Goal: Task Accomplishment & Management: Manage account settings

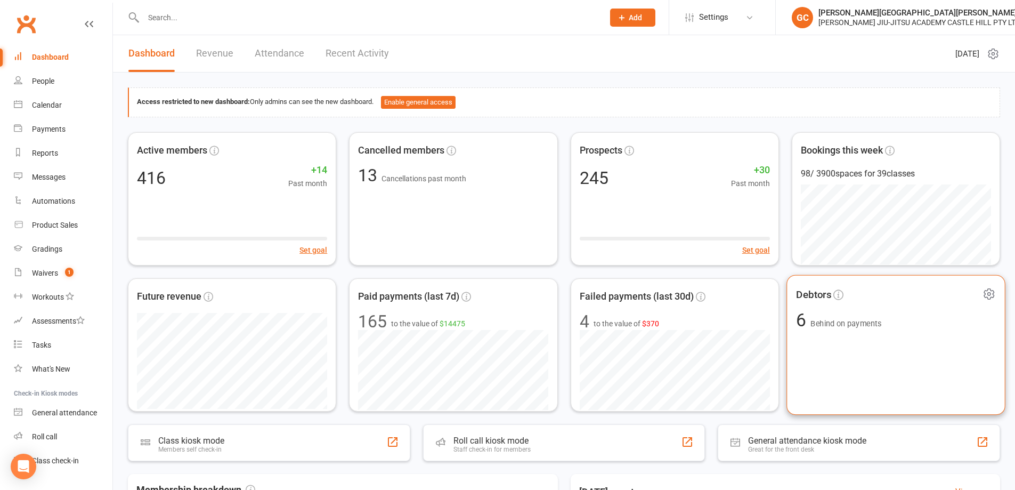
click at [835, 324] on span "Behind on payments" at bounding box center [845, 323] width 71 height 9
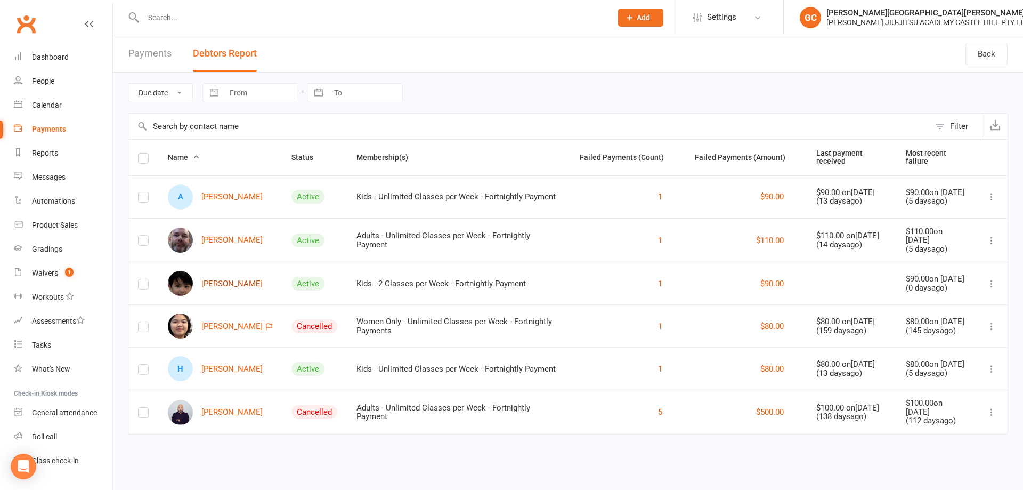
click at [217, 279] on link "[PERSON_NAME]" at bounding box center [215, 283] width 95 height 25
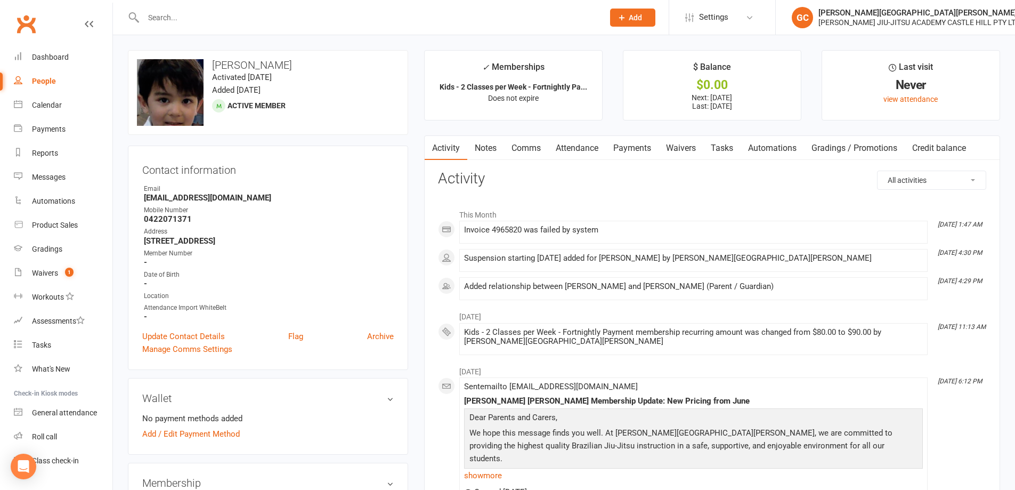
click at [640, 147] on link "Payments" at bounding box center [632, 148] width 53 height 25
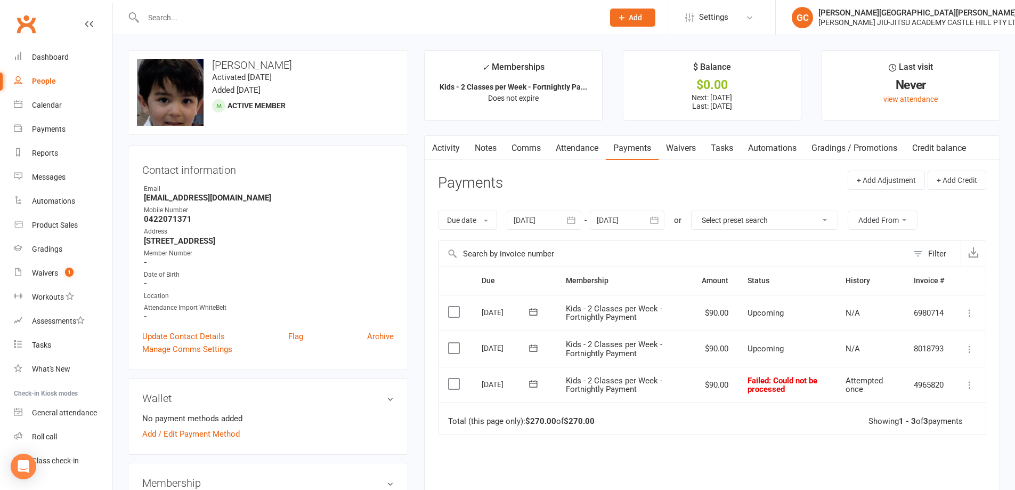
click at [969, 385] on icon at bounding box center [969, 384] width 11 height 11
click at [798, 442] on div "Due Contact Membership Amount Status History Invoice # Select this [DATE] [PERS…" at bounding box center [712, 418] width 548 height 305
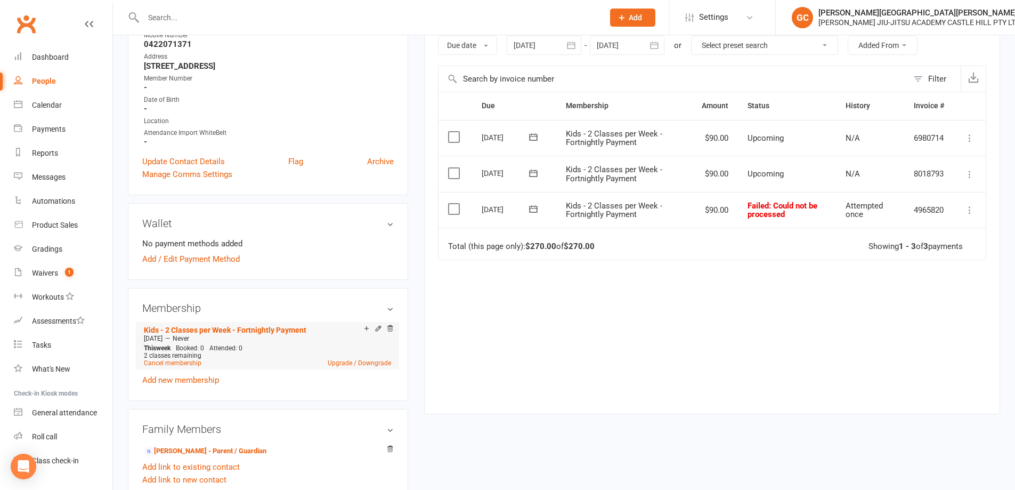
scroll to position [166, 0]
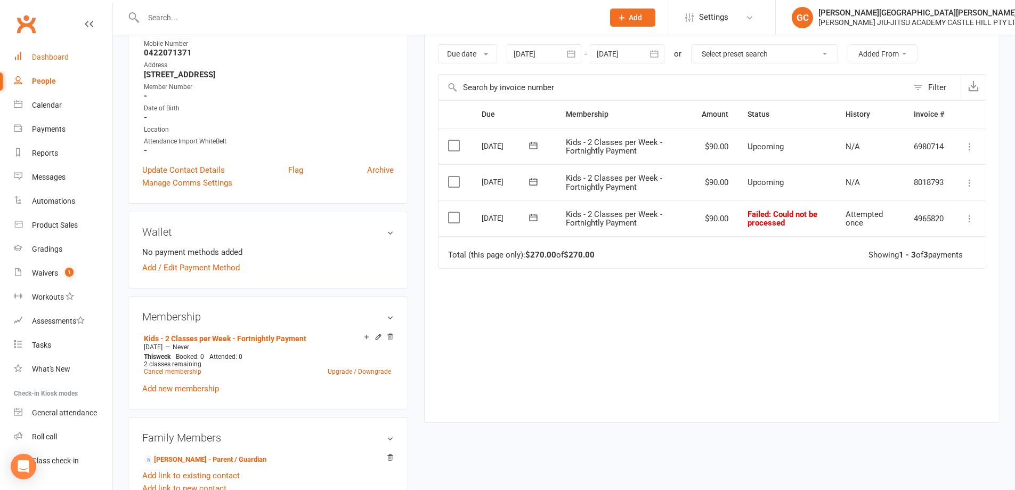
click at [43, 61] on div "Dashboard" at bounding box center [50, 57] width 37 height 9
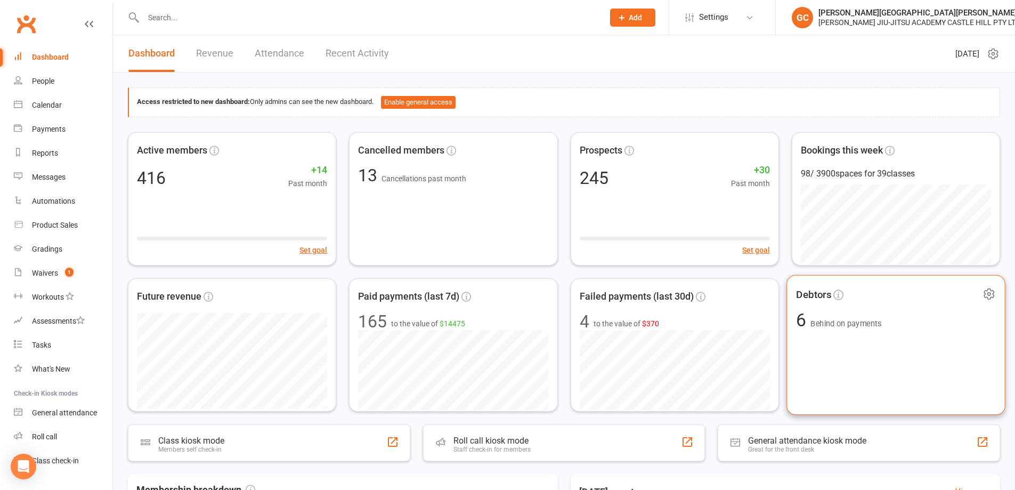
click at [840, 318] on div "6 Behind on payments" at bounding box center [839, 320] width 86 height 18
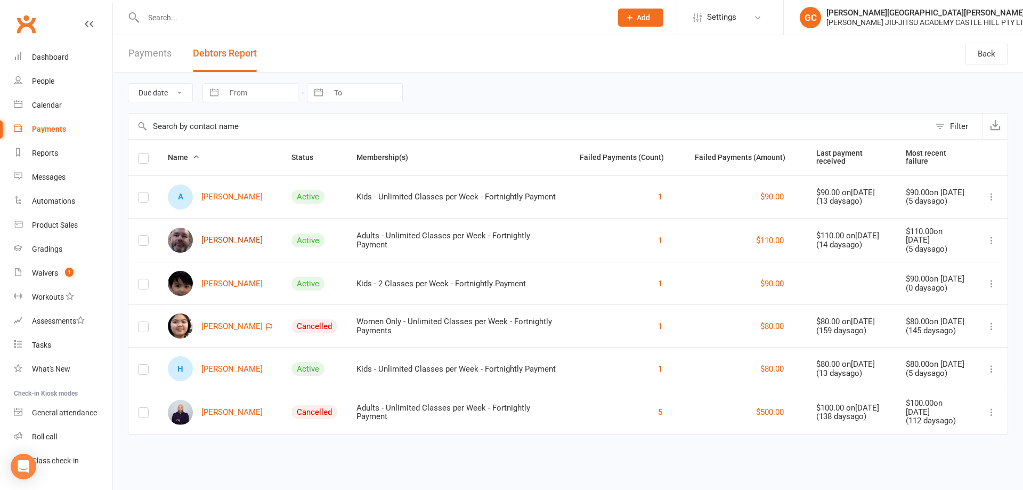
click at [225, 237] on link "[PERSON_NAME]" at bounding box center [215, 239] width 95 height 25
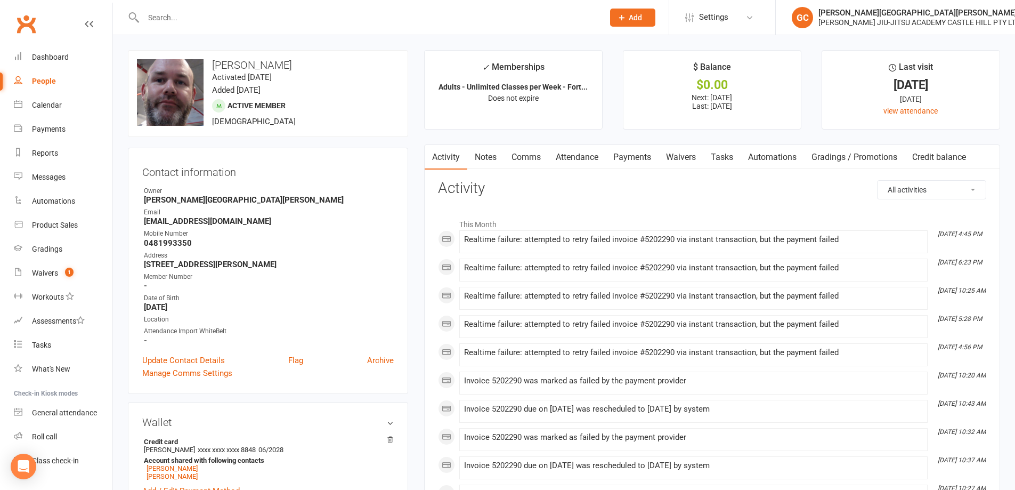
click at [644, 160] on link "Payments" at bounding box center [632, 157] width 53 height 25
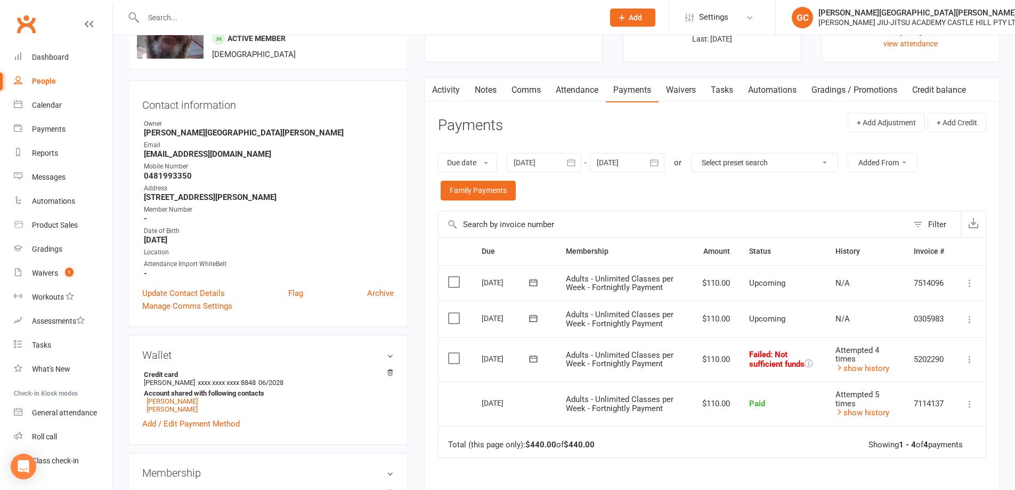
scroll to position [71, 0]
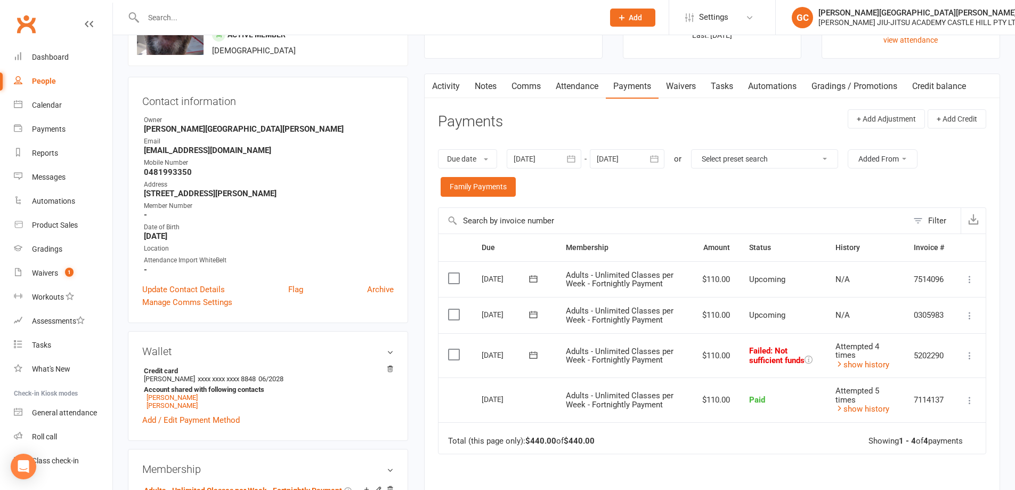
click at [972, 355] on icon at bounding box center [969, 355] width 11 height 11
click at [892, 459] on link "Retry now" at bounding box center [922, 461] width 105 height 21
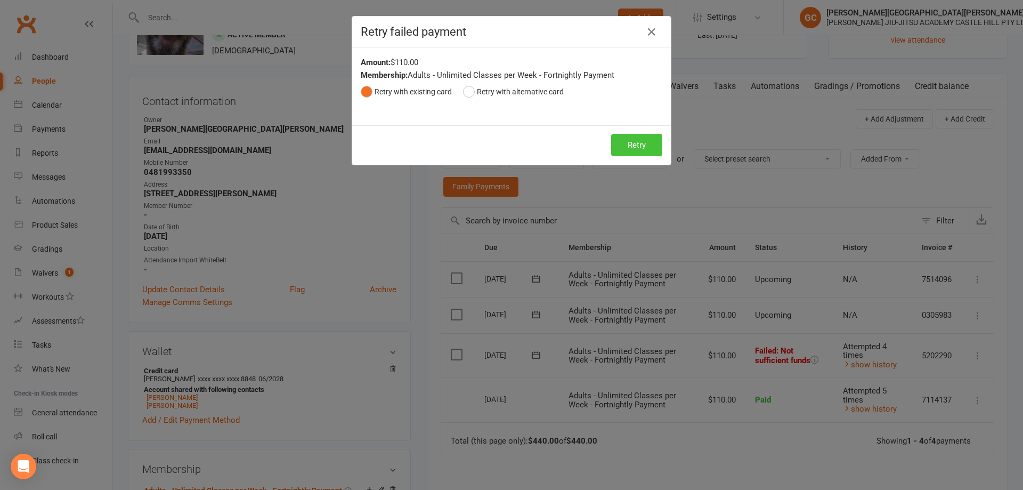
click at [641, 150] on button "Retry" at bounding box center [636, 145] width 51 height 22
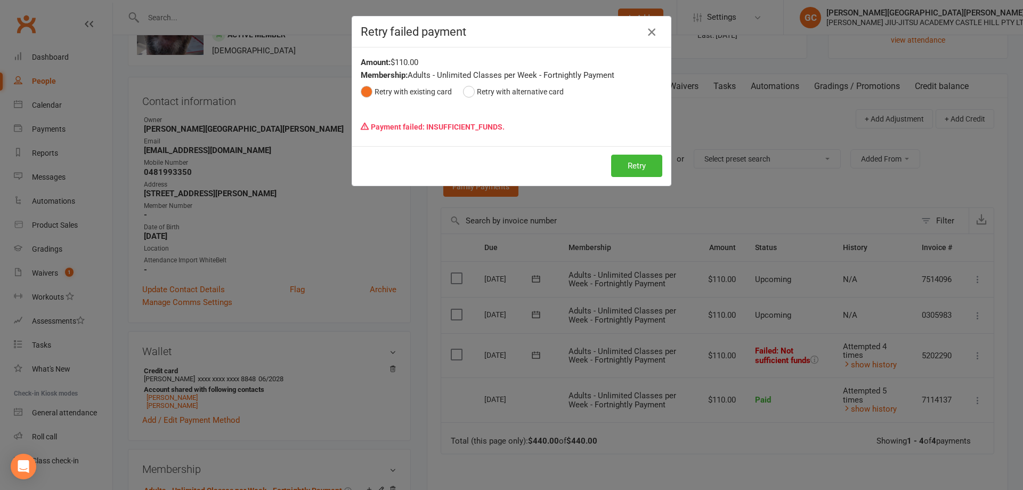
click at [645, 33] on icon "button" at bounding box center [651, 32] width 13 height 13
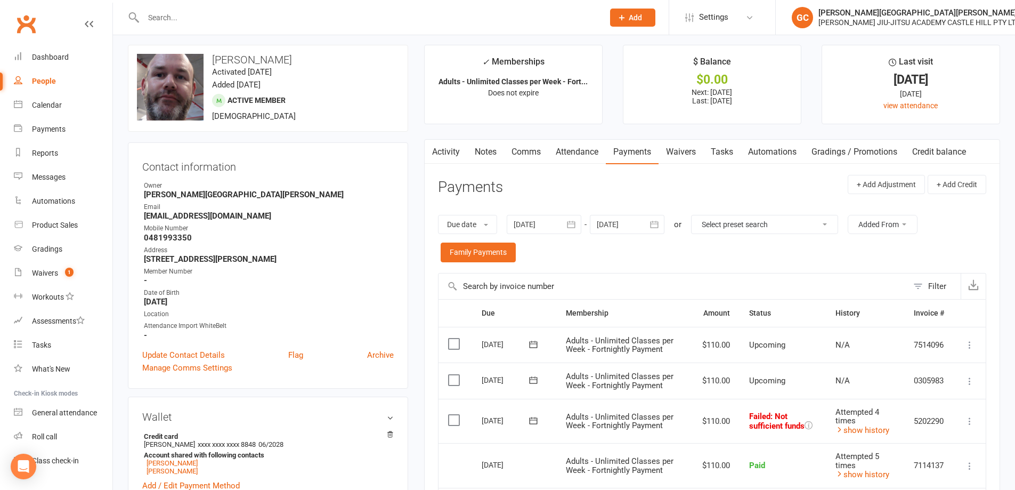
scroll to position [0, 0]
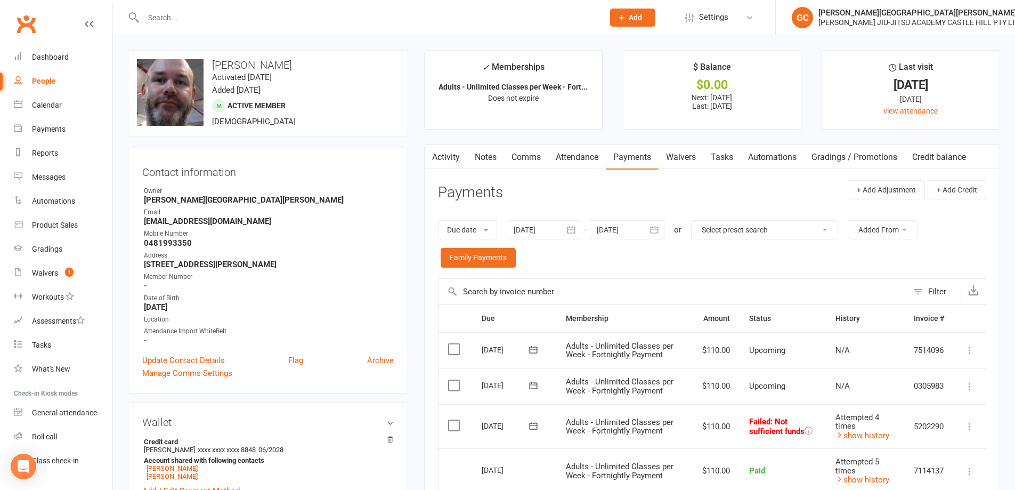
click at [174, 12] on input "text" at bounding box center [368, 17] width 456 height 15
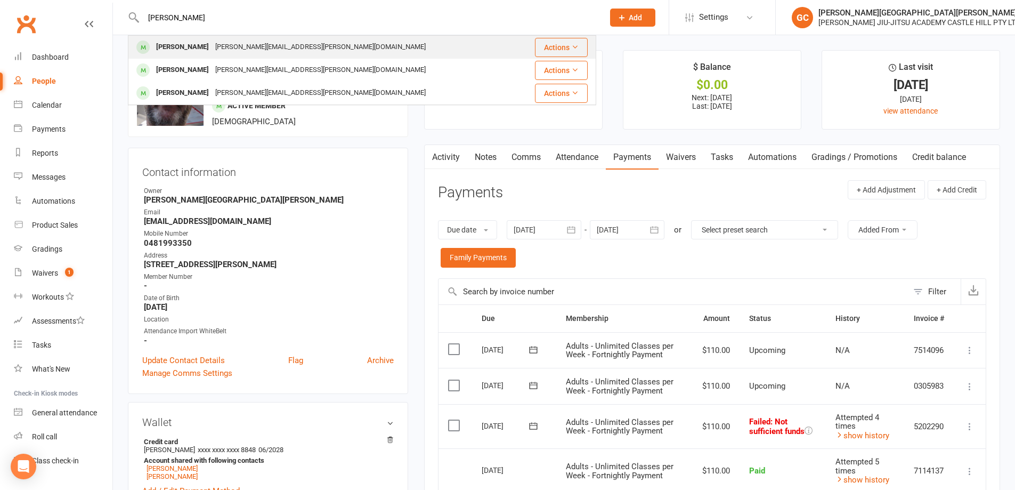
type input "[PERSON_NAME]"
click at [207, 44] on div "[PERSON_NAME]" at bounding box center [182, 46] width 59 height 15
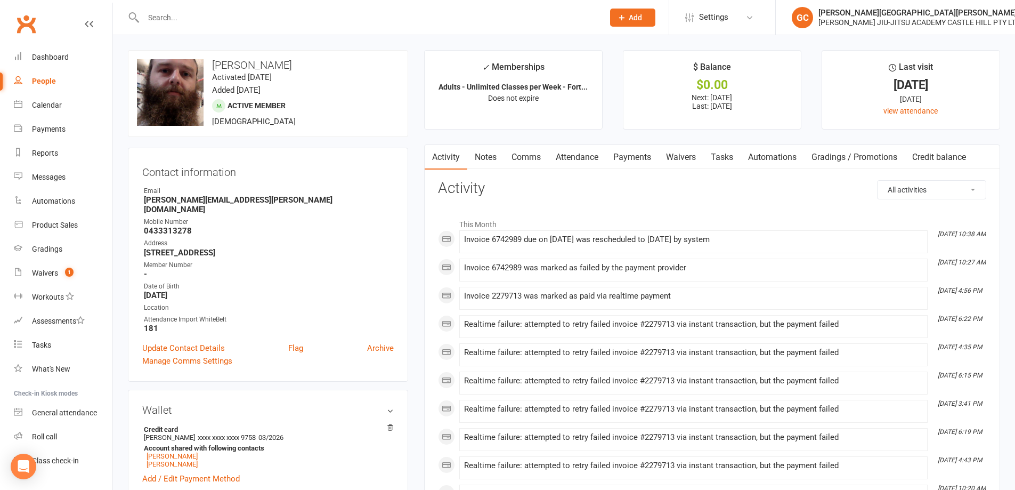
click at [634, 157] on link "Payments" at bounding box center [632, 157] width 53 height 25
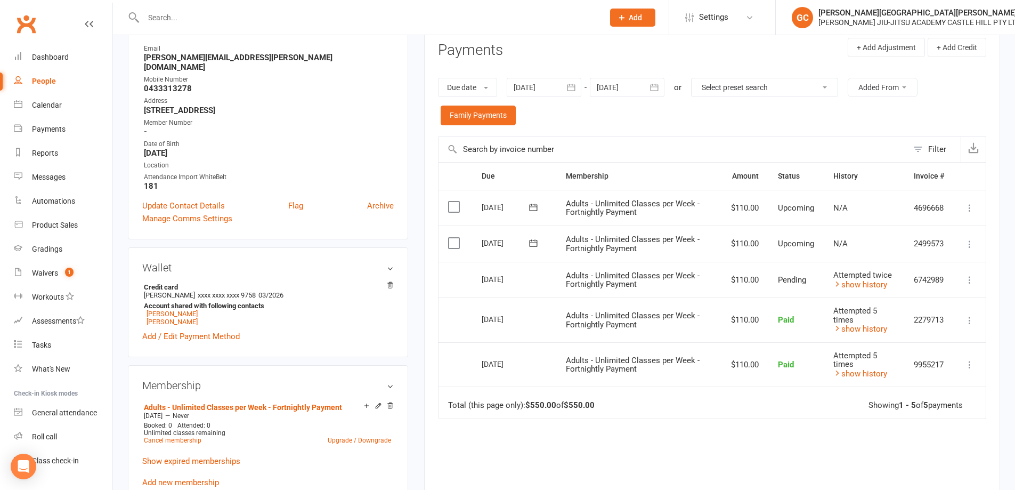
scroll to position [160, 0]
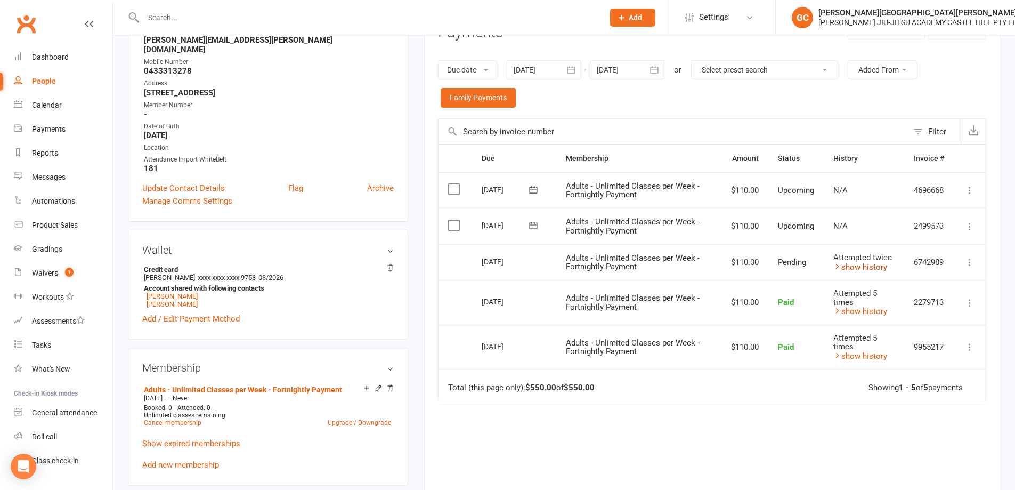
click at [860, 266] on link "show history" at bounding box center [860, 267] width 54 height 10
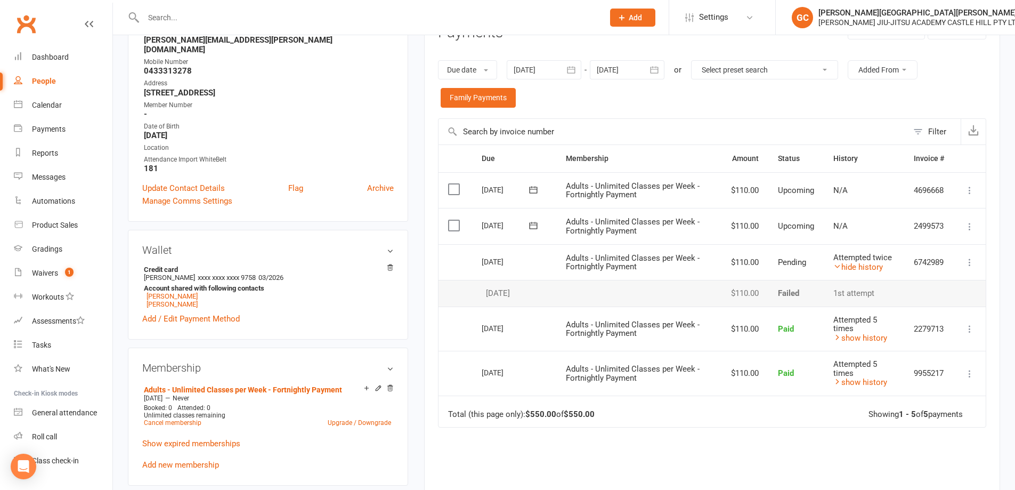
click at [769, 411] on td "Total (this page only): $550.00 of $550.00 Showing 1 - 5 of 5 payments" at bounding box center [711, 411] width 547 height 32
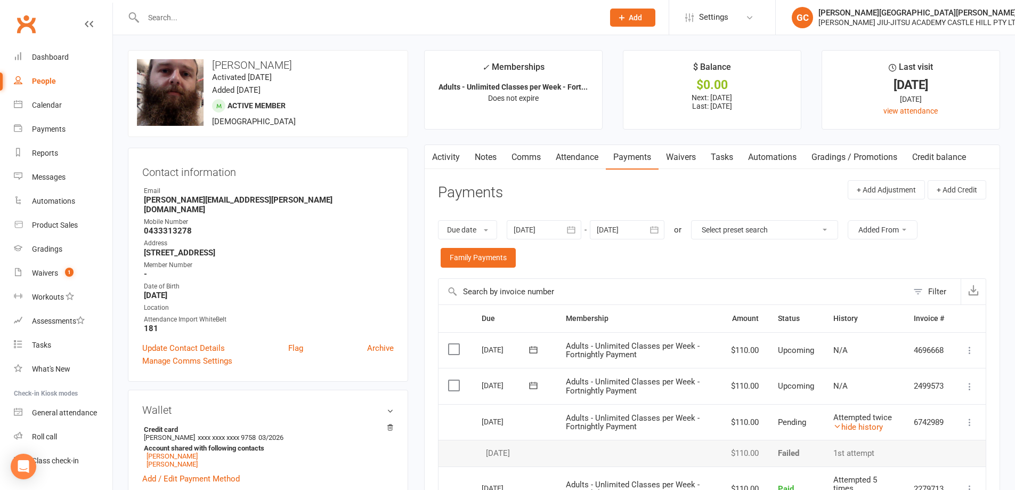
scroll to position [0, 0]
click at [45, 56] on div "Dashboard" at bounding box center [50, 57] width 37 height 9
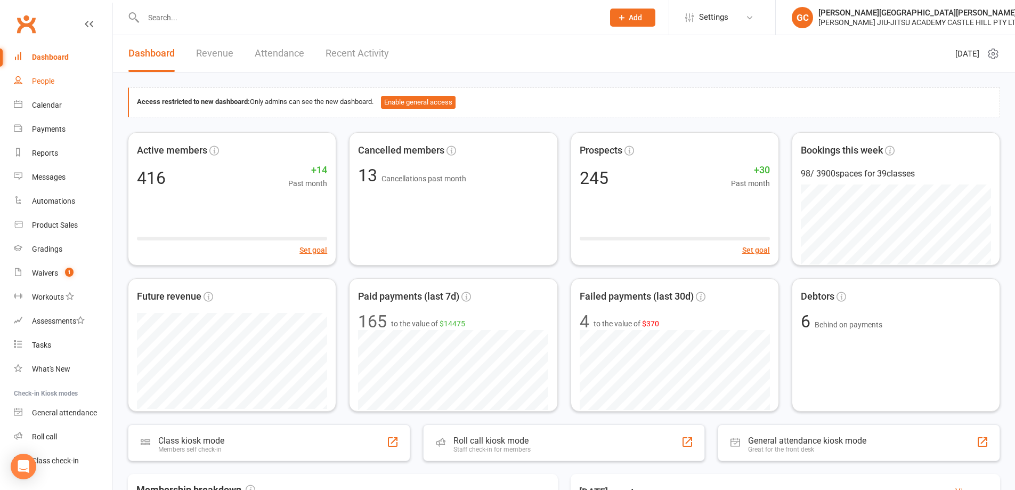
click at [39, 81] on div "People" at bounding box center [43, 81] width 22 height 9
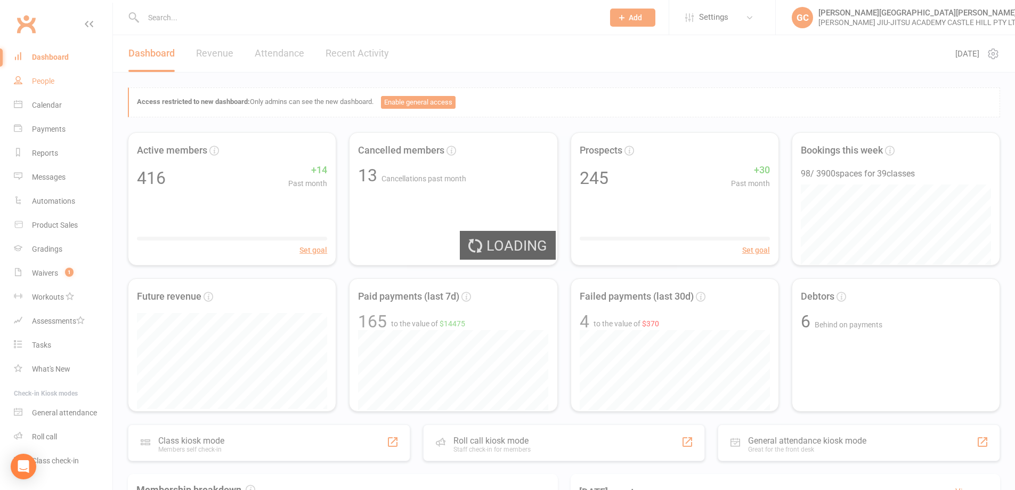
select select "100"
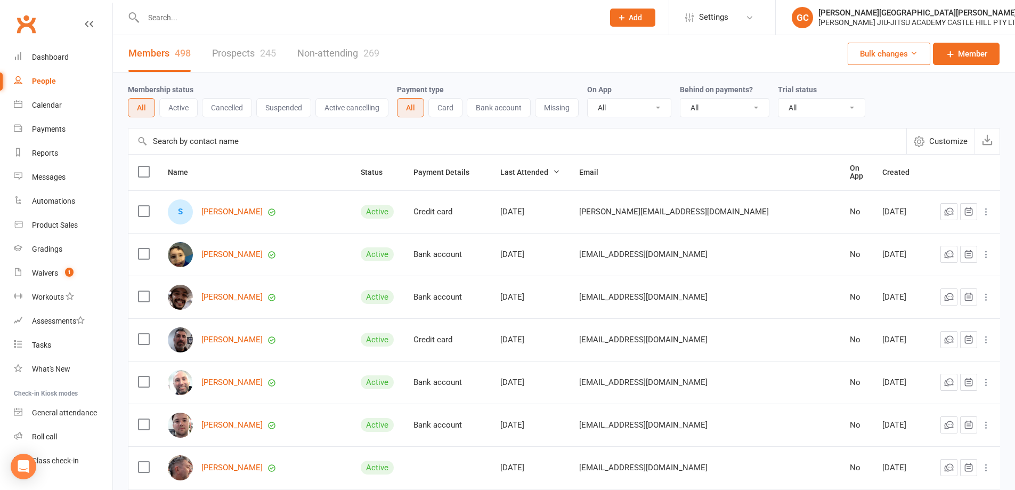
click at [243, 55] on link "Prospects 245" at bounding box center [244, 53] width 64 height 37
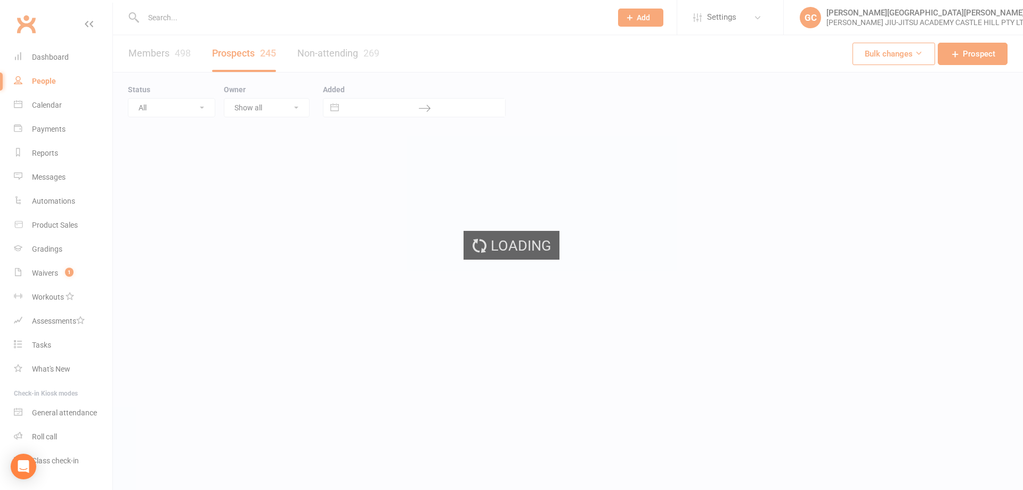
select select "100"
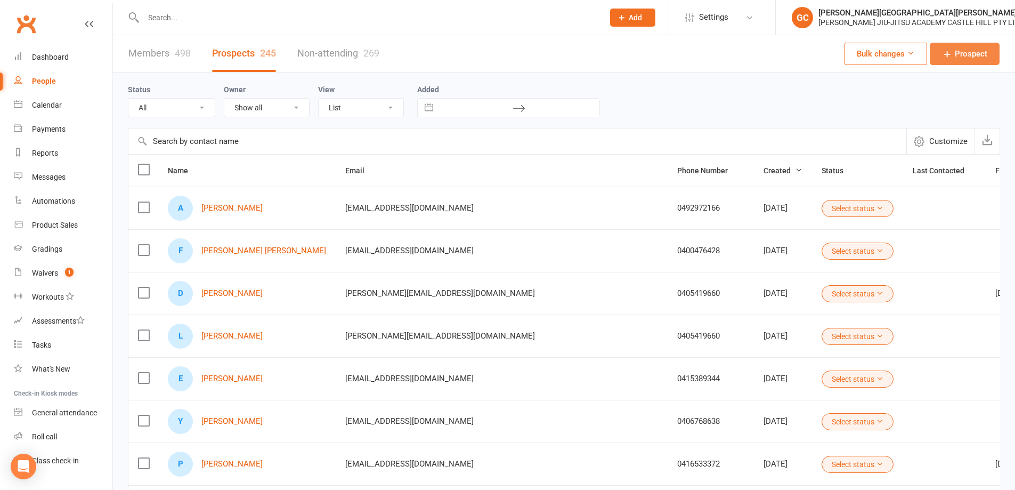
click at [978, 56] on span "Prospect" at bounding box center [971, 53] width 32 height 13
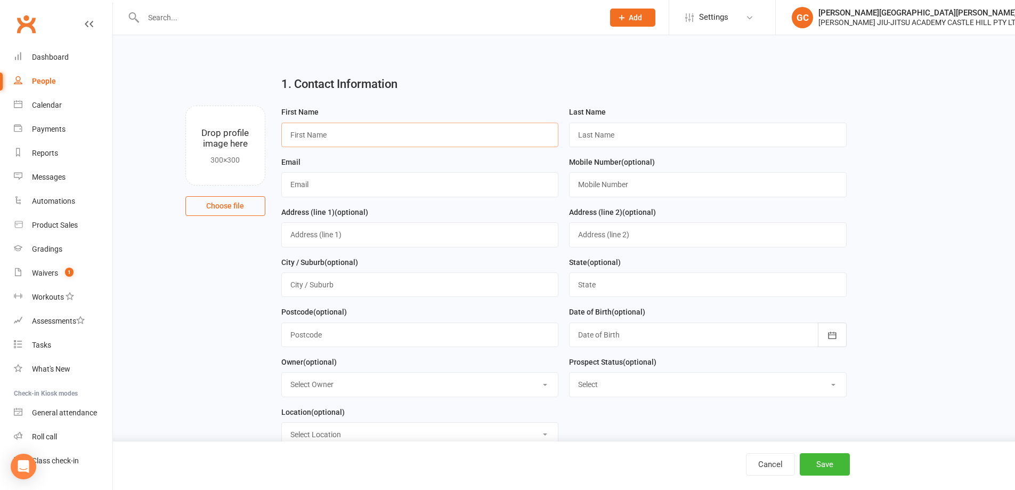
click at [327, 137] on input "text" at bounding box center [420, 135] width 278 height 25
paste input "[PERSON_NAME]"
type input "[PERSON_NAME]"
click at [624, 133] on input "text" at bounding box center [708, 135] width 278 height 25
paste input "[PERSON_NAME]"
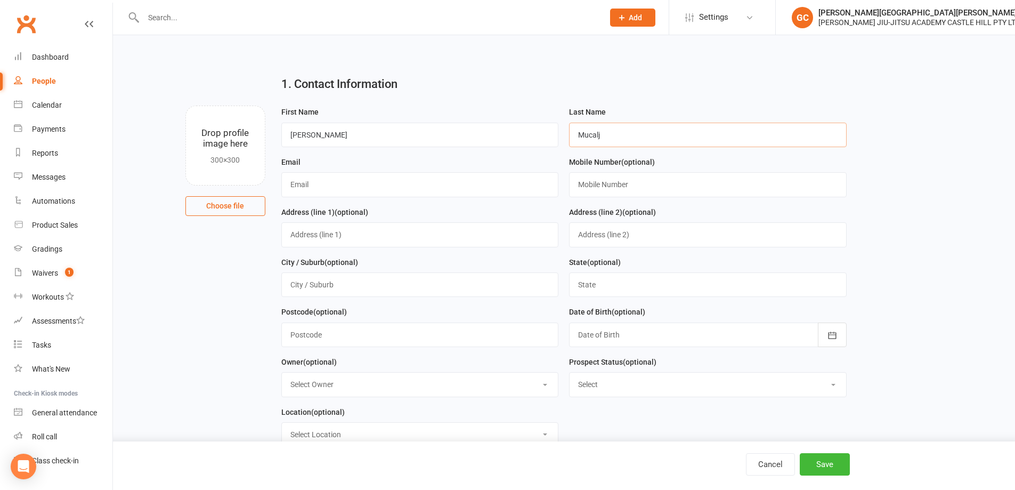
type input "Mucalj"
click at [432, 129] on input "[PERSON_NAME]" at bounding box center [420, 135] width 278 height 25
type input "[PERSON_NAME]"
click at [346, 183] on input "text" at bounding box center [420, 184] width 278 height 25
paste input "[PERSON_NAME][EMAIL_ADDRESS][DOMAIN_NAME]"
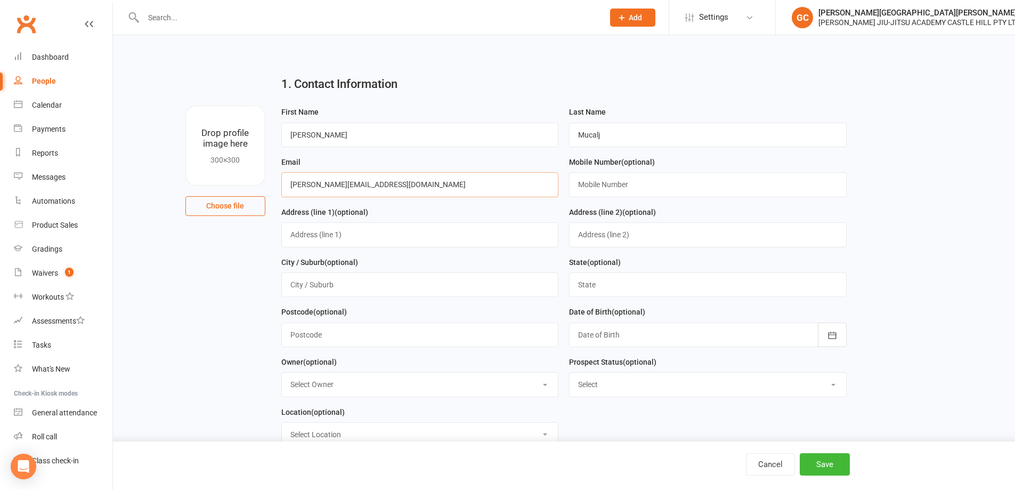
type input "[PERSON_NAME][EMAIL_ADDRESS][DOMAIN_NAME]"
click at [599, 188] on input "text" at bounding box center [708, 184] width 278 height 25
paste input "0452231435"
type input "0452231435"
click at [832, 462] on button "Save" at bounding box center [825, 464] width 50 height 22
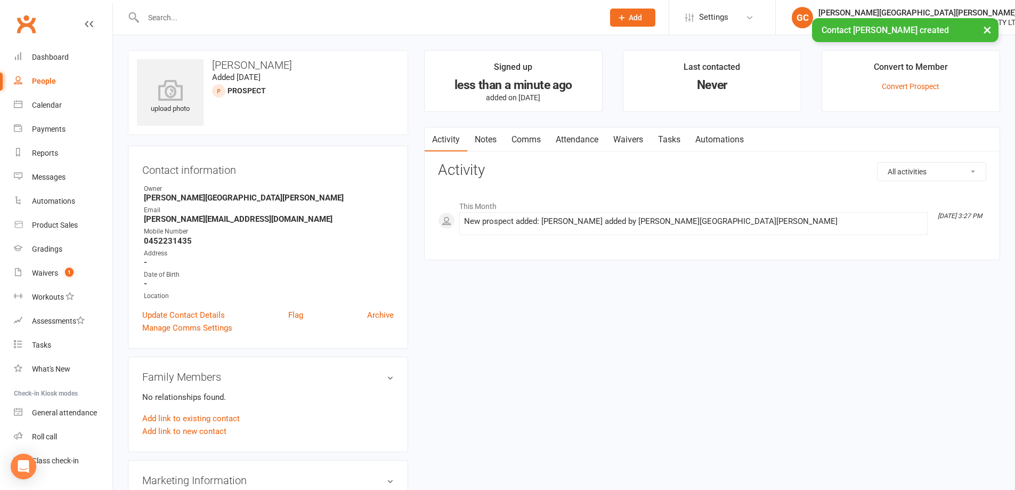
click at [635, 136] on link "Waivers" at bounding box center [628, 139] width 45 height 25
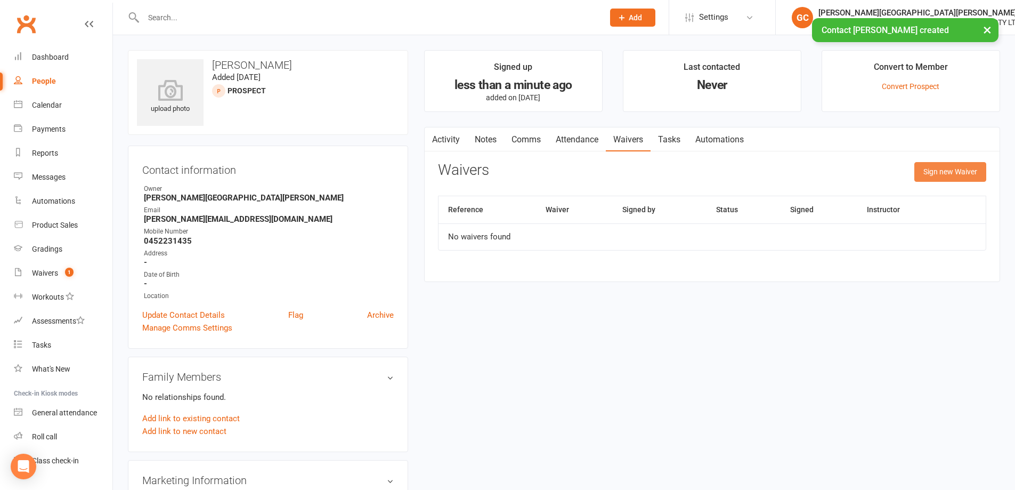
click at [966, 178] on button "Sign new Waiver" at bounding box center [950, 171] width 72 height 19
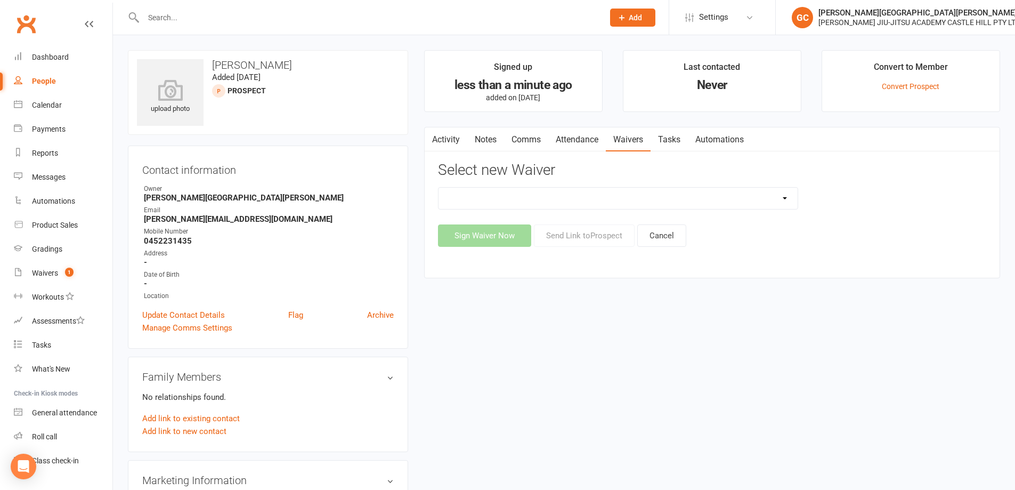
click at [600, 199] on select "Adult and Kids Combined Membership Form Adults Membership Form Member Transfer …" at bounding box center [617, 198] width 359 height 21
select select "13040"
click at [438, 188] on select "Adult and Kids Combined Membership Form Adults Membership Form Member Transfer …" at bounding box center [617, 198] width 359 height 21
click at [579, 233] on button "Send Link to [GEOGRAPHIC_DATA]" at bounding box center [584, 235] width 101 height 22
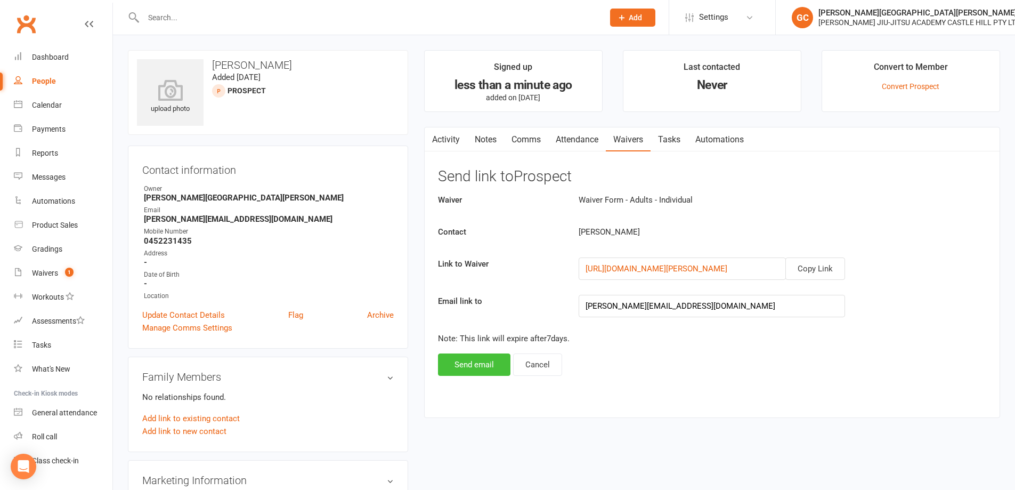
click at [476, 363] on button "Send email" at bounding box center [474, 364] width 72 height 22
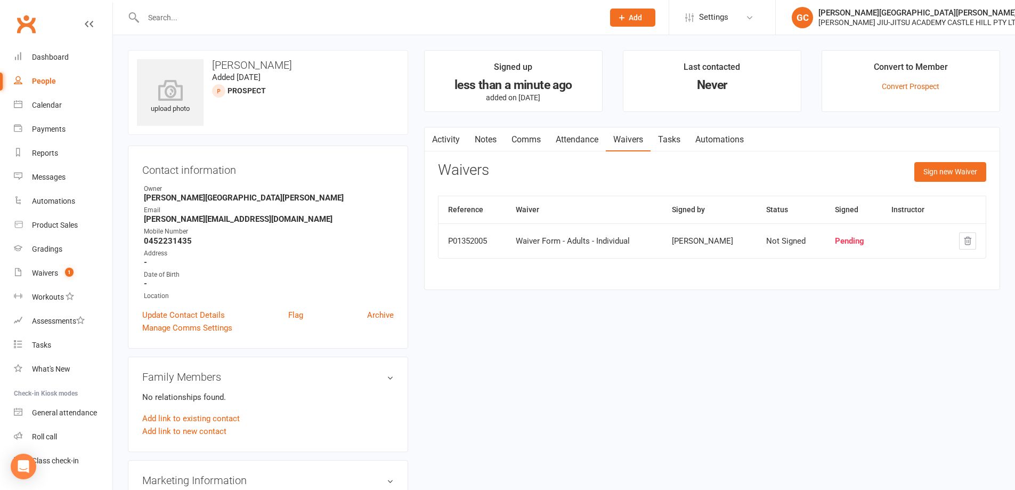
click at [152, 13] on input "text" at bounding box center [368, 17] width 456 height 15
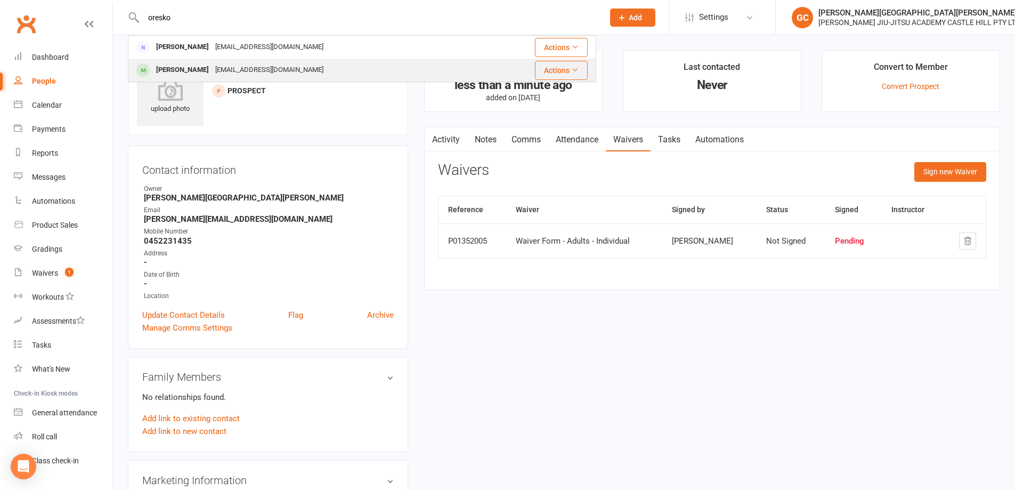
type input "oresko"
click at [175, 69] on div "[PERSON_NAME]" at bounding box center [182, 69] width 59 height 15
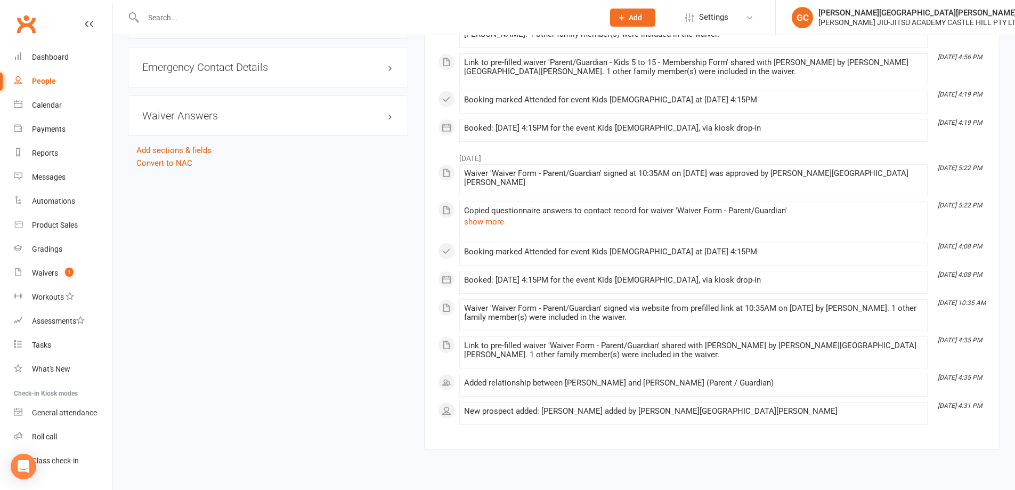
scroll to position [914, 0]
click at [170, 12] on input "text" at bounding box center [368, 17] width 456 height 15
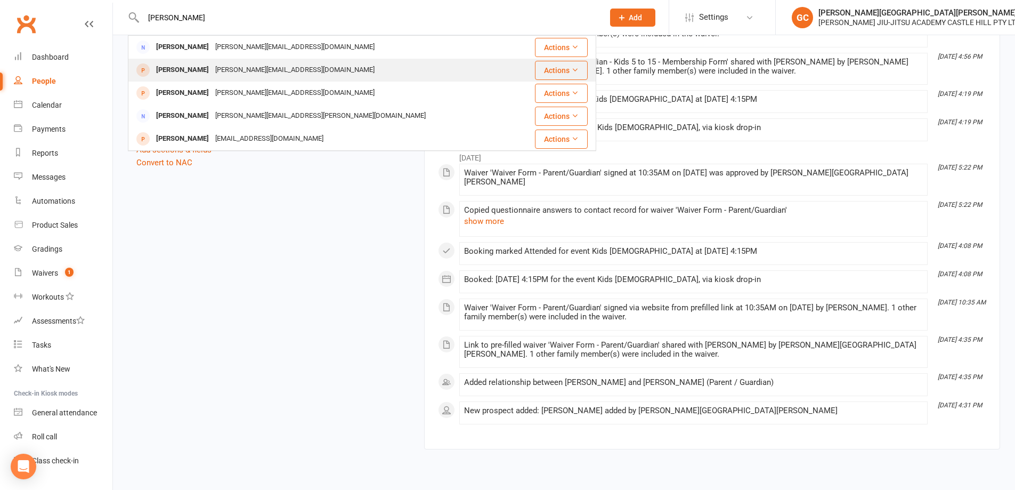
type input "[PERSON_NAME]"
click at [176, 68] on div "[PERSON_NAME]" at bounding box center [182, 69] width 59 height 15
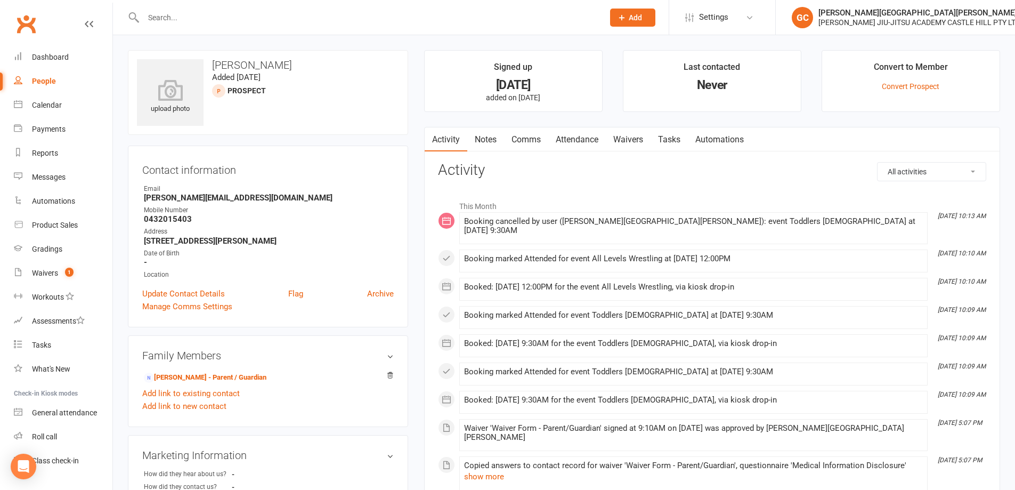
click at [630, 141] on link "Waivers" at bounding box center [628, 139] width 45 height 25
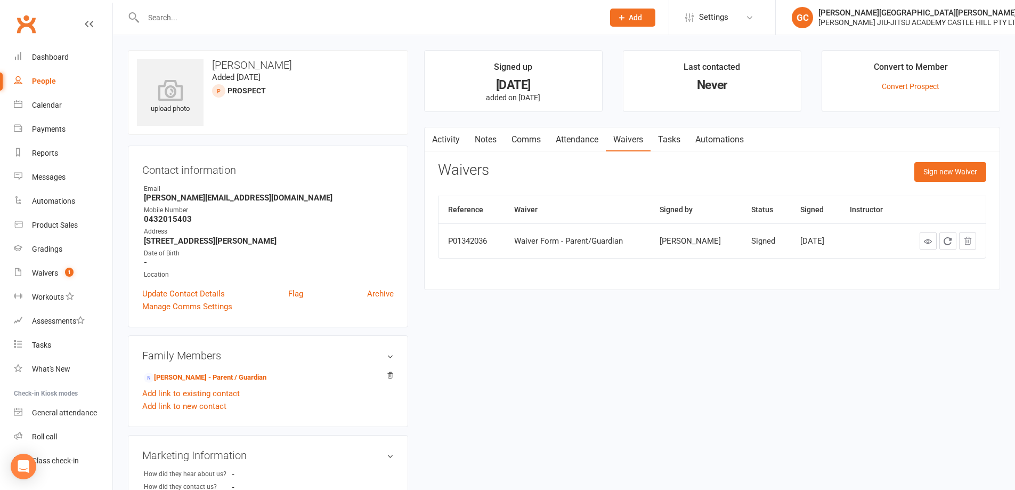
click at [585, 140] on link "Attendance" at bounding box center [577, 139] width 58 height 25
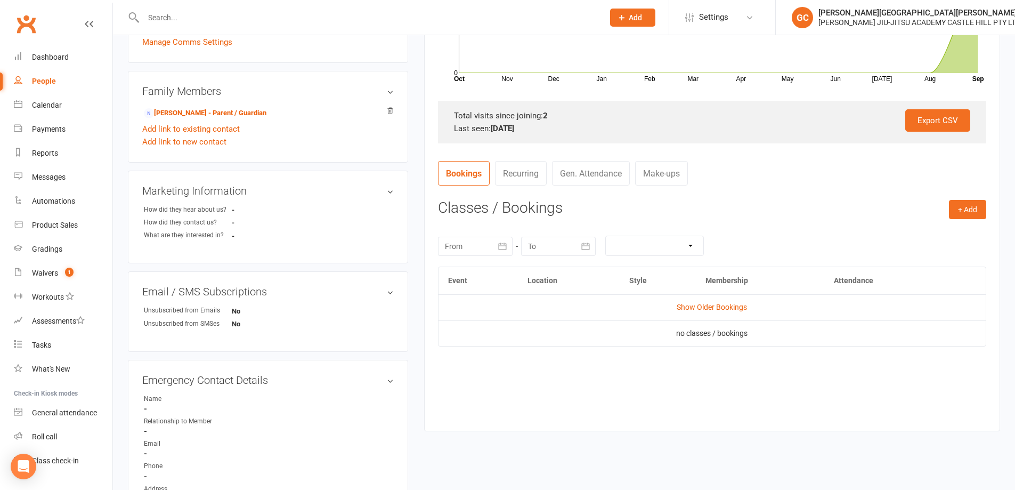
scroll to position [266, 0]
click at [722, 301] on link "Show Older Bookings" at bounding box center [712, 304] width 70 height 9
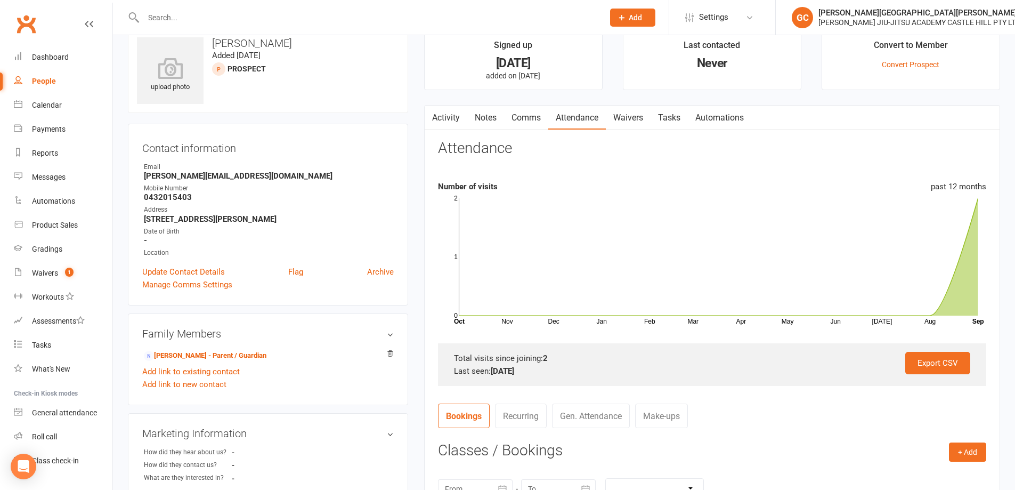
scroll to position [0, 0]
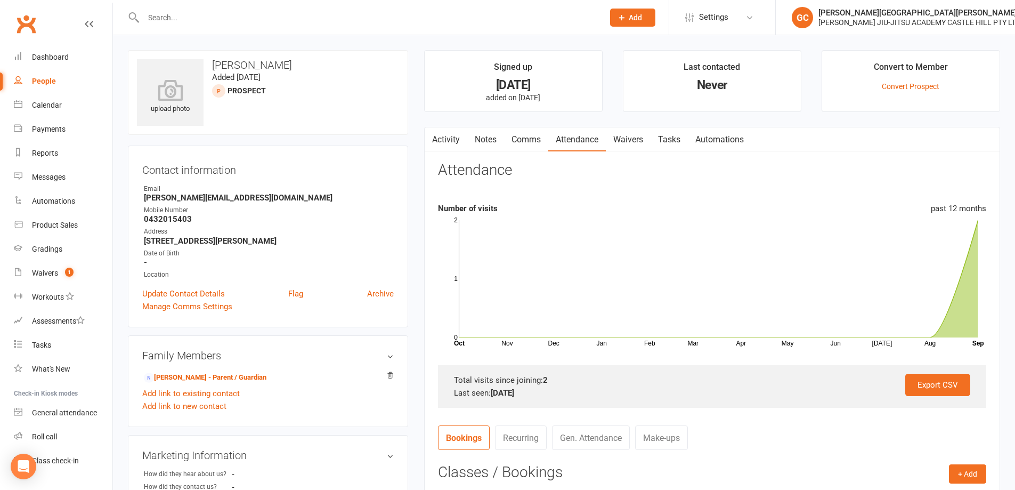
click at [626, 134] on link "Waivers" at bounding box center [628, 139] width 45 height 25
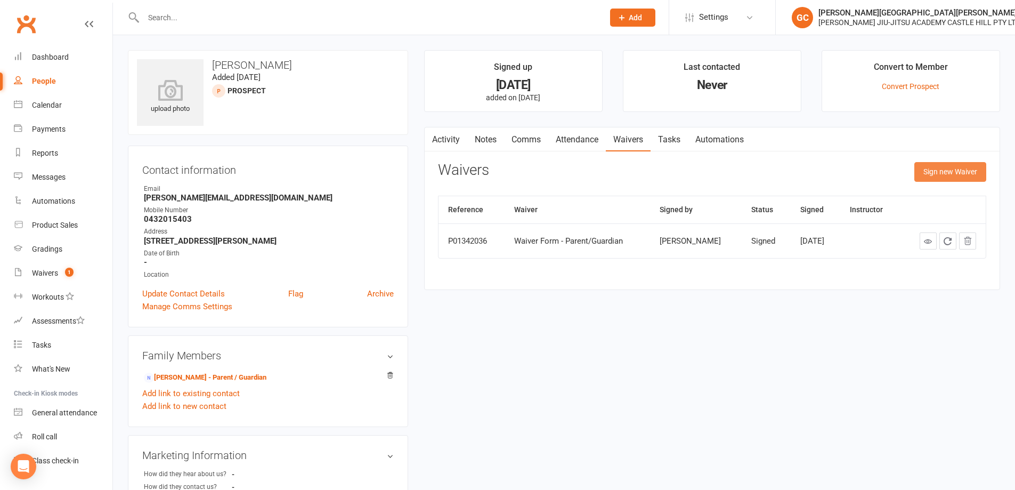
click at [958, 175] on button "Sign new Waiver" at bounding box center [950, 171] width 72 height 19
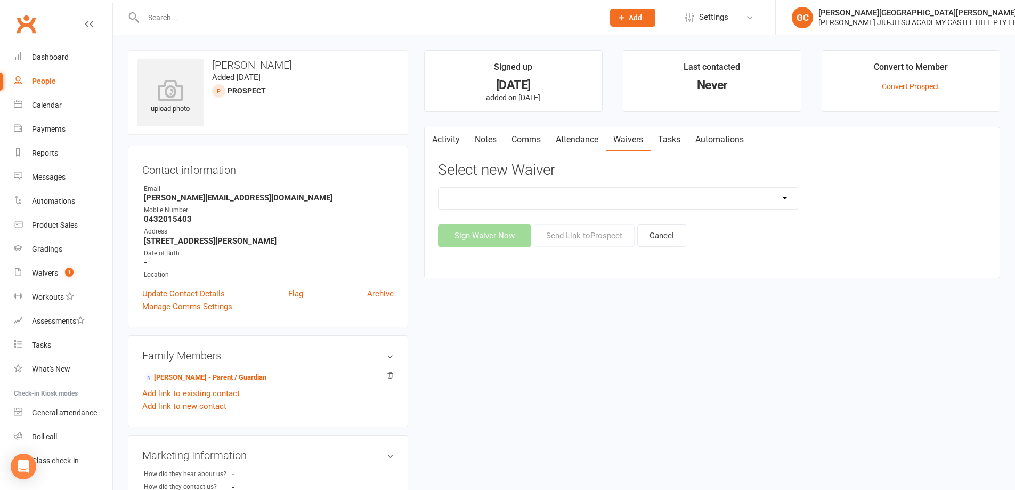
click at [551, 198] on select "Adult and Kids Combined Membership Form Adults Membership Form Member Transfer …" at bounding box center [617, 198] width 359 height 21
select select "13043"
click at [438, 188] on select "Adult and Kids Combined Membership Form Adults Membership Form Member Transfer …" at bounding box center [617, 198] width 359 height 21
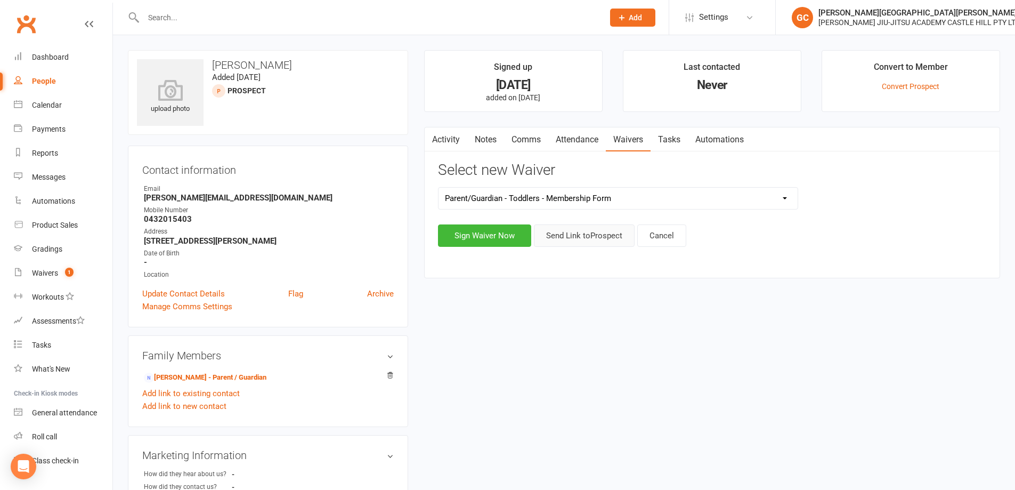
click at [603, 235] on button "Send Link to [GEOGRAPHIC_DATA]" at bounding box center [584, 235] width 101 height 22
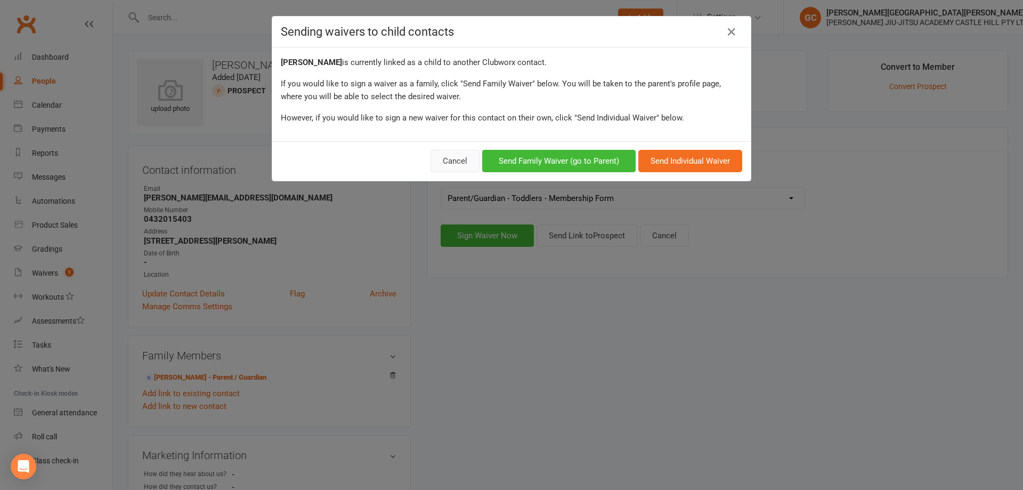
click at [449, 159] on button "Cancel" at bounding box center [454, 161] width 49 height 22
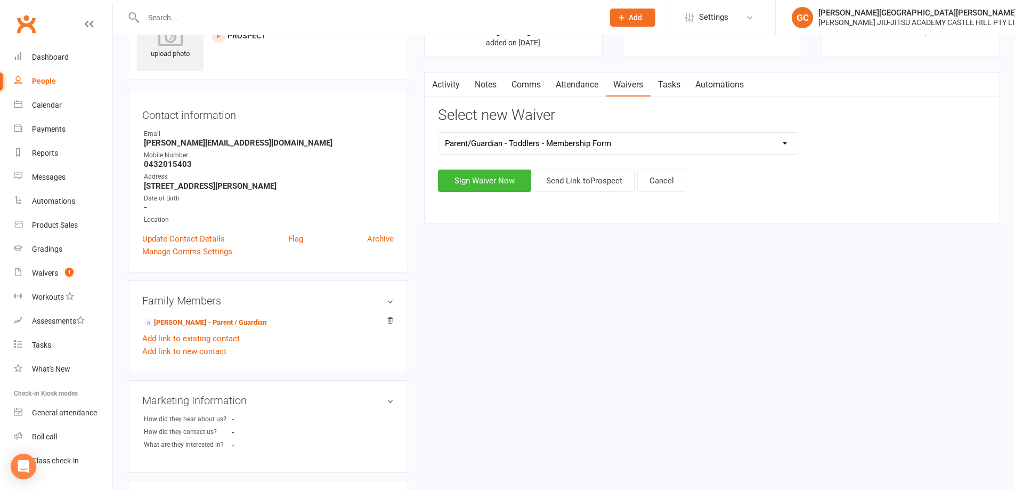
scroll to position [107, 0]
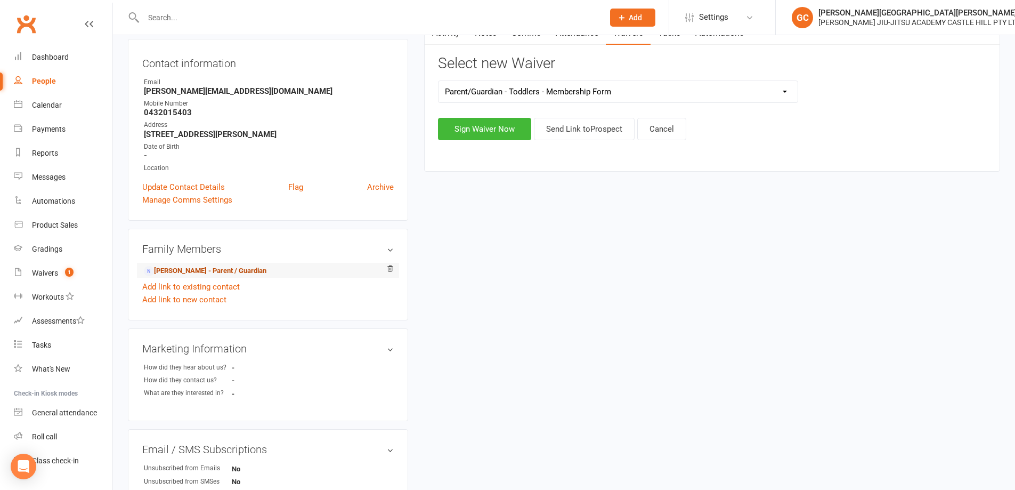
click at [191, 267] on link "[PERSON_NAME] - Parent / Guardian" at bounding box center [205, 270] width 123 height 11
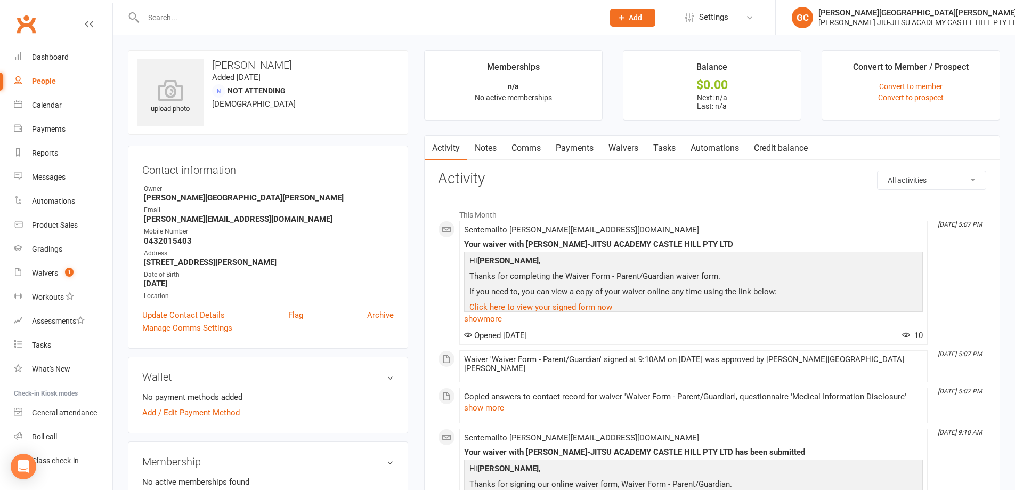
click at [625, 150] on link "Waivers" at bounding box center [623, 148] width 45 height 25
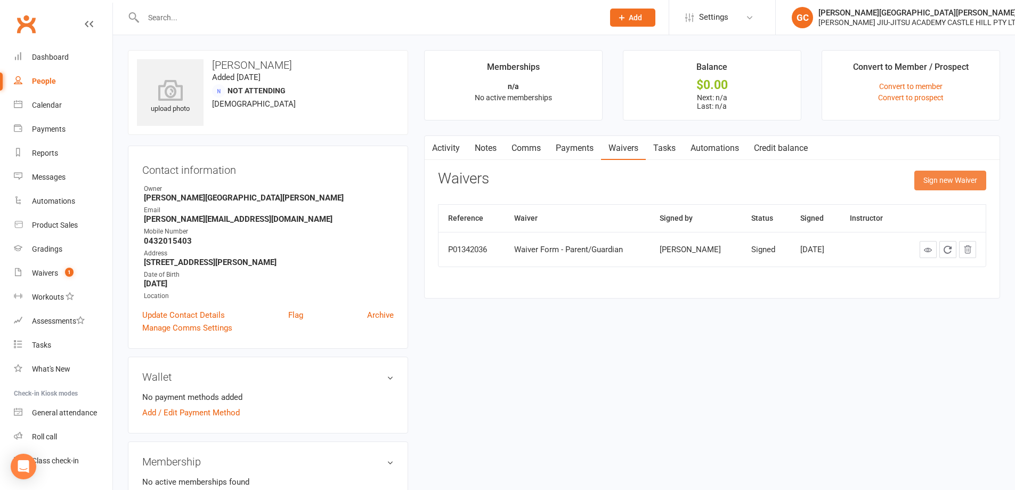
click at [962, 183] on button "Sign new Waiver" at bounding box center [950, 179] width 72 height 19
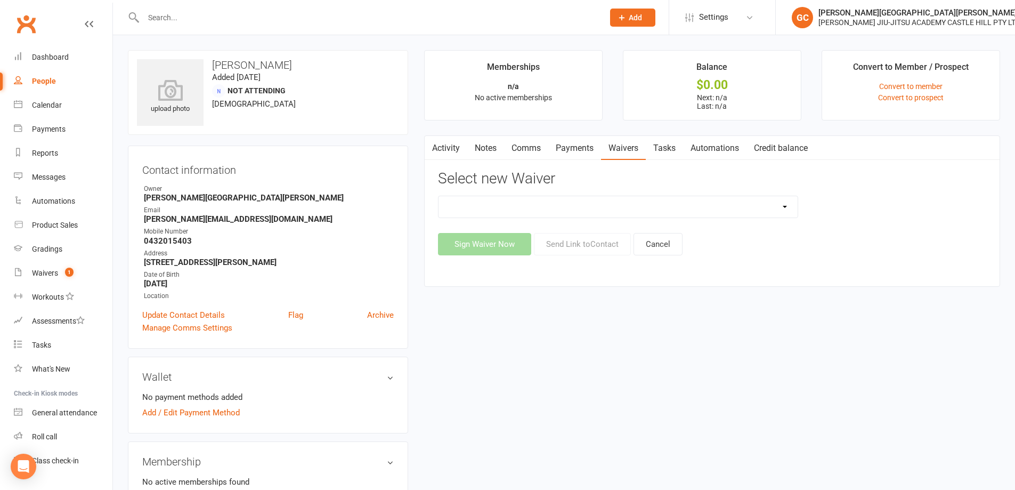
click at [598, 204] on select "Adult and Kids Combined Membership Form Adults Membership Form Member Transfer …" at bounding box center [617, 206] width 359 height 21
select select "13043"
click at [438, 196] on select "Adult and Kids Combined Membership Form Adults Membership Form Member Transfer …" at bounding box center [617, 206] width 359 height 21
click at [599, 243] on button "Send Link to Contact" at bounding box center [582, 244] width 97 height 22
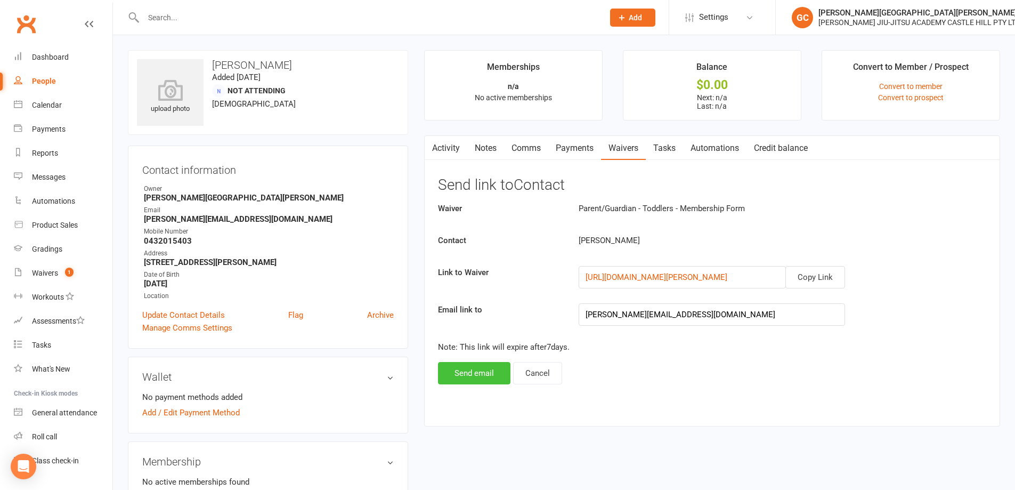
click at [486, 370] on button "Send email" at bounding box center [474, 373] width 72 height 22
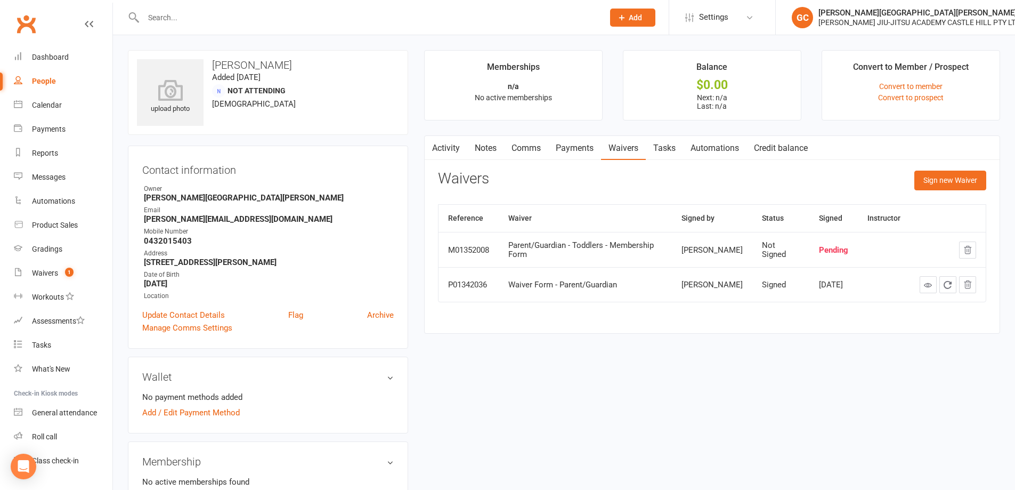
click at [192, 11] on input "text" at bounding box center [368, 17] width 456 height 15
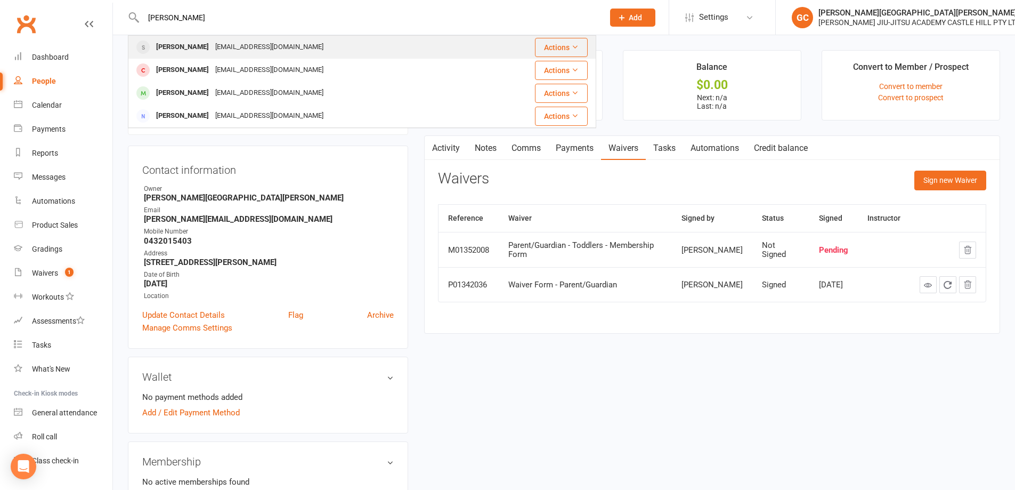
type input "[PERSON_NAME]"
click at [188, 49] on div "[PERSON_NAME]" at bounding box center [182, 46] width 59 height 15
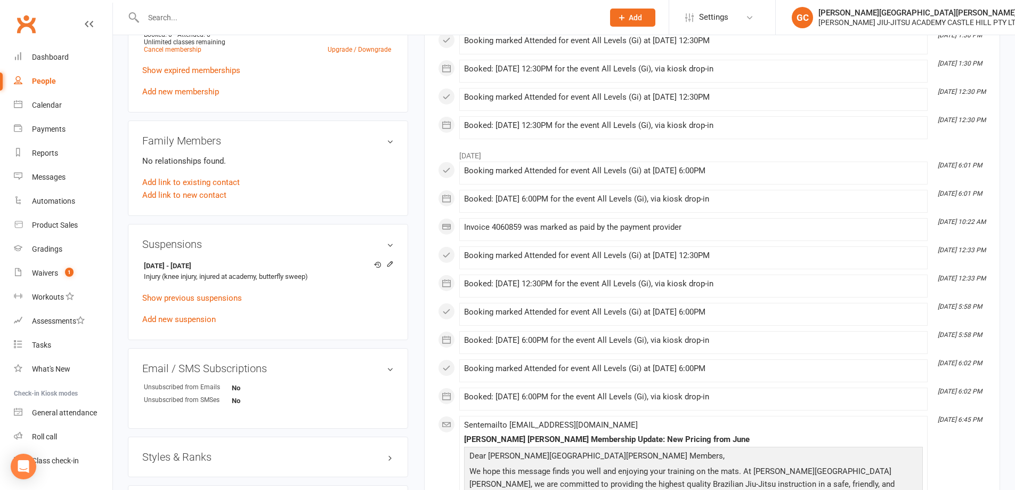
scroll to position [497, 0]
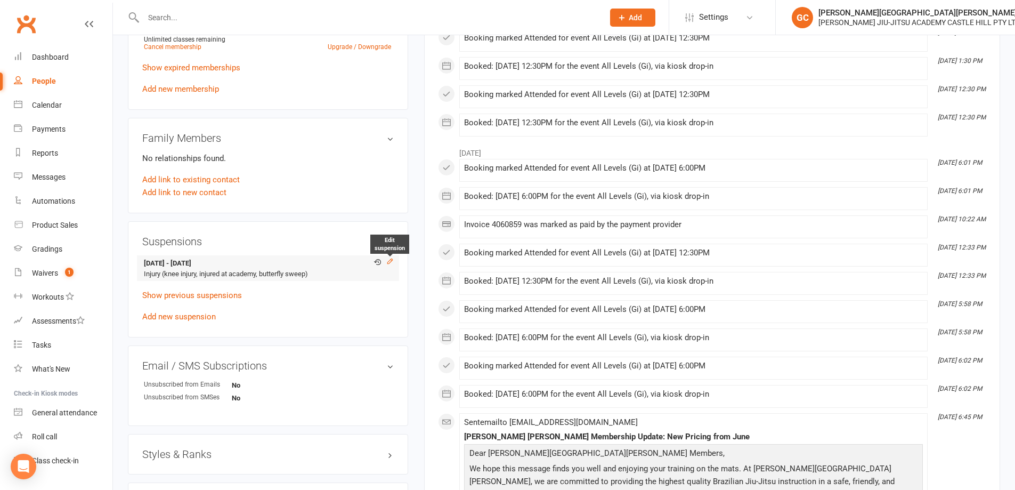
click at [391, 263] on icon at bounding box center [389, 260] width 7 height 7
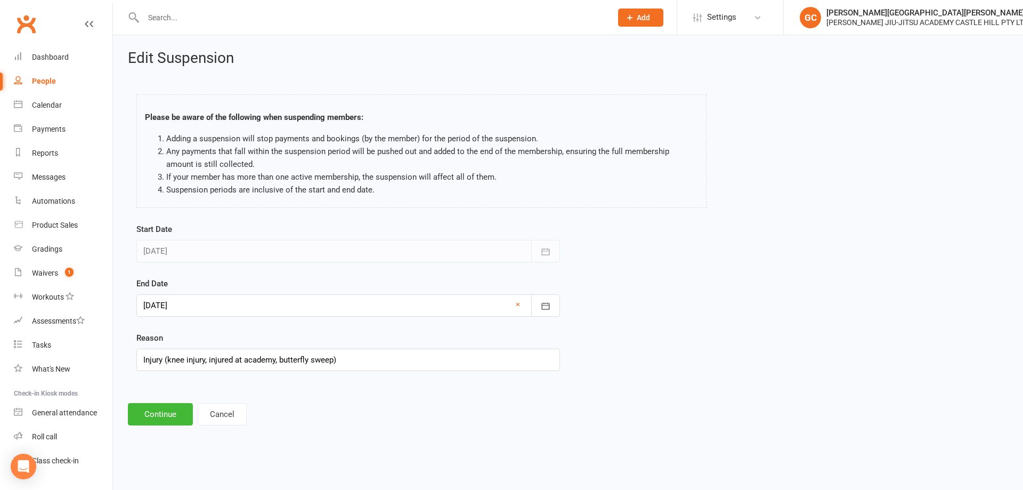
click at [202, 301] on div at bounding box center [348, 305] width 424 height 22
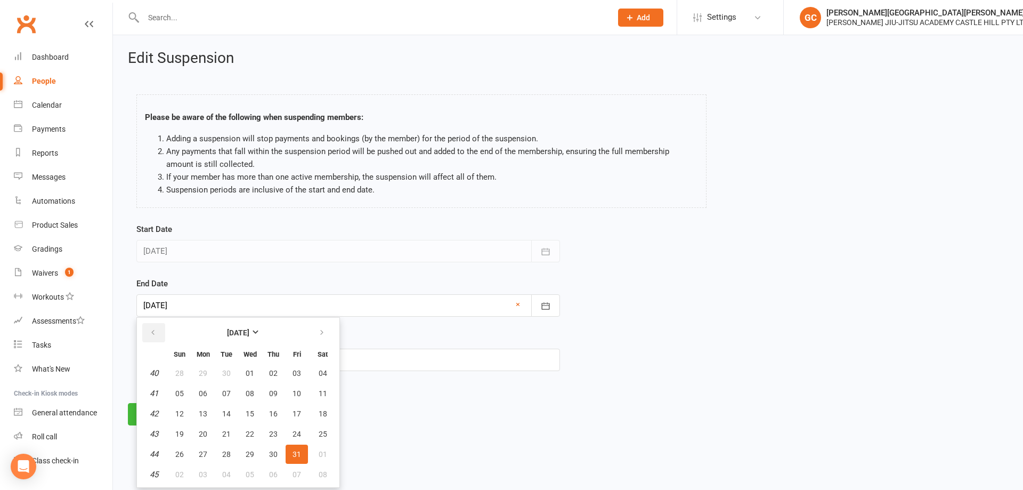
click at [154, 331] on icon "button" at bounding box center [152, 332] width 7 height 9
click at [249, 413] on span "17" at bounding box center [250, 413] width 9 height 9
type input "[DATE]"
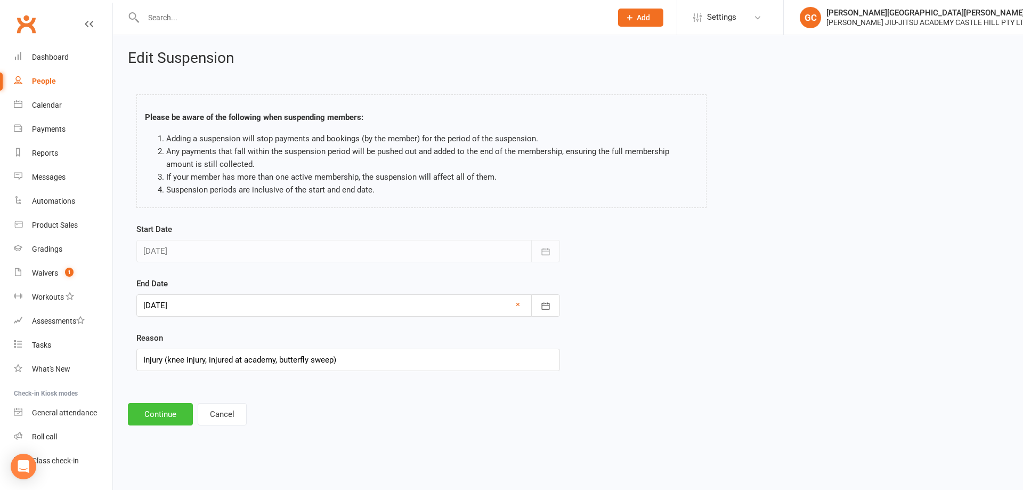
click at [166, 412] on button "Continue" at bounding box center [160, 414] width 65 height 22
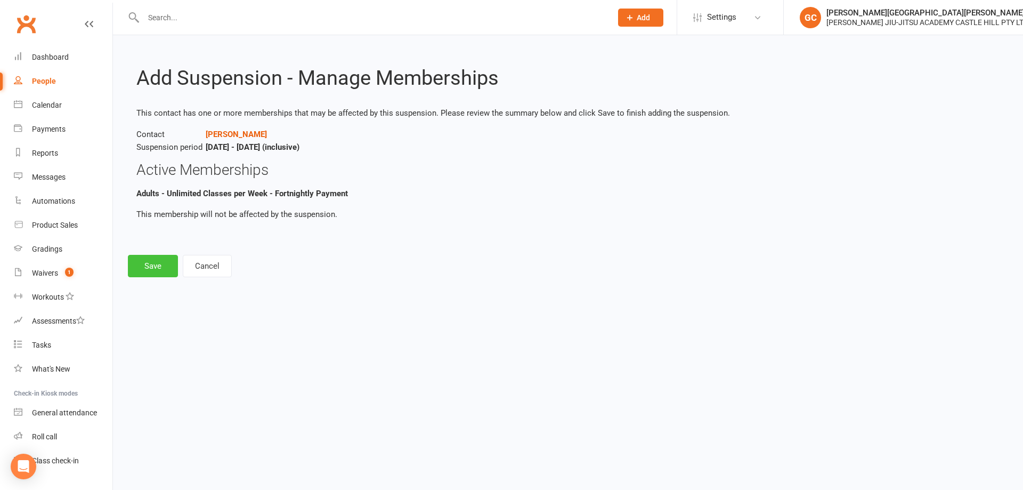
click at [160, 263] on button "Save" at bounding box center [153, 266] width 50 height 22
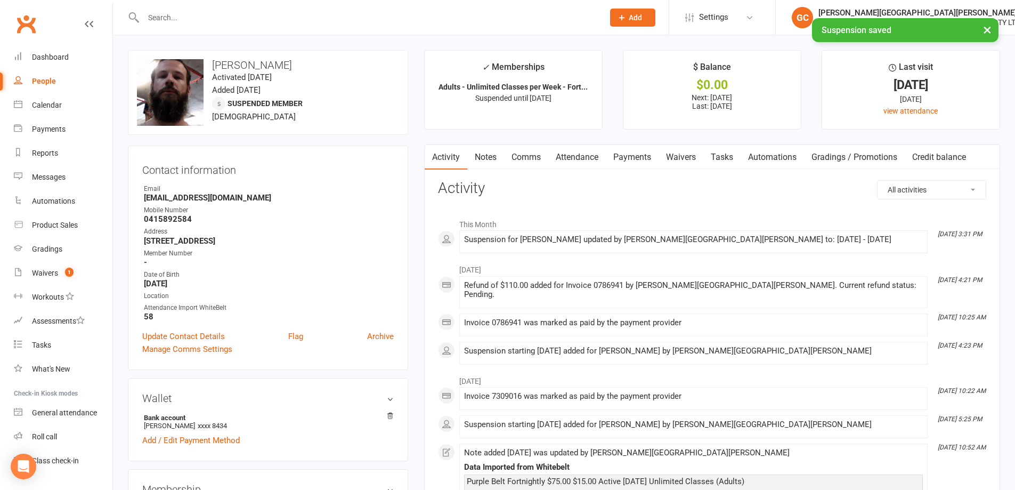
click at [640, 157] on link "Payments" at bounding box center [632, 157] width 53 height 25
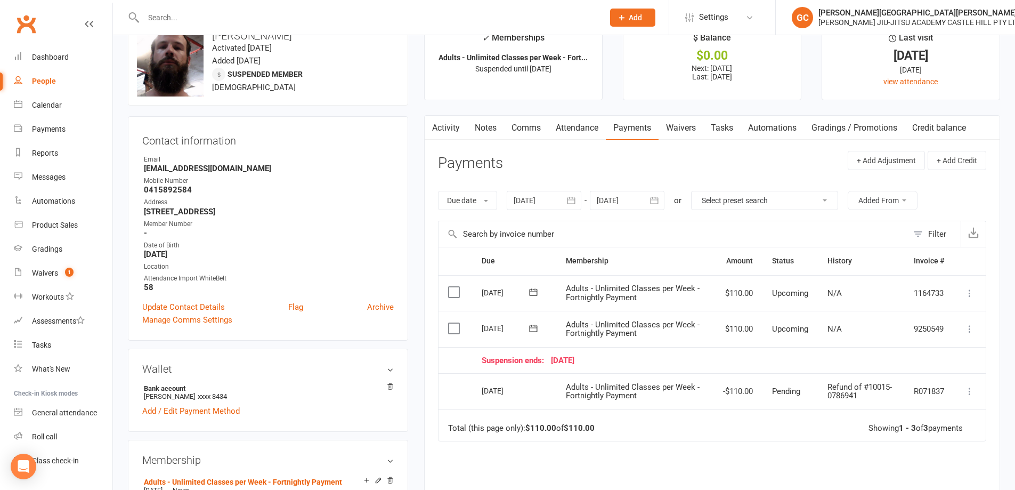
scroll to position [36, 0]
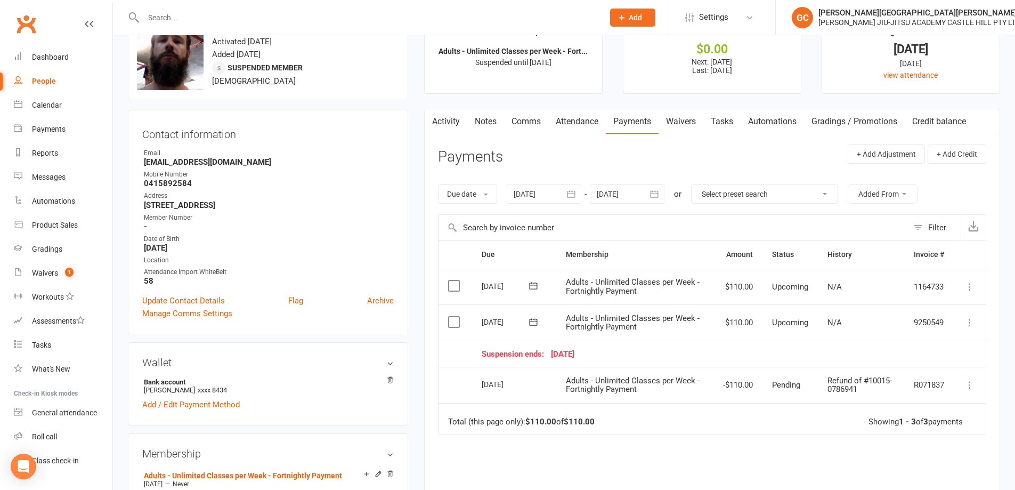
click at [529, 193] on div at bounding box center [544, 193] width 75 height 19
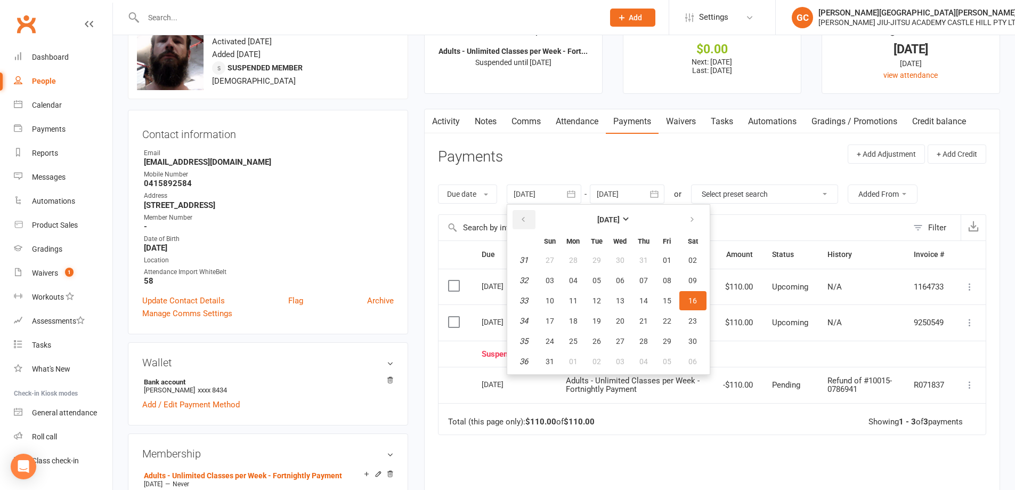
click at [530, 218] on button "button" at bounding box center [524, 219] width 23 height 19
drag, startPoint x: 696, startPoint y: 278, endPoint x: 686, endPoint y: 271, distance: 12.3
click at [696, 276] on span "14" at bounding box center [692, 280] width 9 height 9
type input "[DATE]"
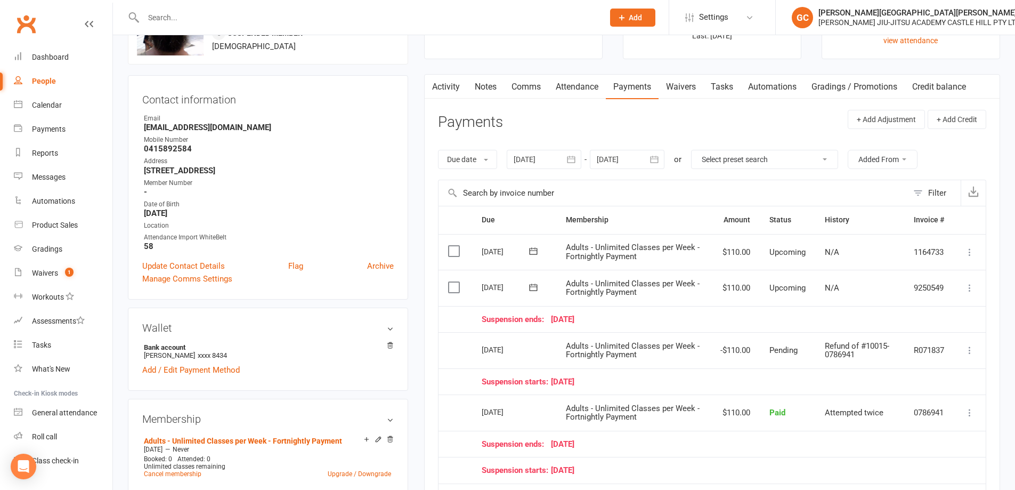
scroll to position [71, 0]
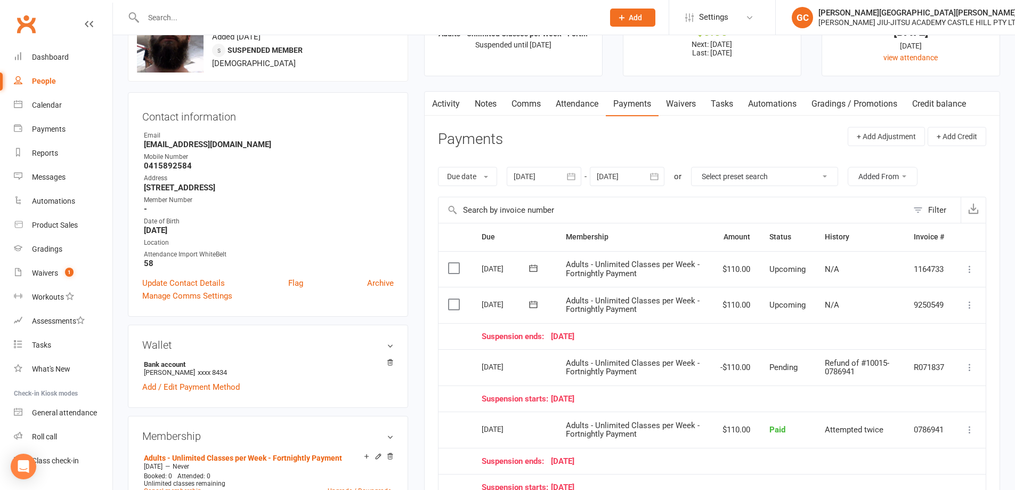
drag, startPoint x: 351, startPoint y: 140, endPoint x: 312, endPoint y: 156, distance: 42.0
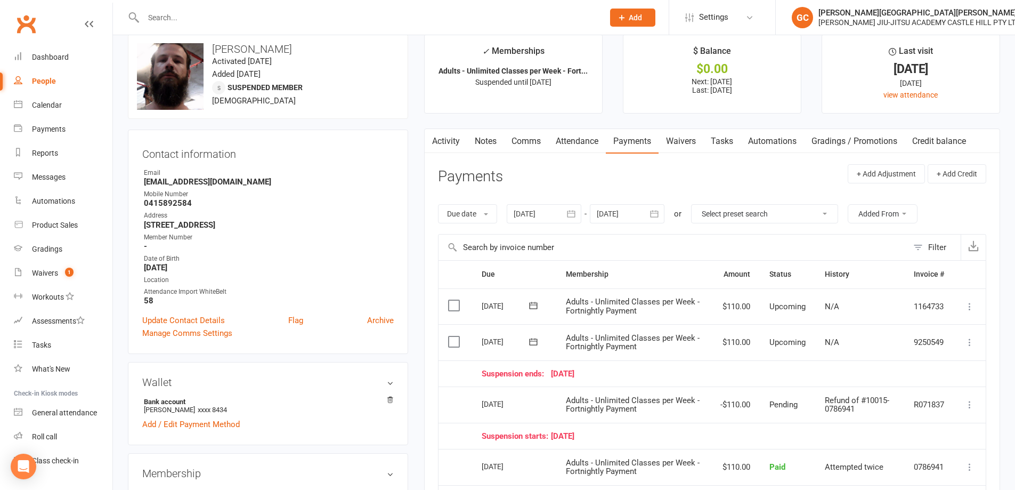
scroll to position [0, 0]
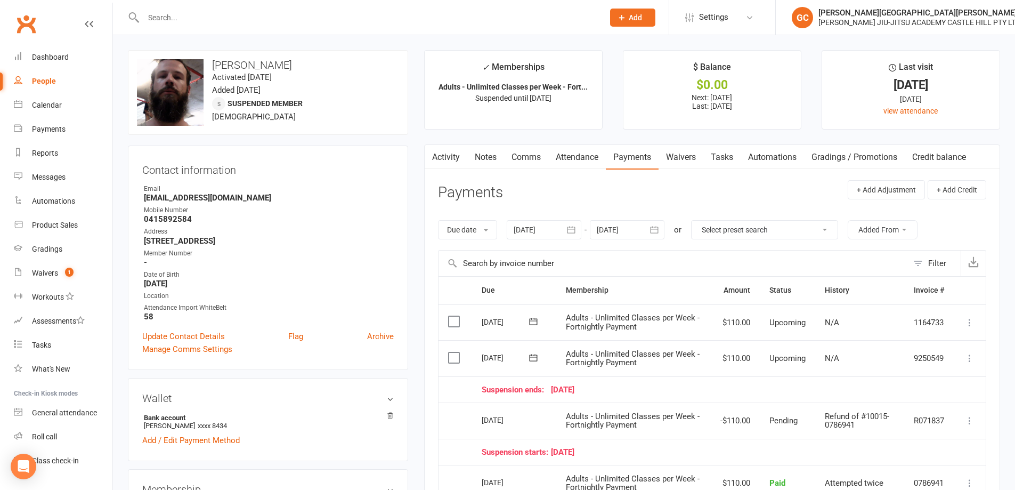
click at [174, 19] on input "text" at bounding box center [368, 17] width 456 height 15
type input "[PERSON_NAME]"
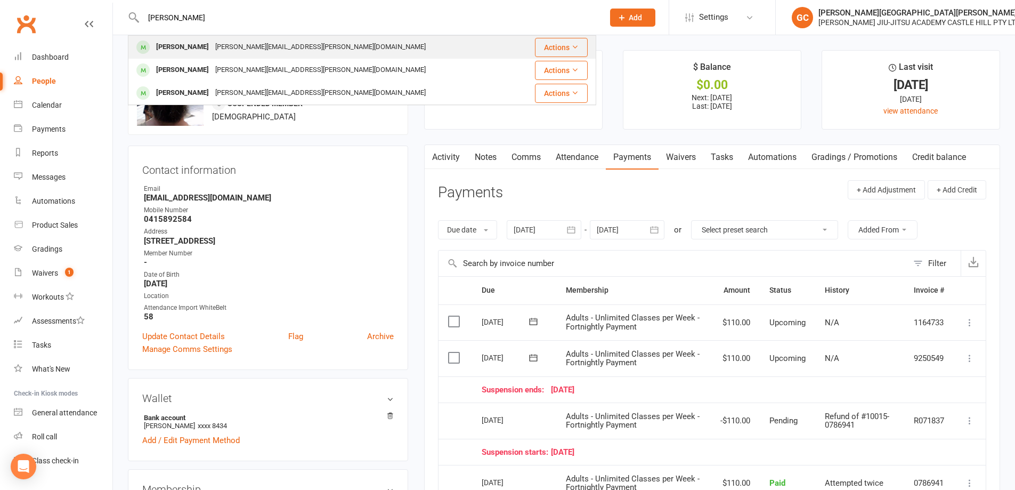
click at [195, 46] on div "[PERSON_NAME]" at bounding box center [182, 46] width 59 height 15
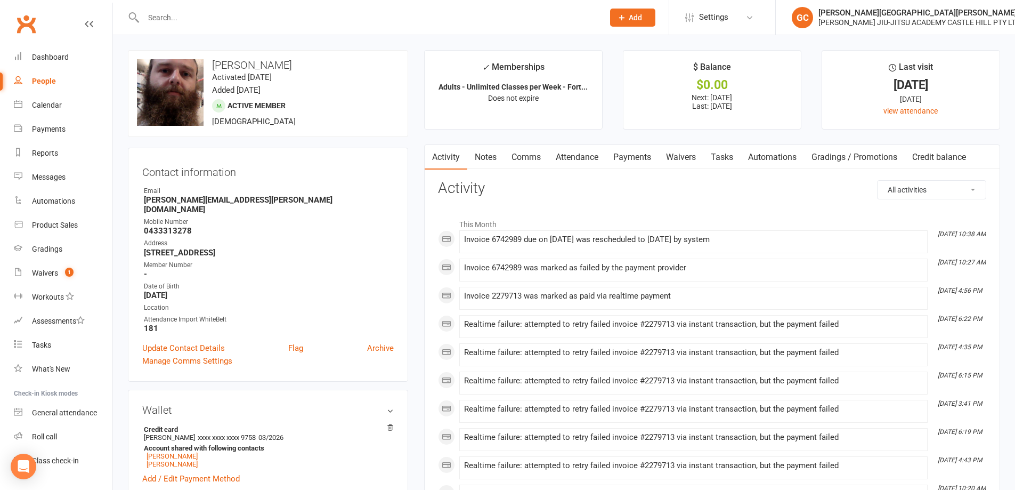
click at [633, 154] on link "Payments" at bounding box center [632, 157] width 53 height 25
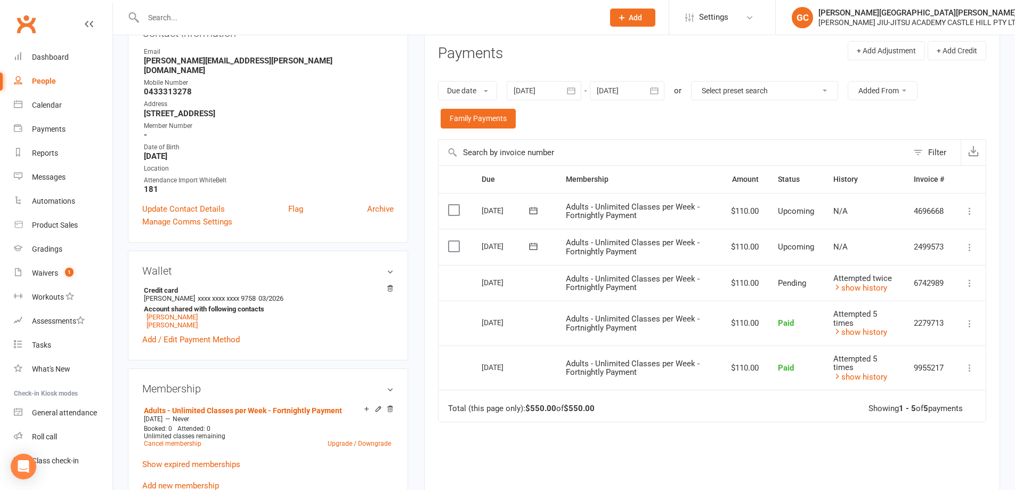
scroll to position [142, 0]
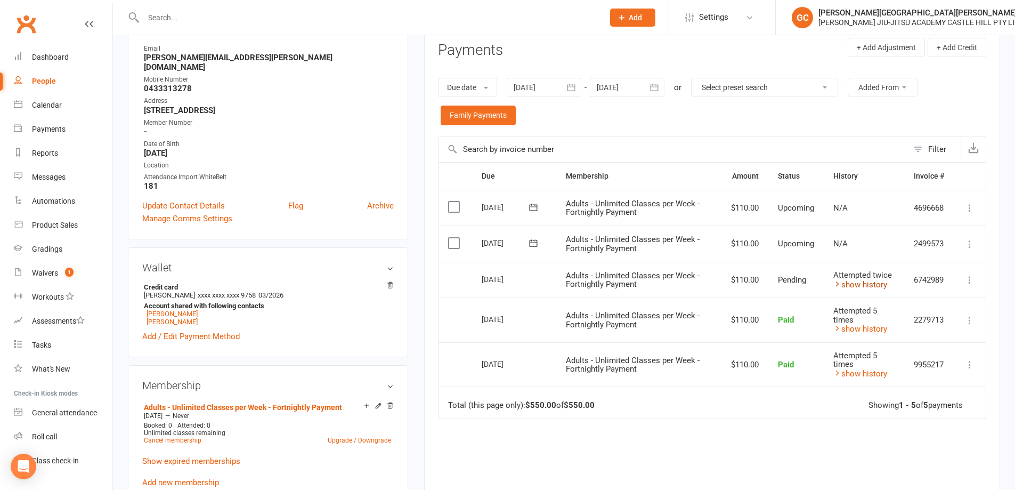
click at [862, 285] on link "show history" at bounding box center [860, 285] width 54 height 10
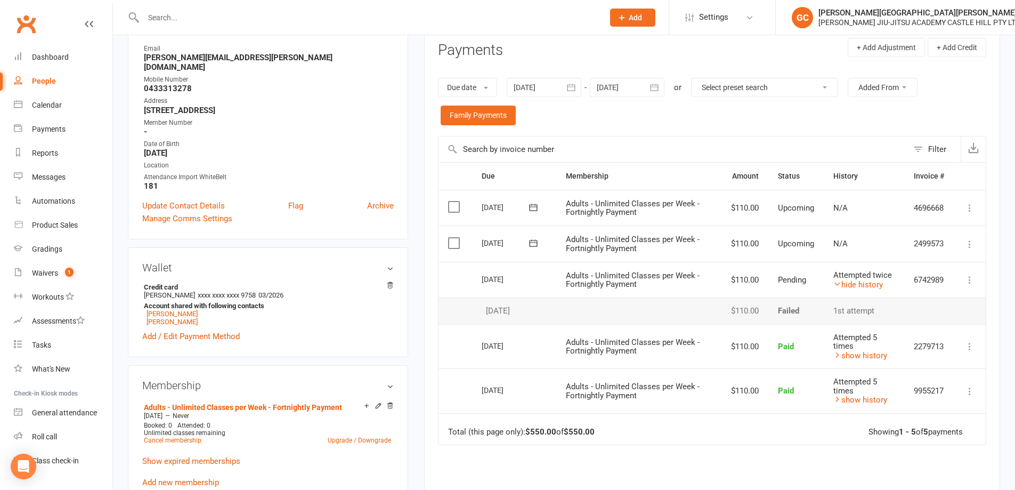
click at [969, 348] on icon at bounding box center [969, 346] width 11 height 11
drag, startPoint x: 776, startPoint y: 450, endPoint x: 781, endPoint y: 446, distance: 6.1
click at [776, 450] on div "Due Contact Membership Amount Status History Invoice # Select this [DATE] [PERS…" at bounding box center [712, 372] width 548 height 421
click at [872, 354] on link "show history" at bounding box center [860, 356] width 54 height 10
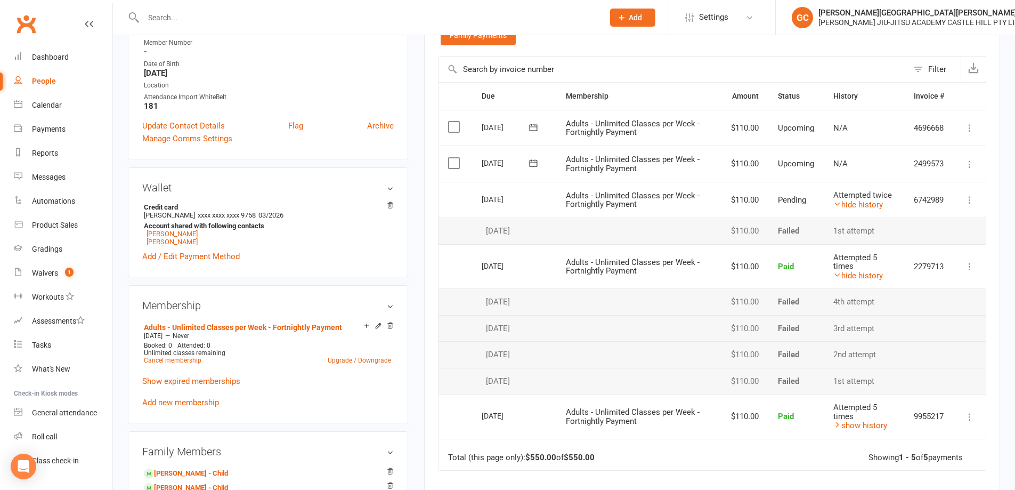
scroll to position [231, 0]
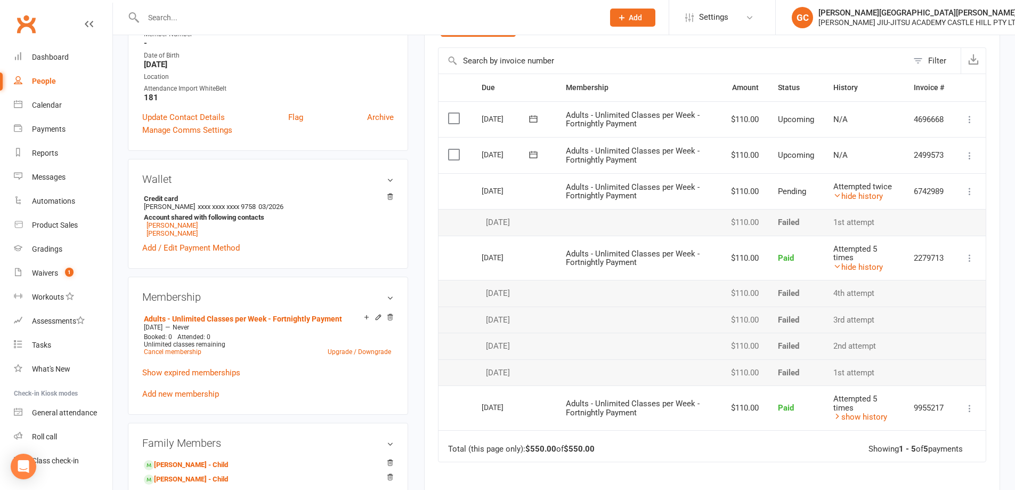
click at [974, 258] on icon at bounding box center [969, 258] width 11 height 11
click at [968, 255] on icon at bounding box center [969, 258] width 11 height 11
click at [996, 242] on div "Activity Notes Comms Attendance Payments Waivers Tasks Automations Gradings / P…" at bounding box center [712, 265] width 576 height 702
click at [969, 261] on icon at bounding box center [969, 258] width 11 height 11
drag, startPoint x: 996, startPoint y: 243, endPoint x: 986, endPoint y: 226, distance: 20.3
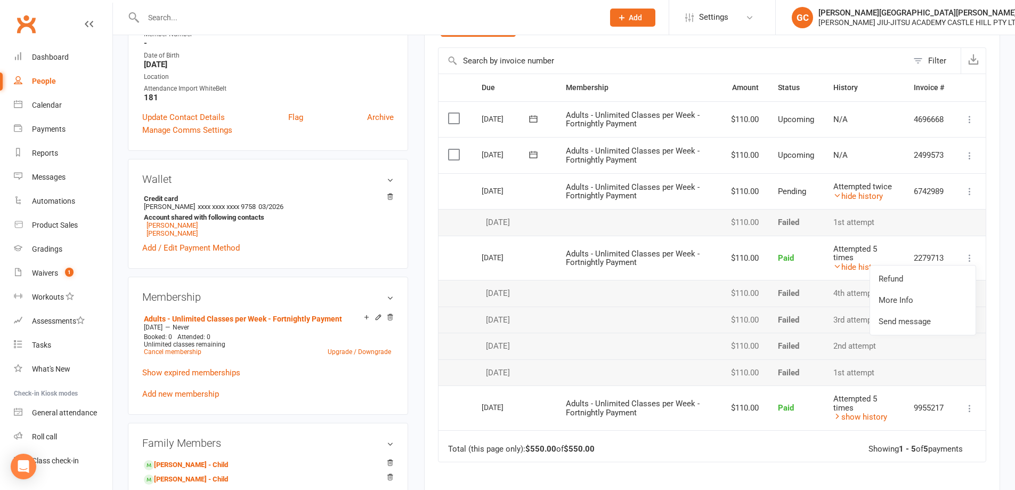
click at [994, 241] on div "Activity Notes Comms Attendance Payments Waivers Tasks Automations Gradings / P…" at bounding box center [712, 265] width 576 height 702
click at [1006, 214] on main "✓ Memberships Adults - Unlimited Classes per Week - Fort... Does not expire $ B…" at bounding box center [712, 222] width 592 height 807
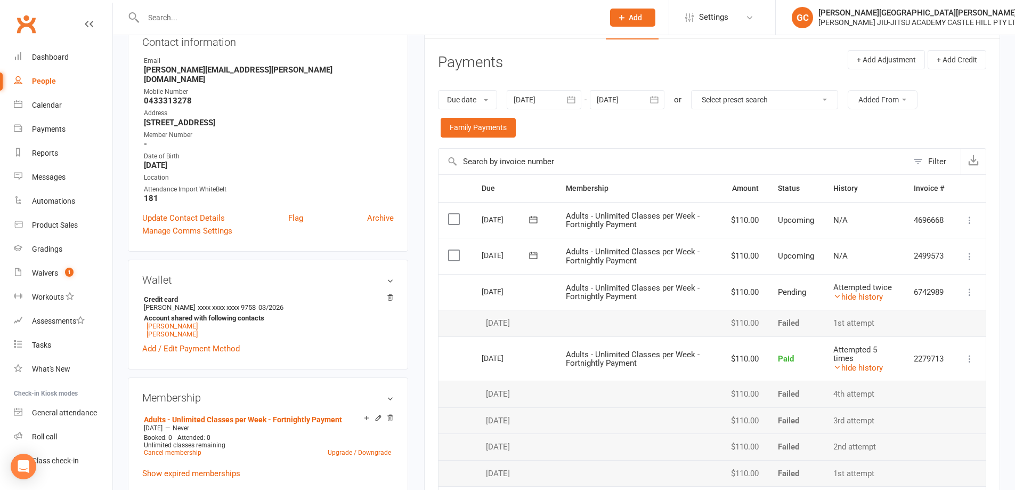
scroll to position [107, 0]
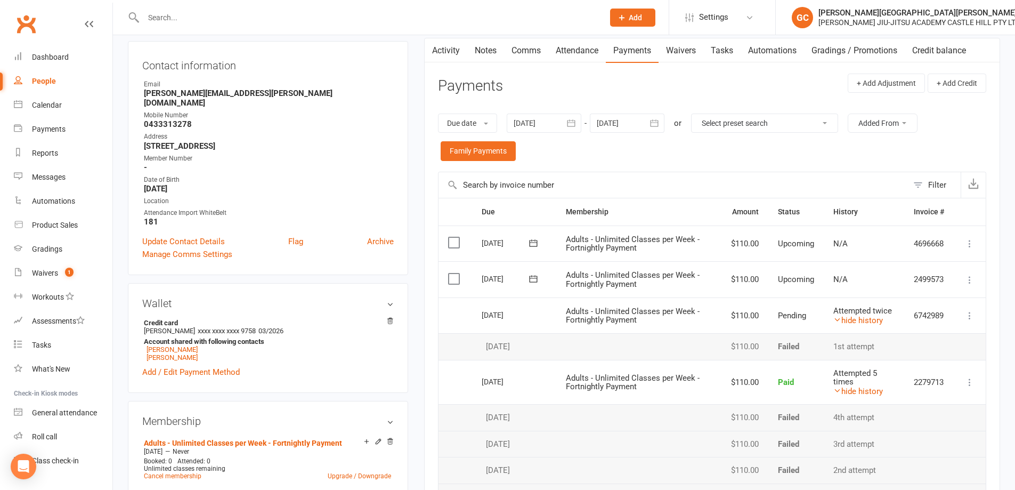
click at [996, 215] on div "Activity Notes Comms Attendance Payments Waivers Tasks Automations Gradings / P…" at bounding box center [712, 389] width 576 height 702
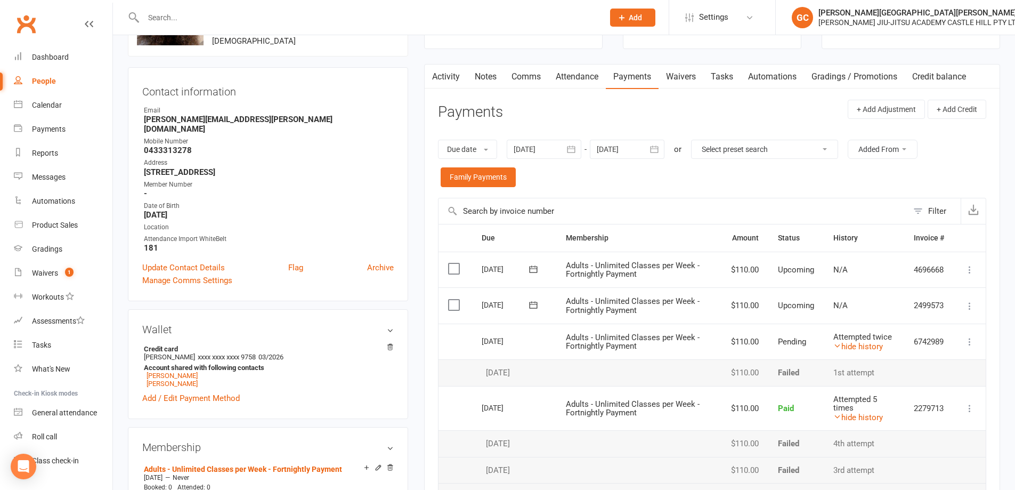
scroll to position [101, 0]
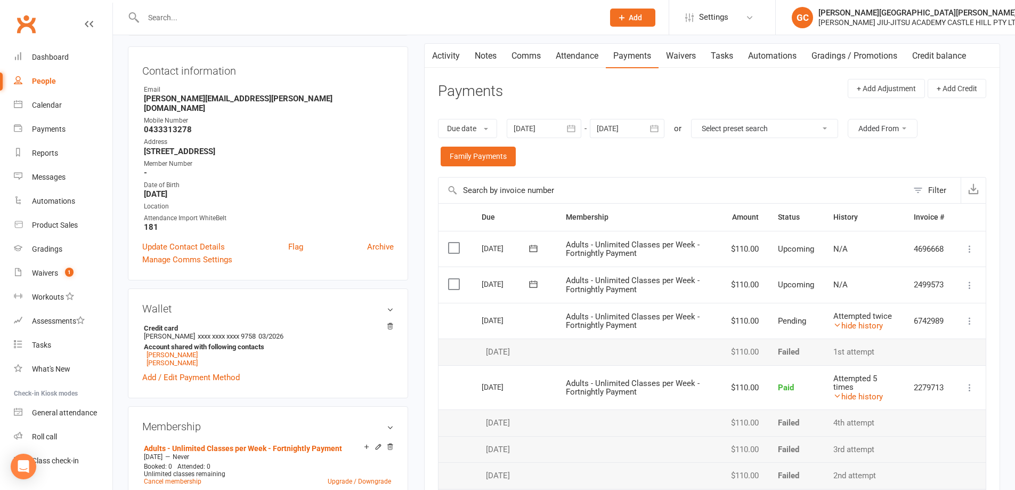
click at [996, 310] on div "Activity Notes Comms Attendance Payments Waivers Tasks Automations Gradings / P…" at bounding box center [712, 394] width 576 height 702
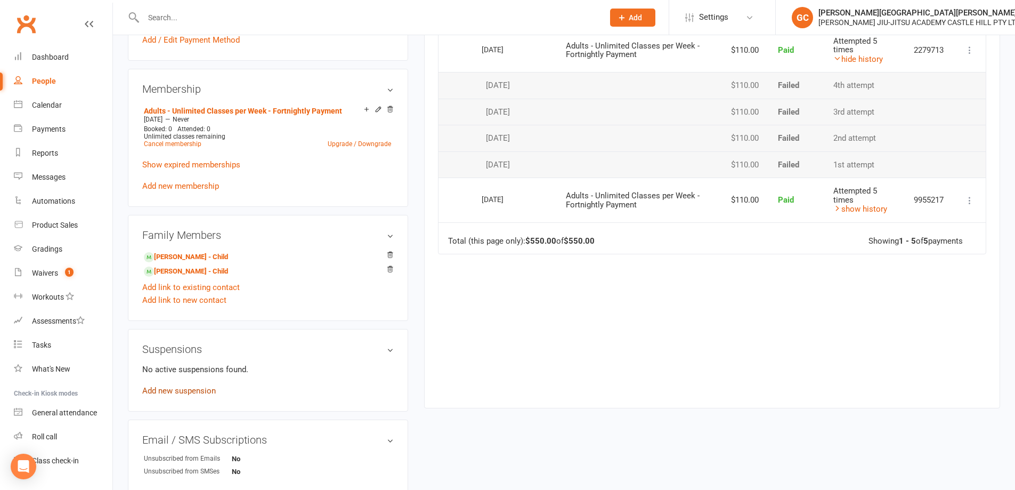
scroll to position [439, 0]
click at [179, 385] on link "Add new suspension" at bounding box center [179, 390] width 74 height 10
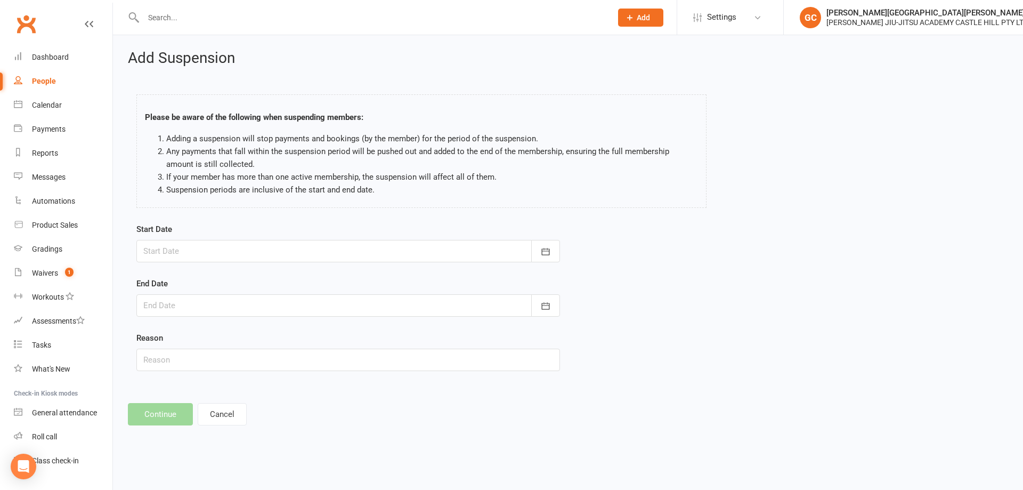
click at [211, 251] on div at bounding box center [348, 251] width 424 height 22
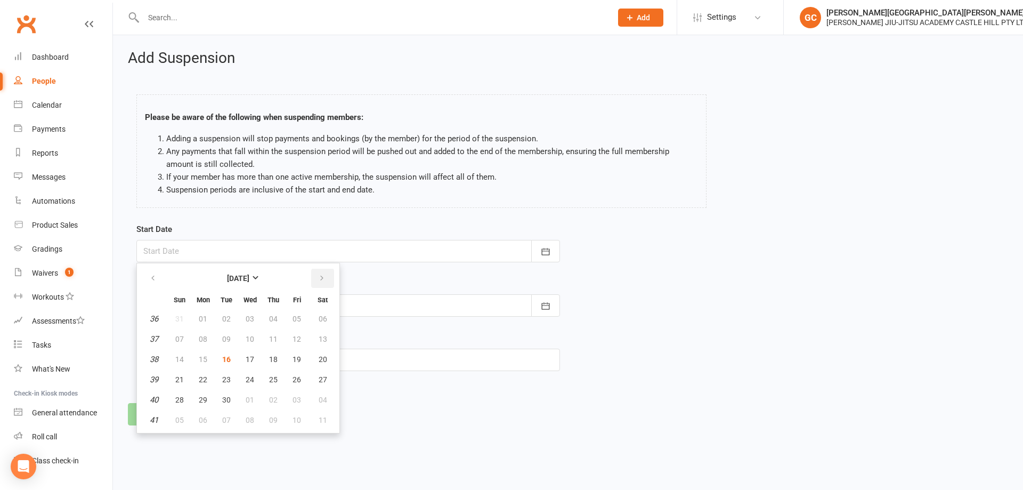
click at [324, 274] on icon "button" at bounding box center [321, 278] width 7 height 9
click at [180, 360] on span "12" at bounding box center [179, 359] width 9 height 9
type input "[DATE]"
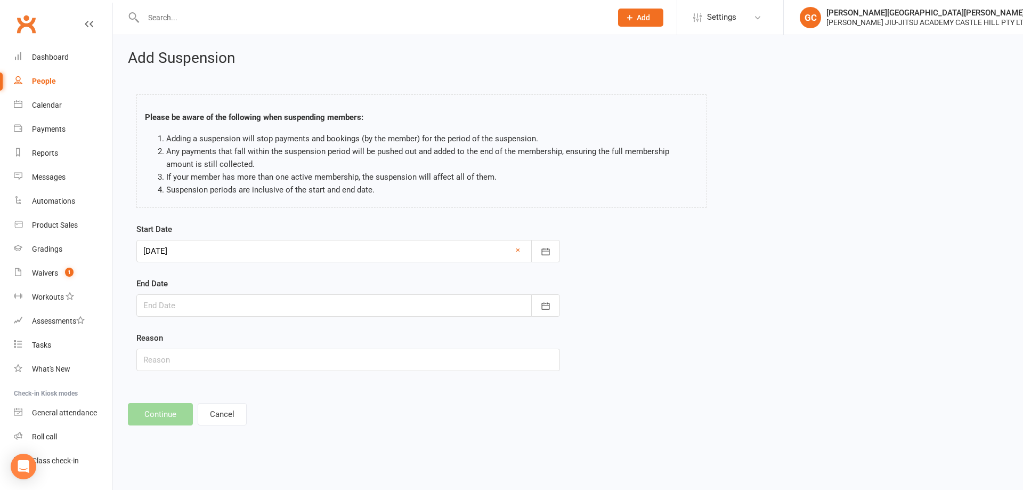
click at [614, 275] on div "Start Date [DATE] [DATE] Sun Mon Tue Wed Thu Fri Sat 40 28 29 30 01 02 03 04 41…" at bounding box center [567, 304] width 879 height 163
click at [625, 254] on div "Start Date [DATE] [DATE] Sun Mon Tue Wed Thu Fri Sat 40 28 29 30 01 02 03 04 41…" at bounding box center [567, 304] width 879 height 163
click at [622, 249] on div "Start Date [DATE] [DATE] Sun Mon Tue Wed Thu Fri Sat 40 28 29 30 01 02 03 04 41…" at bounding box center [567, 304] width 879 height 163
click at [732, 232] on div "Start Date [DATE] [DATE] Sun Mon Tue Wed Thu Fri Sat 40 28 29 30 01 02 03 04 41…" at bounding box center [567, 304] width 879 height 163
click at [681, 290] on div "Start Date [DATE] [DATE] Sun Mon Tue Wed Thu Fri Sat 40 28 29 30 01 02 03 04 41…" at bounding box center [567, 304] width 879 height 163
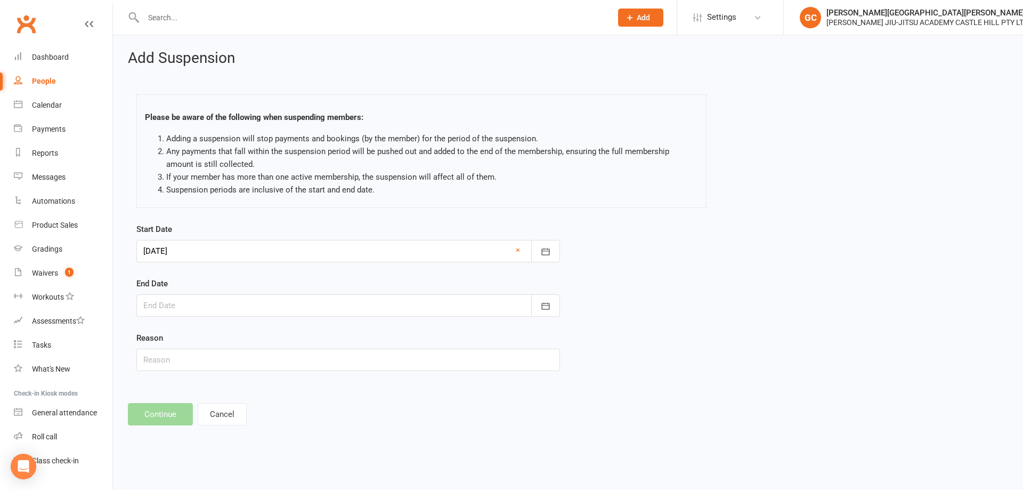
click at [649, 245] on div "Start Date [DATE] [DATE] Sun Mon Tue Wed Thu Fri Sat 40 28 29 30 01 02 03 04 41…" at bounding box center [567, 304] width 879 height 163
click at [225, 409] on button "Cancel" at bounding box center [222, 414] width 49 height 22
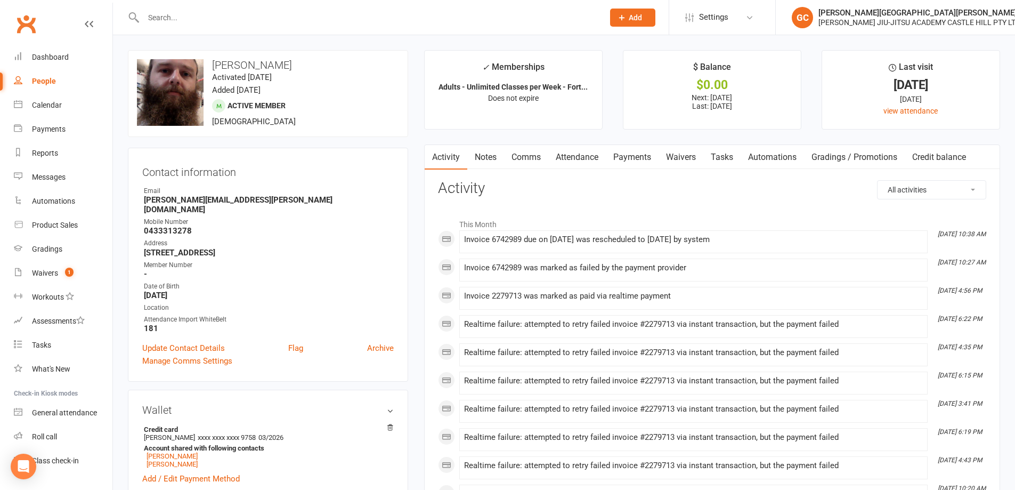
click at [638, 157] on link "Payments" at bounding box center [632, 157] width 53 height 25
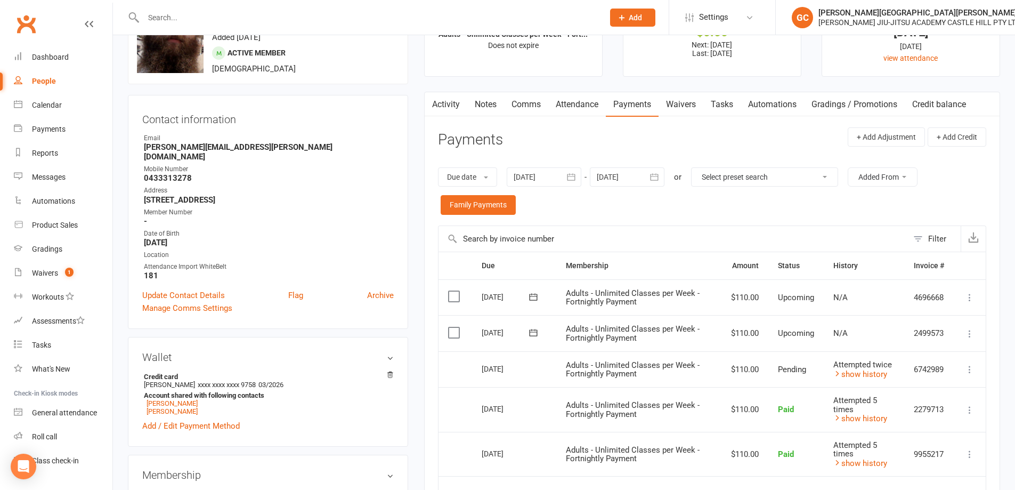
scroll to position [53, 0]
drag, startPoint x: 624, startPoint y: 177, endPoint x: 643, endPoint y: 182, distance: 18.6
click at [626, 177] on div at bounding box center [627, 176] width 75 height 19
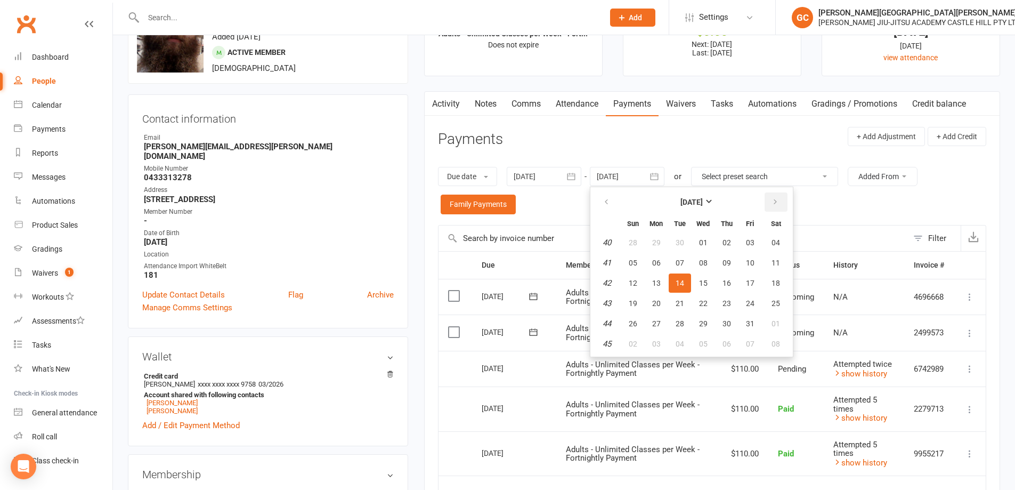
click at [771, 199] on button "button" at bounding box center [776, 201] width 23 height 19
click at [772, 199] on button "button" at bounding box center [776, 201] width 23 height 19
click at [773, 301] on span "27" at bounding box center [775, 303] width 9 height 9
type input "[DATE]"
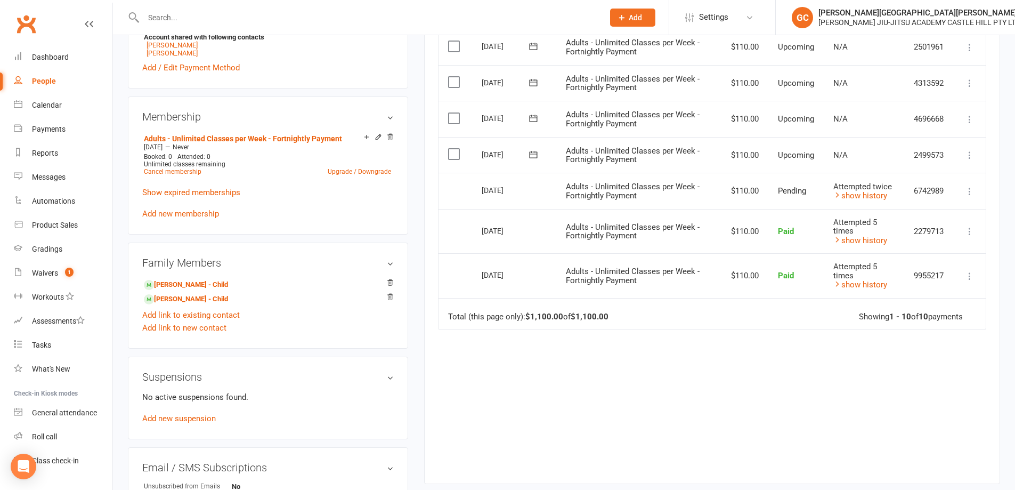
scroll to position [426, 0]
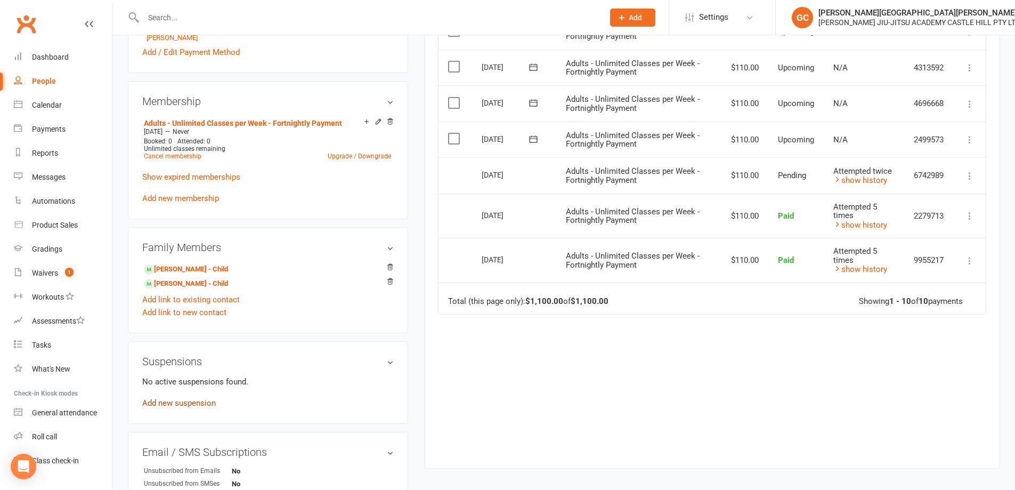
click at [185, 398] on link "Add new suspension" at bounding box center [179, 403] width 74 height 10
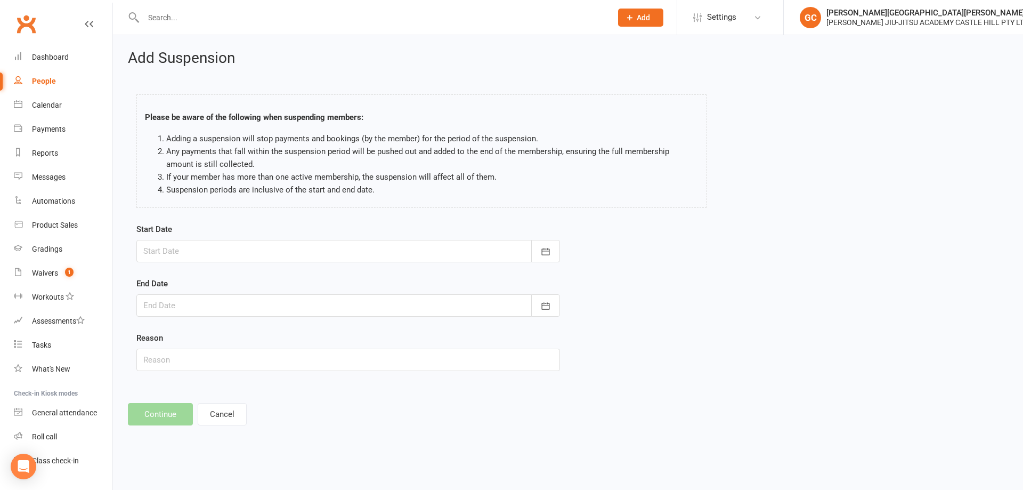
click at [208, 247] on div at bounding box center [348, 251] width 424 height 22
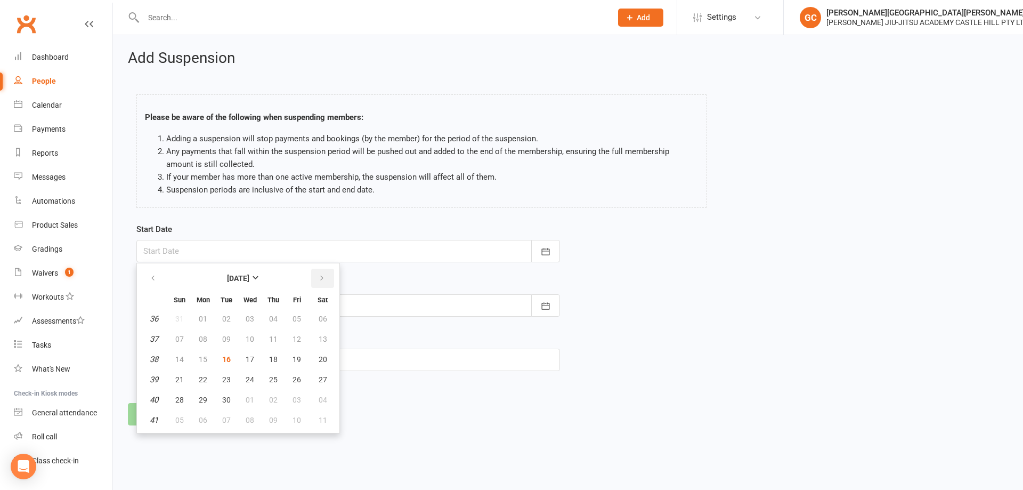
click at [324, 277] on icon "button" at bounding box center [321, 278] width 7 height 9
click at [180, 357] on span "12" at bounding box center [179, 359] width 9 height 9
type input "[DATE]"
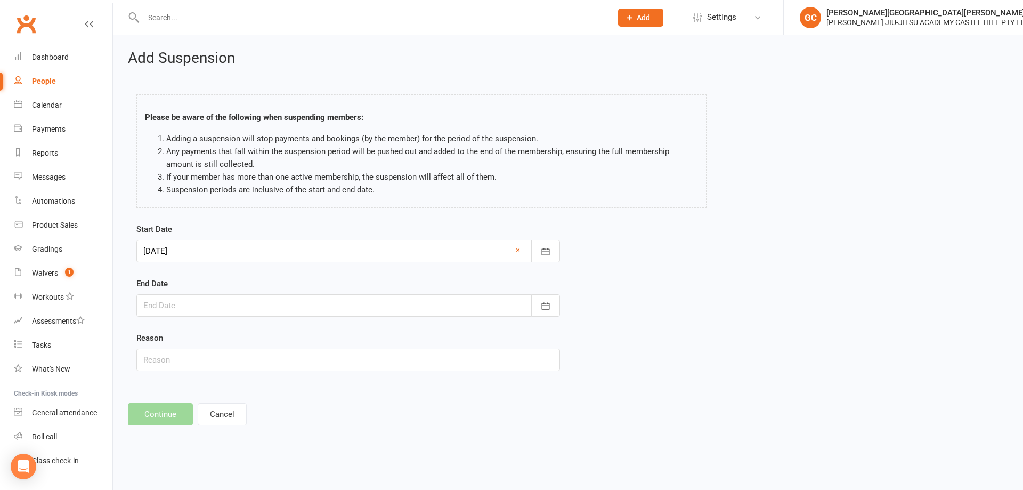
drag, startPoint x: 338, startPoint y: 306, endPoint x: 333, endPoint y: 304, distance: 5.7
click at [337, 305] on div at bounding box center [348, 305] width 424 height 22
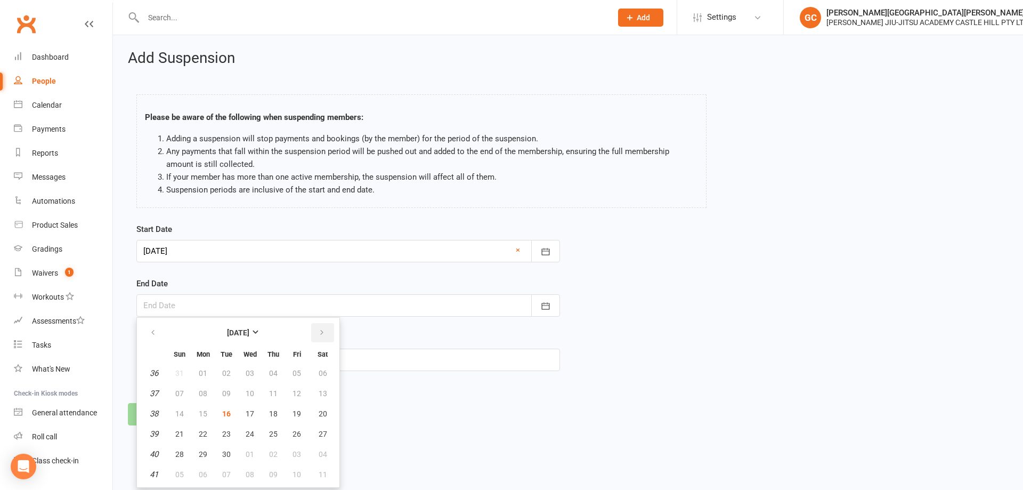
click at [318, 332] on icon "button" at bounding box center [321, 332] width 7 height 9
click at [318, 331] on icon "button" at bounding box center [321, 332] width 7 height 9
click at [317, 329] on button "button" at bounding box center [322, 332] width 23 height 19
click at [178, 370] on span "30" at bounding box center [179, 373] width 9 height 9
type input "[DATE]"
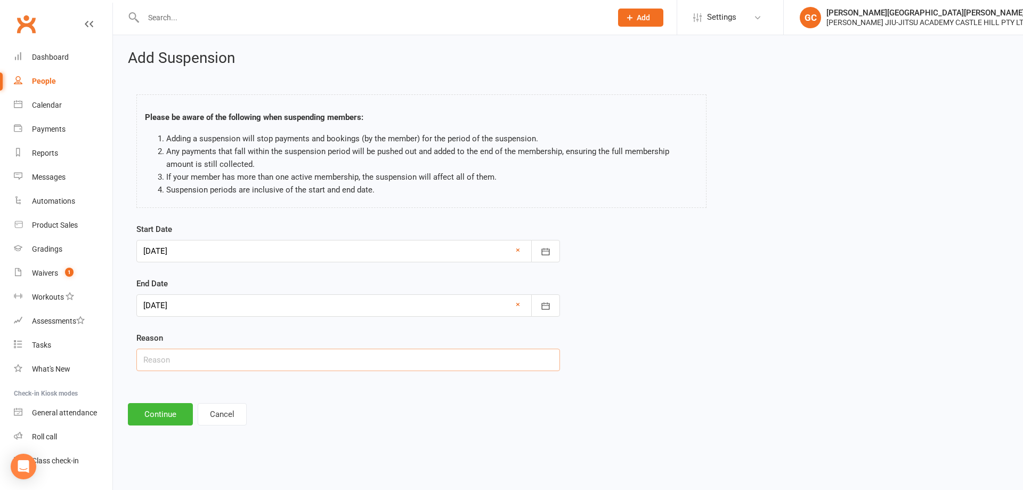
click at [161, 364] on input "text" at bounding box center [348, 359] width 424 height 22
type input "w"
click at [189, 352] on input "work comm8itments" at bounding box center [348, 359] width 424 height 22
type input "work commitments"
drag, startPoint x: 159, startPoint y: 416, endPoint x: 420, endPoint y: 380, distance: 263.5
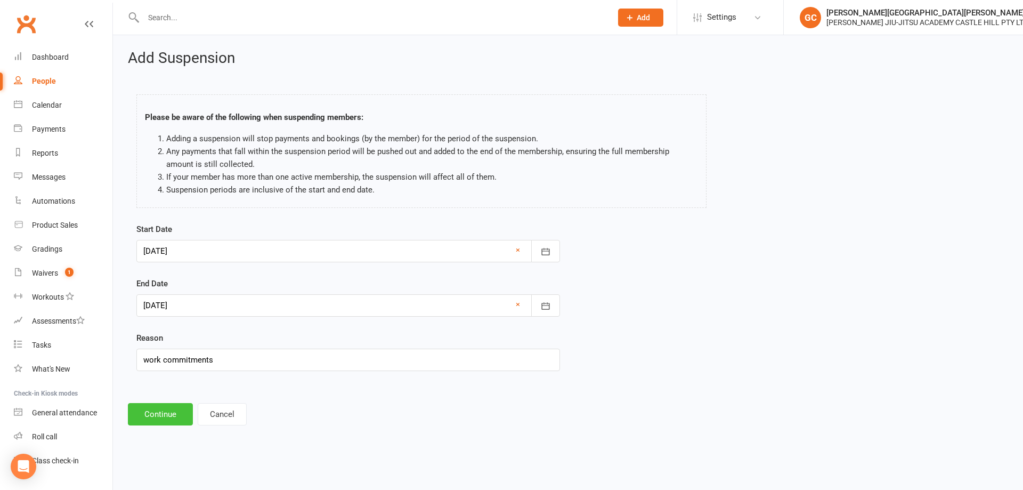
click at [432, 403] on footer "Continue Cancel" at bounding box center [568, 414] width 880 height 22
click at [165, 415] on button "Continue" at bounding box center [160, 414] width 65 height 22
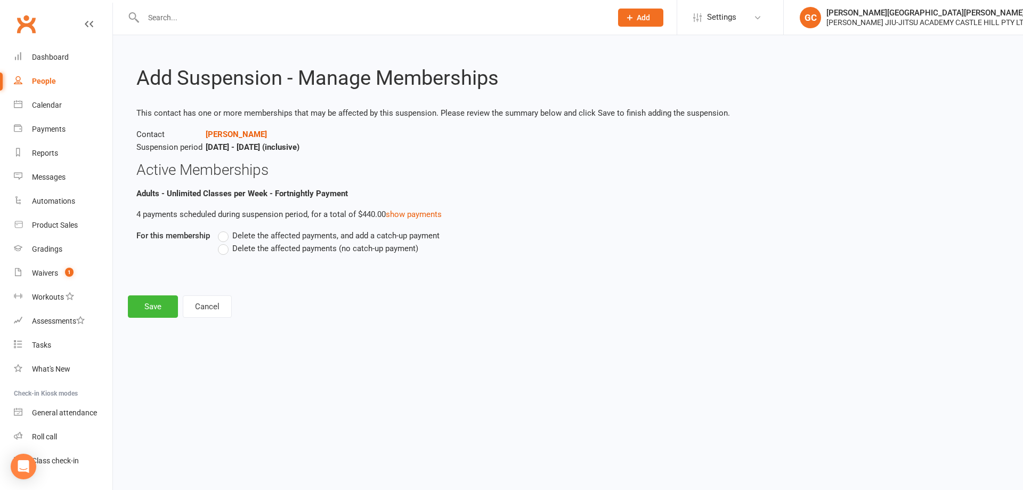
click at [229, 250] on label "Delete the affected payments (no catch-up payment)" at bounding box center [318, 248] width 200 height 13
click at [225, 242] on input "Delete the affected payments (no catch-up payment)" at bounding box center [221, 242] width 7 height 0
click at [443, 286] on div "Add Suspension - Manage Memberships This contact has one or more memberships th…" at bounding box center [568, 183] width 910 height 297
drag, startPoint x: 174, startPoint y: 213, endPoint x: 186, endPoint y: 212, distance: 12.3
click at [186, 212] on p "4 payments scheduled during suspension period, for a total of $440.00 show paym…" at bounding box center [567, 214] width 863 height 13
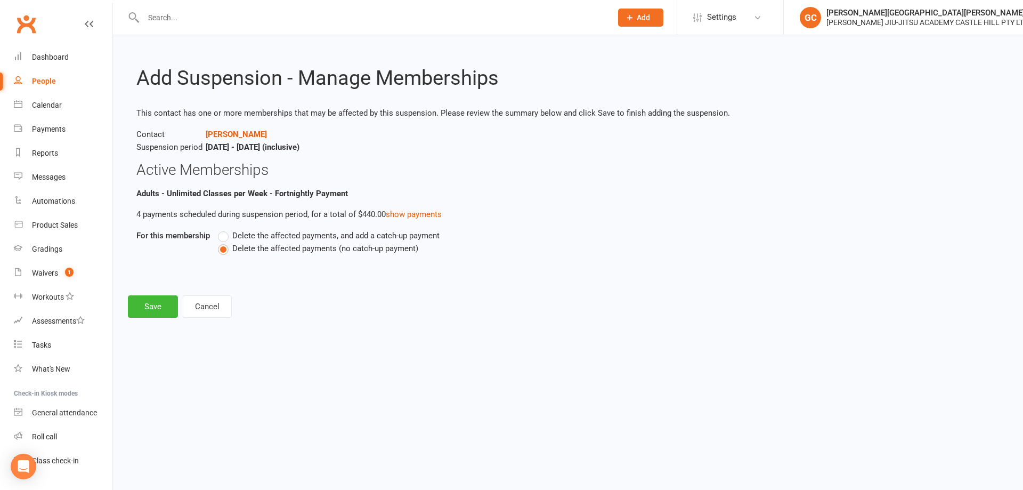
click at [192, 213] on p "4 payments scheduled during suspension period, for a total of $440.00 show paym…" at bounding box center [567, 214] width 863 height 13
click at [151, 309] on button "Save" at bounding box center [153, 306] width 50 height 22
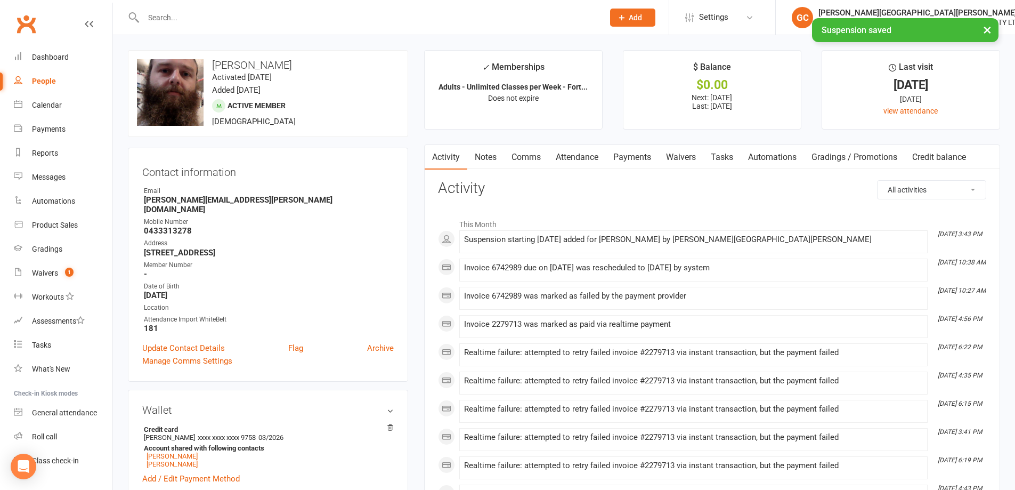
click at [653, 154] on link "Payments" at bounding box center [632, 157] width 53 height 25
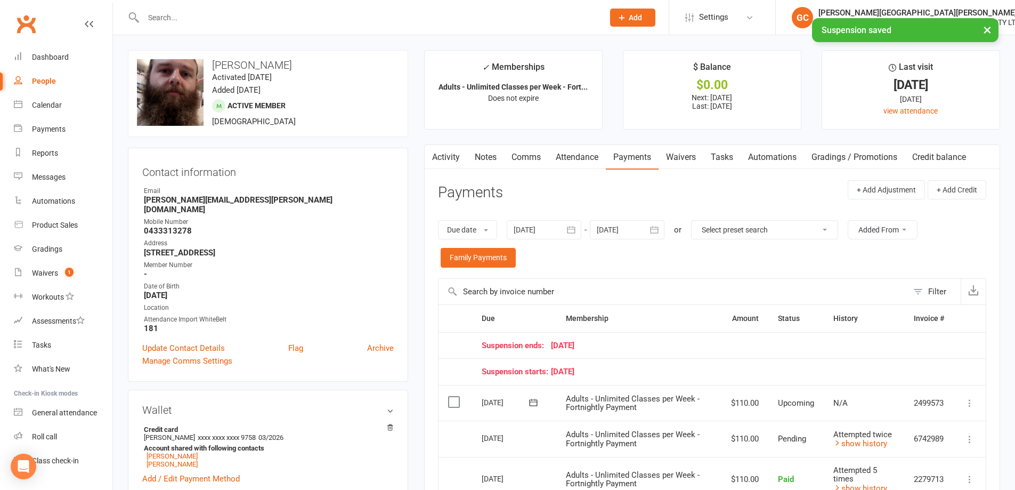
click at [640, 232] on div at bounding box center [627, 229] width 75 height 19
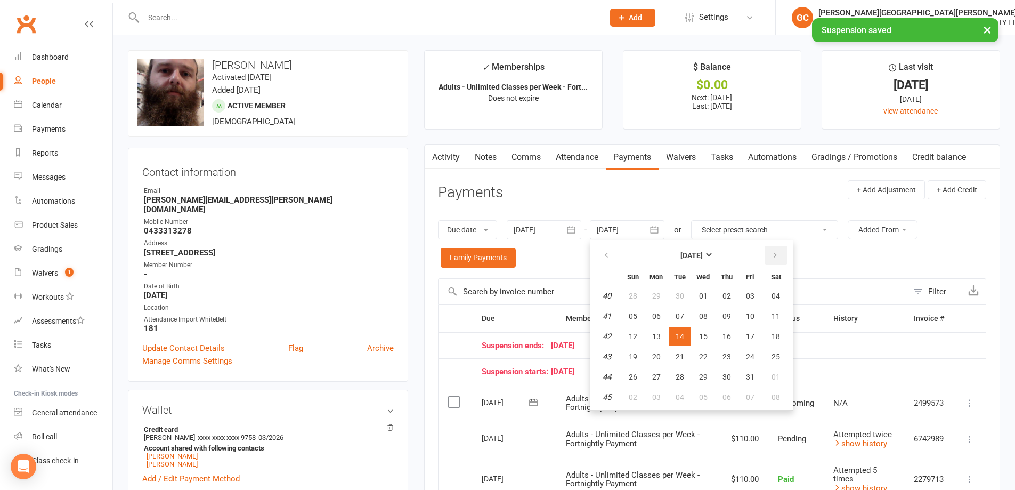
click at [779, 250] on button "button" at bounding box center [776, 255] width 23 height 19
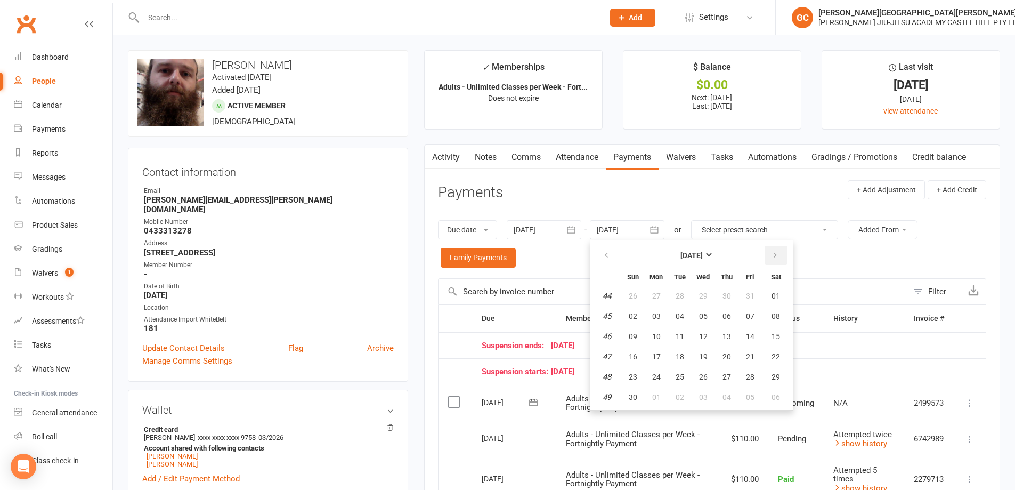
click at [779, 250] on button "button" at bounding box center [776, 255] width 23 height 19
click at [778, 339] on span "20" at bounding box center [775, 336] width 9 height 9
type input "[DATE]"
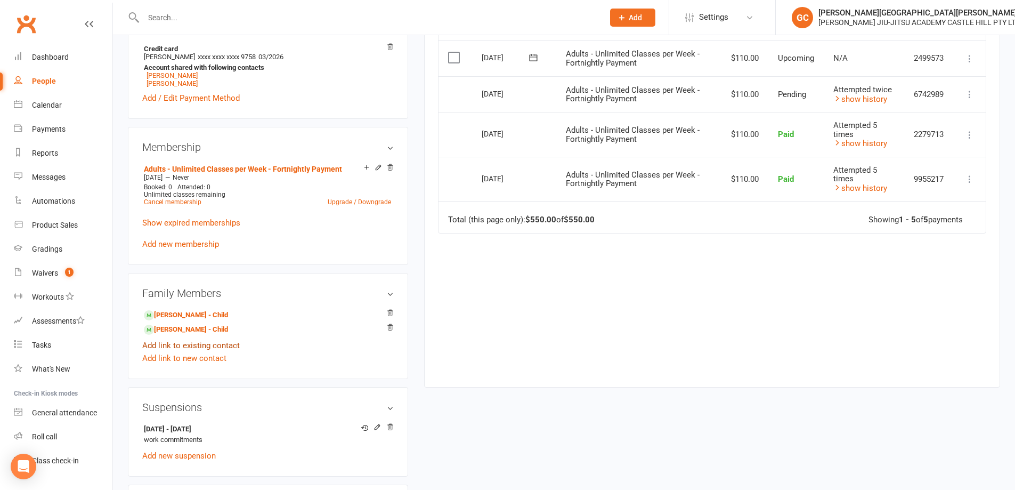
scroll to position [412, 0]
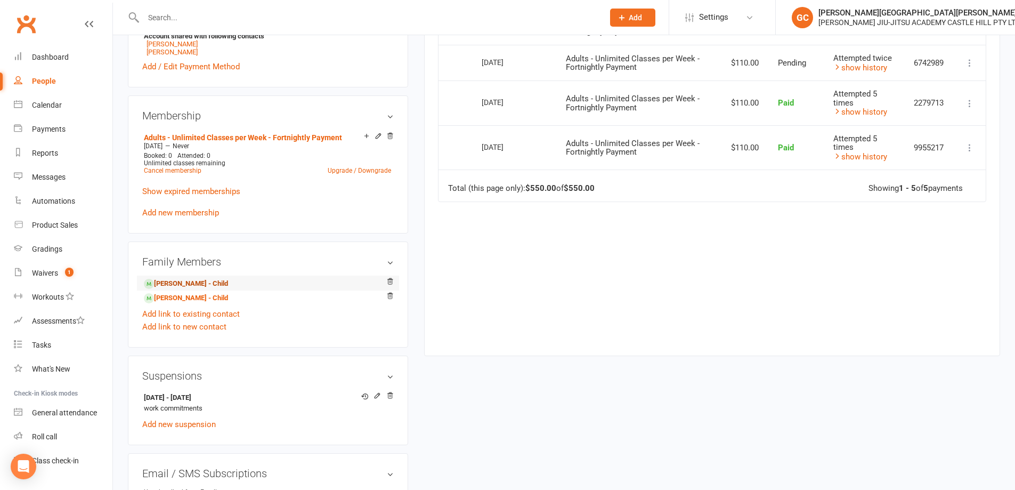
click at [177, 278] on link "[PERSON_NAME] - Child" at bounding box center [186, 283] width 84 height 11
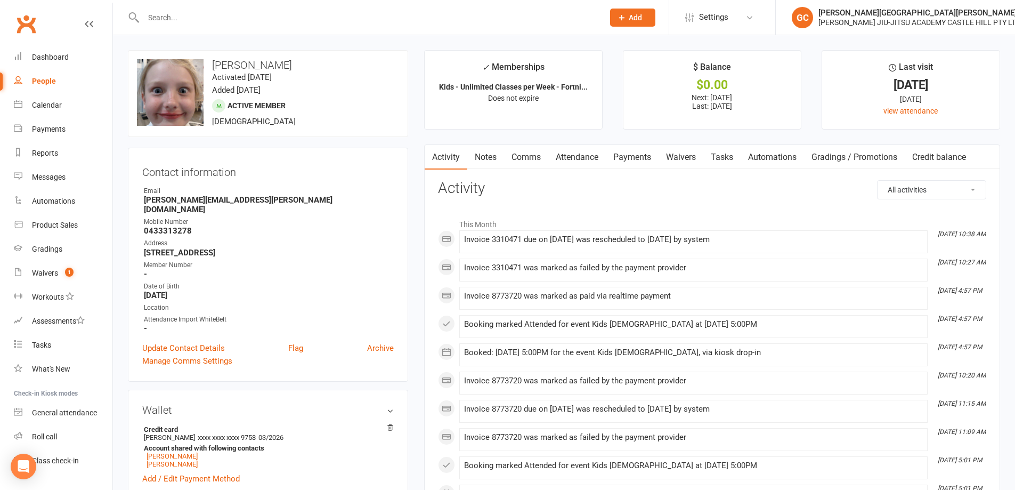
click at [637, 158] on link "Payments" at bounding box center [632, 157] width 53 height 25
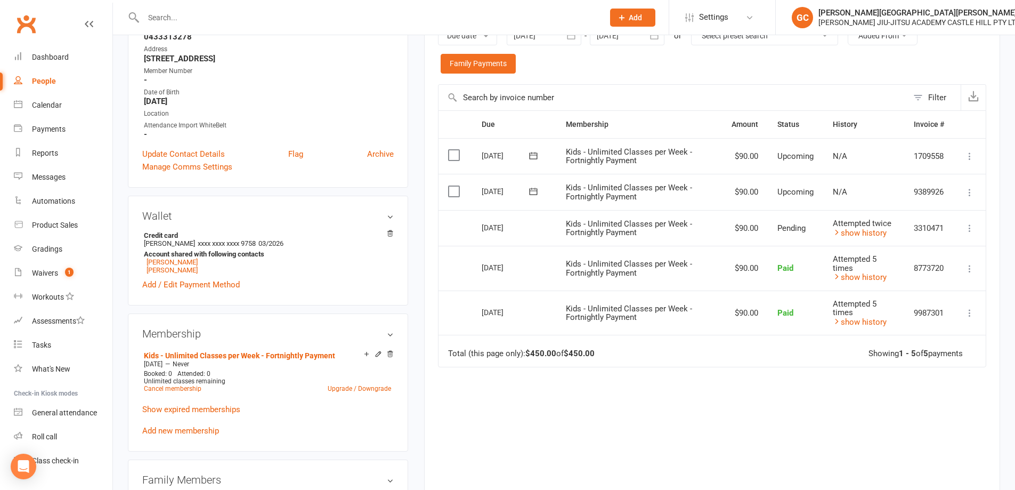
scroll to position [196, 0]
click at [863, 234] on link "show history" at bounding box center [860, 231] width 54 height 10
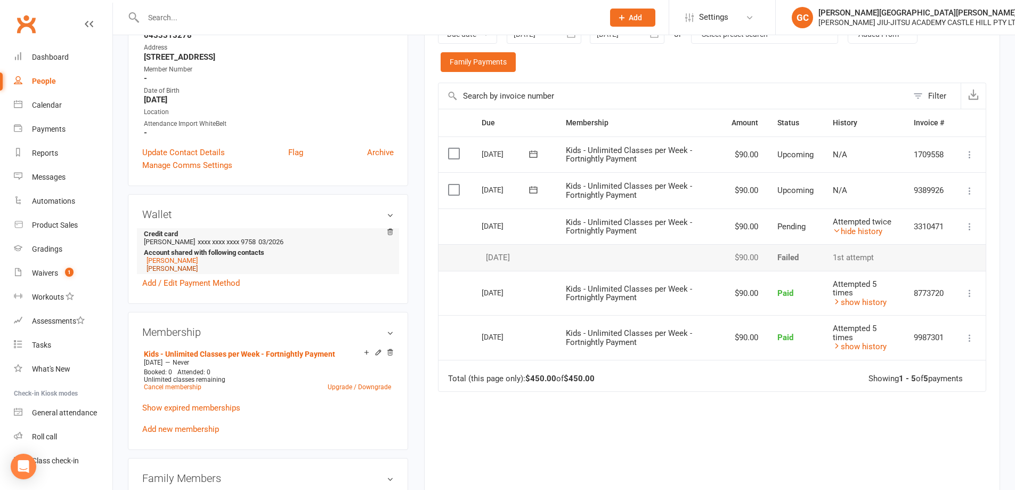
click at [166, 264] on link "[PERSON_NAME]" at bounding box center [172, 268] width 51 height 8
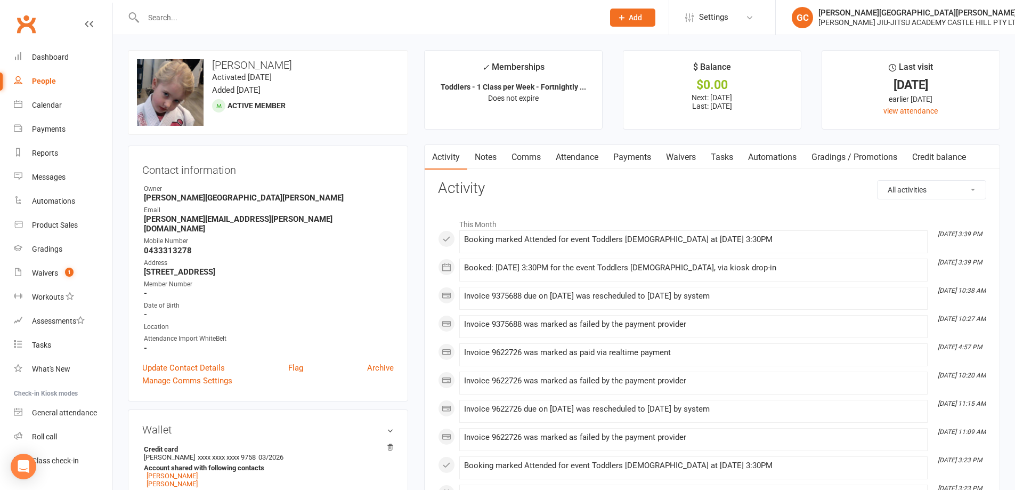
click at [629, 156] on link "Payments" at bounding box center [632, 157] width 53 height 25
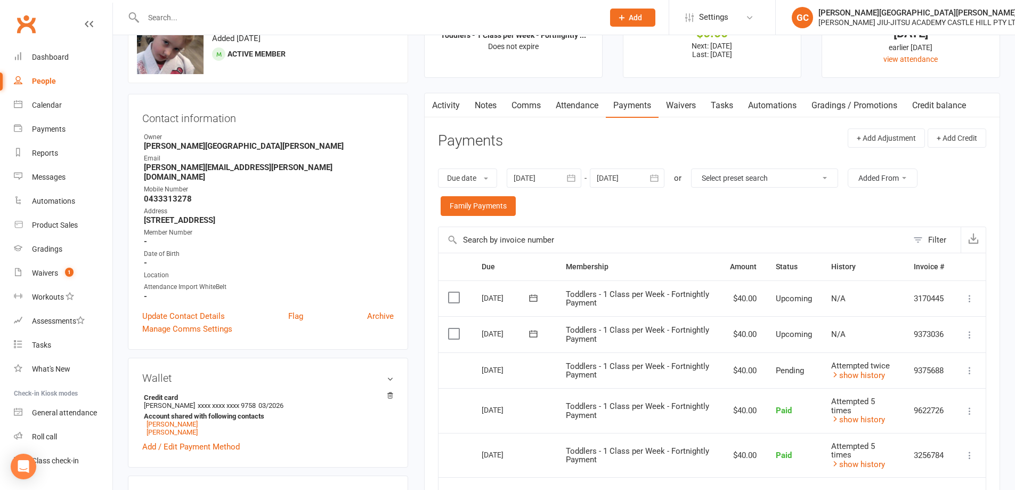
scroll to position [53, 0]
click at [479, 201] on link "Family Payments" at bounding box center [478, 203] width 75 height 19
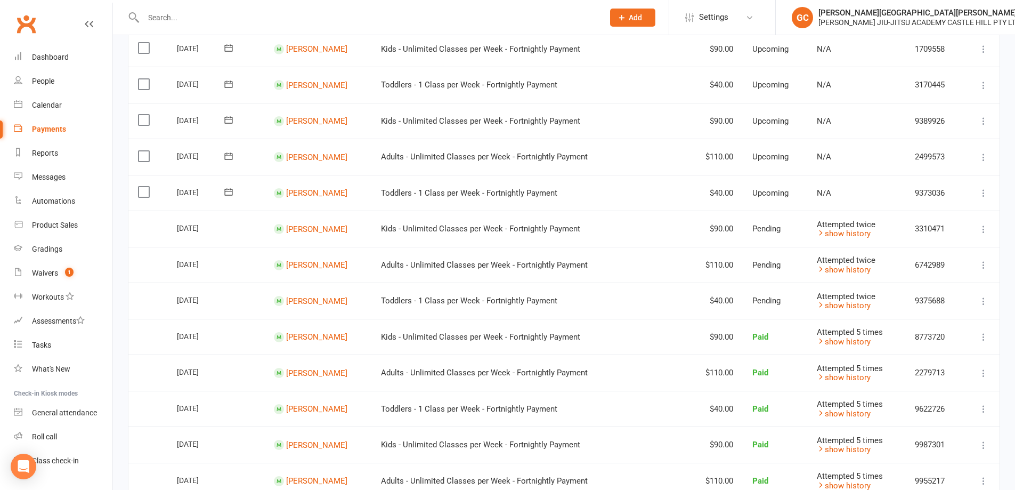
scroll to position [142, 0]
click at [996, 222] on td "More Info Send message" at bounding box center [981, 227] width 37 height 36
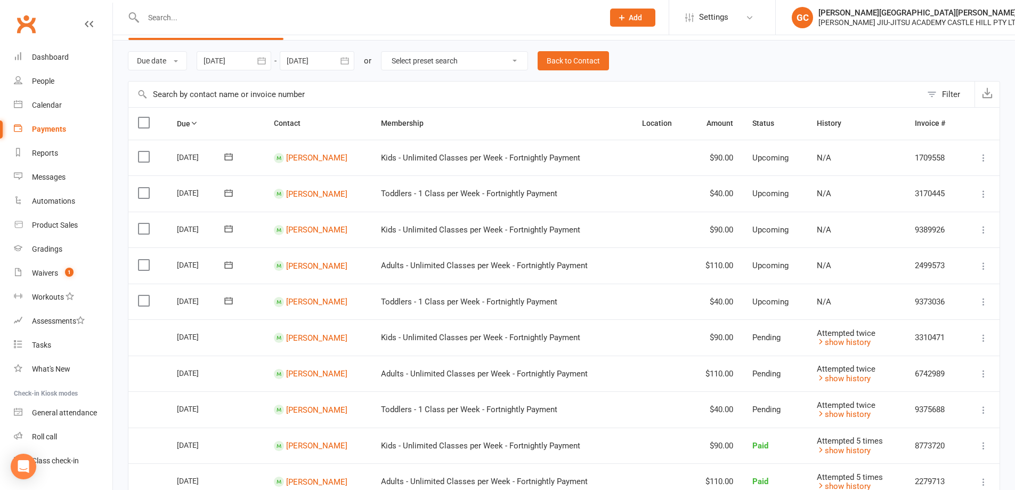
scroll to position [0, 0]
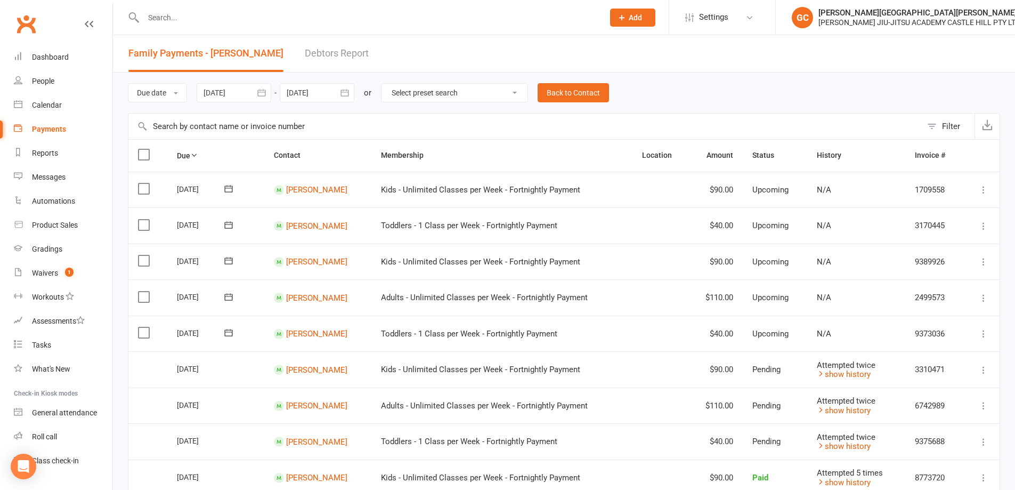
click at [224, 92] on div at bounding box center [234, 92] width 75 height 19
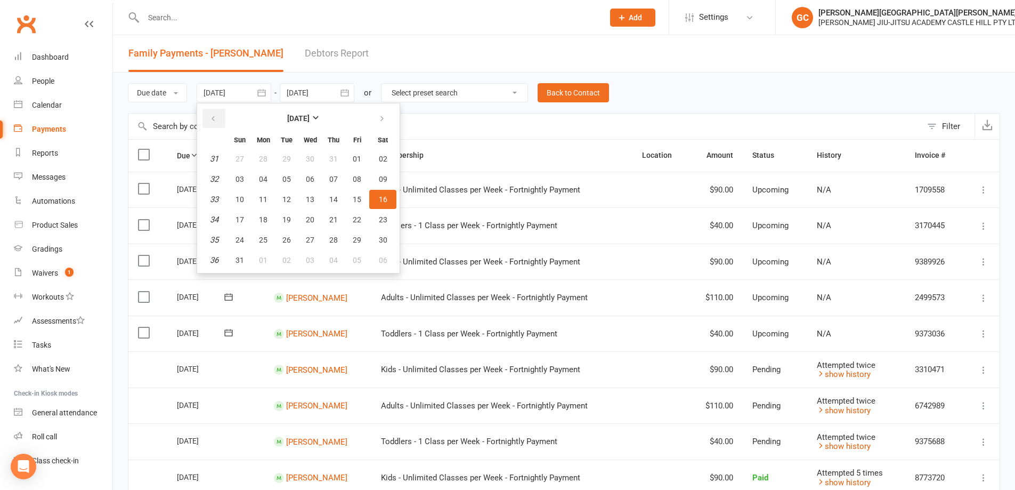
click at [216, 115] on icon "button" at bounding box center [212, 119] width 7 height 9
click at [336, 161] on span "01" at bounding box center [333, 159] width 9 height 9
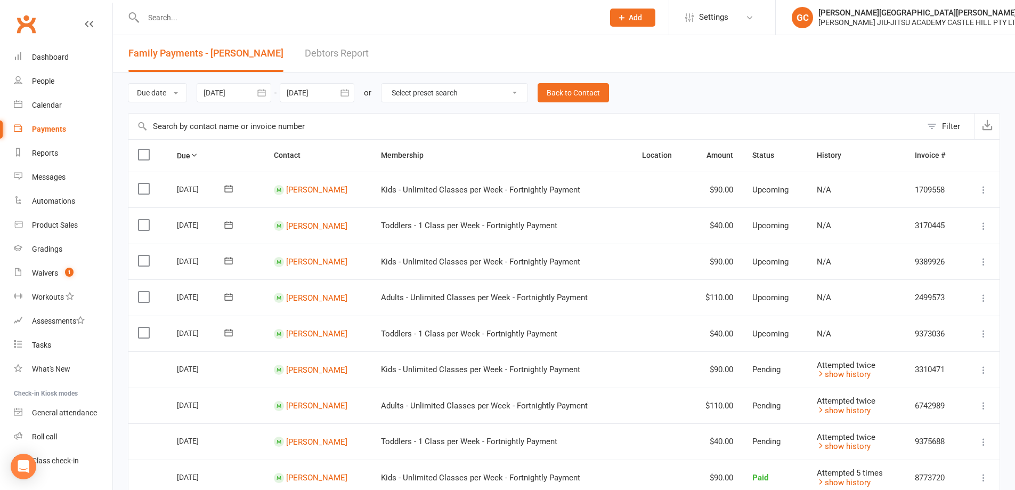
click at [227, 88] on div at bounding box center [234, 92] width 75 height 19
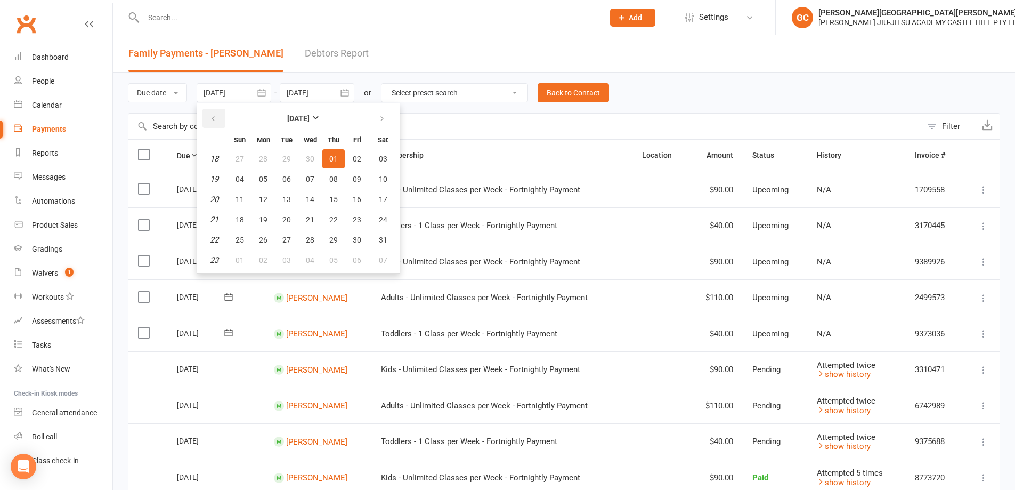
click at [217, 119] on icon "button" at bounding box center [212, 119] width 7 height 9
click at [217, 118] on icon "button" at bounding box center [212, 119] width 7 height 9
click at [338, 179] on span "06" at bounding box center [333, 179] width 9 height 9
type input "[DATE]"
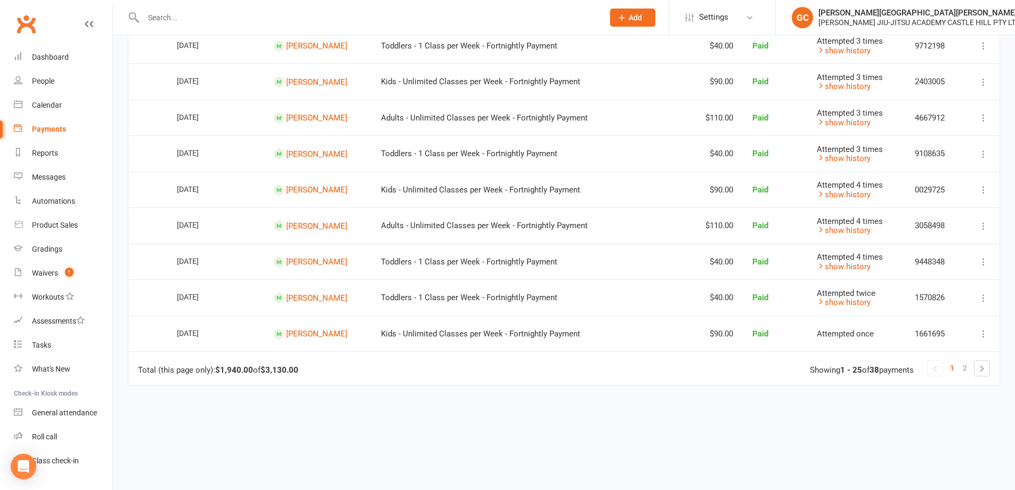
scroll to position [768, 0]
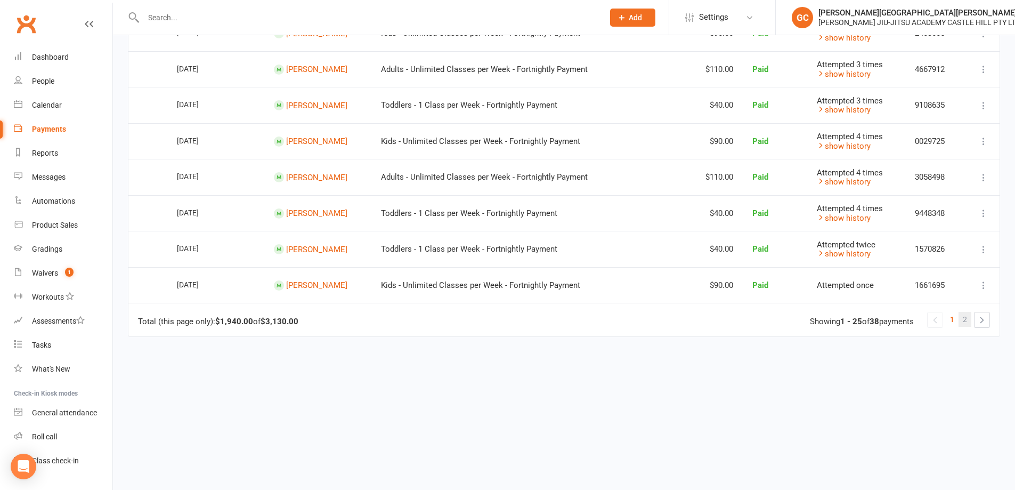
click at [965, 320] on span "2" at bounding box center [965, 319] width 4 height 15
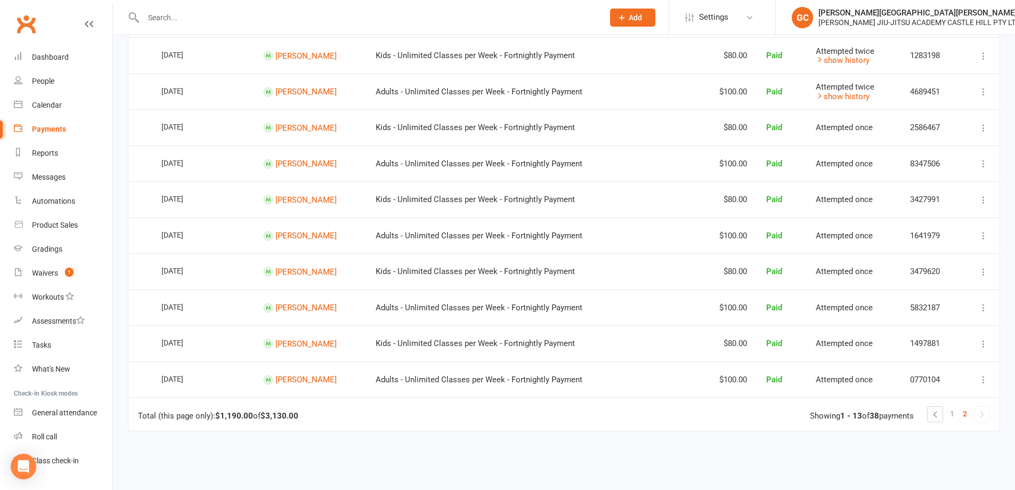
scroll to position [264, 0]
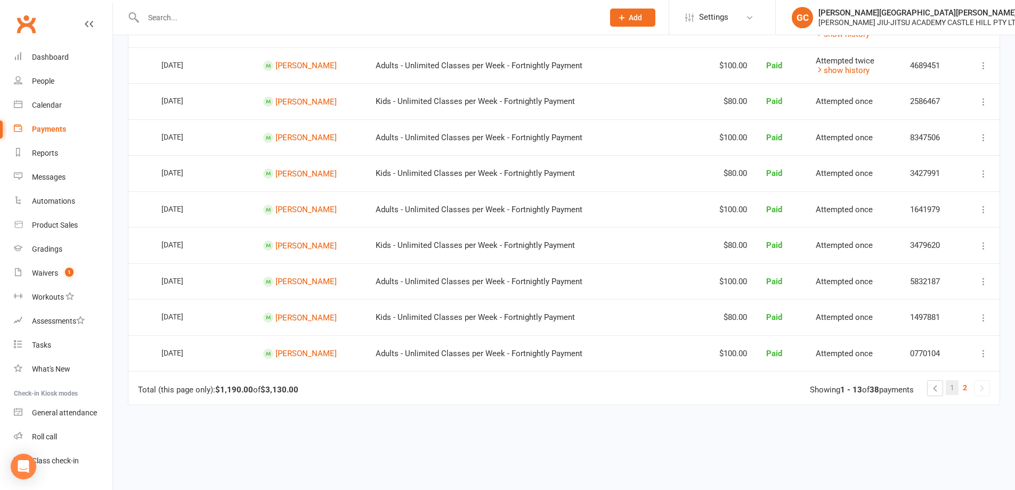
click at [955, 389] on link "1" at bounding box center [952, 387] width 13 height 15
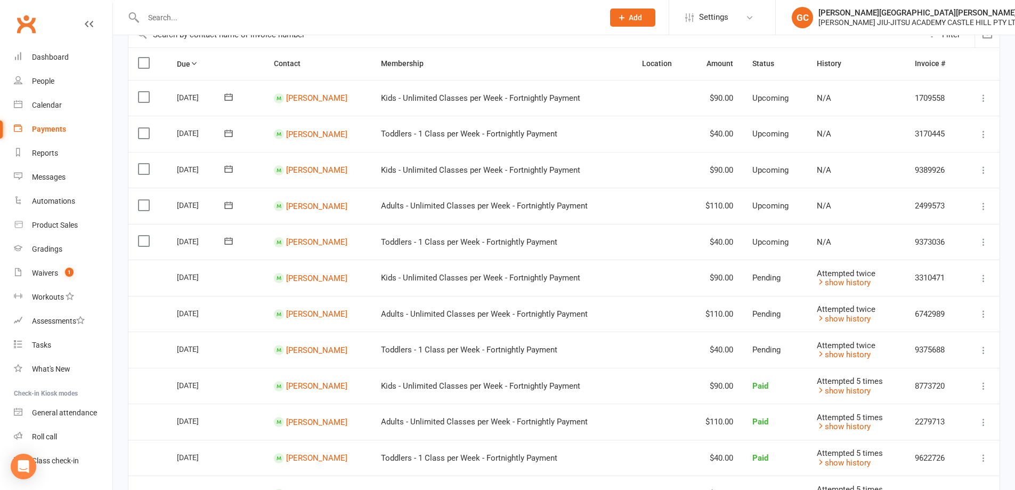
scroll to position [86, 0]
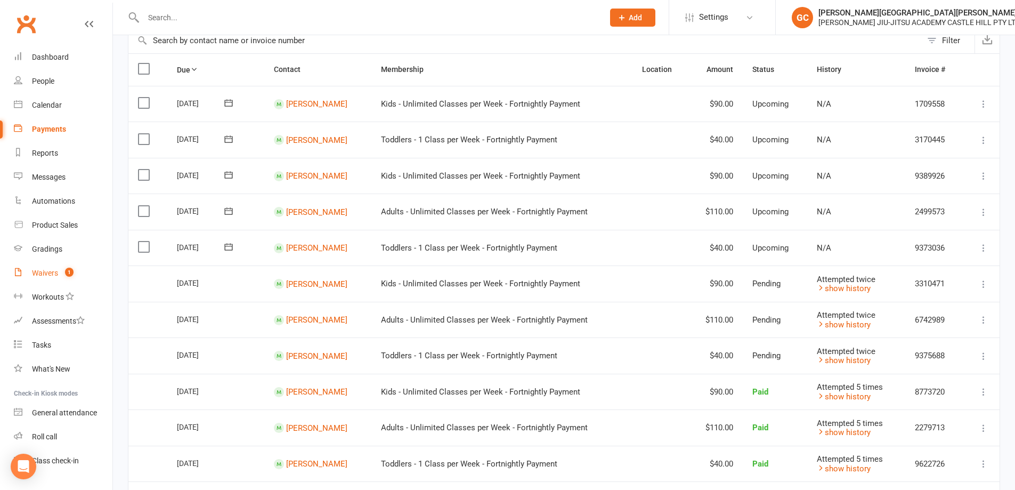
click at [42, 273] on div "Waivers" at bounding box center [45, 273] width 26 height 9
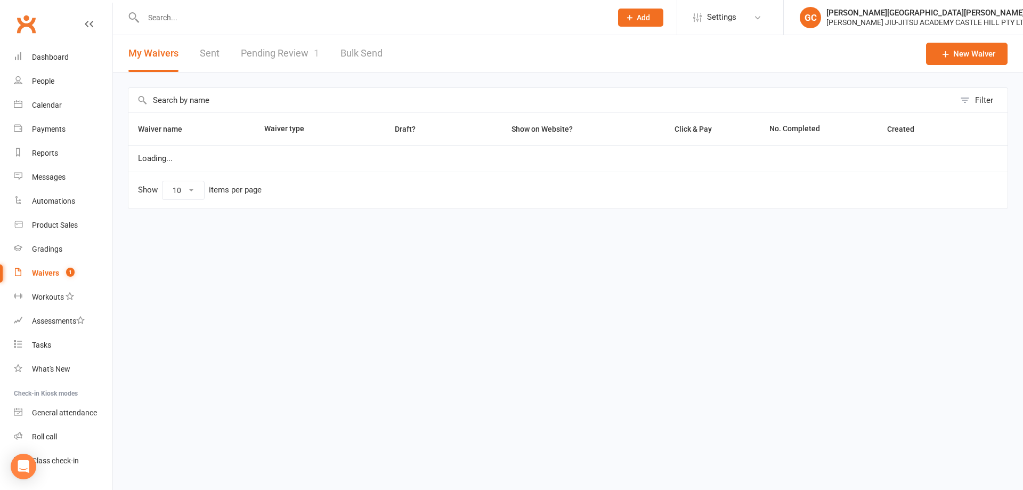
select select "100"
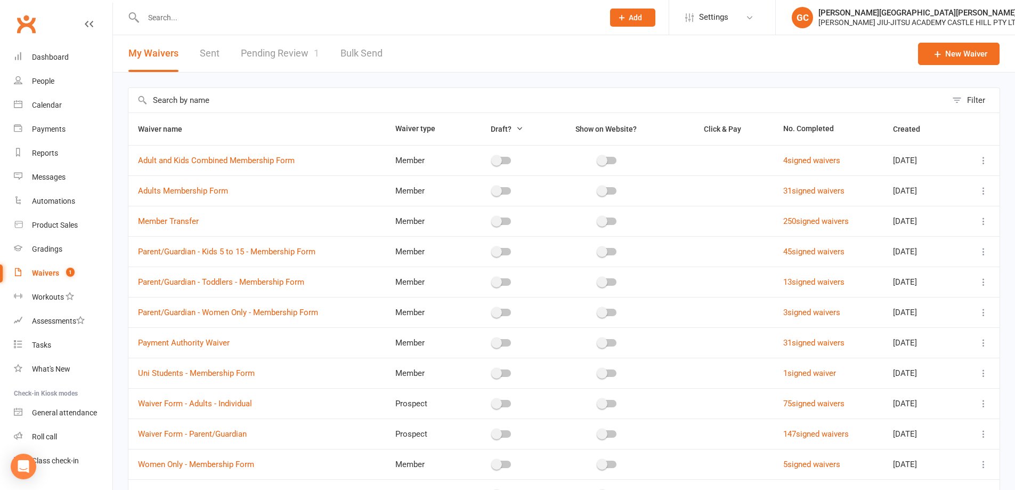
click at [289, 55] on link "Pending Review 1" at bounding box center [280, 53] width 78 height 37
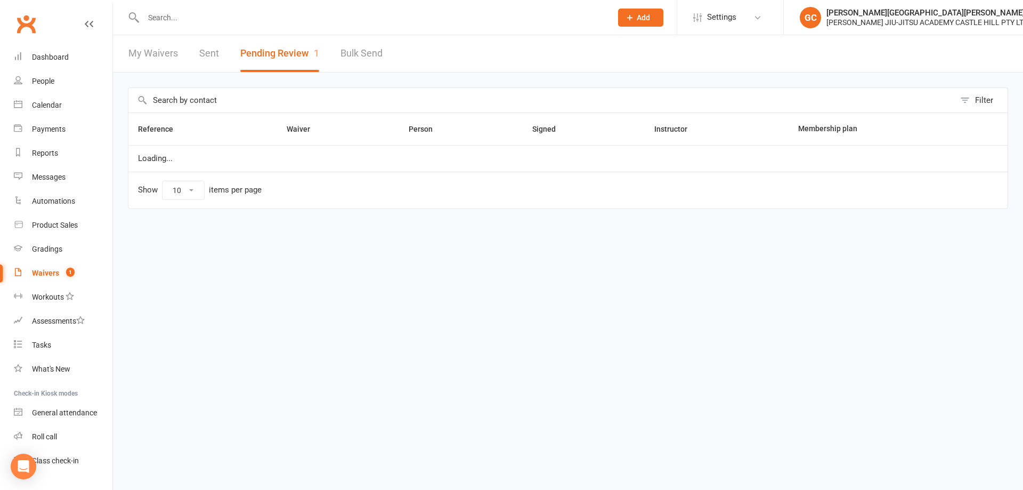
select select "100"
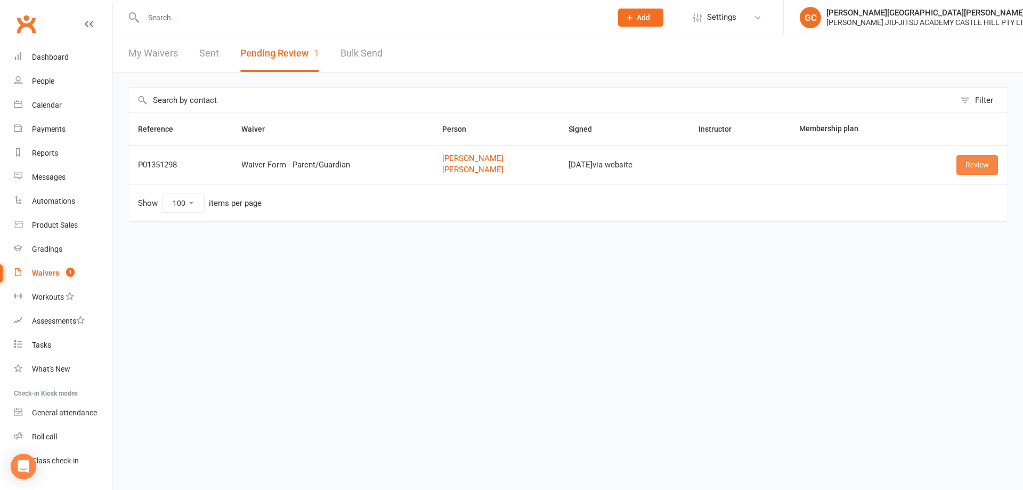
click at [981, 170] on link "Review" at bounding box center [977, 164] width 42 height 19
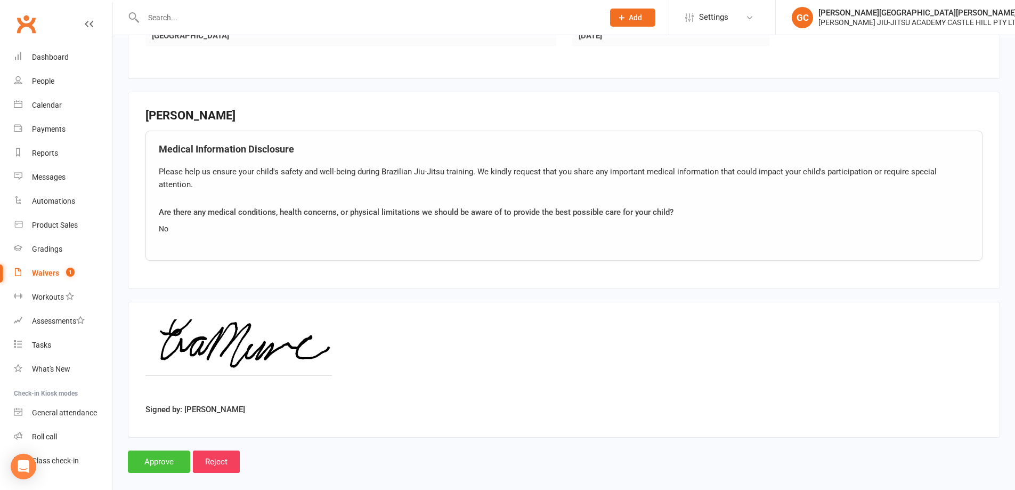
scroll to position [838, 0]
click at [162, 451] on input "Approve" at bounding box center [159, 461] width 62 height 22
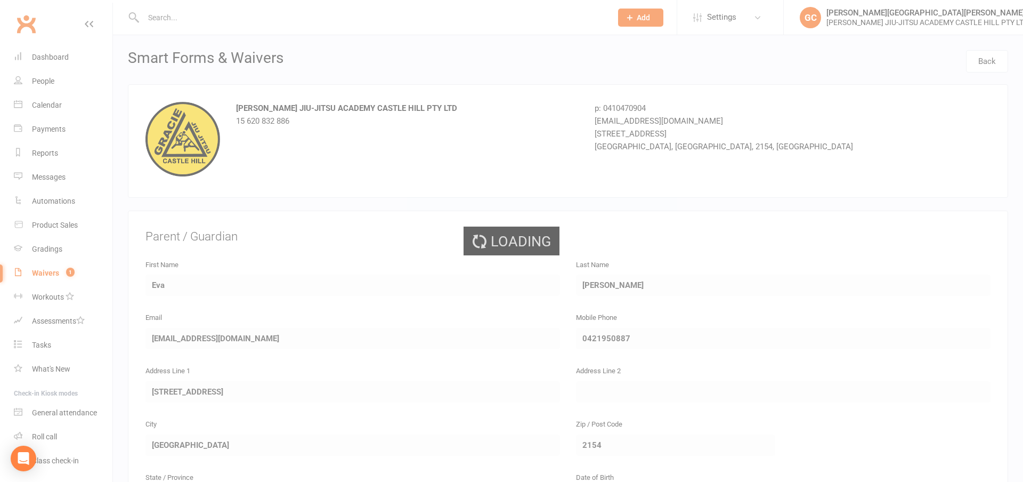
select select "100"
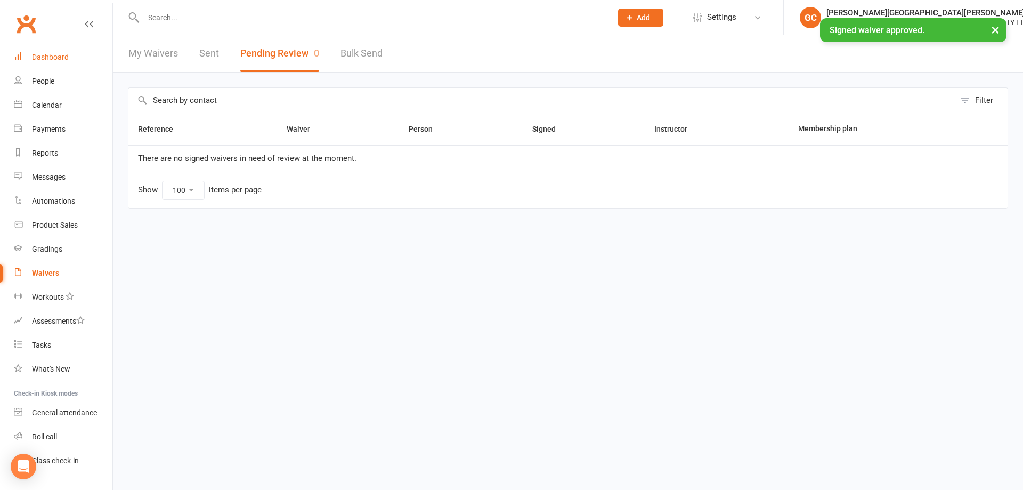
click at [39, 53] on div "Dashboard" at bounding box center [50, 57] width 37 height 9
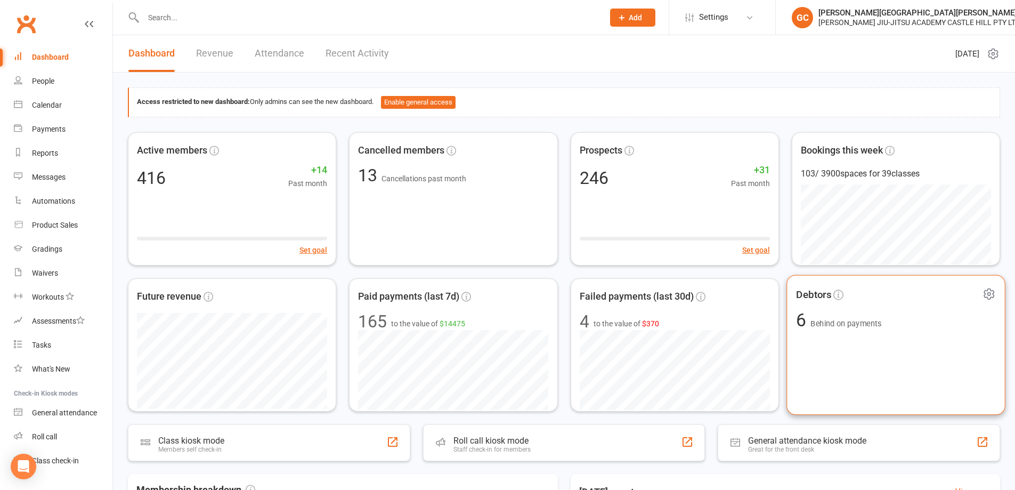
click at [867, 350] on div "Debtors 6 Behind on payments" at bounding box center [895, 344] width 219 height 140
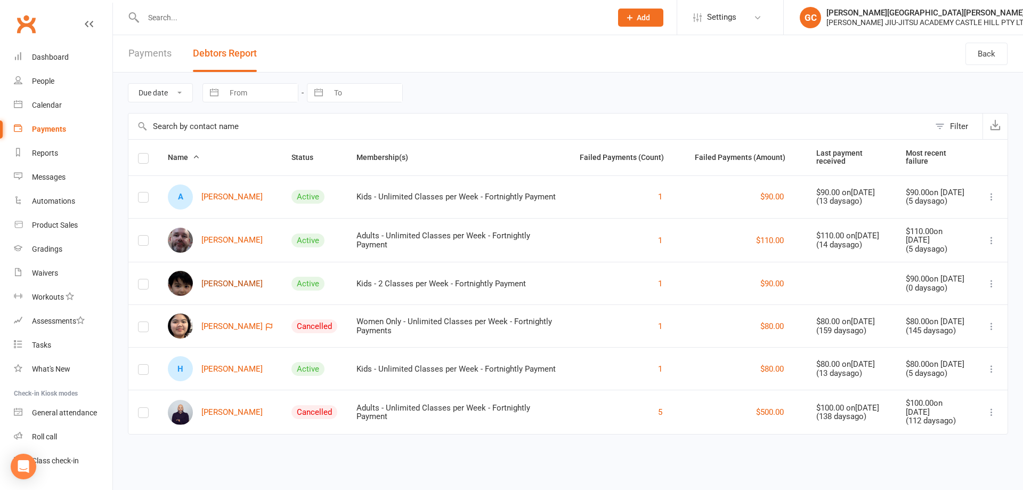
click at [232, 279] on link "[PERSON_NAME]" at bounding box center [215, 283] width 95 height 25
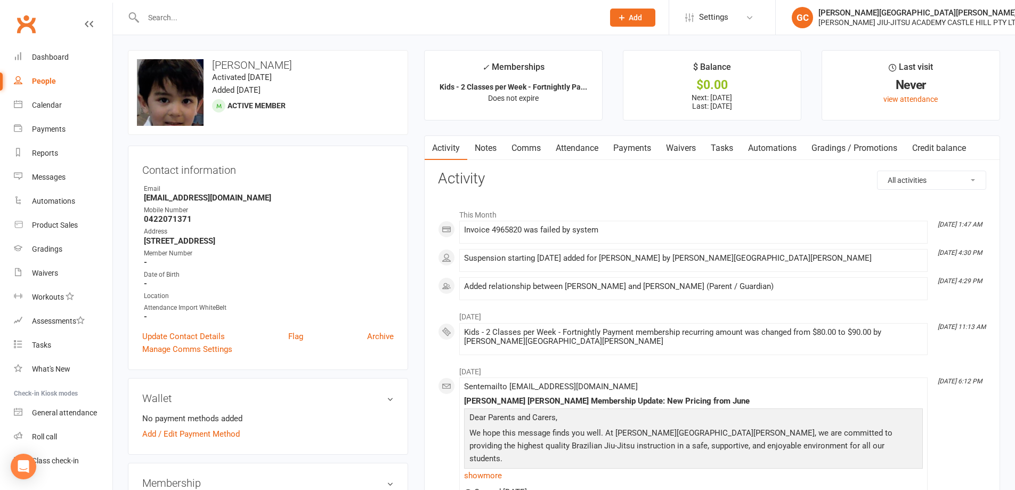
click at [638, 149] on link "Payments" at bounding box center [632, 148] width 53 height 25
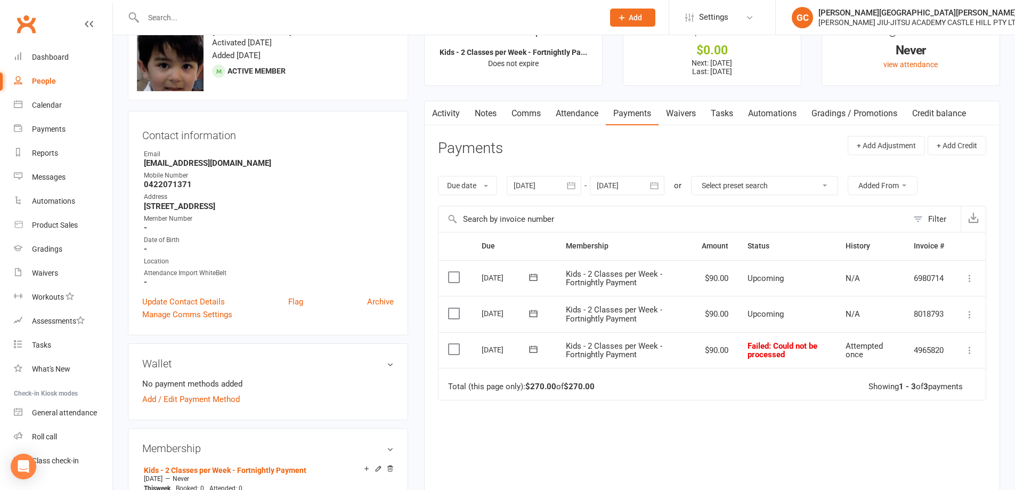
scroll to position [36, 0]
click at [969, 346] on icon at bounding box center [969, 349] width 11 height 11
drag, startPoint x: 898, startPoint y: 456, endPoint x: 894, endPoint y: 449, distance: 7.7
click at [898, 455] on link "Retry now" at bounding box center [922, 454] width 105 height 21
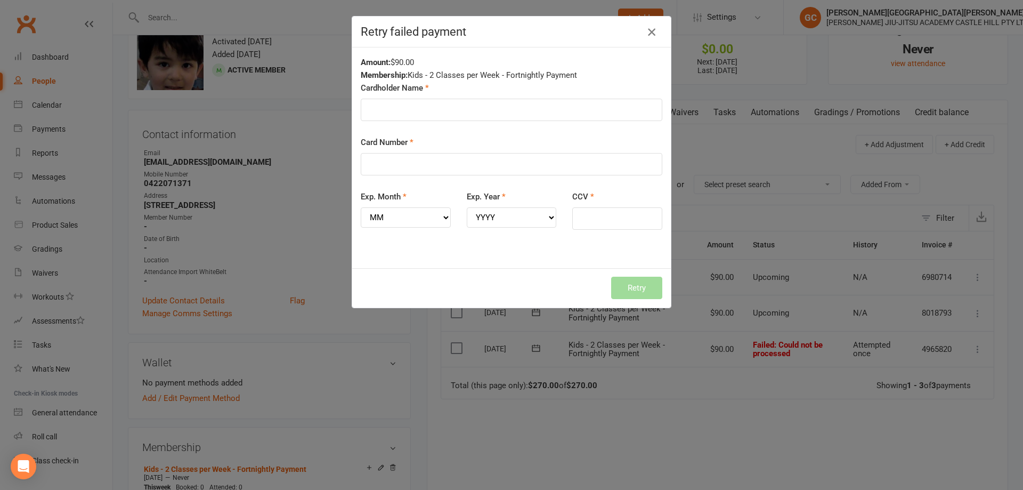
drag, startPoint x: 646, startPoint y: 31, endPoint x: 633, endPoint y: 39, distance: 14.6
click at [646, 30] on icon "button" at bounding box center [651, 32] width 13 height 13
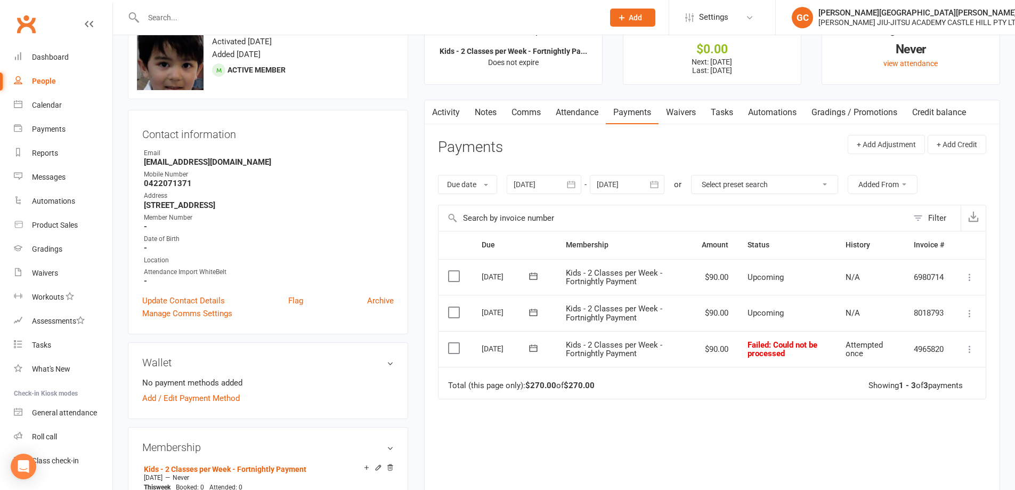
click at [364, 354] on div "Wallet No payment methods added Add / Edit Payment Method" at bounding box center [268, 380] width 280 height 77
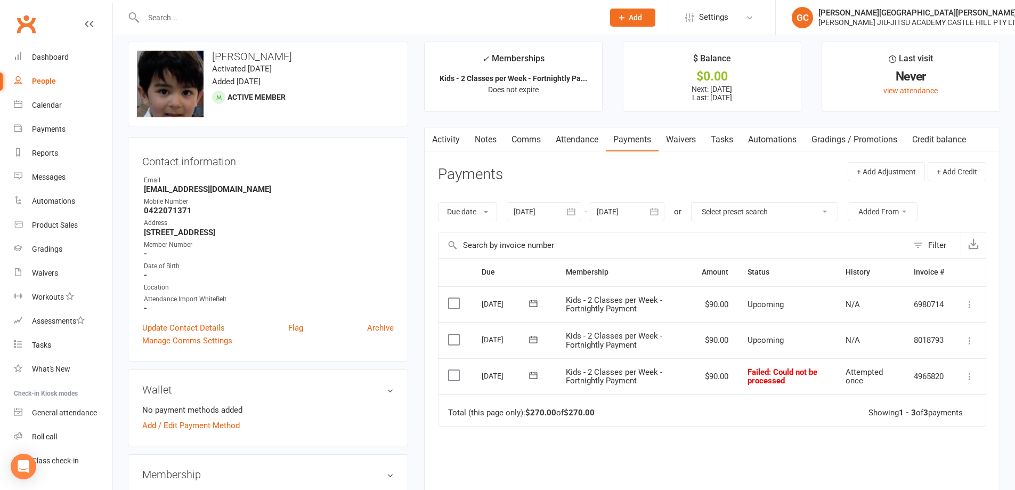
scroll to position [18, 0]
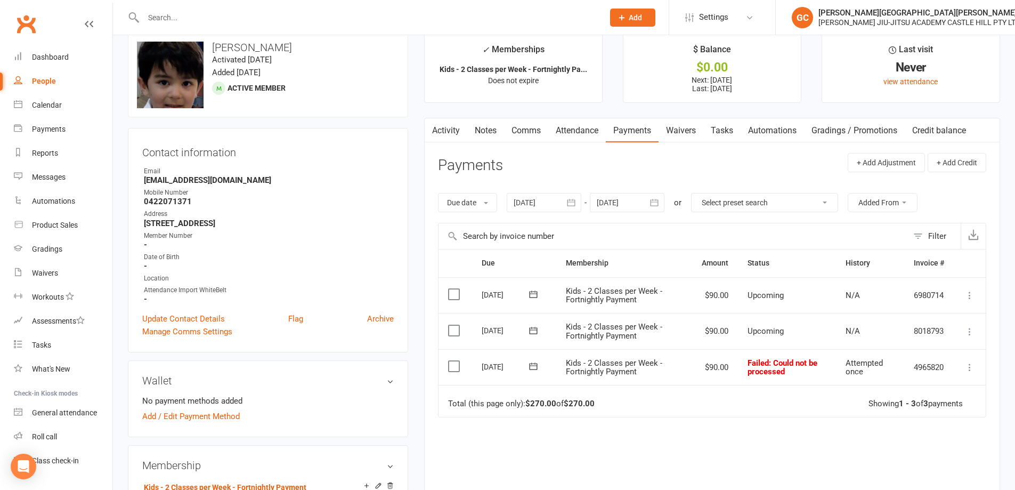
click at [531, 201] on div at bounding box center [544, 202] width 75 height 19
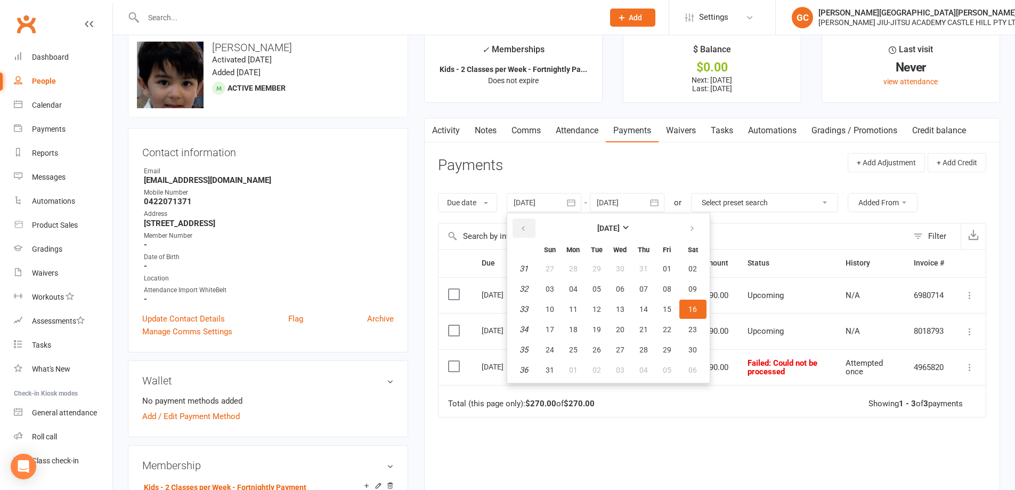
click at [519, 230] on button "button" at bounding box center [524, 227] width 23 height 19
drag, startPoint x: 519, startPoint y: 230, endPoint x: 526, endPoint y: 230, distance: 6.4
click at [520, 230] on button "button" at bounding box center [524, 227] width 23 height 19
click at [670, 289] on span "09" at bounding box center [667, 289] width 9 height 9
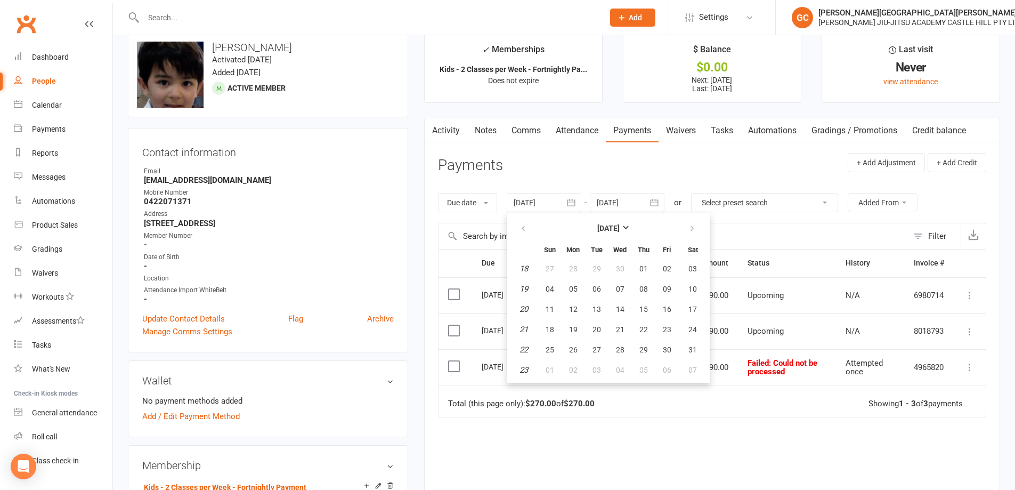
type input "[DATE]"
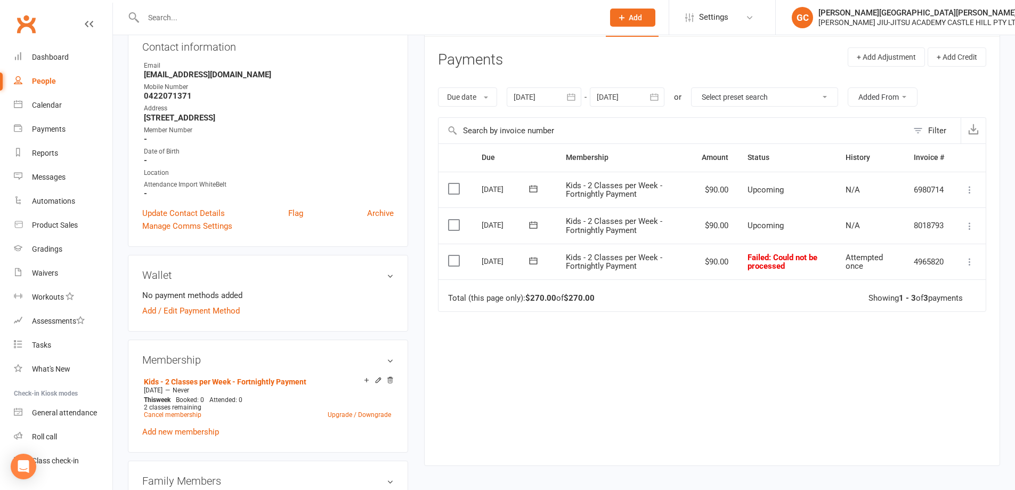
scroll to position [71, 0]
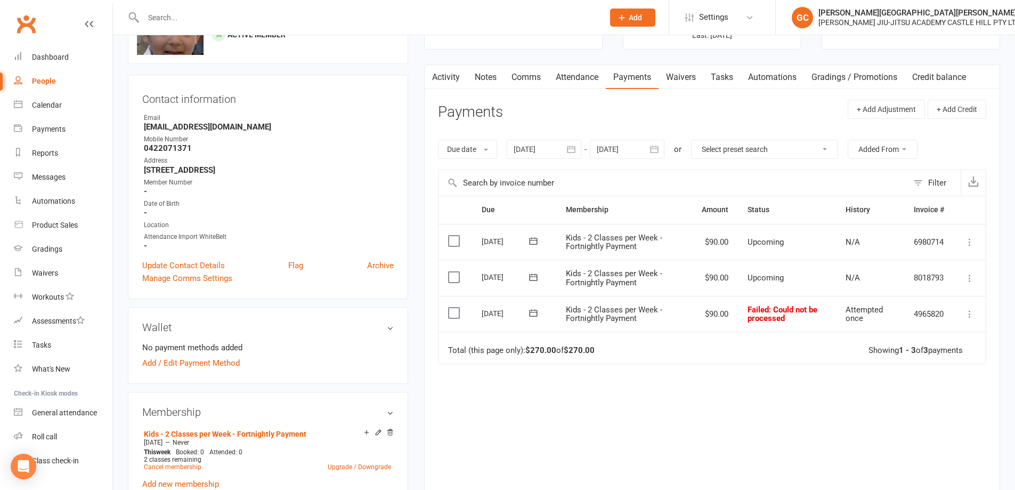
click at [444, 80] on link "Activity" at bounding box center [446, 77] width 43 height 25
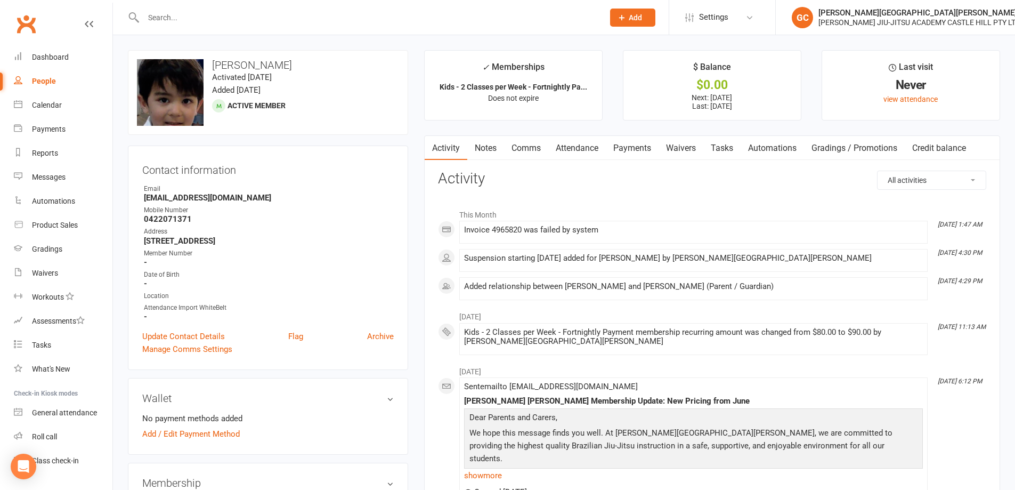
click at [197, 13] on input "text" at bounding box center [368, 17] width 456 height 15
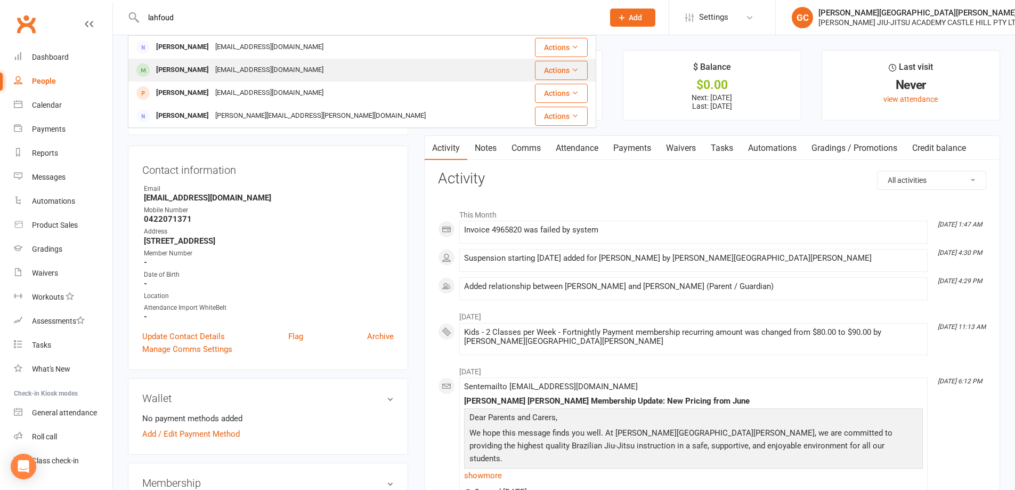
type input "lahfoud"
click at [182, 66] on div "[PERSON_NAME]" at bounding box center [182, 69] width 59 height 15
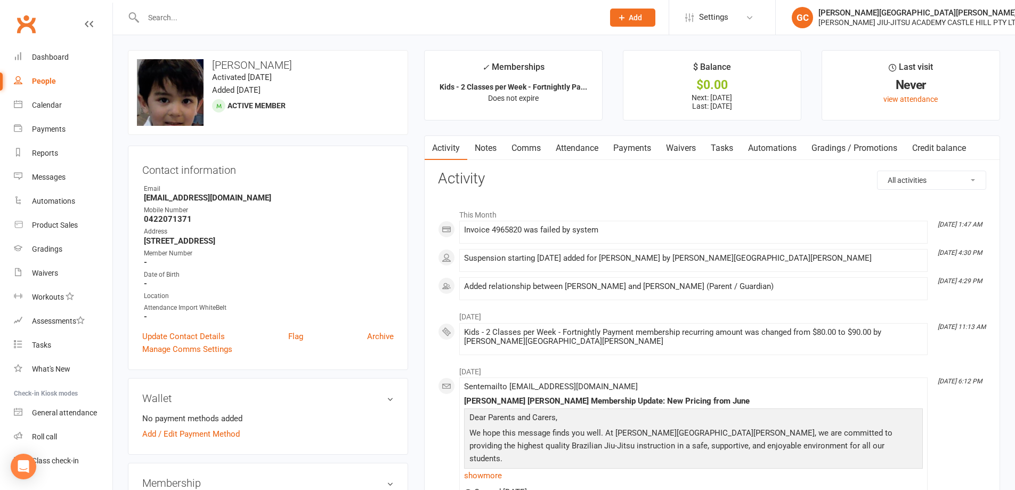
click at [636, 148] on link "Payments" at bounding box center [632, 148] width 53 height 25
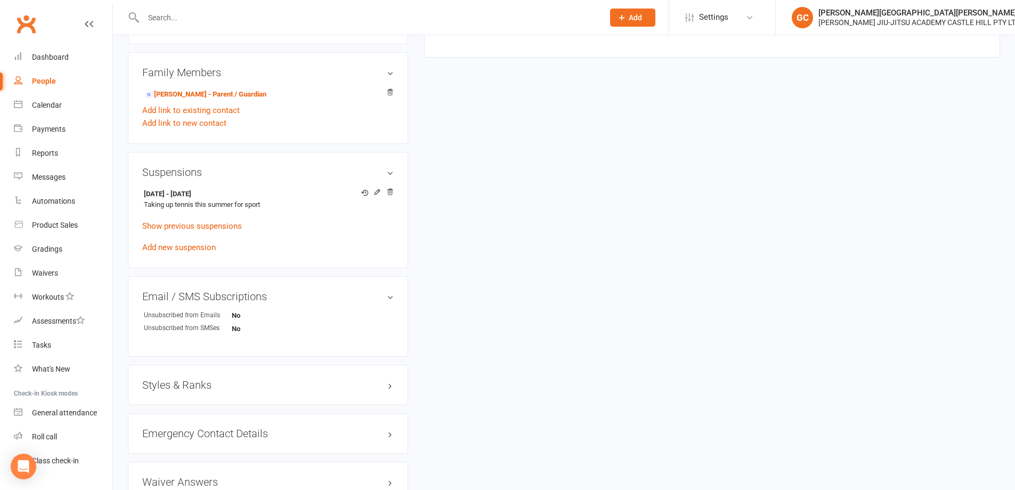
scroll to position [530, 0]
click at [200, 226] on link "Show previous suspensions" at bounding box center [192, 228] width 100 height 10
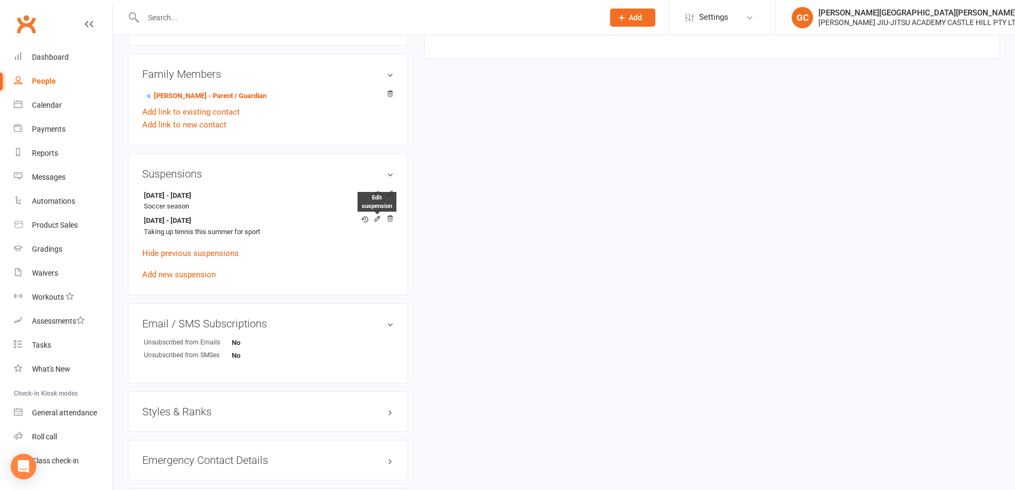
drag, startPoint x: 377, startPoint y: 218, endPoint x: 384, endPoint y: 216, distance: 7.2
click at [378, 218] on icon at bounding box center [376, 218] width 7 height 7
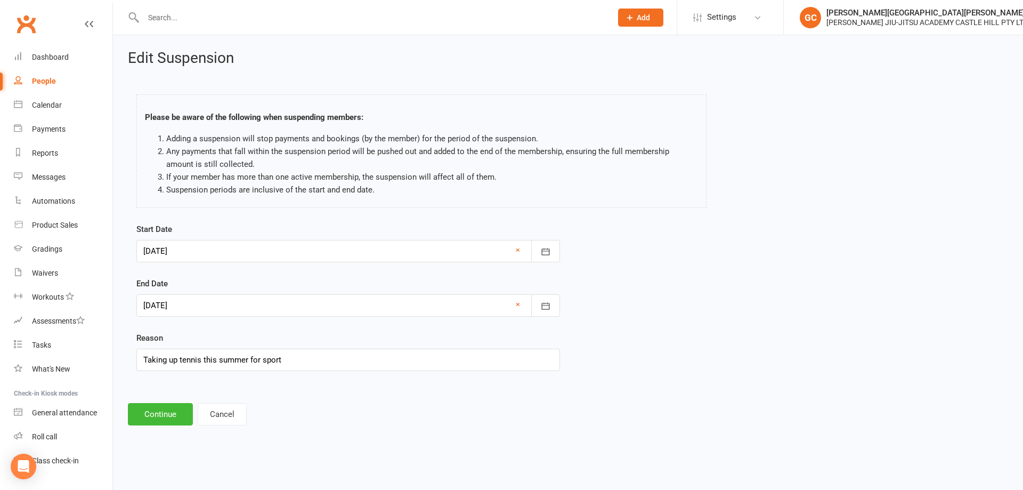
click at [176, 250] on div at bounding box center [348, 251] width 424 height 22
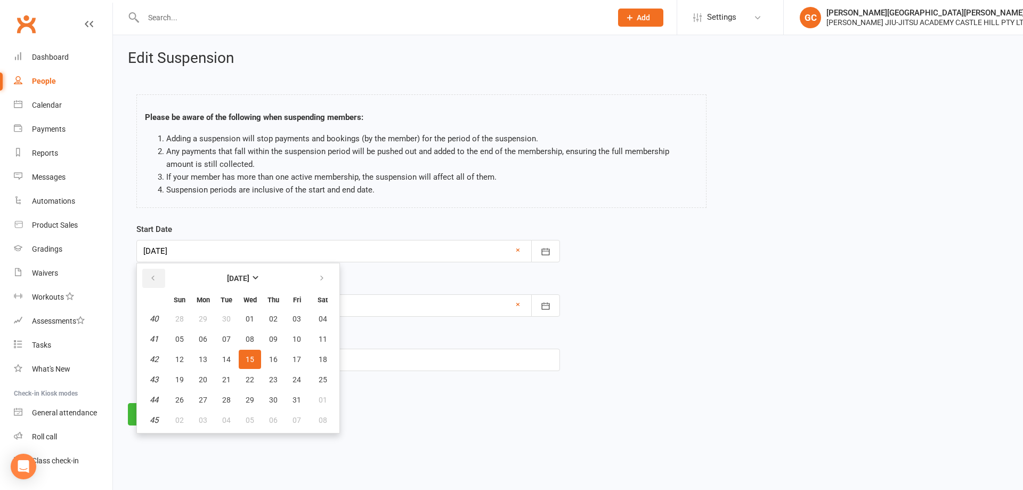
click at [156, 278] on icon "button" at bounding box center [152, 278] width 7 height 9
click at [230, 355] on span "16" at bounding box center [226, 359] width 9 height 9
type input "[DATE]"
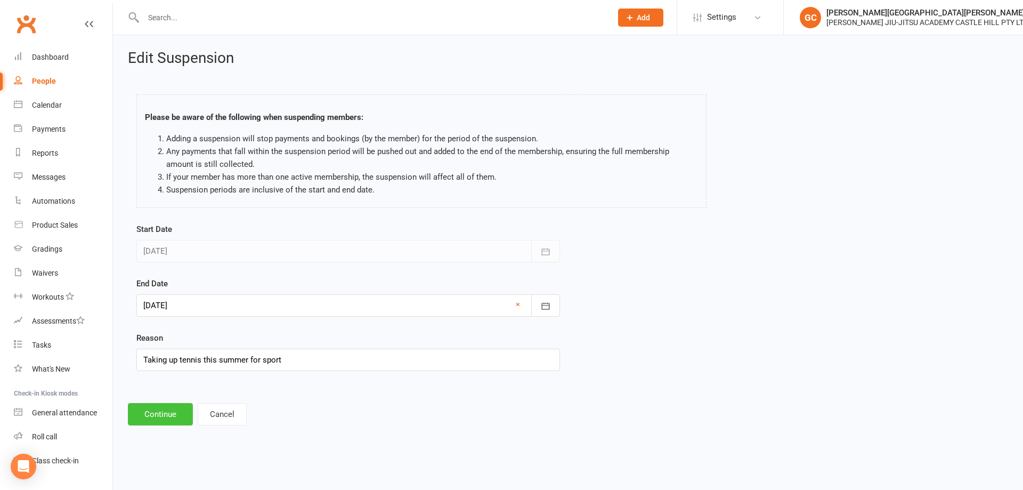
click at [160, 412] on button "Continue" at bounding box center [160, 414] width 65 height 22
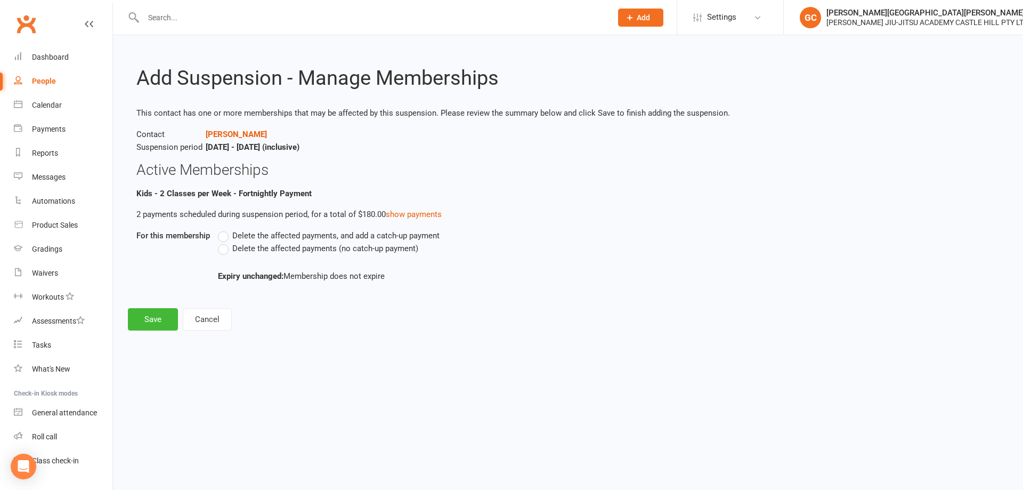
drag, startPoint x: 227, startPoint y: 249, endPoint x: 232, endPoint y: 258, distance: 9.8
click at [227, 249] on label "Delete the affected payments (no catch-up payment)" at bounding box center [318, 248] width 200 height 13
click at [225, 242] on input "Delete the affected payments (no catch-up payment)" at bounding box center [221, 242] width 7 height 0
click at [158, 319] on button "Save" at bounding box center [153, 319] width 50 height 22
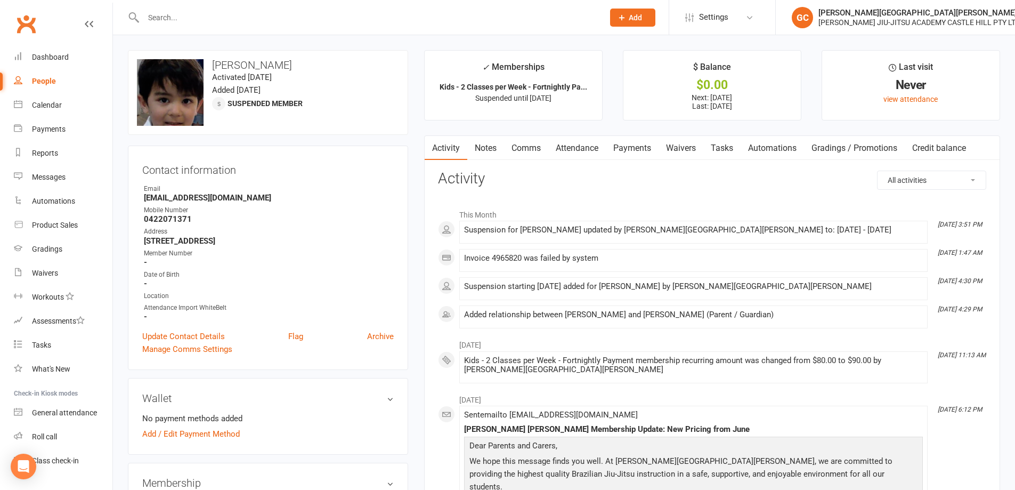
click at [629, 147] on link "Payments" at bounding box center [632, 148] width 53 height 25
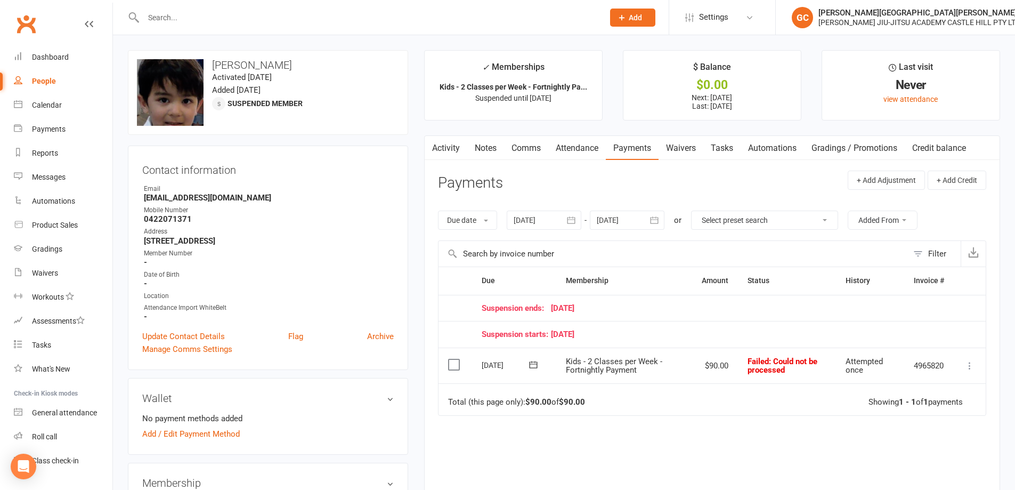
click at [969, 365] on icon at bounding box center [969, 365] width 11 height 11
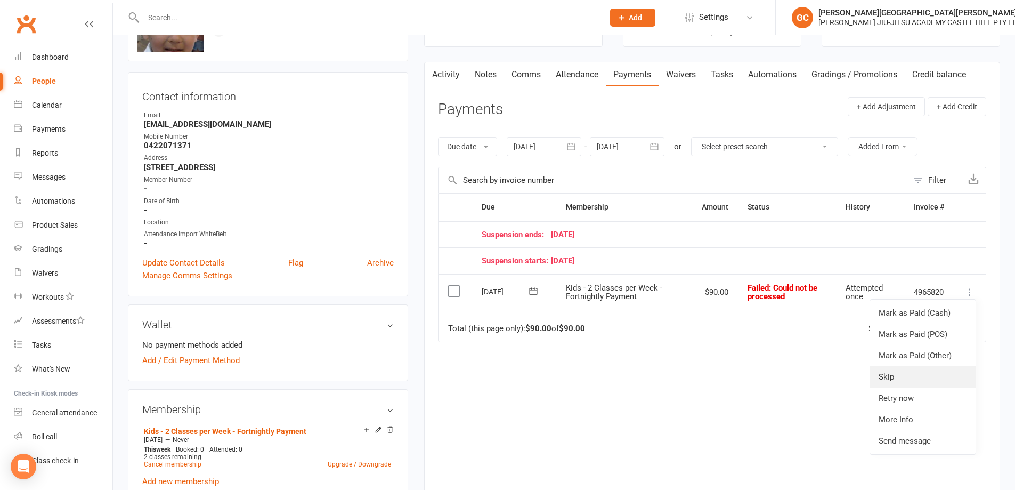
scroll to position [89, 0]
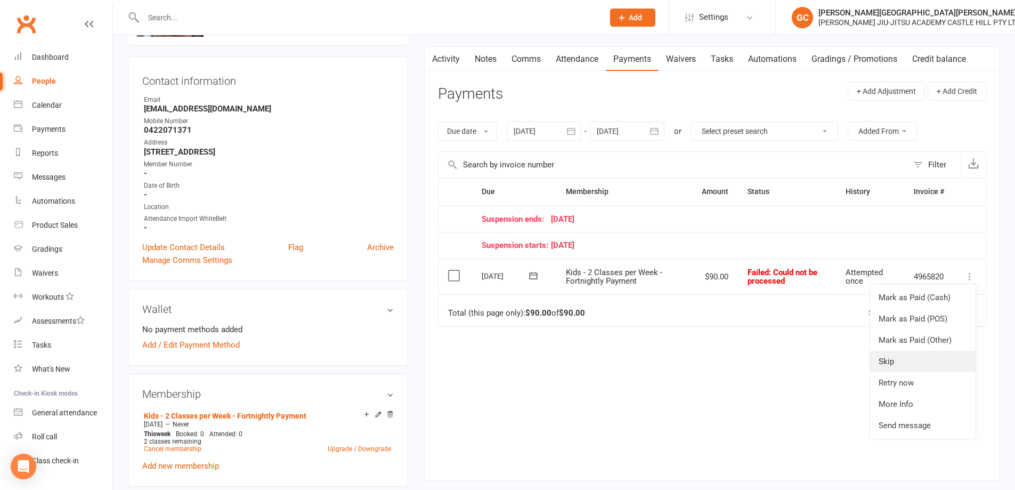
click at [888, 360] on link "Skip" at bounding box center [922, 361] width 105 height 21
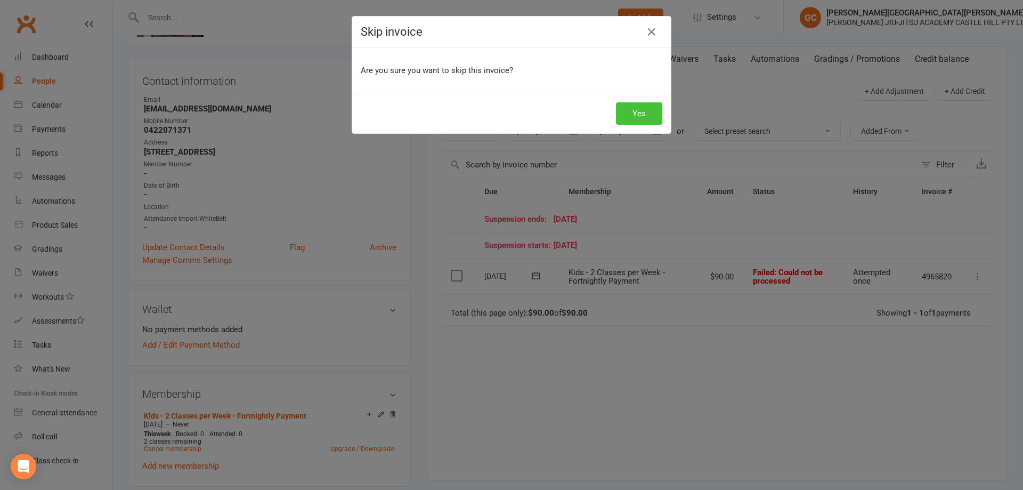
click at [649, 112] on button "Yes" at bounding box center [639, 113] width 46 height 22
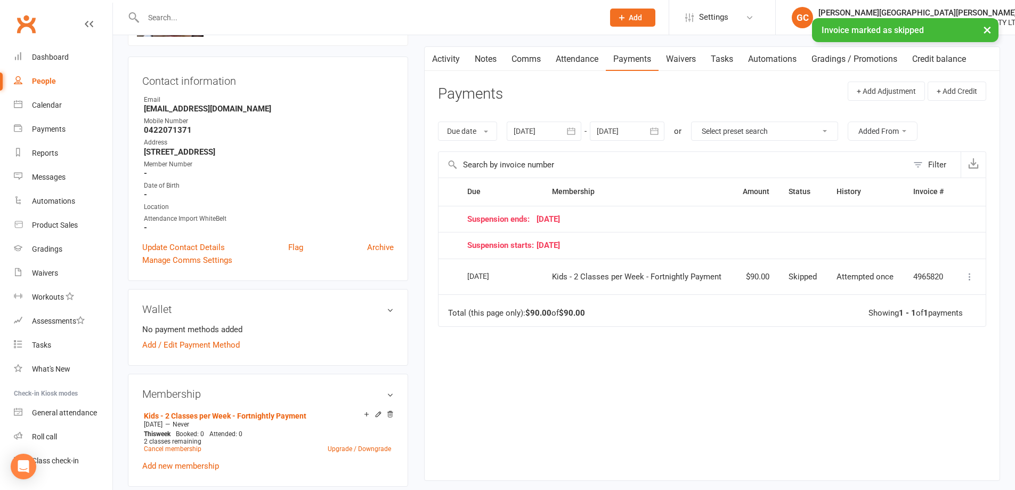
click at [724, 383] on div "Due Contact Membership Amount Status History Invoice # Suspension ends: [DATE] …" at bounding box center [712, 320] width 548 height 286
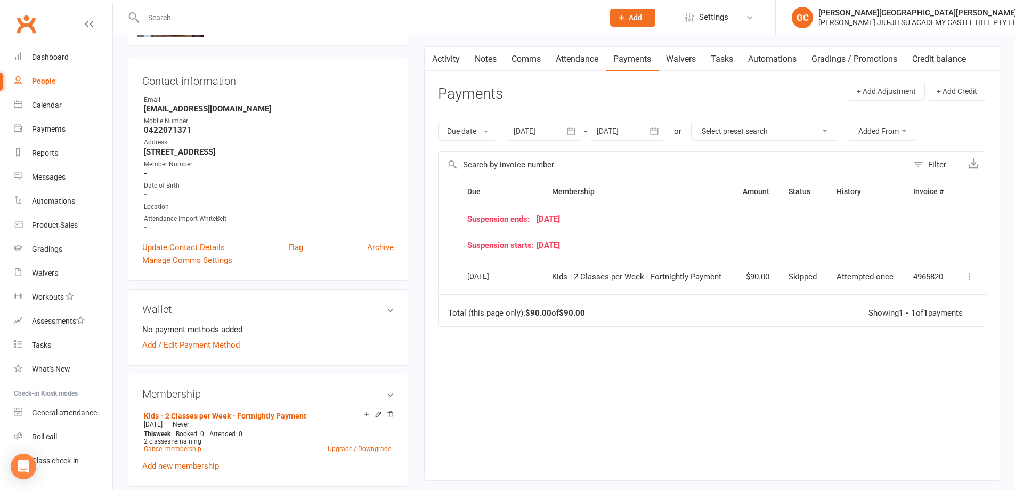
click at [523, 393] on div "Due Contact Membership Amount Status History Invoice # Suspension ends: [DATE] …" at bounding box center [712, 320] width 548 height 286
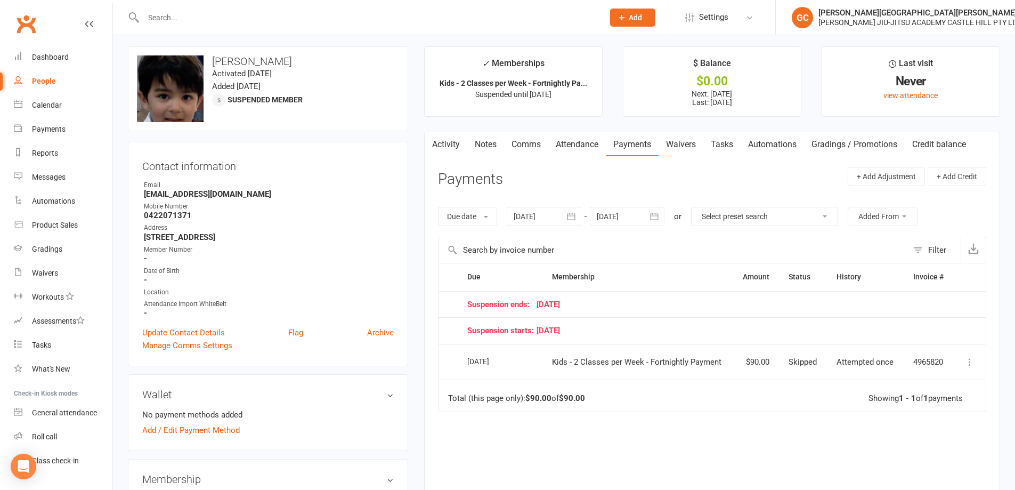
scroll to position [0, 0]
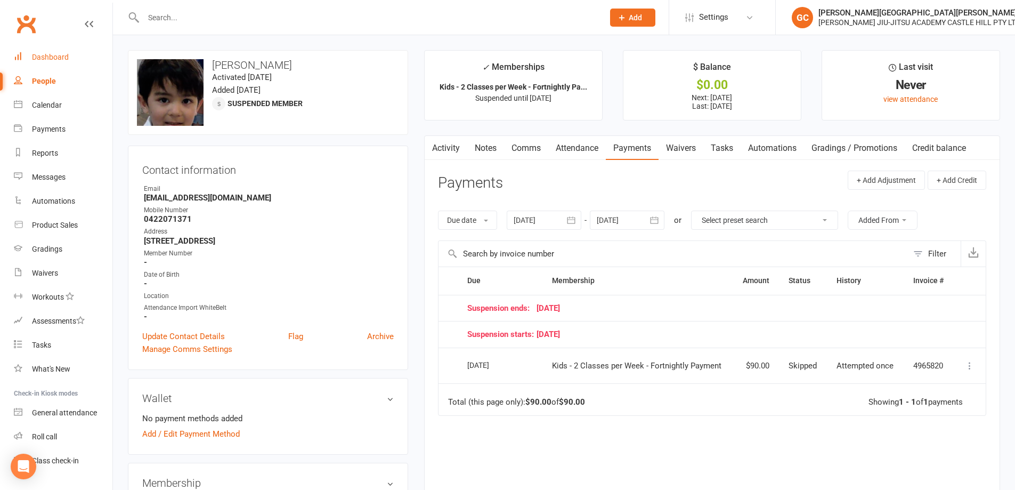
click at [47, 59] on div "Dashboard" at bounding box center [50, 57] width 37 height 9
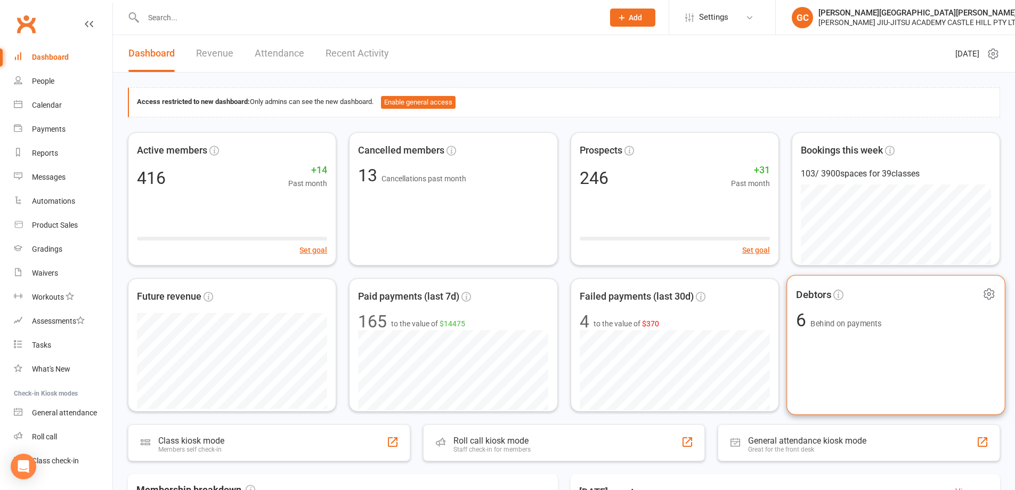
click at [840, 321] on span "Behind on payments" at bounding box center [845, 323] width 71 height 9
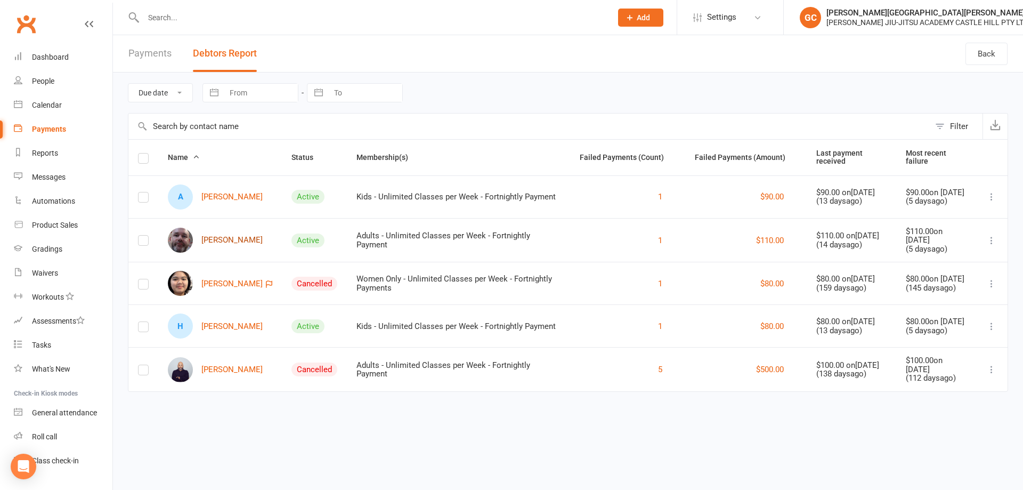
click at [219, 239] on link "[PERSON_NAME]" at bounding box center [215, 239] width 95 height 25
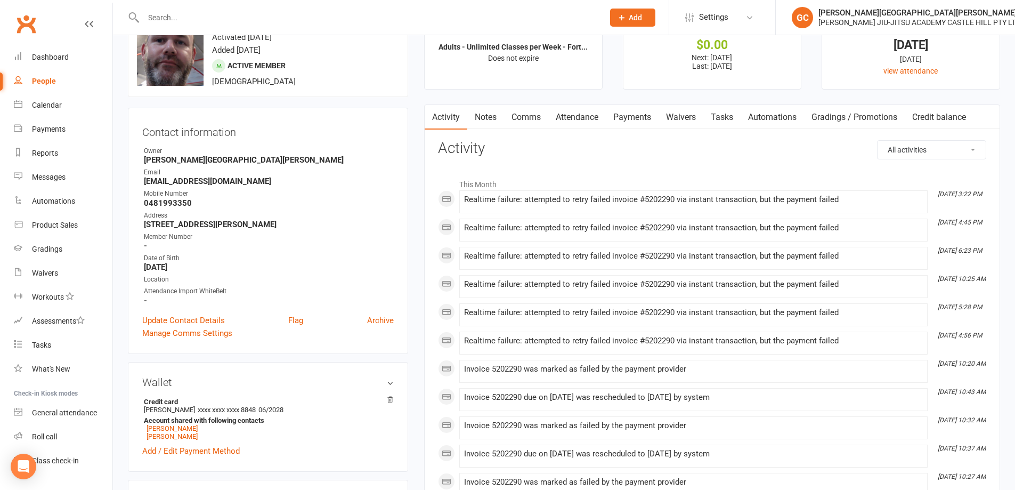
scroll to position [36, 0]
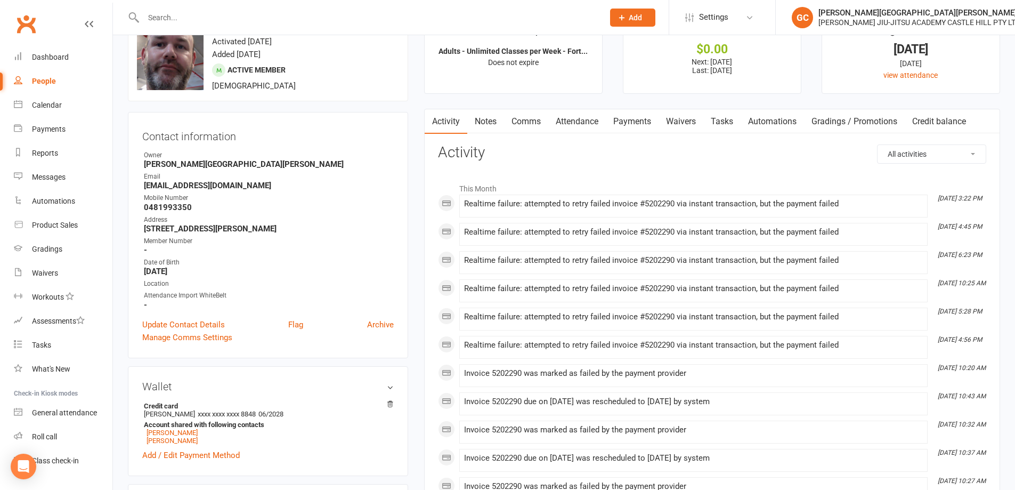
click at [635, 123] on link "Payments" at bounding box center [632, 121] width 53 height 25
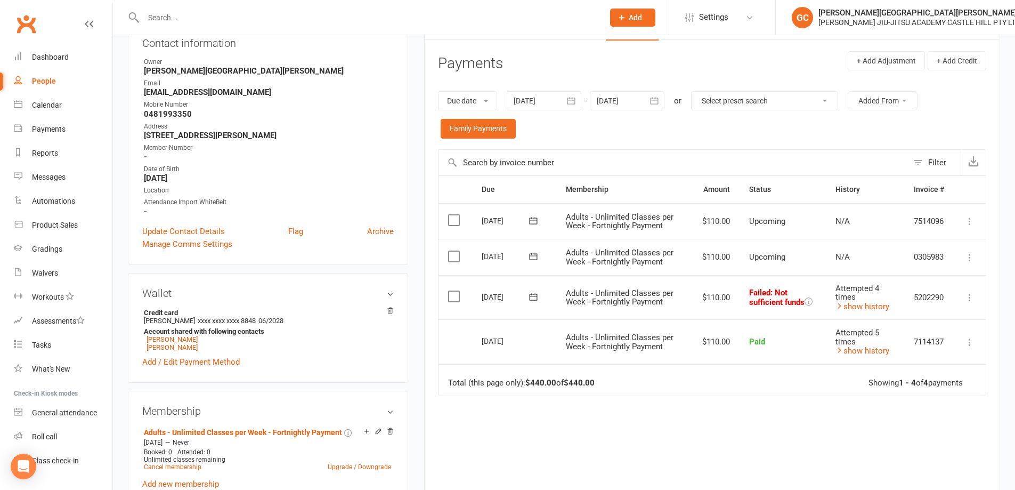
scroll to position [142, 0]
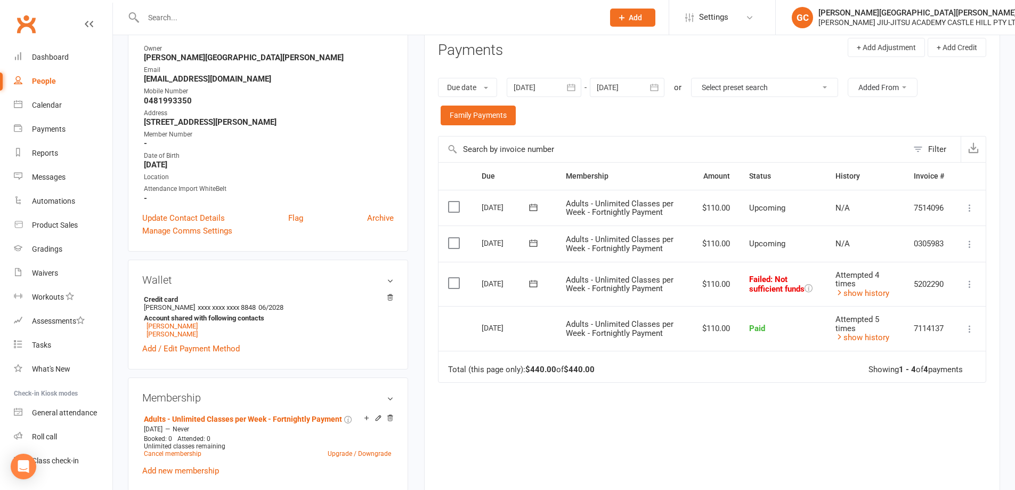
click at [973, 285] on icon at bounding box center [969, 284] width 11 height 11
click at [899, 393] on link "Retry now" at bounding box center [922, 389] width 105 height 21
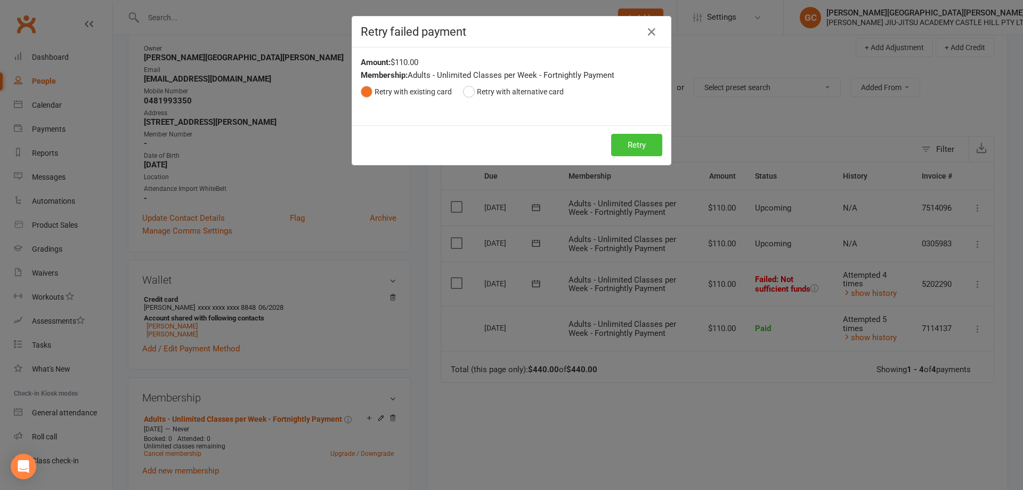
click at [643, 146] on button "Retry" at bounding box center [636, 145] width 51 height 22
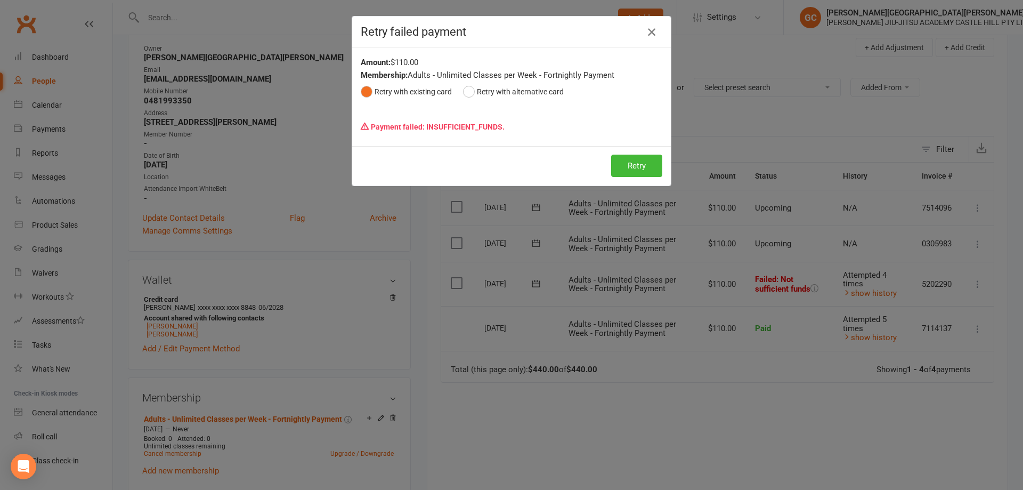
click at [649, 28] on icon "button" at bounding box center [651, 32] width 13 height 13
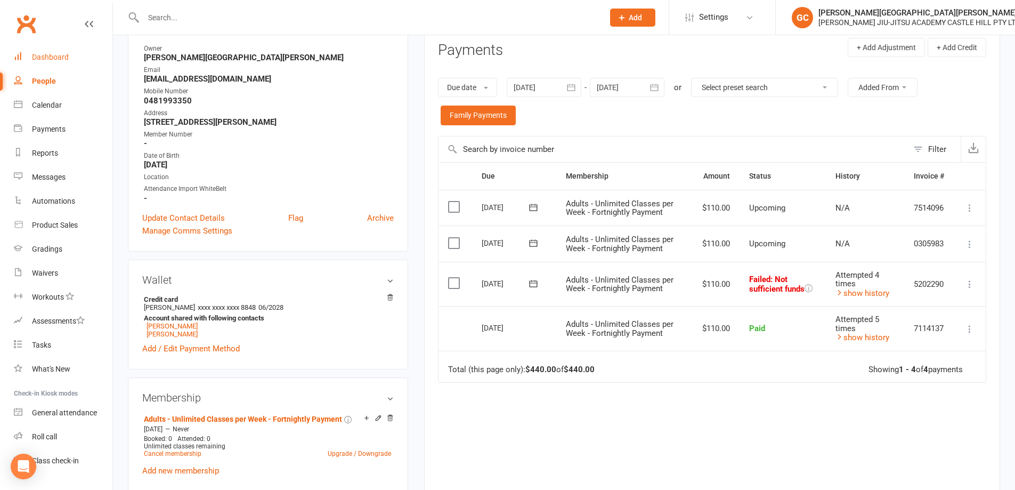
click at [45, 60] on div "Dashboard" at bounding box center [50, 57] width 37 height 9
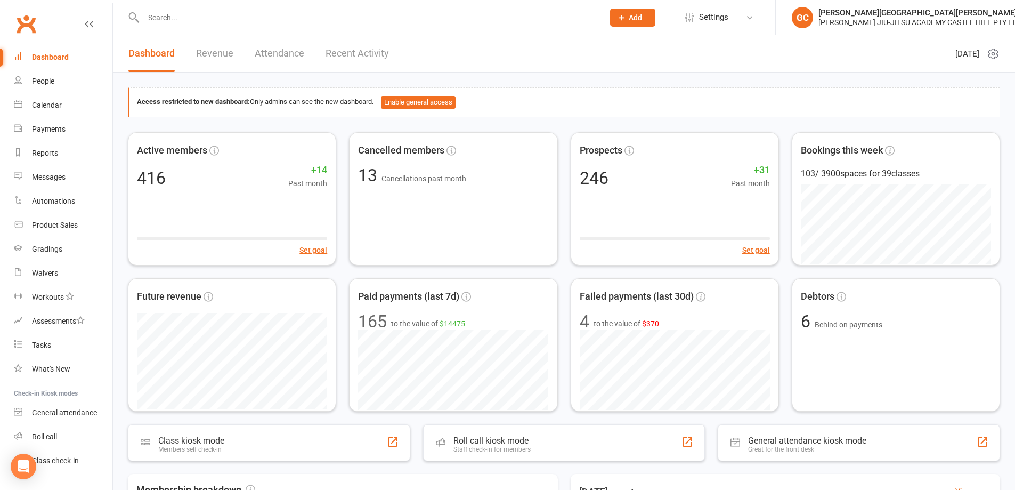
click at [669, 83] on div "Access restricted to new dashboard: Only admins can see the new dashboard. Enab…" at bounding box center [564, 438] width 902 height 733
click at [199, 11] on input "text" at bounding box center [368, 17] width 456 height 15
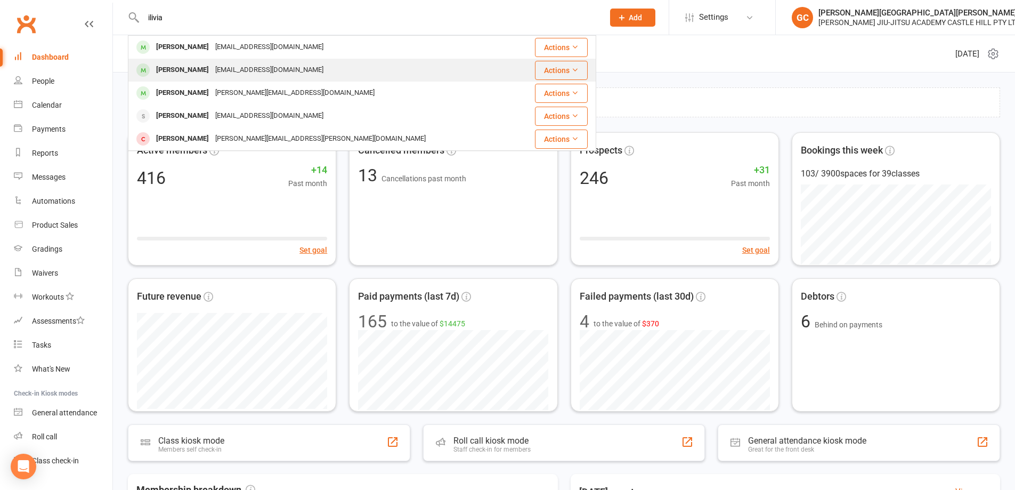
type input "ilivia"
click at [197, 67] on div "[PERSON_NAME]" at bounding box center [182, 69] width 59 height 15
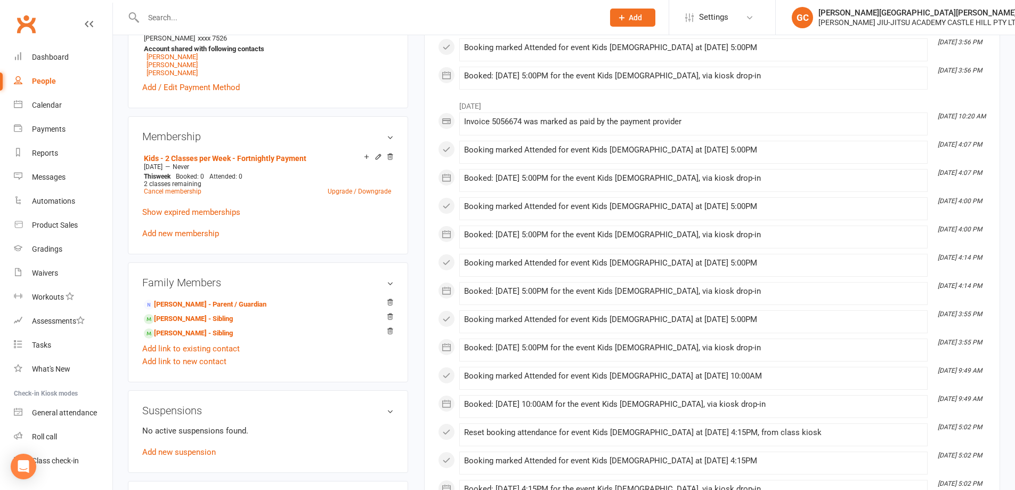
scroll to position [409, 0]
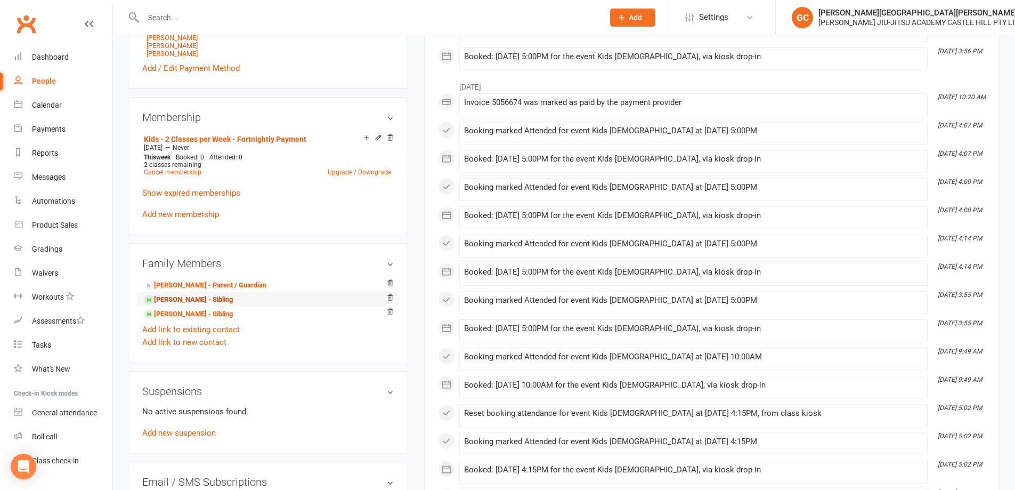
click at [183, 300] on link "[PERSON_NAME] - Sibling" at bounding box center [188, 299] width 89 height 11
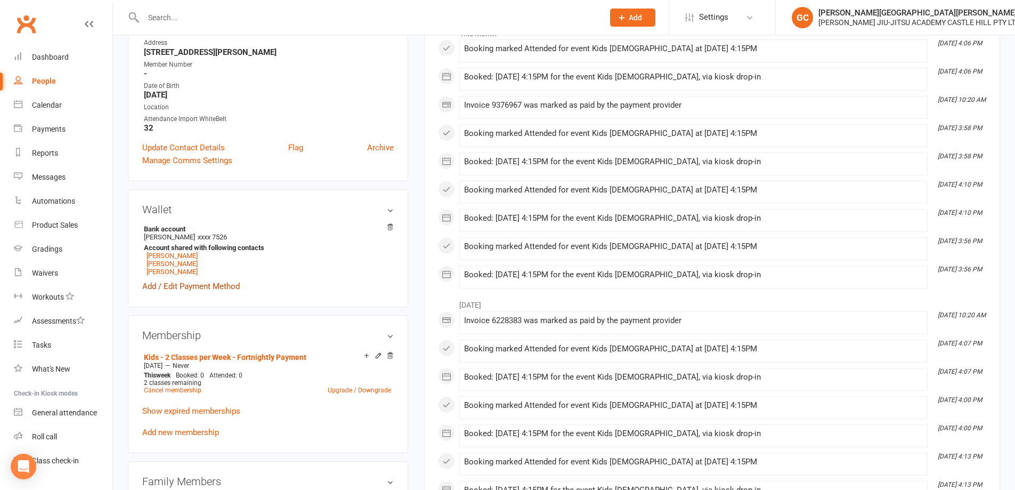
scroll to position [196, 0]
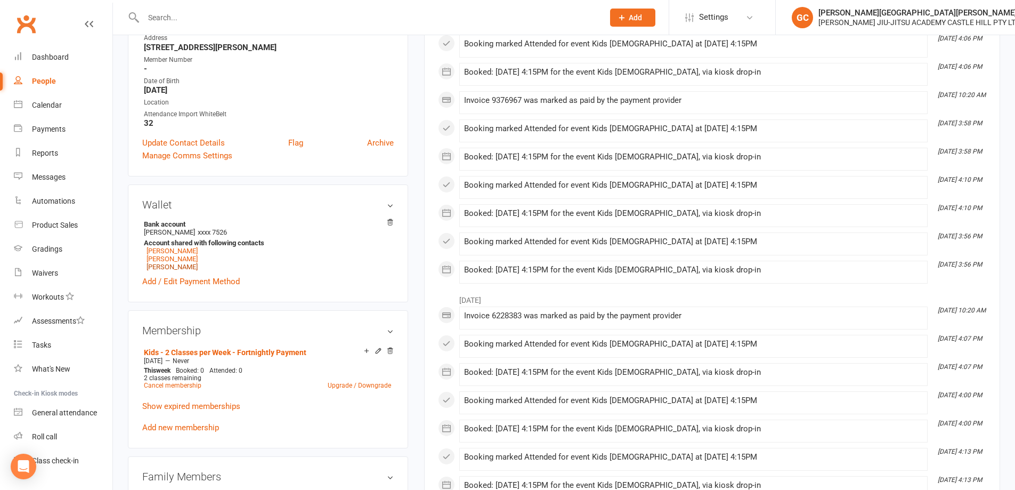
click at [168, 266] on link "[PERSON_NAME]" at bounding box center [172, 267] width 51 height 8
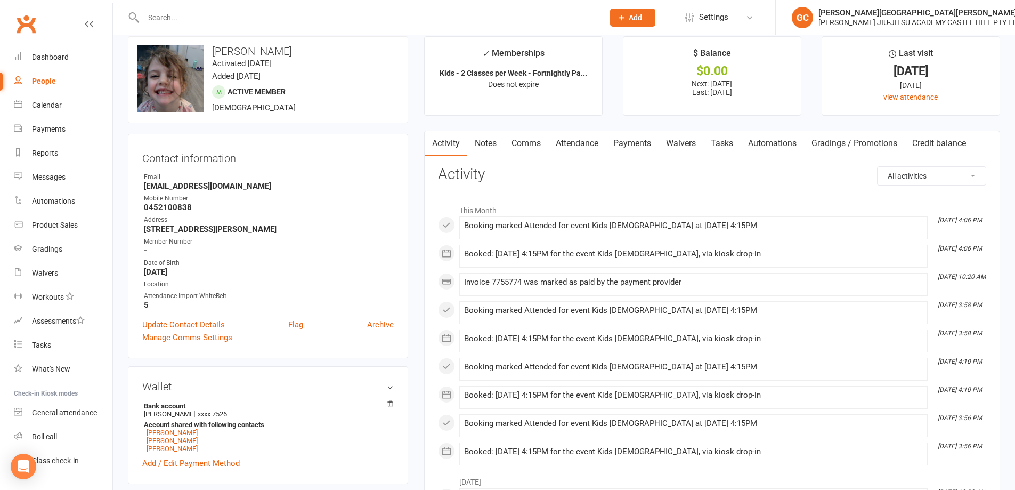
scroll to position [18, 0]
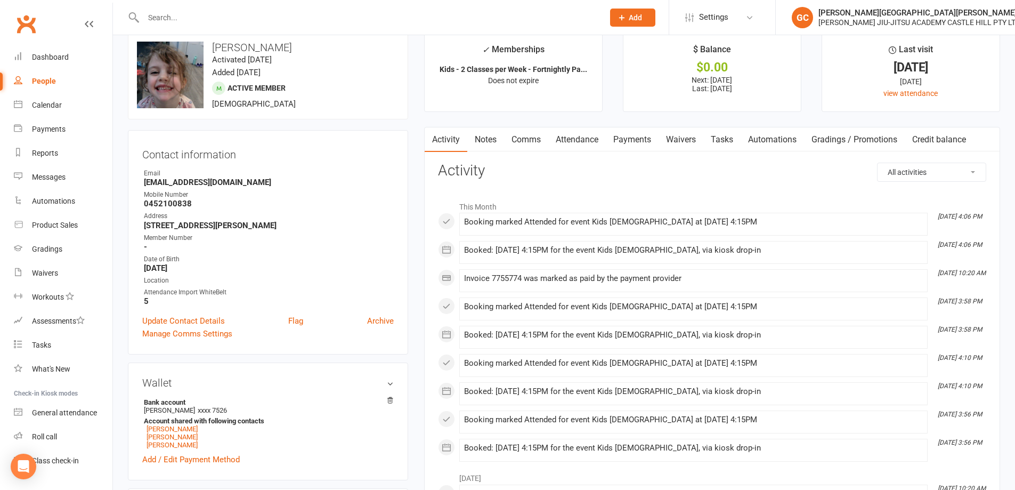
click at [51, 84] on div "People" at bounding box center [44, 81] width 24 height 9
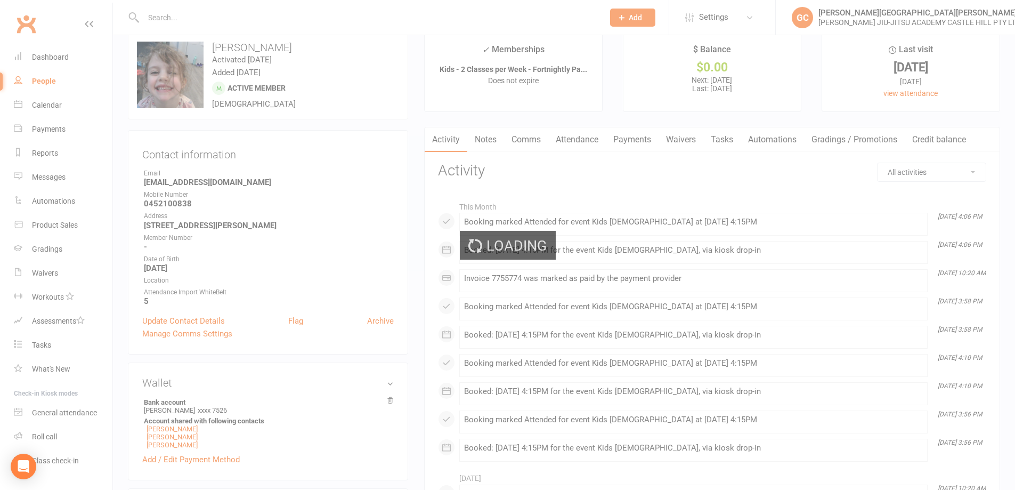
select select "100"
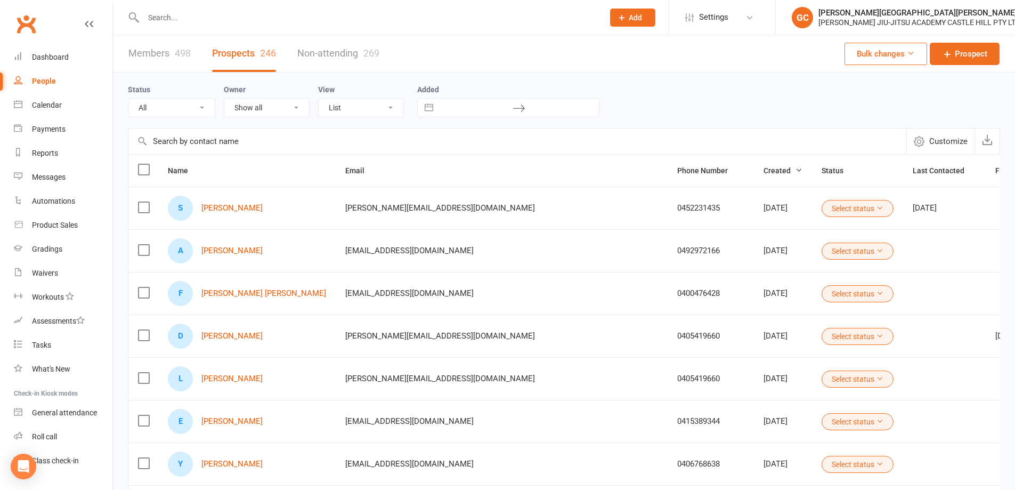
click at [166, 56] on link "Members 498" at bounding box center [159, 53] width 62 height 37
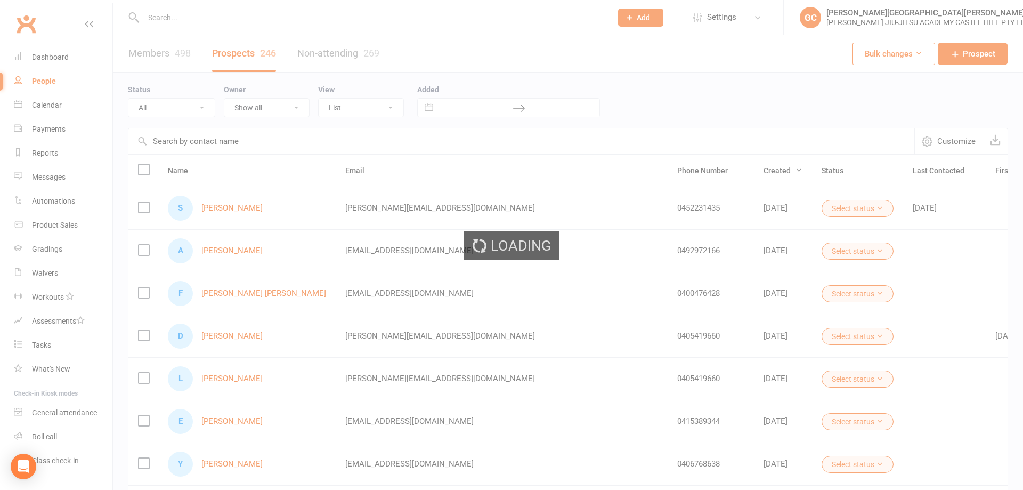
select select "100"
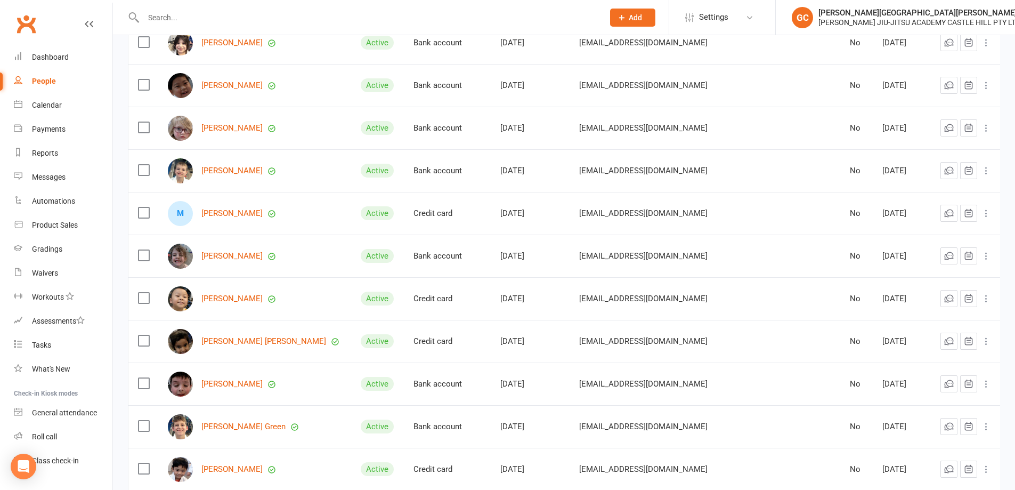
scroll to position [391, 0]
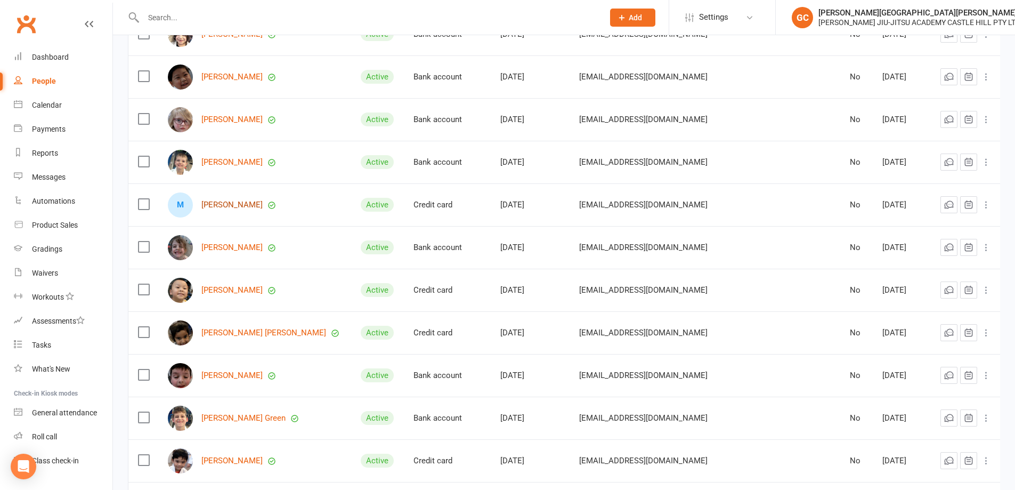
click at [231, 202] on link "[PERSON_NAME]" at bounding box center [231, 204] width 61 height 9
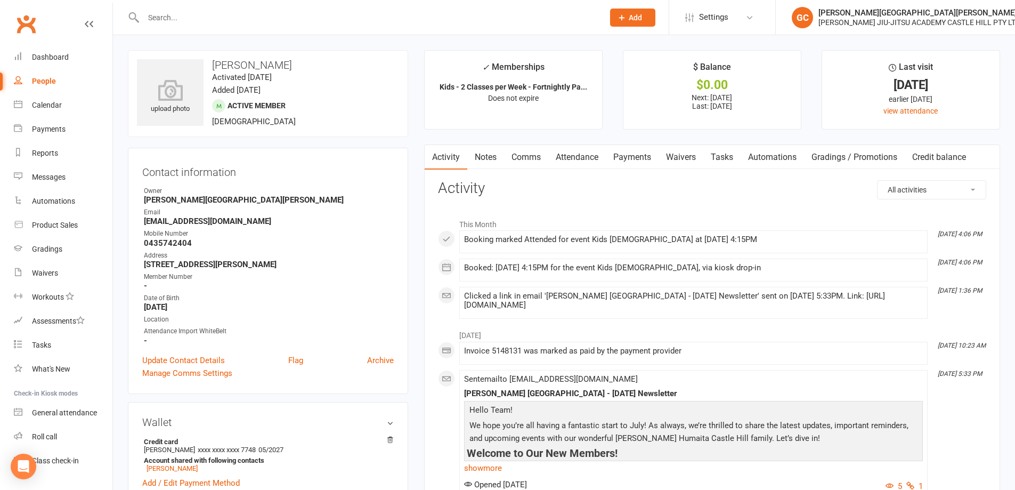
drag, startPoint x: 214, startPoint y: 63, endPoint x: 311, endPoint y: 53, distance: 97.0
click at [311, 53] on div "upload photo [PERSON_NAME] Activated [DATE] Added [DATE] Active member [DEMOGRA…" at bounding box center [268, 93] width 280 height 87
copy h3 "[PERSON_NAME]"
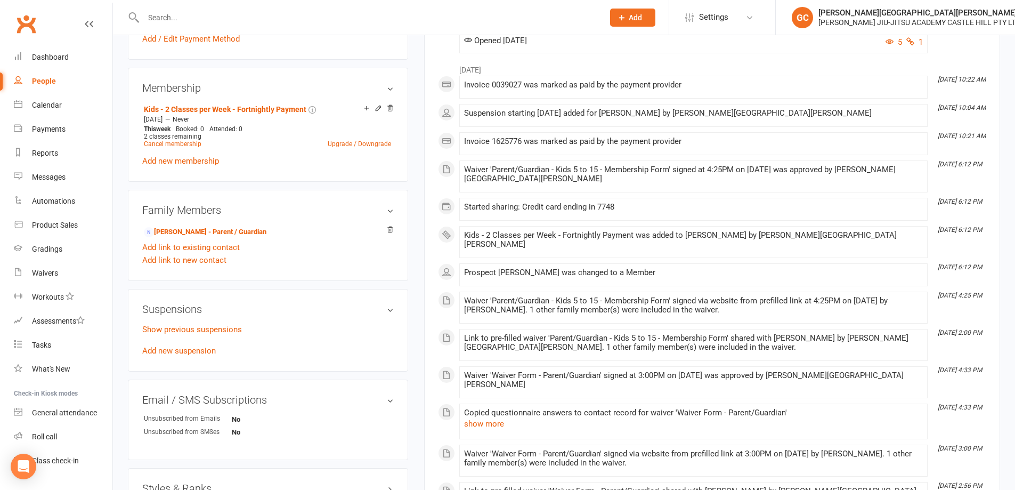
scroll to position [515, 0]
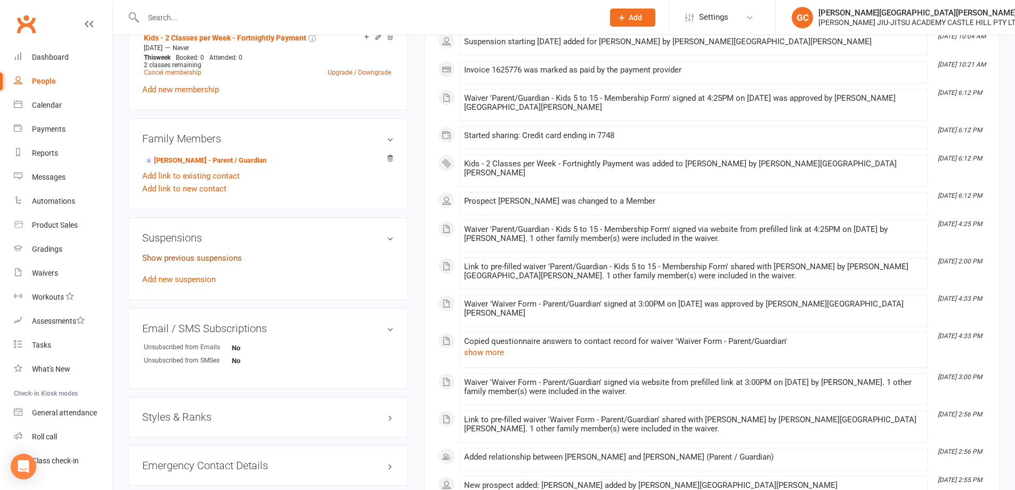
click at [194, 256] on link "Show previous suspensions" at bounding box center [192, 258] width 100 height 10
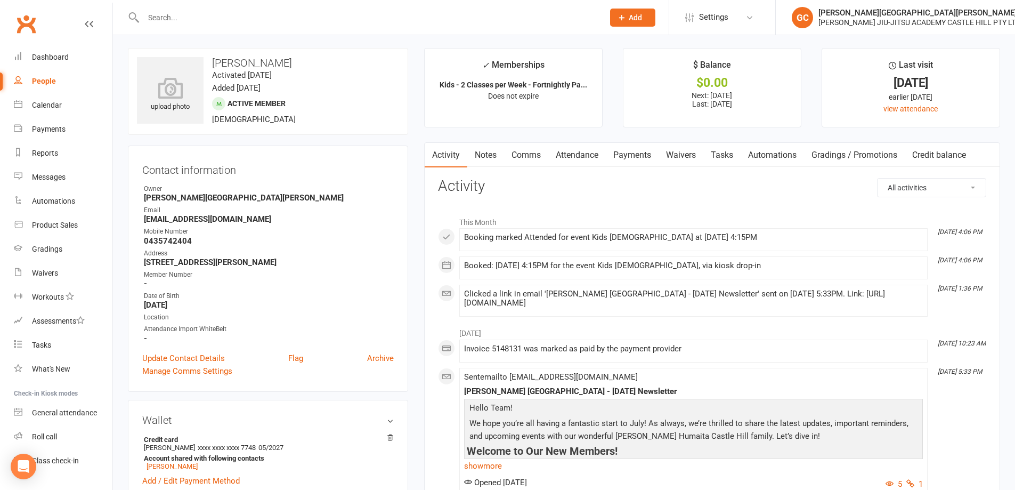
scroll to position [0, 0]
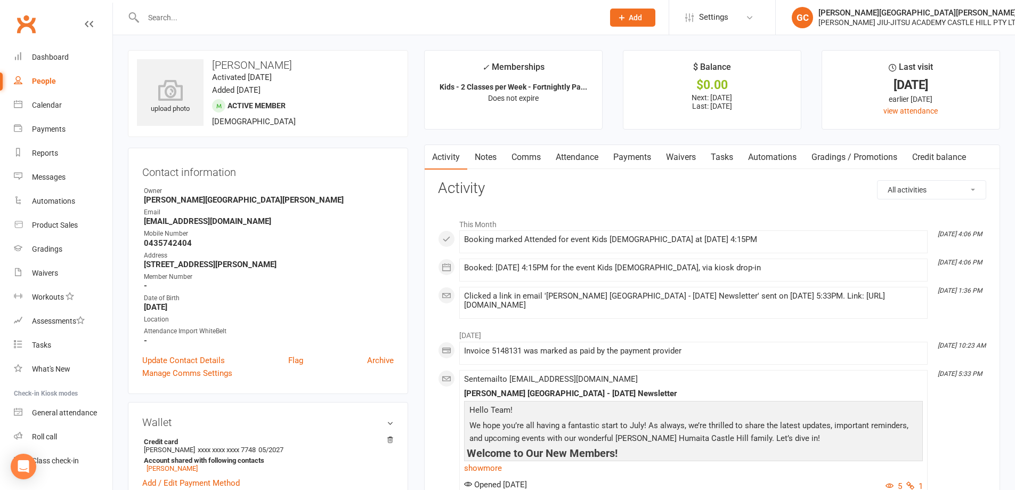
drag, startPoint x: 212, startPoint y: 62, endPoint x: 303, endPoint y: 64, distance: 90.6
click at [303, 64] on h3 "[PERSON_NAME]" at bounding box center [268, 65] width 262 height 12
copy h3 "[PERSON_NAME]"
drag, startPoint x: 169, startPoint y: 86, endPoint x: 177, endPoint y: 85, distance: 8.7
click at [174, 87] on icon at bounding box center [171, 89] width 74 height 23
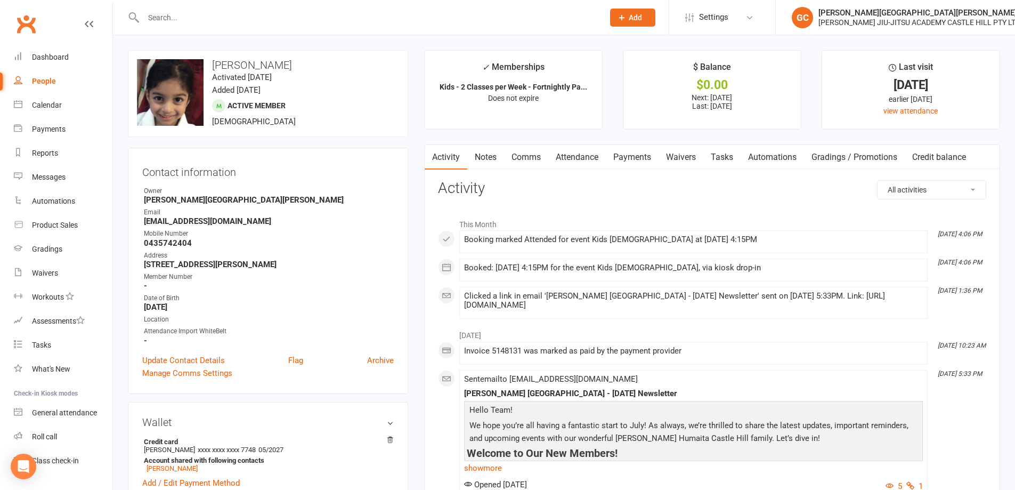
click at [46, 85] on div "People" at bounding box center [44, 81] width 24 height 9
select select "100"
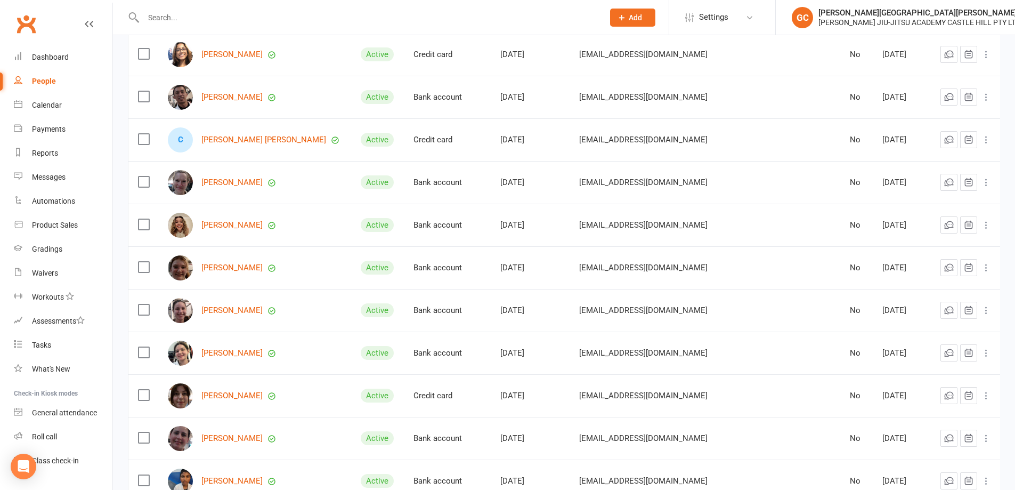
scroll to position [2380, 0]
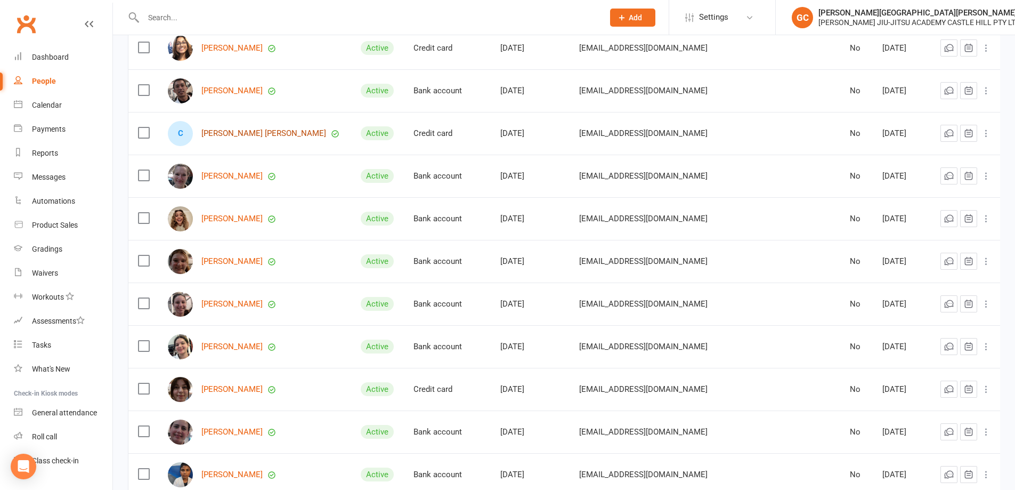
click at [227, 132] on link "[PERSON_NAME] [PERSON_NAME]" at bounding box center [263, 133] width 125 height 9
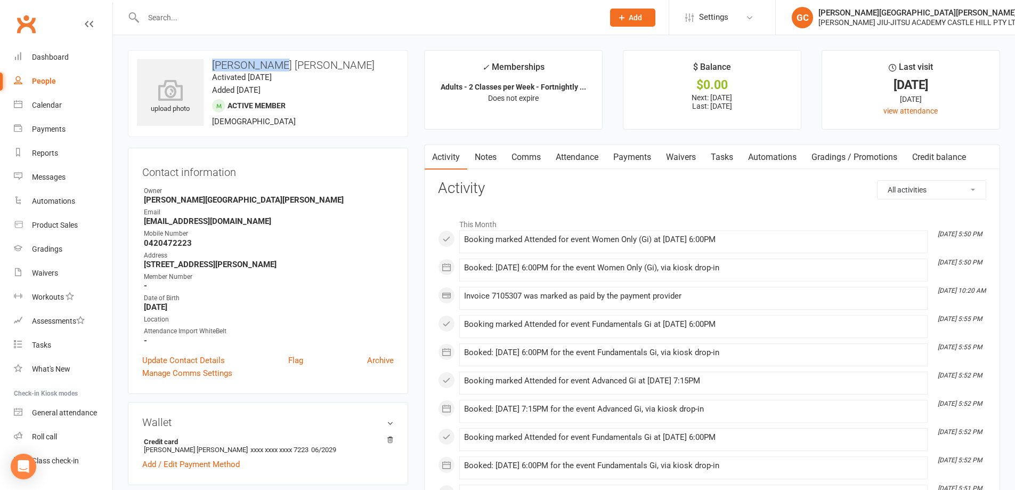
drag, startPoint x: 213, startPoint y: 61, endPoint x: 278, endPoint y: 57, distance: 64.6
click at [307, 53] on div "upload photo [PERSON_NAME] [PERSON_NAME] Activated [DATE] Added [DATE] Active m…" at bounding box center [268, 93] width 280 height 87
copy h3 "[PERSON_NAME] [PERSON_NAME]"
click at [183, 94] on icon at bounding box center [171, 89] width 74 height 23
click at [173, 89] on icon at bounding box center [170, 84] width 27 height 23
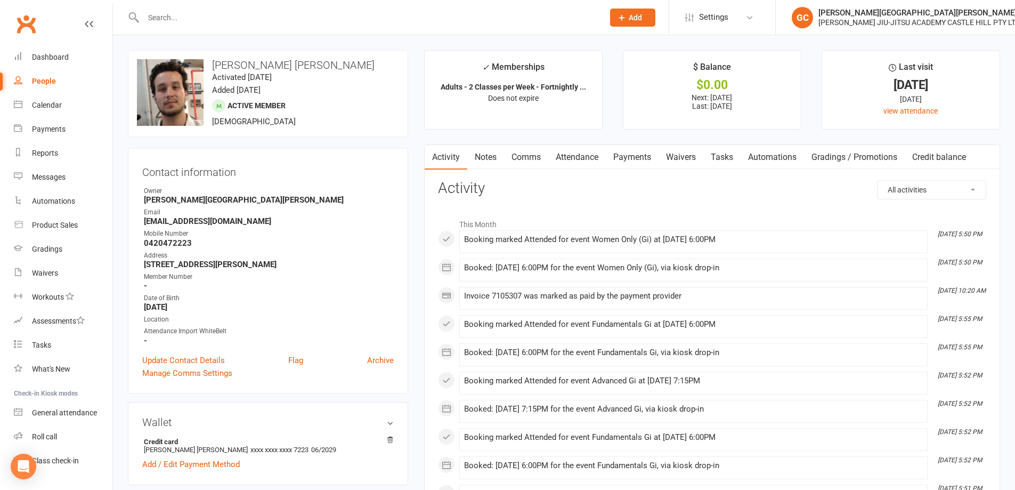
click at [173, 14] on input "text" at bounding box center [368, 17] width 456 height 15
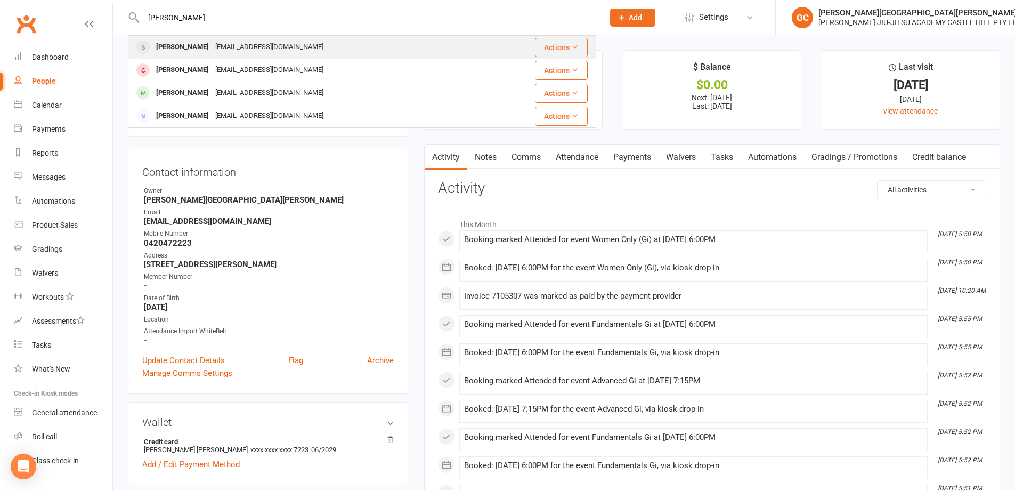
type input "[PERSON_NAME]"
click at [181, 48] on div "[PERSON_NAME]" at bounding box center [182, 46] width 59 height 15
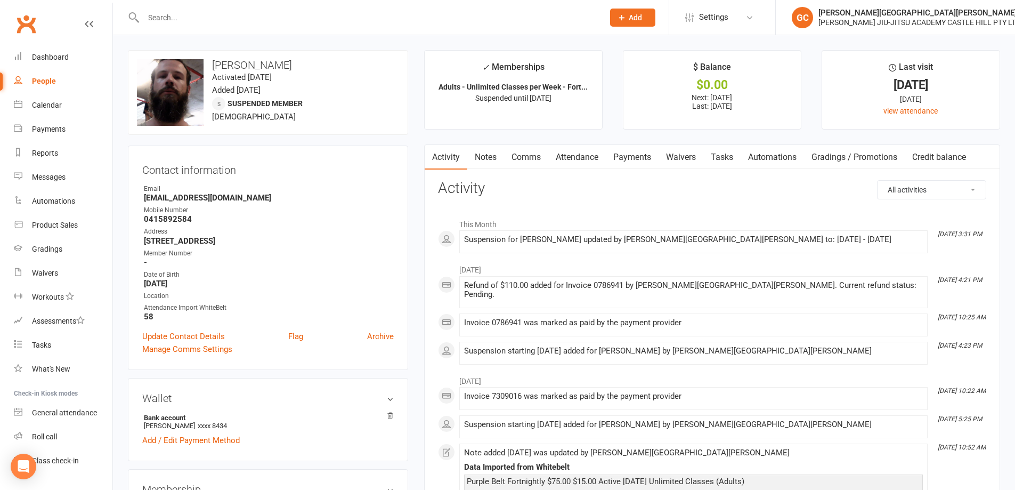
click at [633, 156] on link "Payments" at bounding box center [632, 157] width 53 height 25
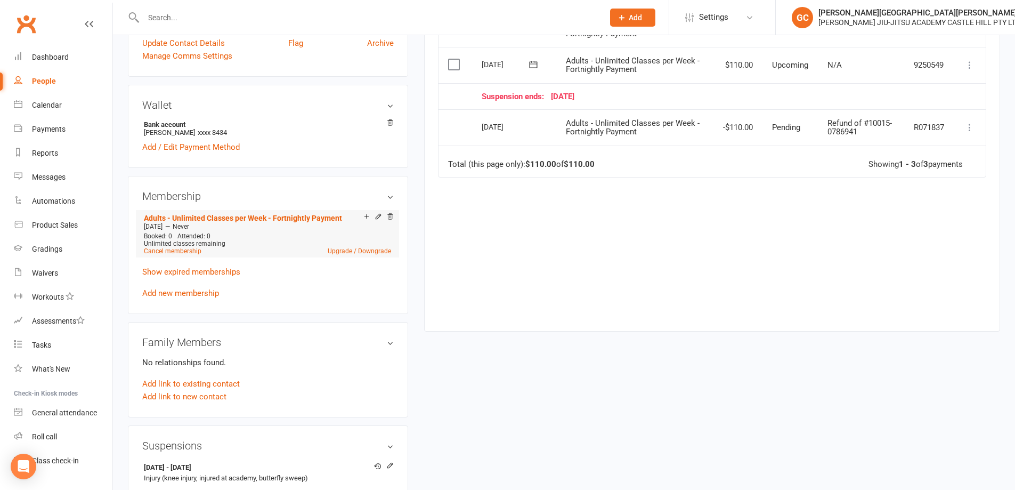
scroll to position [302, 0]
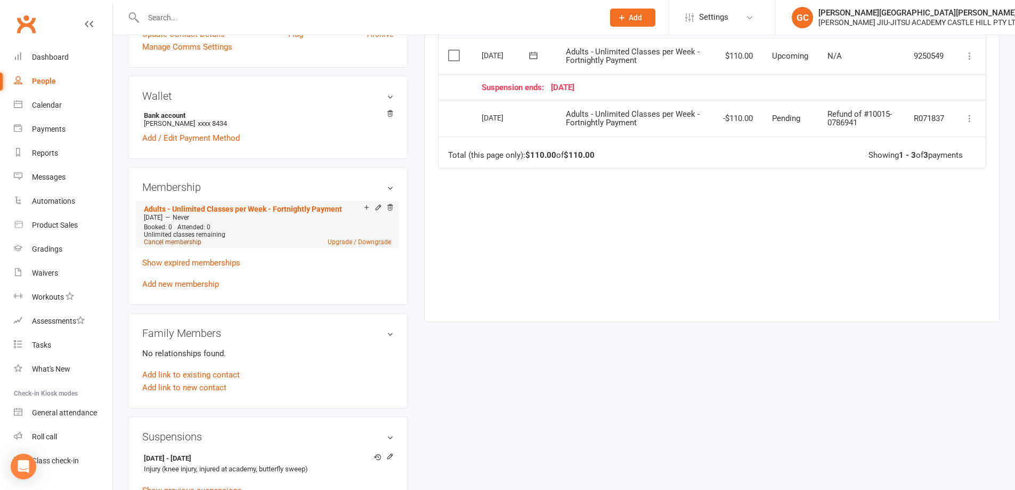
click at [181, 239] on link "Cancel membership" at bounding box center [173, 241] width 58 height 7
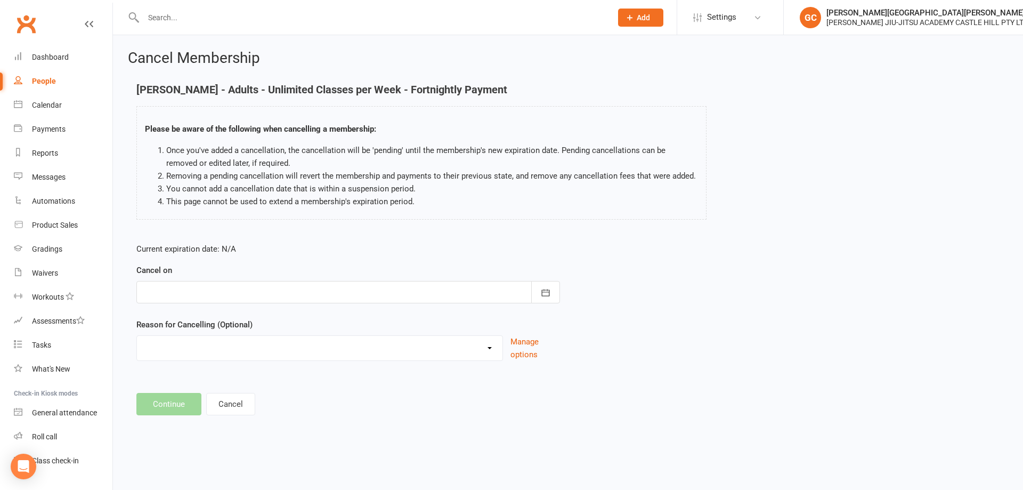
click at [211, 294] on div at bounding box center [348, 292] width 424 height 22
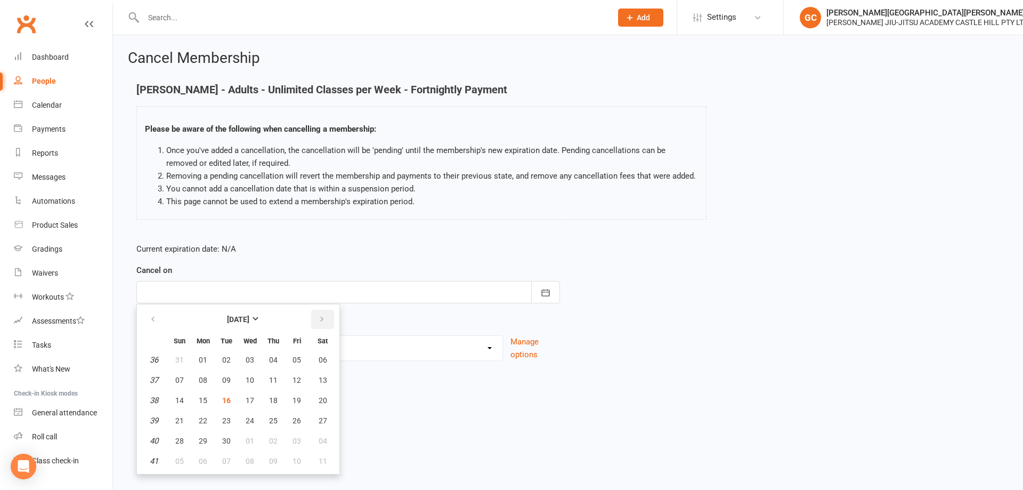
click at [324, 318] on icon "button" at bounding box center [321, 319] width 7 height 9
drag, startPoint x: 295, startPoint y: 424, endPoint x: 214, endPoint y: 339, distance: 117.2
click at [295, 422] on span "24" at bounding box center [296, 420] width 9 height 9
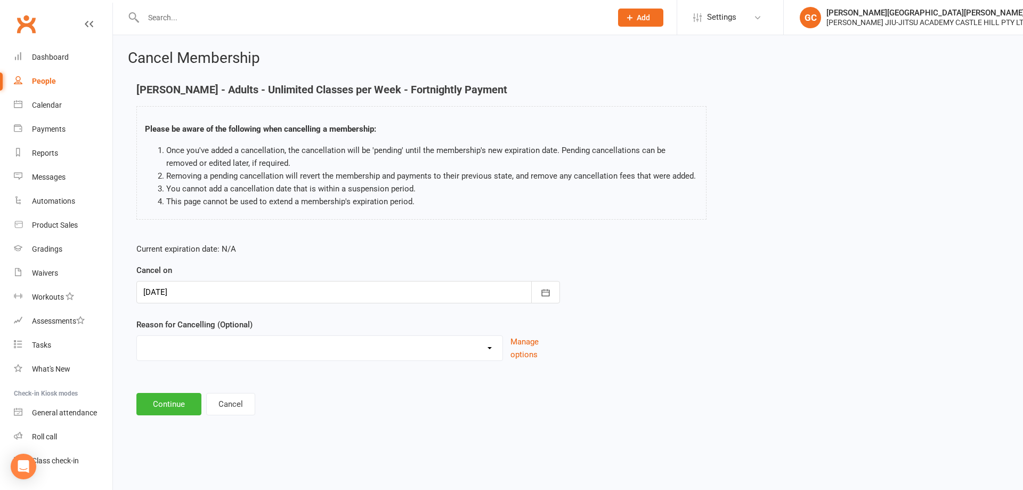
click at [162, 290] on div at bounding box center [348, 292] width 424 height 22
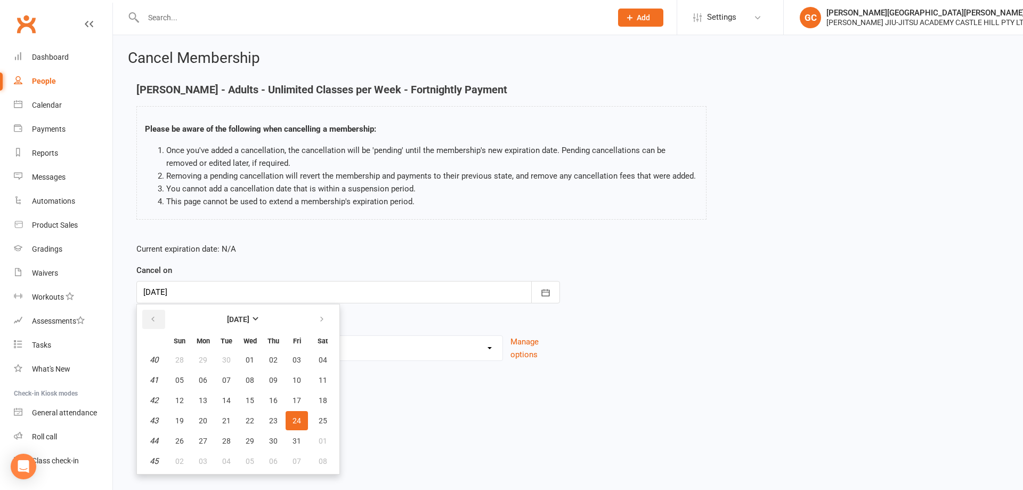
click at [156, 316] on icon "button" at bounding box center [152, 319] width 7 height 9
drag, startPoint x: 245, startPoint y: 419, endPoint x: 217, endPoint y: 374, distance: 52.9
click at [244, 418] on button "24" at bounding box center [250, 420] width 22 height 19
type input "[DATE]"
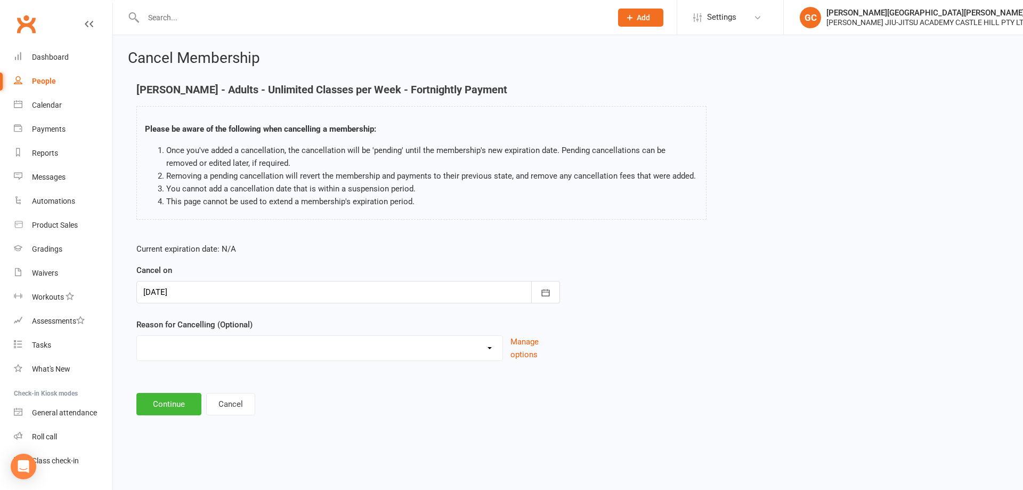
click at [174, 346] on select "Holiday Injury Other reason" at bounding box center [319, 346] width 365 height 21
select select "2"
click at [137, 348] on select "Holiday Injury Other reason" at bounding box center [319, 346] width 365 height 21
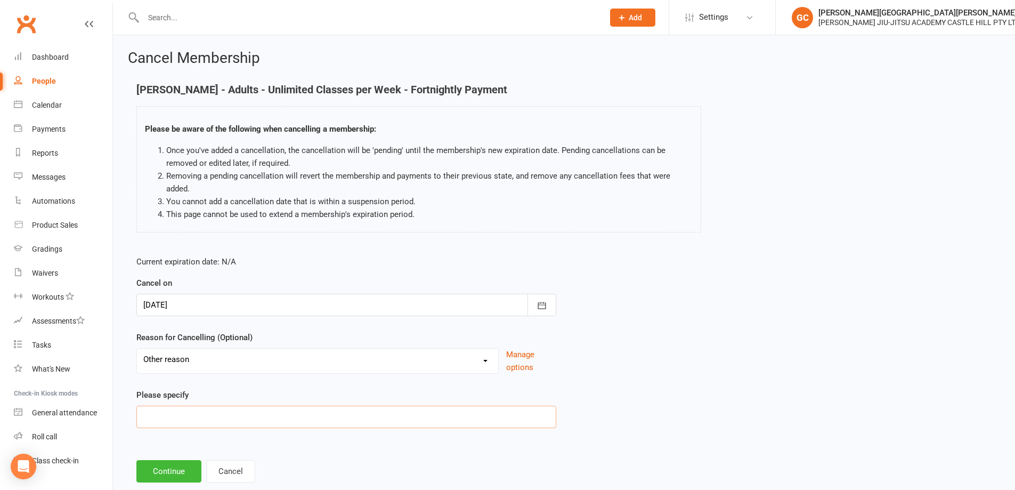
click at [181, 421] on input at bounding box center [346, 416] width 420 height 22
type input "downgrade to 2 classes per week"
click at [179, 472] on button "Continue" at bounding box center [168, 471] width 65 height 22
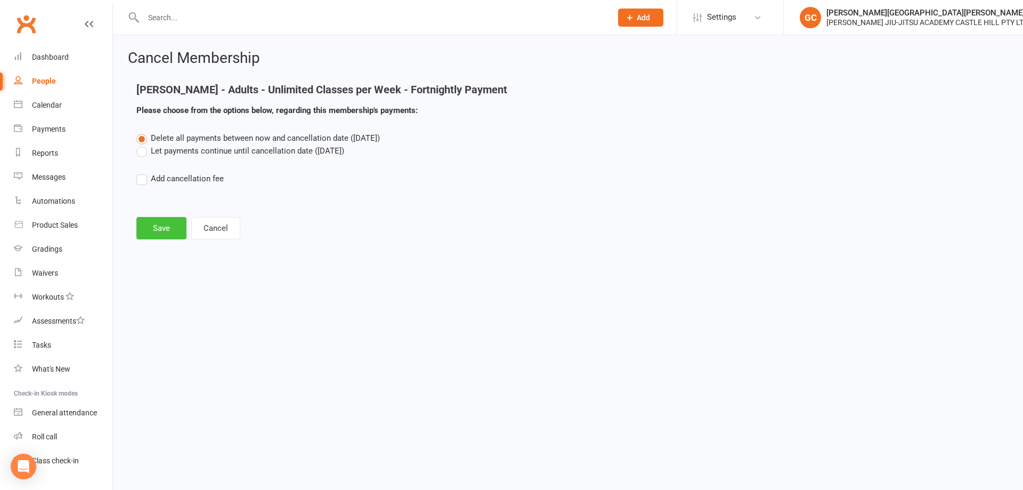
click at [162, 232] on button "Save" at bounding box center [161, 228] width 50 height 22
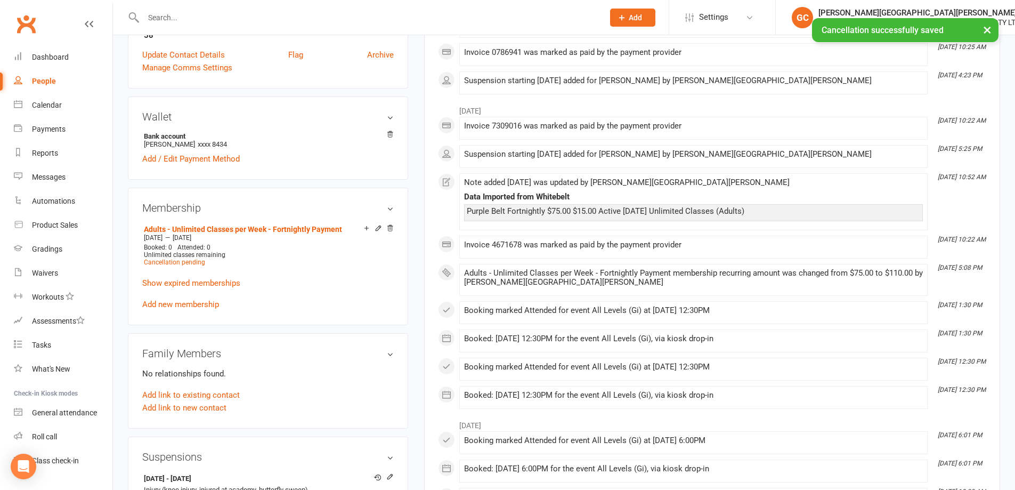
scroll to position [355, 0]
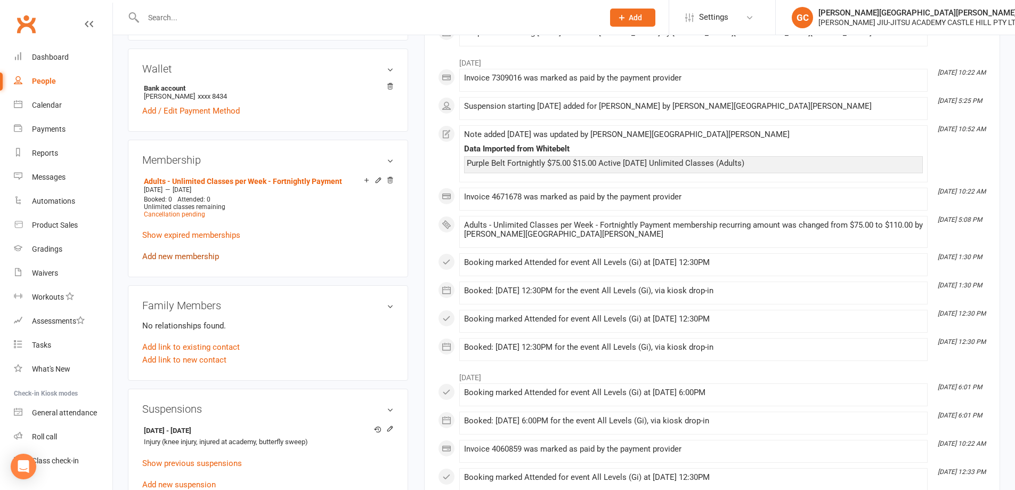
click at [186, 256] on link "Add new membership" at bounding box center [180, 256] width 77 height 10
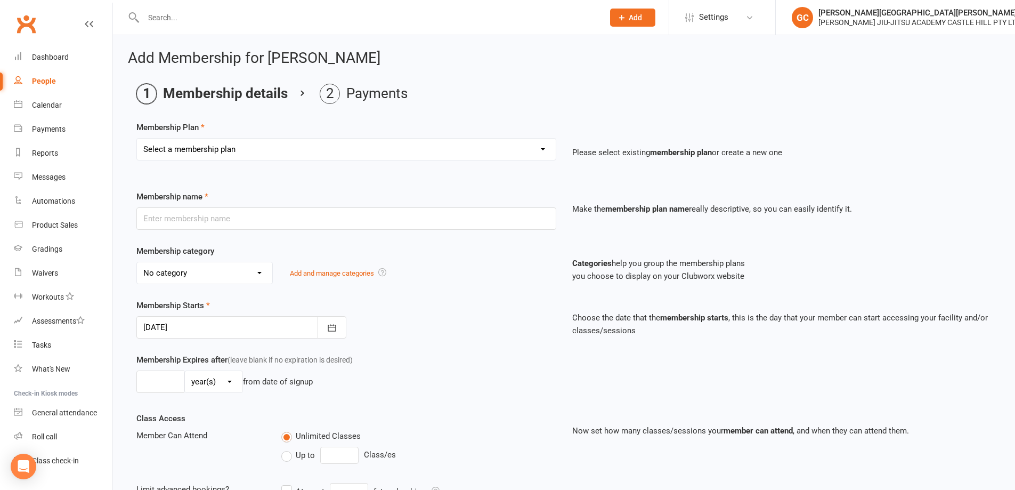
click at [175, 149] on select "Select a membership plan Create new Membership Plan Adults - 2 Classes per Week…" at bounding box center [346, 149] width 419 height 21
select select "1"
click at [137, 139] on select "Select a membership plan Create new Membership Plan Adults - 2 Classes per Week…" at bounding box center [346, 149] width 419 height 21
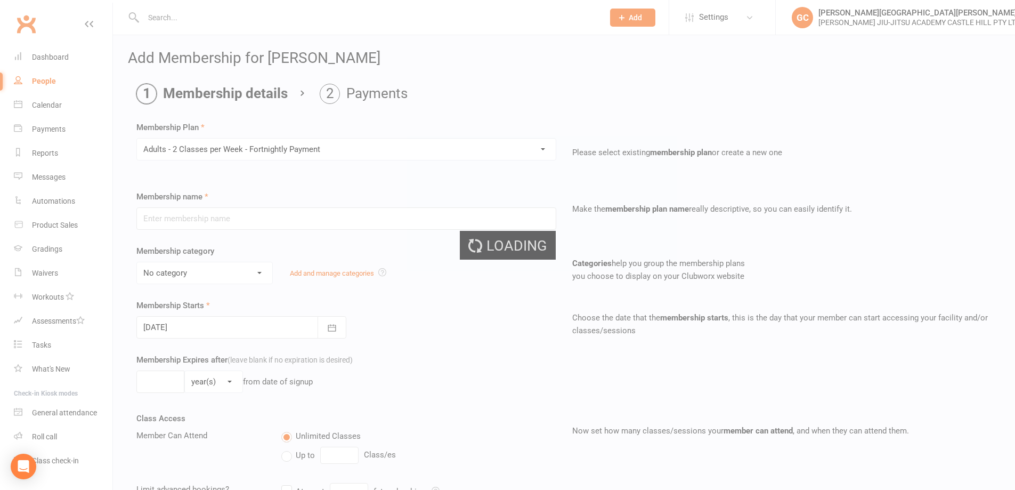
type input "Adults - 2 Classes per Week - Fortnightly Payment"
select select "0"
type input "0"
type input "2"
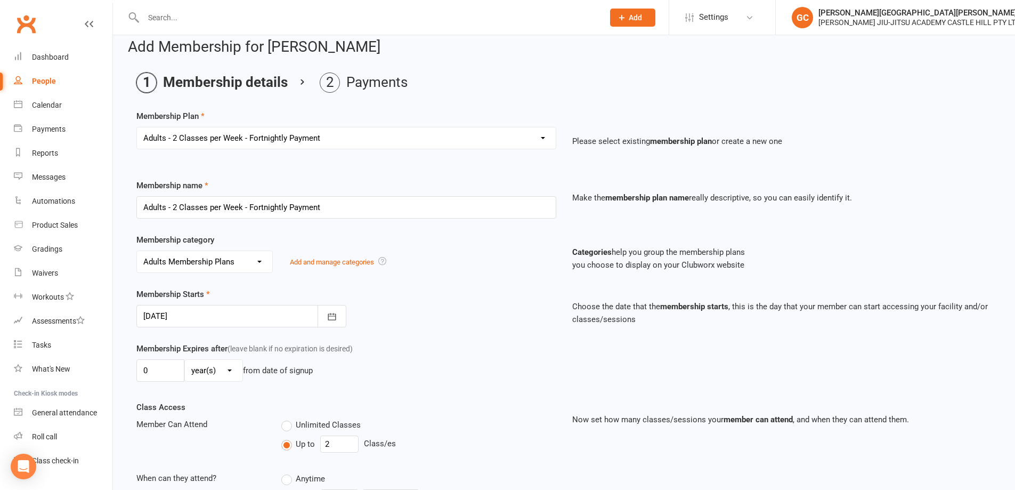
scroll to position [18, 0]
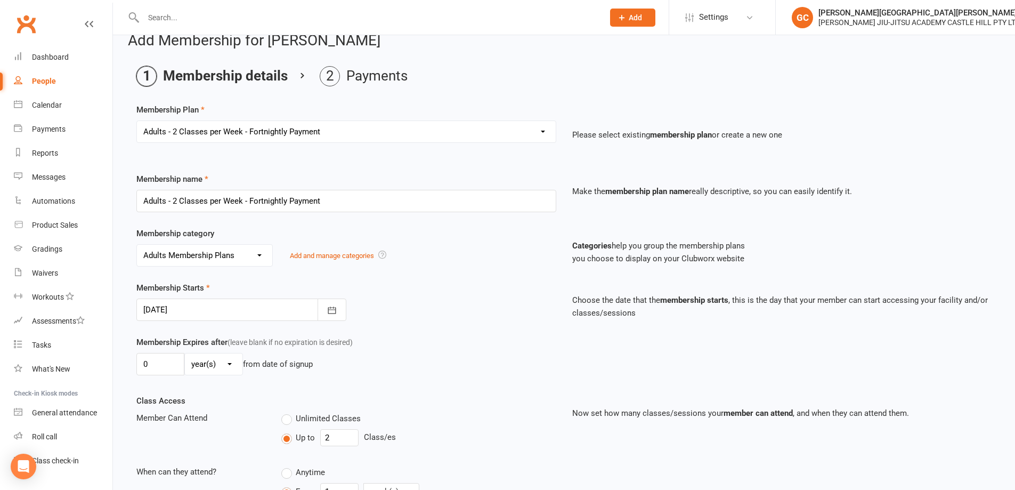
click at [215, 312] on div at bounding box center [241, 309] width 210 height 22
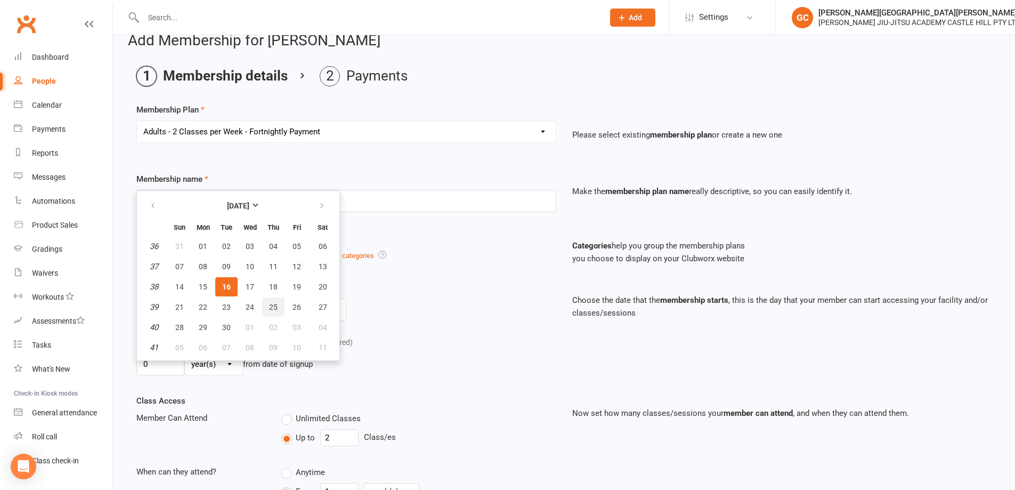
click at [274, 305] on span "25" at bounding box center [273, 307] width 9 height 9
type input "[DATE]"
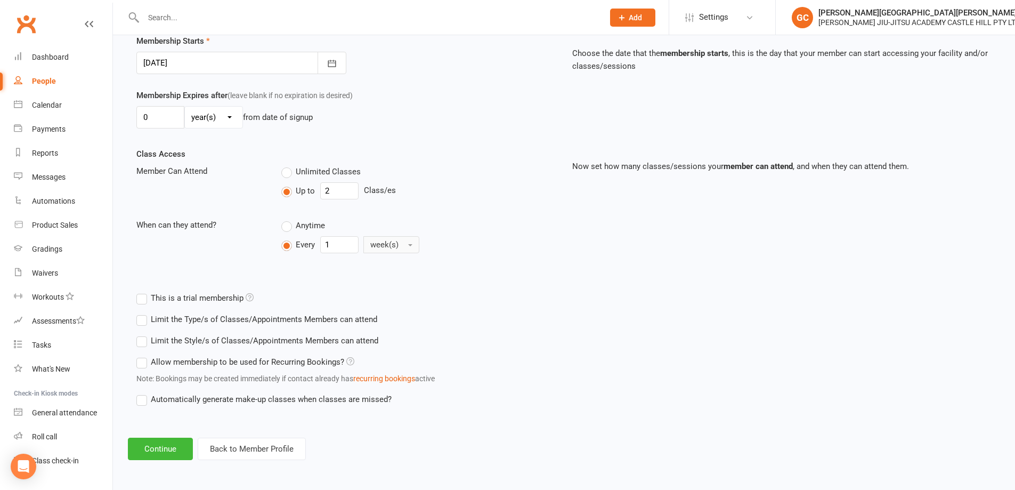
scroll to position [265, 0]
click at [163, 438] on button "Continue" at bounding box center [160, 448] width 65 height 22
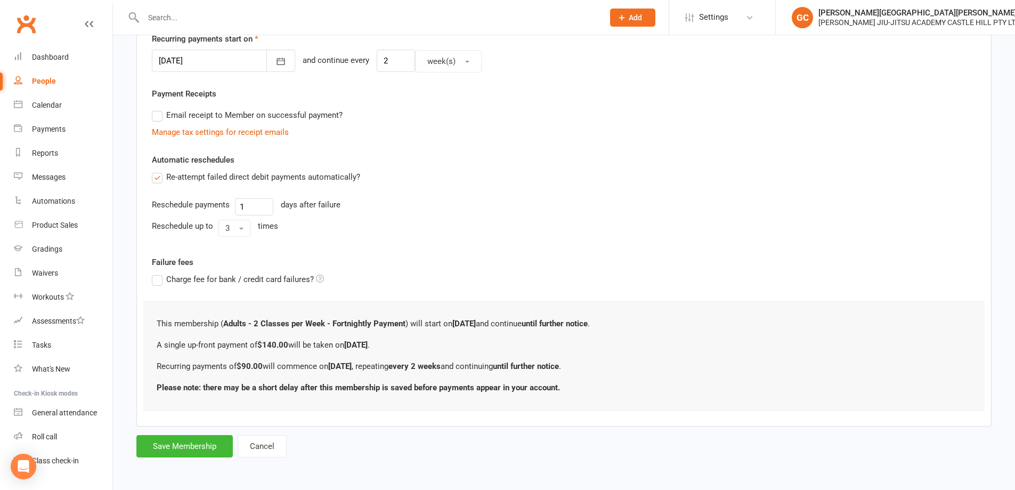
scroll to position [0, 0]
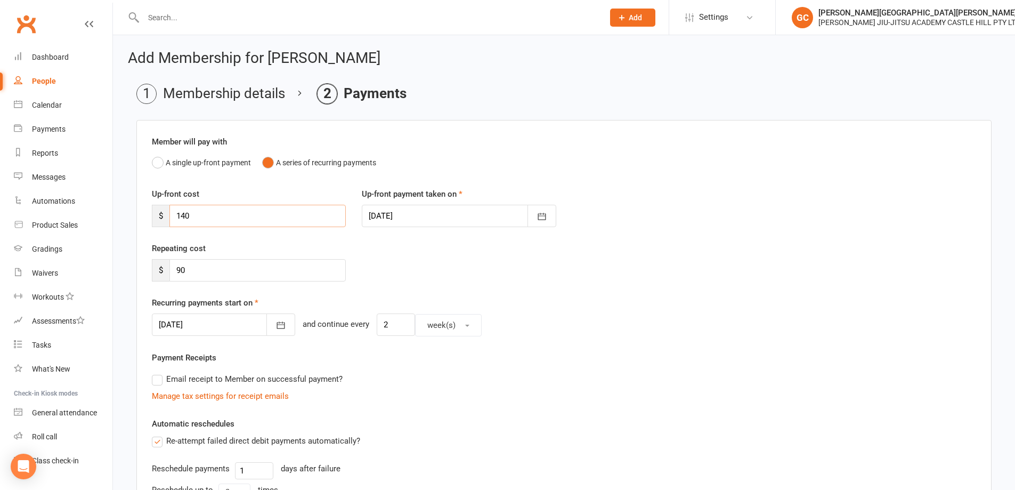
drag, startPoint x: 201, startPoint y: 212, endPoint x: 133, endPoint y: 209, distance: 68.2
click at [134, 209] on main "Membership details Payments Member will pay with A single up-front payment A se…" at bounding box center [564, 402] width 872 height 637
type input "0"
click at [226, 268] on input "90" at bounding box center [257, 270] width 176 height 22
click at [209, 321] on div at bounding box center [223, 324] width 143 height 22
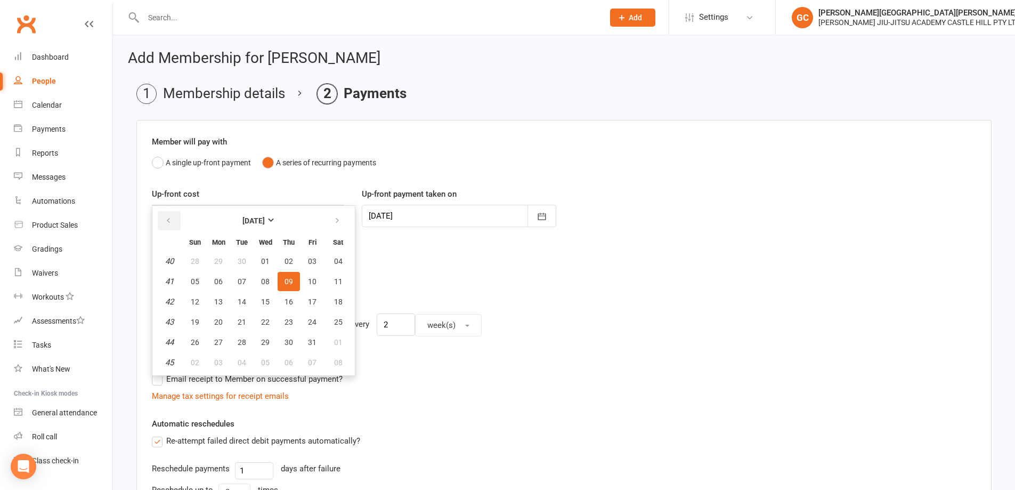
click at [161, 220] on button "button" at bounding box center [169, 220] width 23 height 19
click at [287, 320] on span "25" at bounding box center [289, 322] width 9 height 9
type input "[DATE]"
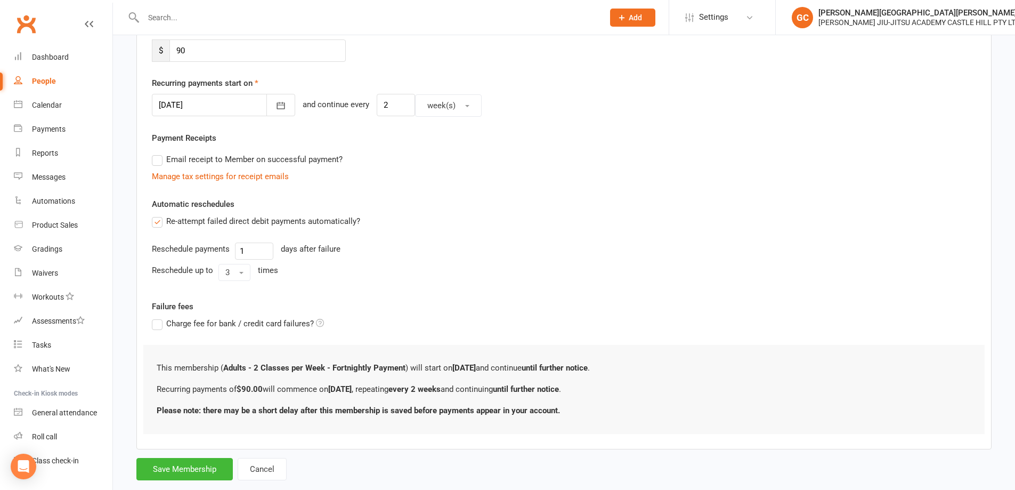
scroll to position [242, 0]
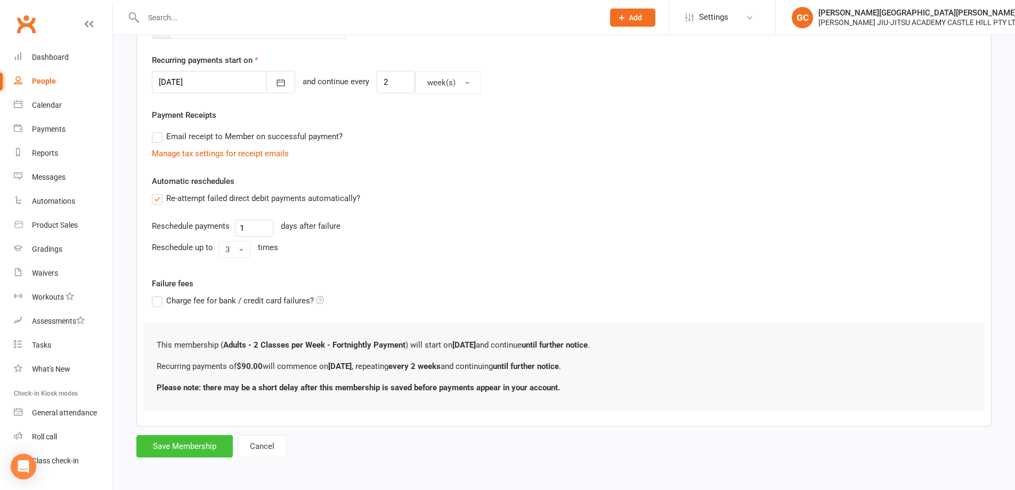
click at [199, 449] on button "Save Membership" at bounding box center [184, 446] width 96 height 22
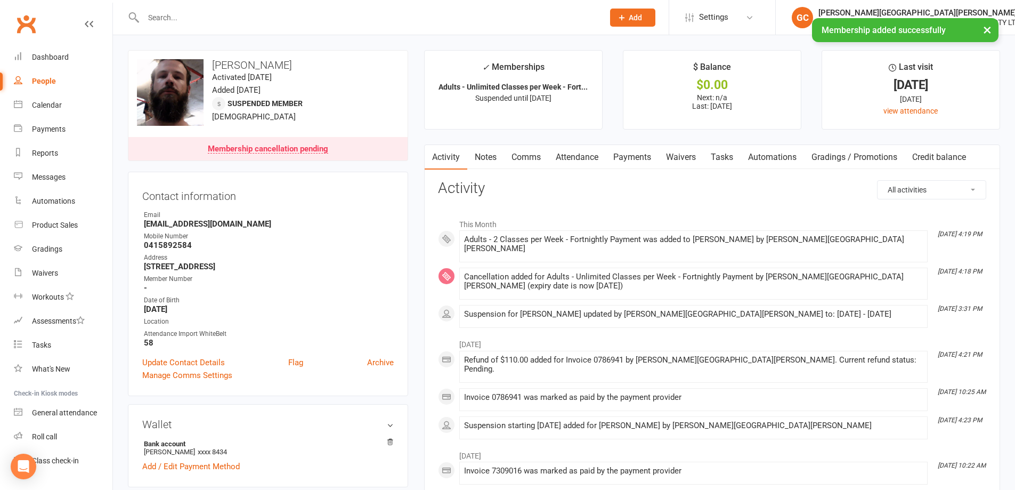
click at [647, 156] on link "Payments" at bounding box center [632, 157] width 53 height 25
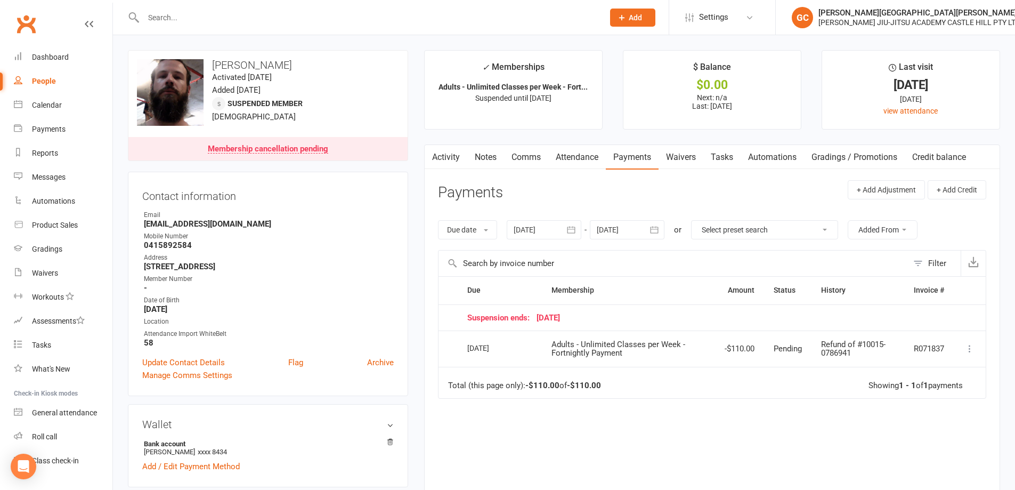
click at [641, 229] on div at bounding box center [627, 229] width 75 height 19
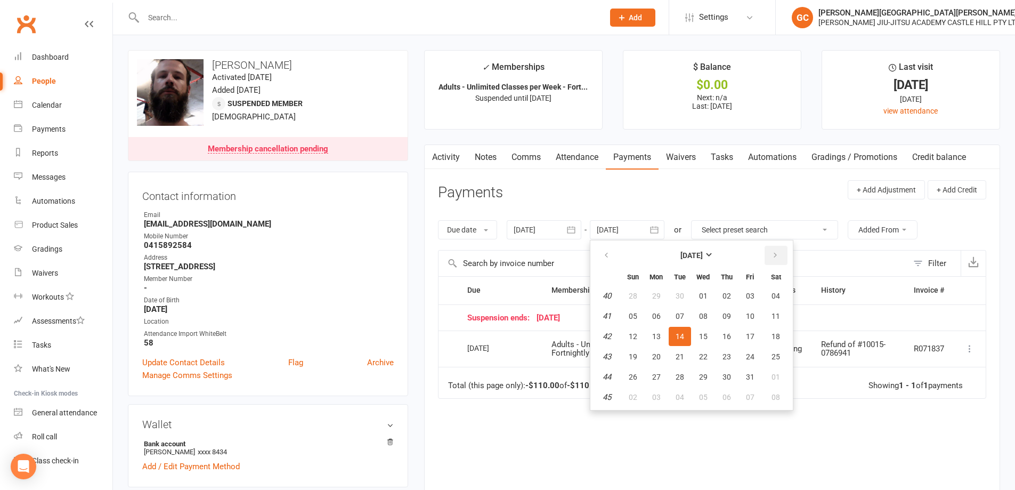
click at [778, 251] on icon "button" at bounding box center [774, 255] width 7 height 9
click at [771, 253] on button "button" at bounding box center [776, 255] width 23 height 19
click at [778, 354] on span "27" at bounding box center [775, 356] width 9 height 9
type input "[DATE]"
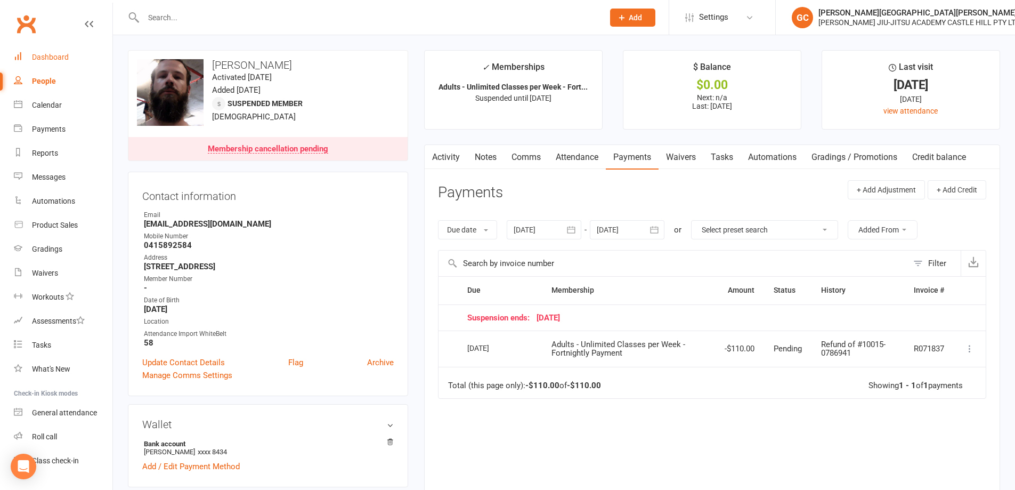
click at [50, 58] on div "Dashboard" at bounding box center [50, 57] width 37 height 9
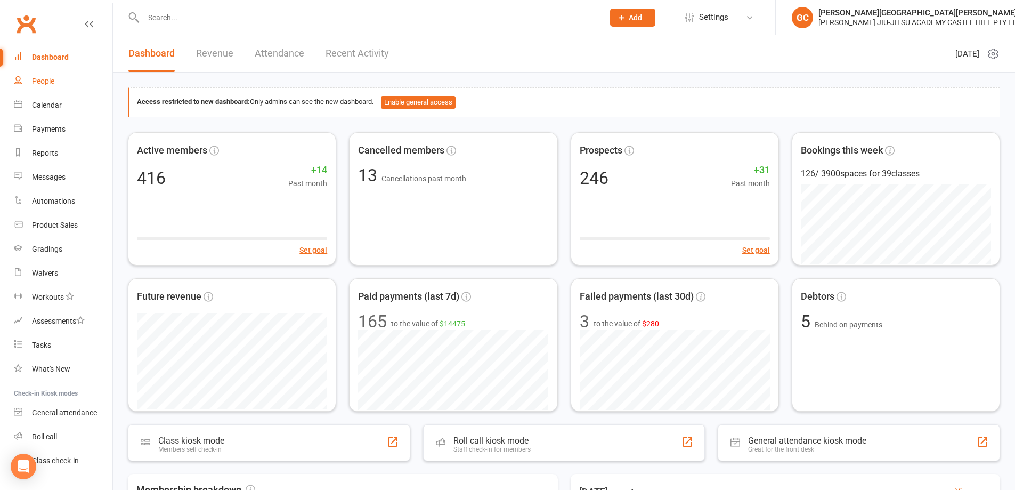
click at [40, 80] on div "People" at bounding box center [43, 81] width 22 height 9
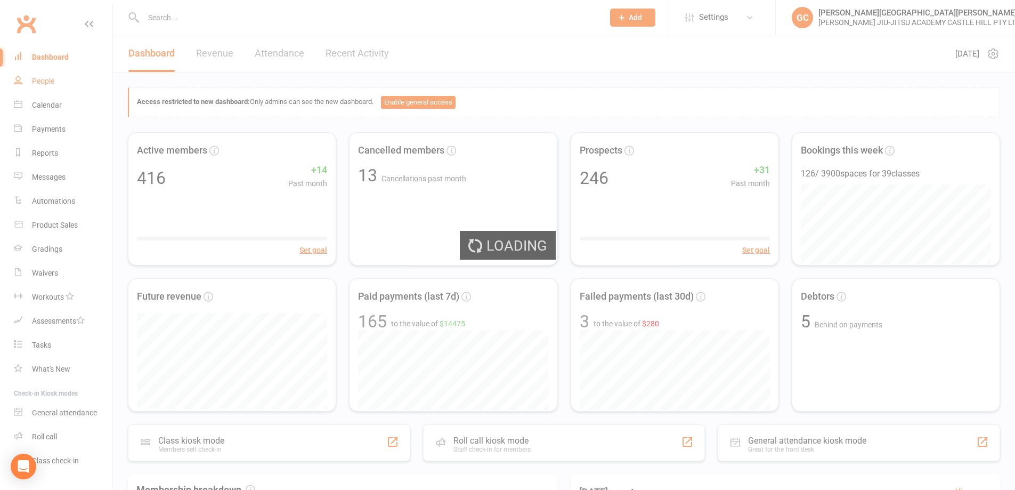
select select "100"
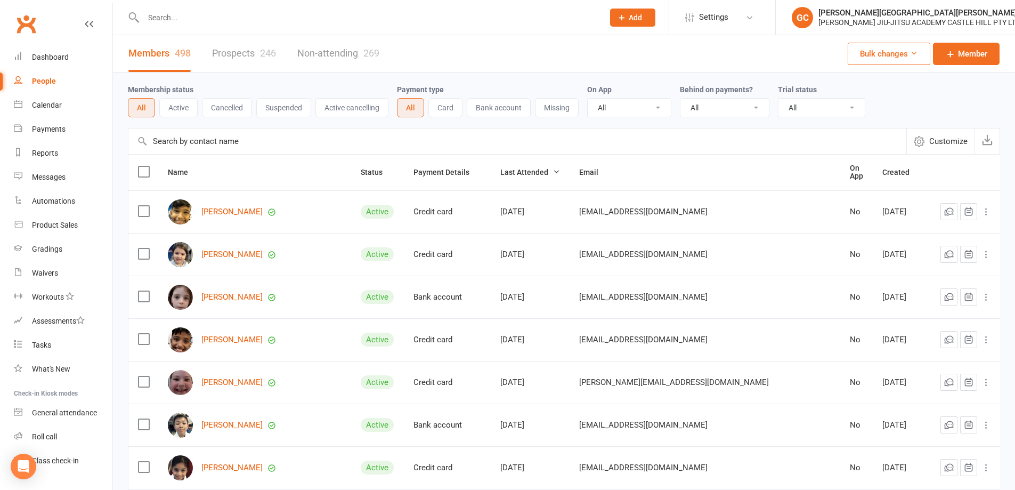
click at [173, 16] on input "text" at bounding box center [368, 17] width 456 height 15
type input "[PERSON_NAME]"
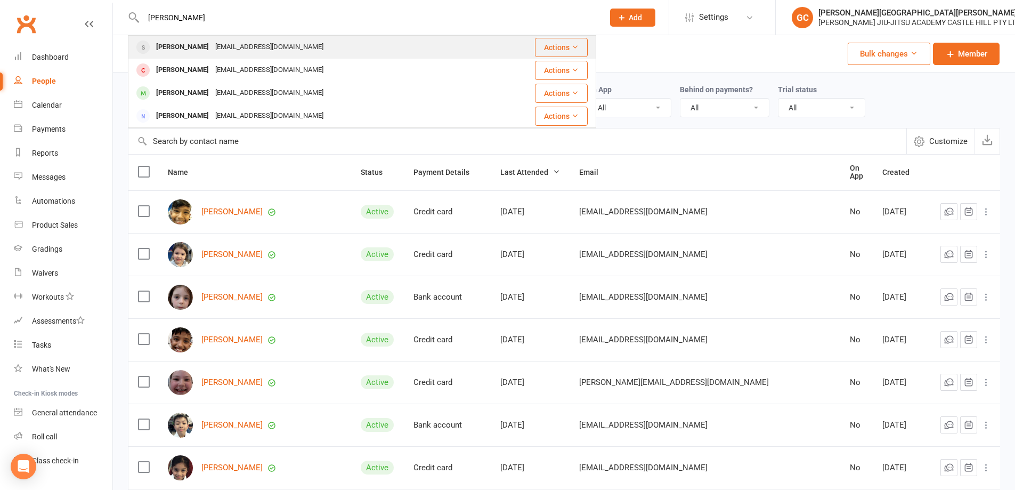
click at [167, 47] on div "[PERSON_NAME]" at bounding box center [182, 46] width 59 height 15
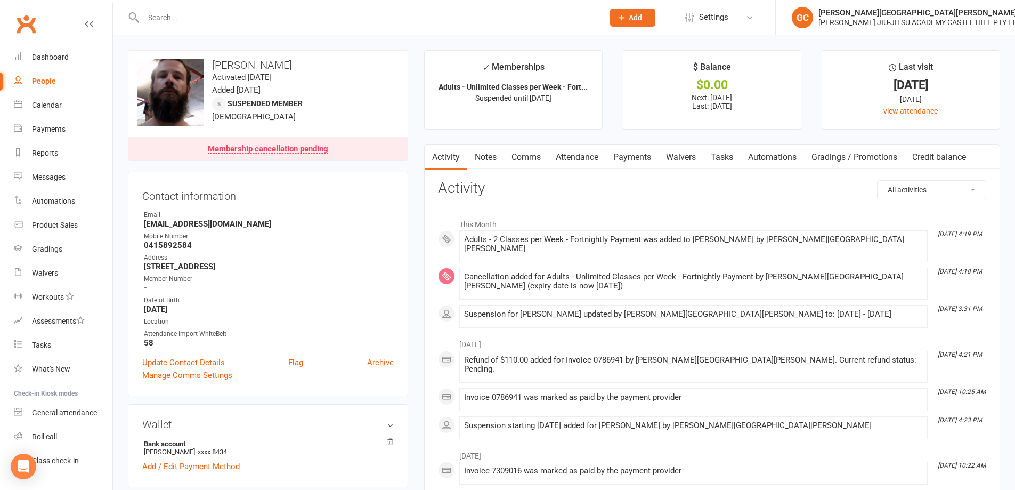
click at [638, 155] on link "Payments" at bounding box center [632, 157] width 53 height 25
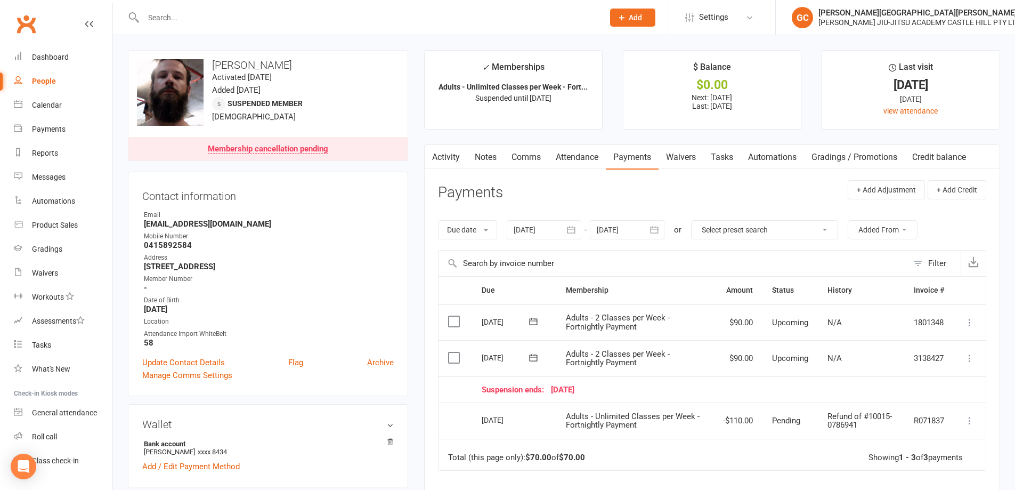
click at [628, 229] on div at bounding box center [627, 229] width 75 height 19
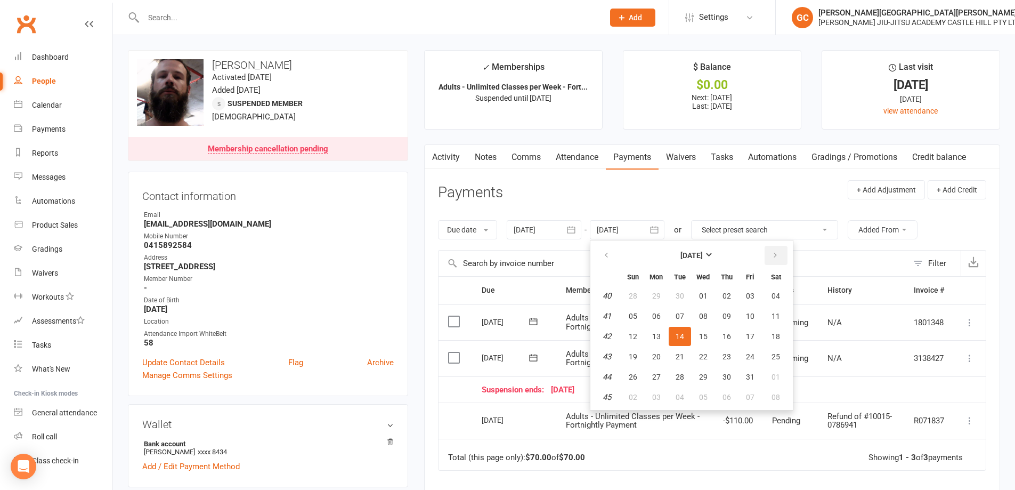
click at [776, 256] on icon "button" at bounding box center [774, 255] width 7 height 9
drag, startPoint x: 782, startPoint y: 341, endPoint x: 770, endPoint y: 336, distance: 12.7
click at [782, 340] on button "20" at bounding box center [775, 336] width 27 height 19
type input "[DATE]"
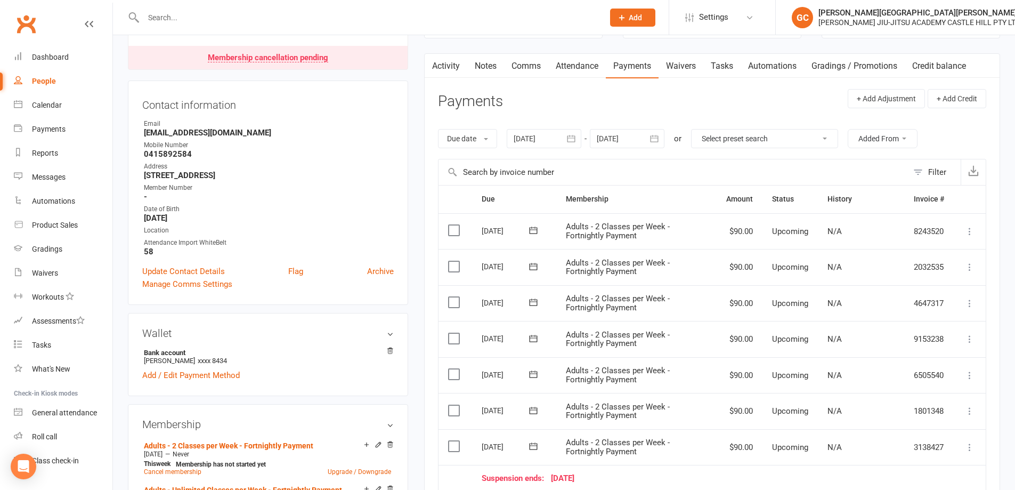
scroll to position [89, 0]
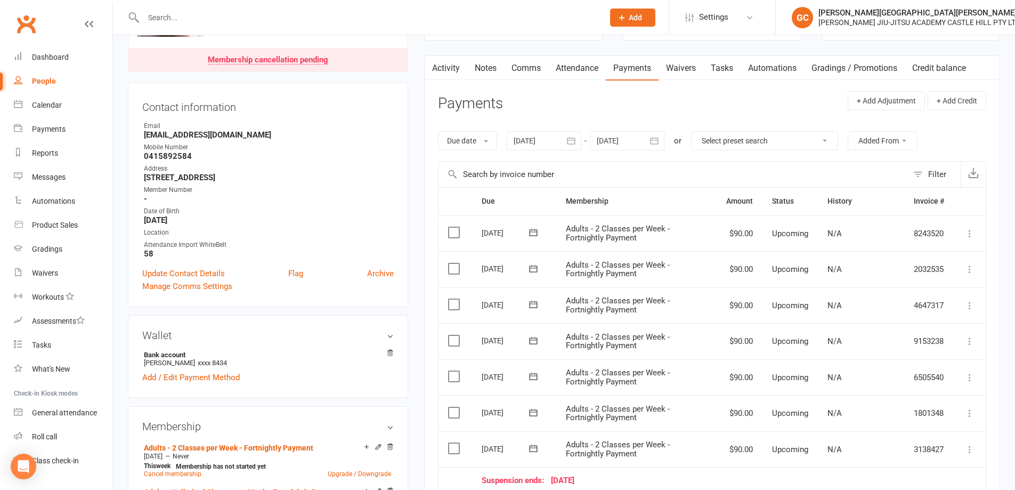
click at [543, 139] on div at bounding box center [544, 140] width 75 height 19
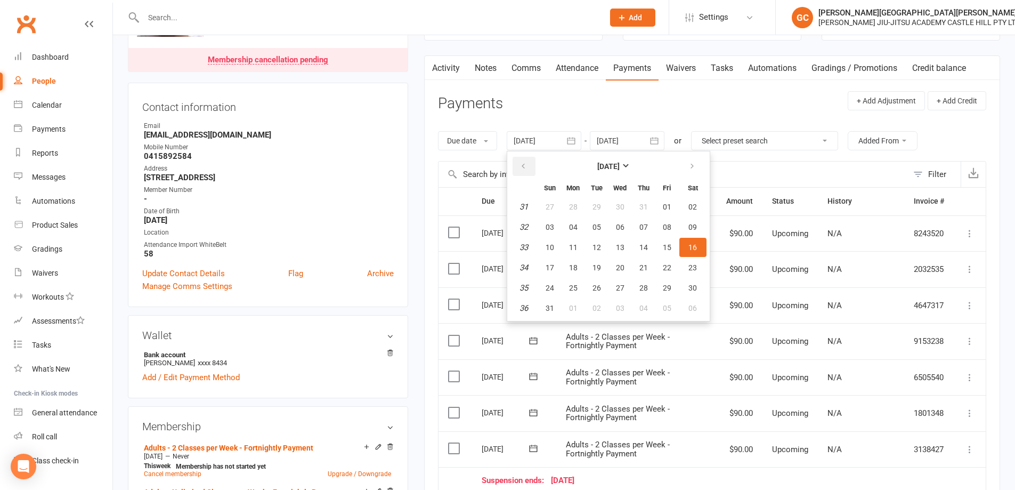
click at [521, 167] on button "button" at bounding box center [524, 166] width 23 height 19
click at [626, 229] on button "09" at bounding box center [620, 226] width 22 height 19
type input "[DATE]"
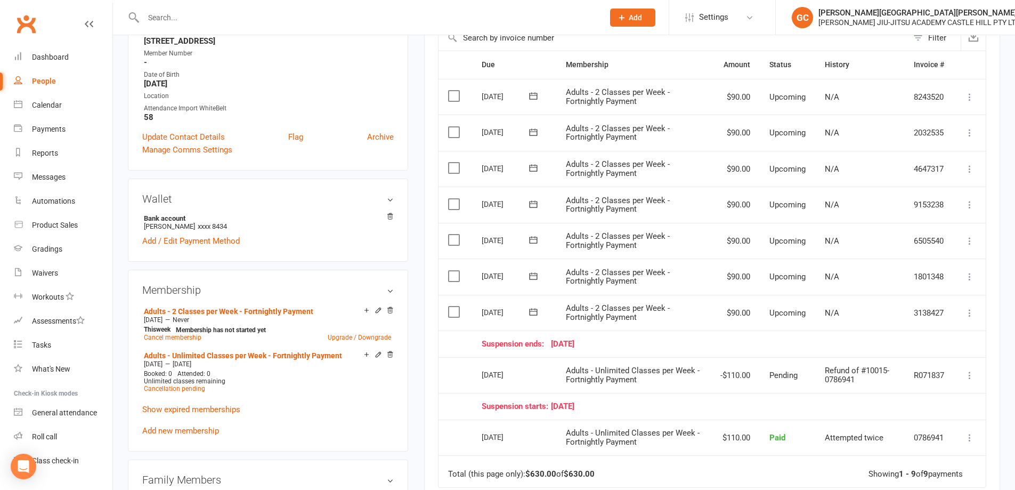
scroll to position [249, 0]
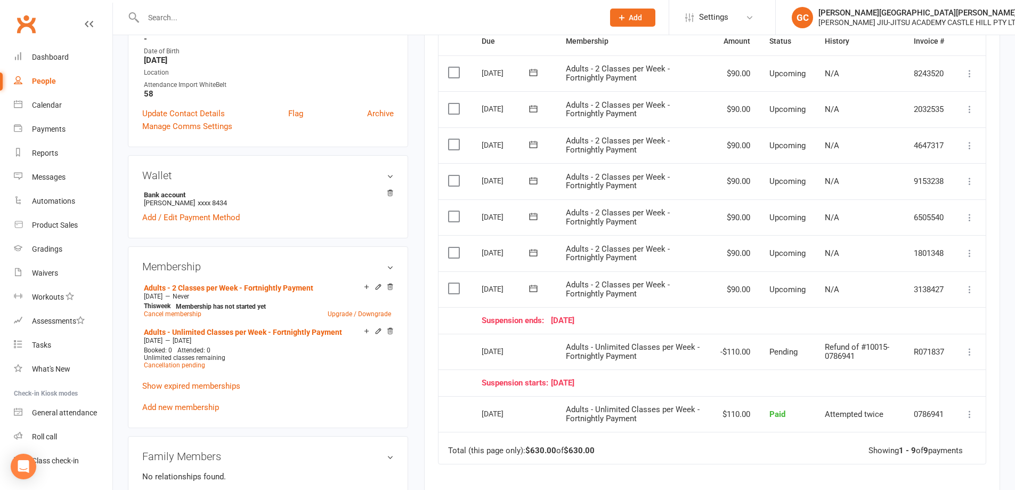
click at [164, 15] on input "text" at bounding box center [368, 17] width 456 height 15
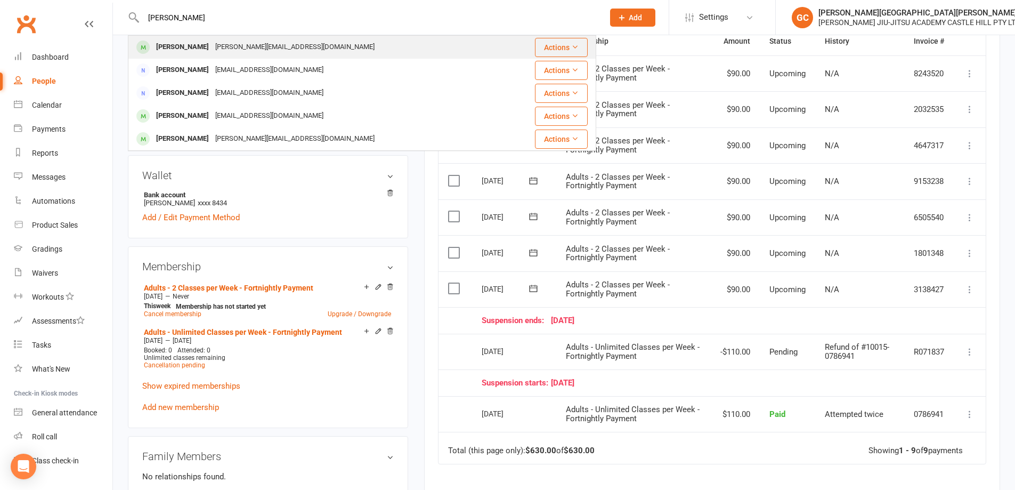
type input "[PERSON_NAME]"
click at [184, 46] on div "[PERSON_NAME]" at bounding box center [182, 46] width 59 height 15
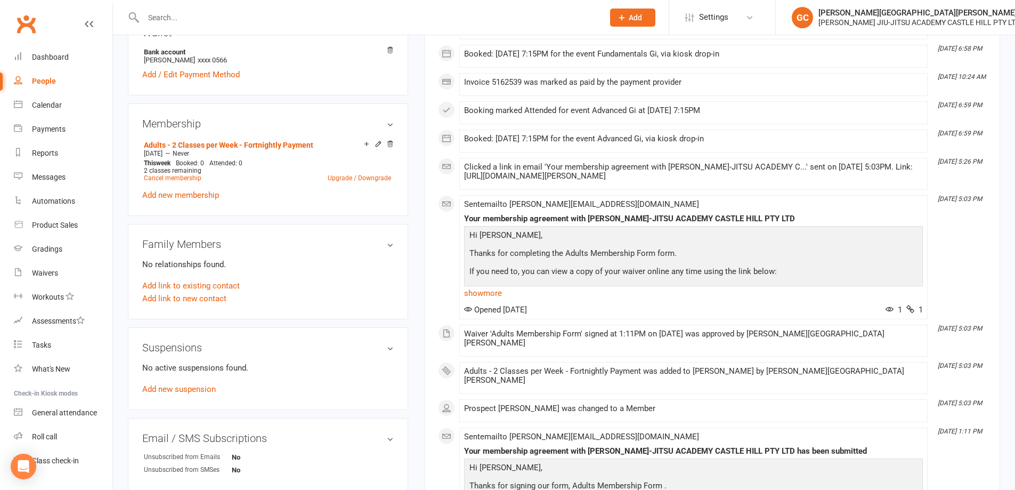
scroll to position [462, 0]
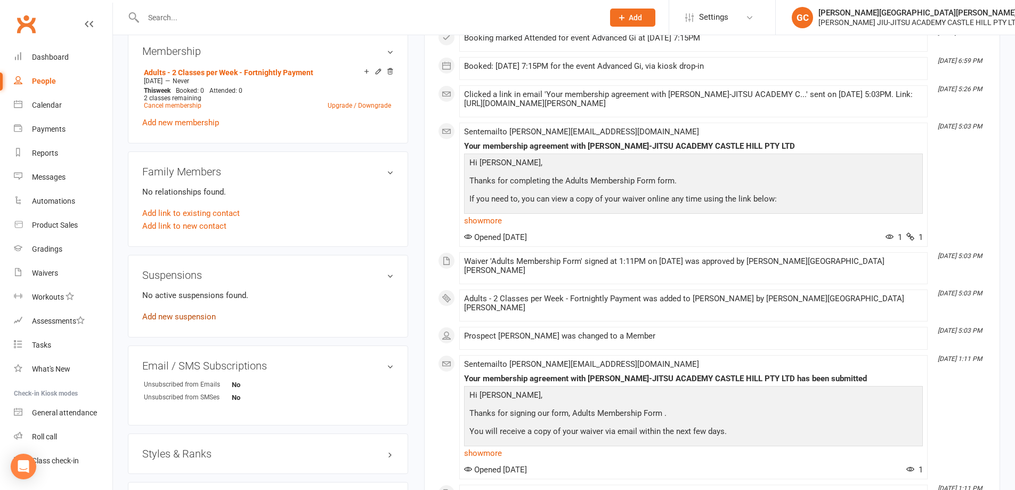
click at [191, 318] on link "Add new suspension" at bounding box center [179, 317] width 74 height 10
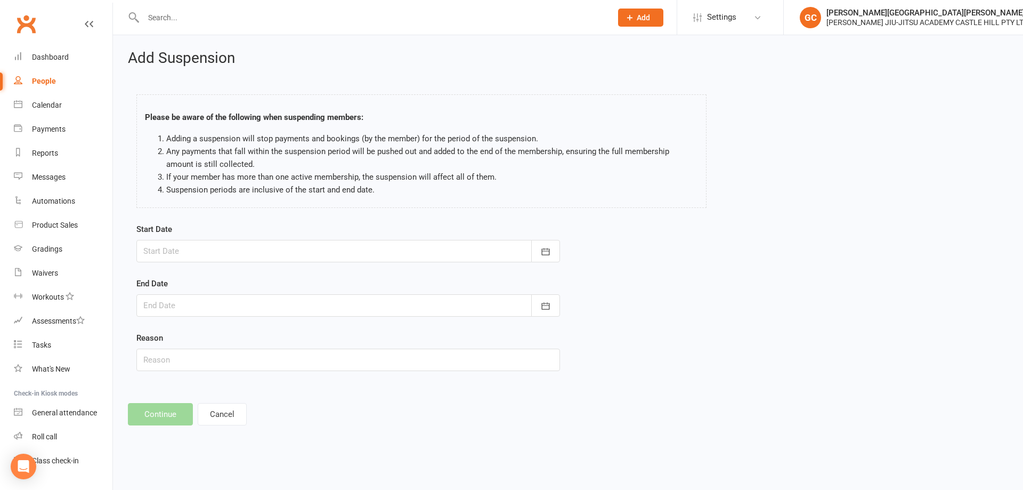
click at [191, 252] on div at bounding box center [348, 251] width 424 height 22
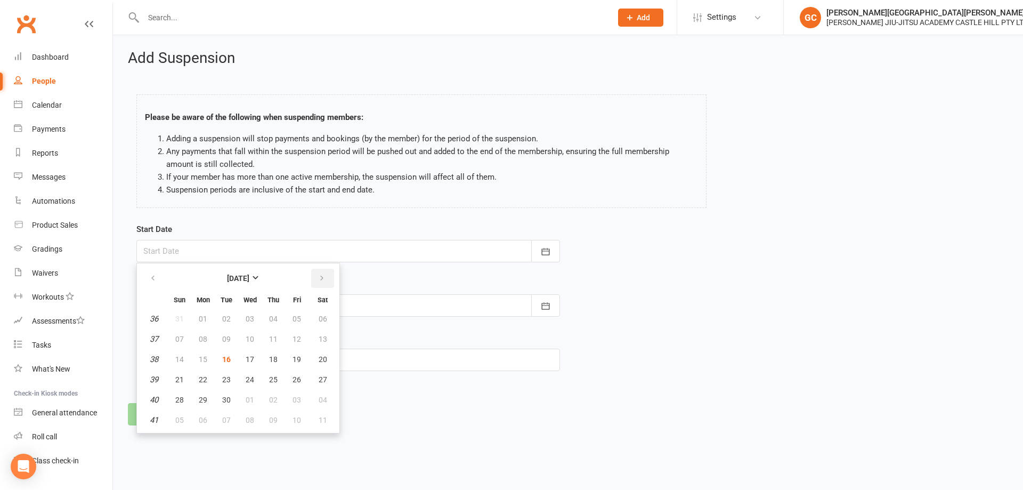
click at [319, 278] on icon "button" at bounding box center [321, 278] width 7 height 9
click at [254, 360] on button "15" at bounding box center [250, 359] width 22 height 19
type input "[DATE]"
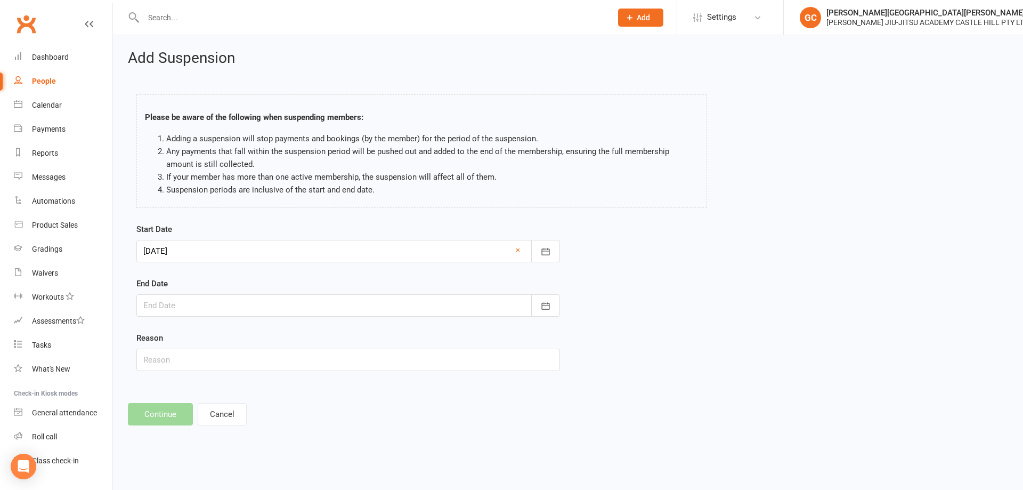
click at [187, 310] on div at bounding box center [348, 305] width 424 height 22
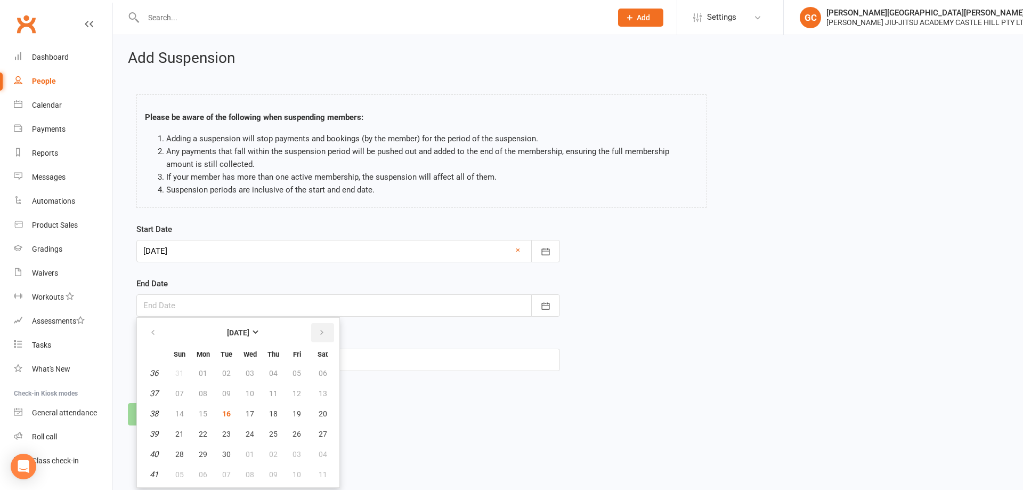
click at [323, 327] on button "button" at bounding box center [322, 332] width 23 height 19
click at [321, 327] on button "button" at bounding box center [322, 332] width 23 height 19
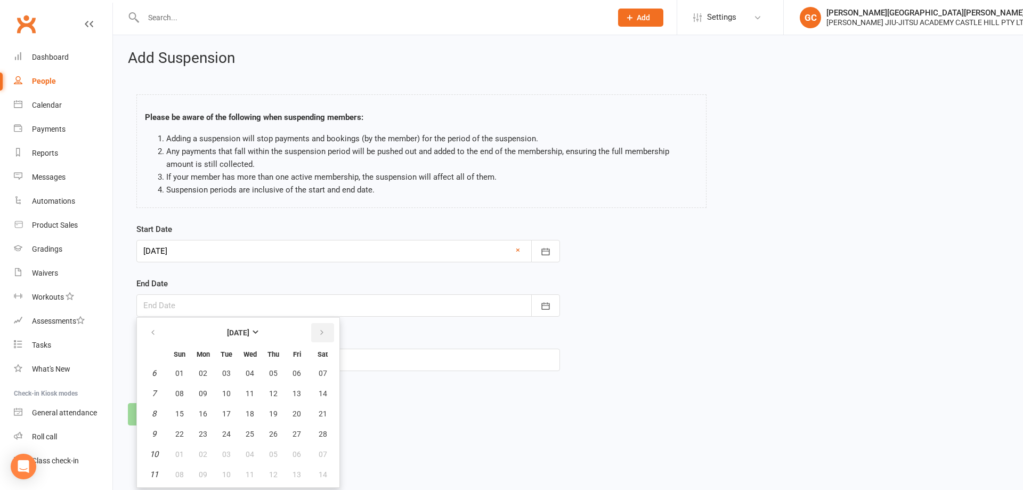
click at [321, 327] on button "button" at bounding box center [322, 332] width 23 height 19
click at [176, 412] on span "15" at bounding box center [179, 413] width 9 height 9
type input "[DATE]"
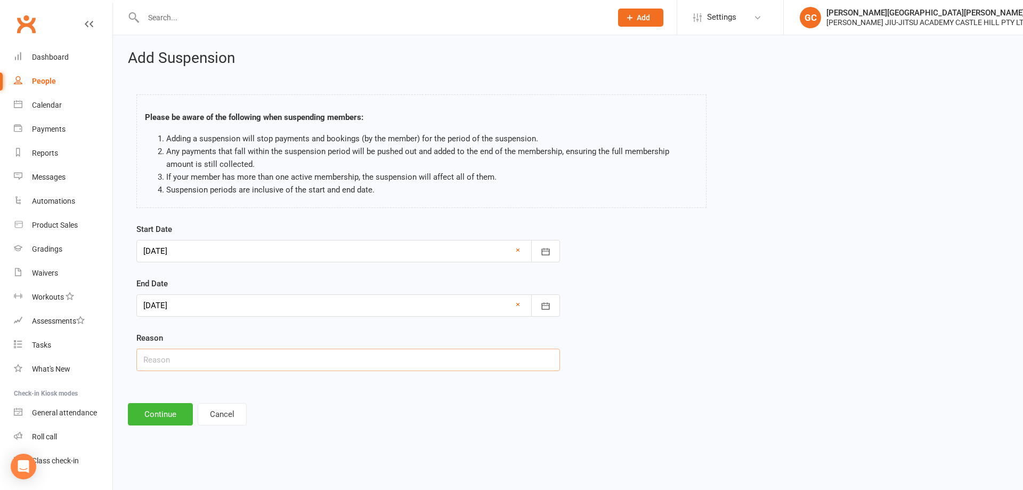
click at [161, 366] on input "text" at bounding box center [348, 359] width 424 height 22
click at [190, 363] on input "text" at bounding box center [348, 359] width 424 height 22
click at [166, 357] on input "text" at bounding box center [348, 359] width 424 height 22
click at [163, 360] on input "text" at bounding box center [348, 359] width 424 height 22
type input "Famil;y commitments"
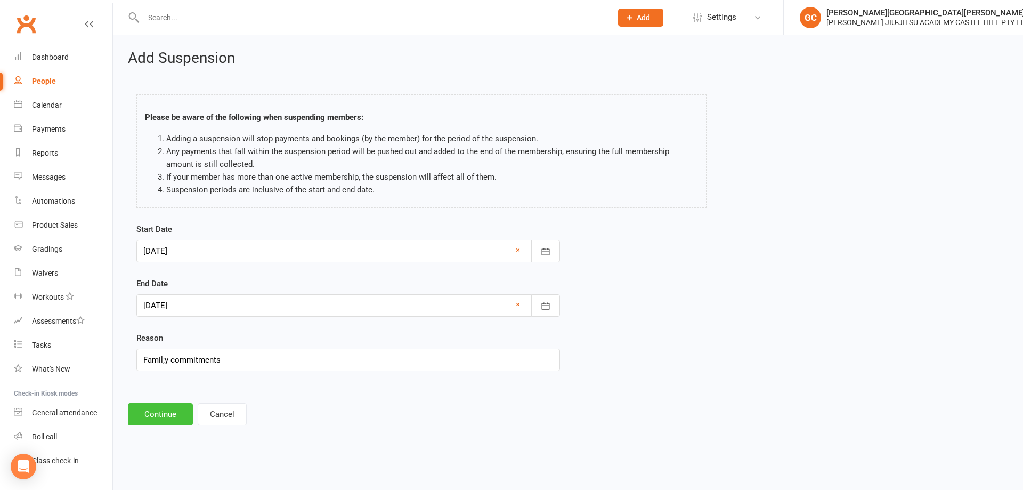
click at [168, 417] on button "Continue" at bounding box center [160, 414] width 65 height 22
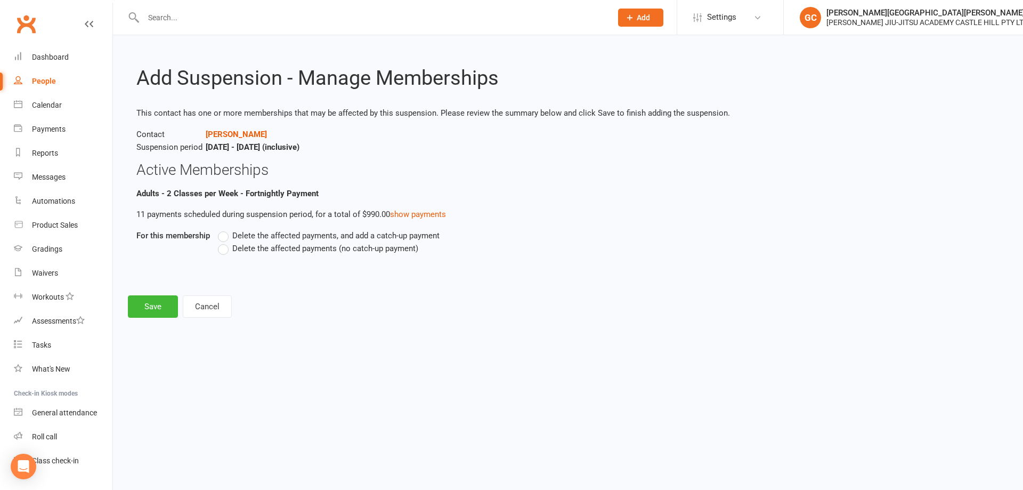
click at [222, 235] on label "Delete the affected payments, and add a catch-up payment" at bounding box center [329, 235] width 222 height 13
click at [222, 229] on input "Delete the affected payments, and add a catch-up payment" at bounding box center [221, 229] width 7 height 0
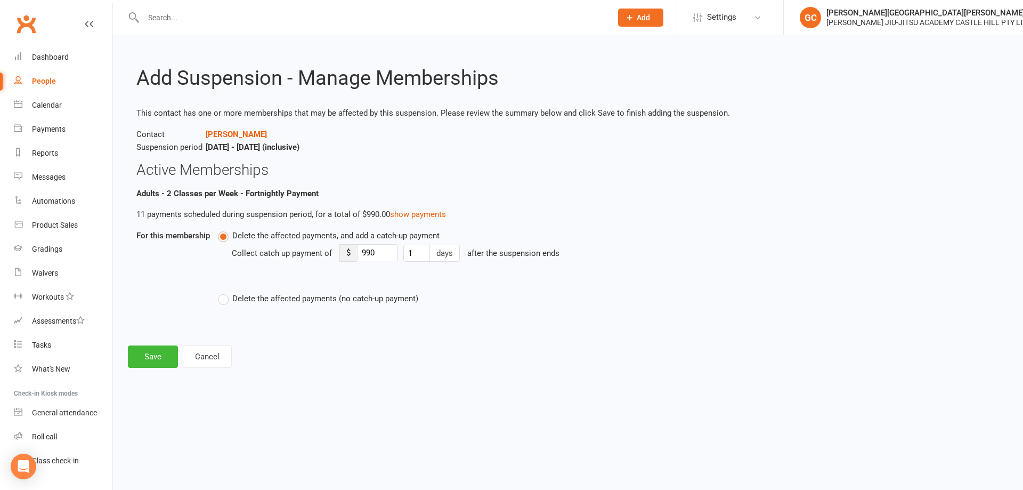
click at [224, 297] on label "Delete the affected payments (no catch-up payment)" at bounding box center [318, 298] width 200 height 13
click at [224, 292] on input "Delete the affected payments (no catch-up payment)" at bounding box center [221, 292] width 7 height 0
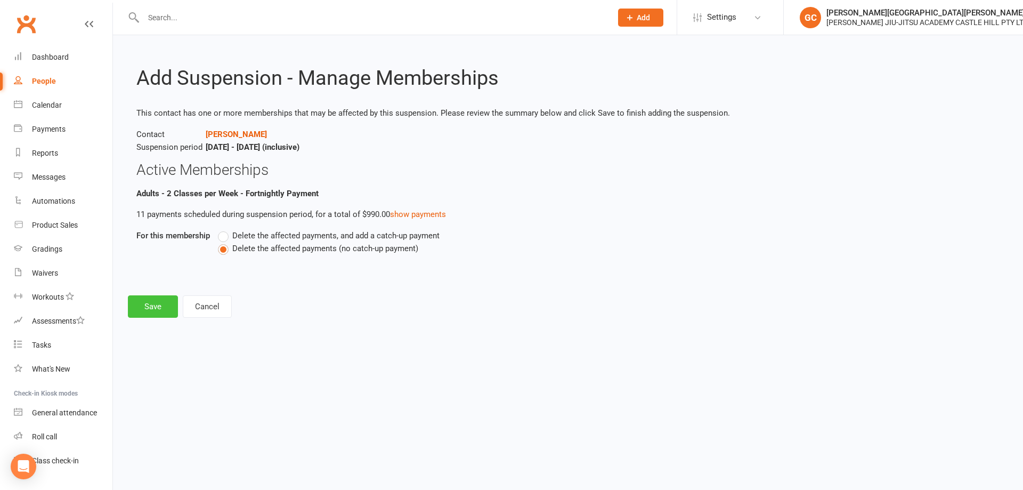
click at [151, 298] on button "Save" at bounding box center [153, 306] width 50 height 22
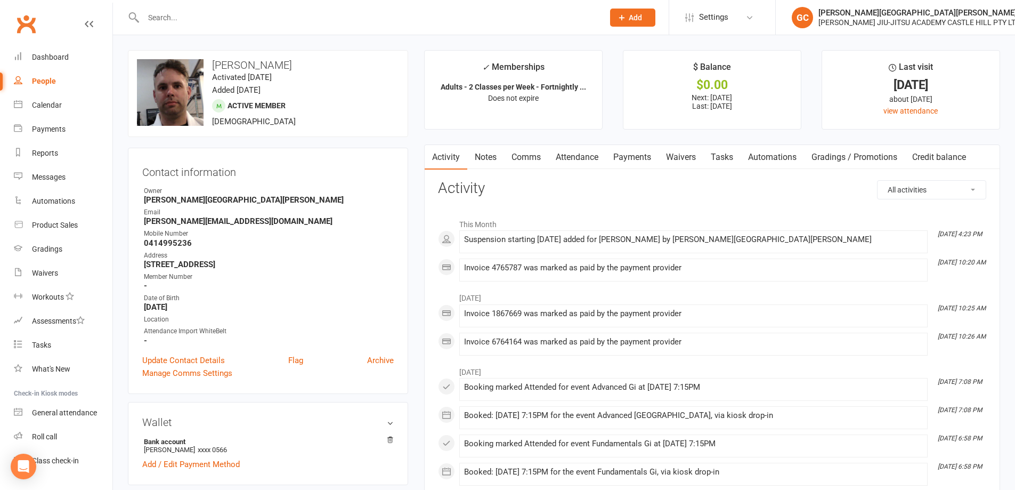
click at [636, 158] on link "Payments" at bounding box center [632, 157] width 53 height 25
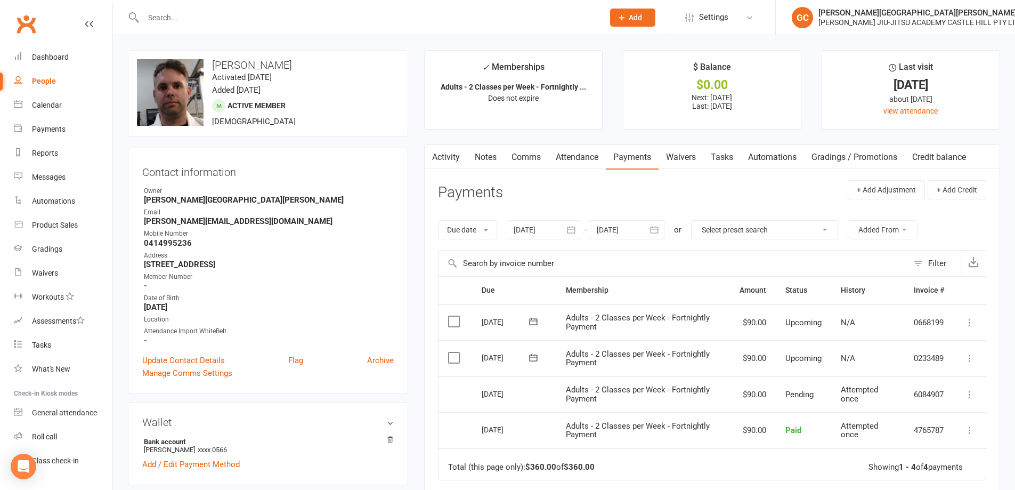
click at [635, 227] on div at bounding box center [627, 229] width 75 height 19
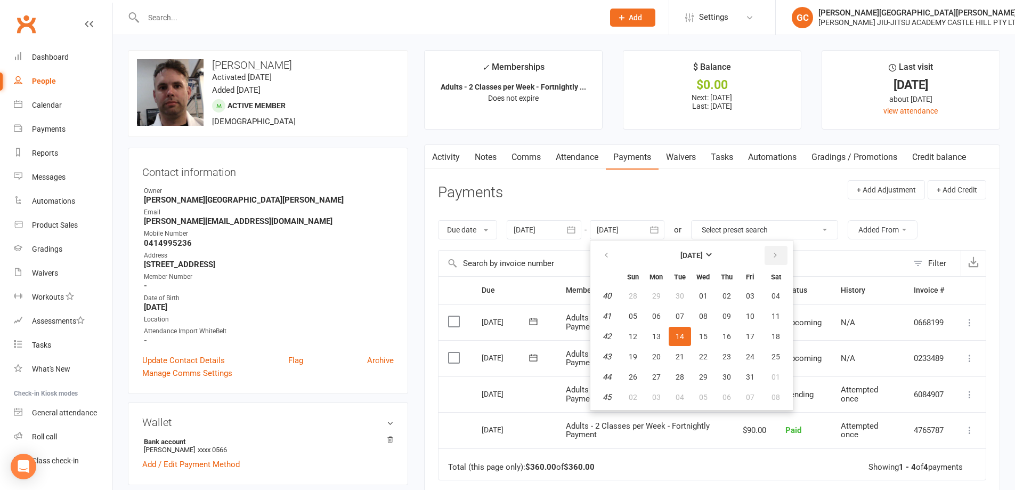
click at [781, 251] on button "button" at bounding box center [776, 255] width 23 height 19
click at [781, 250] on button "button" at bounding box center [776, 255] width 23 height 19
click at [781, 249] on button "button" at bounding box center [776, 255] width 23 height 19
click at [780, 248] on button "button" at bounding box center [776, 255] width 23 height 19
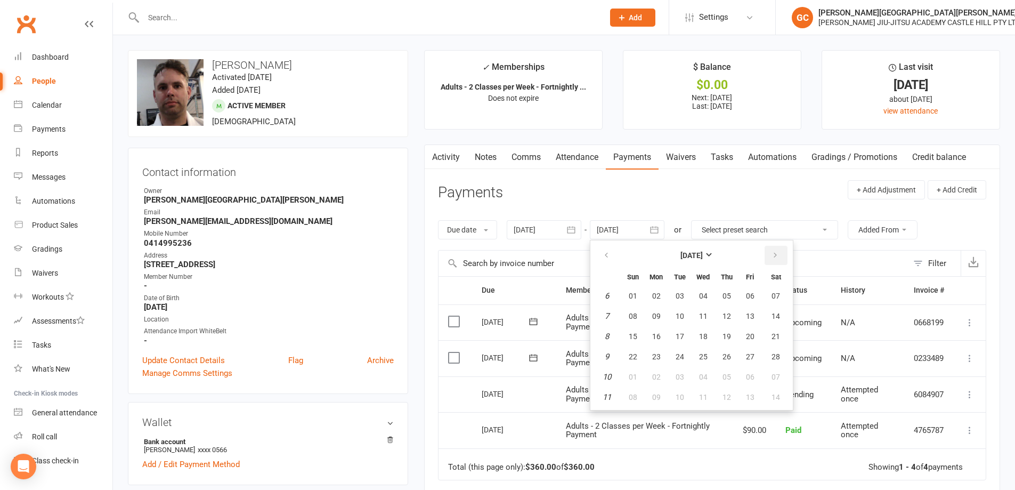
click at [780, 247] on button "button" at bounding box center [776, 255] width 23 height 19
click at [779, 331] on button "18" at bounding box center [775, 336] width 27 height 19
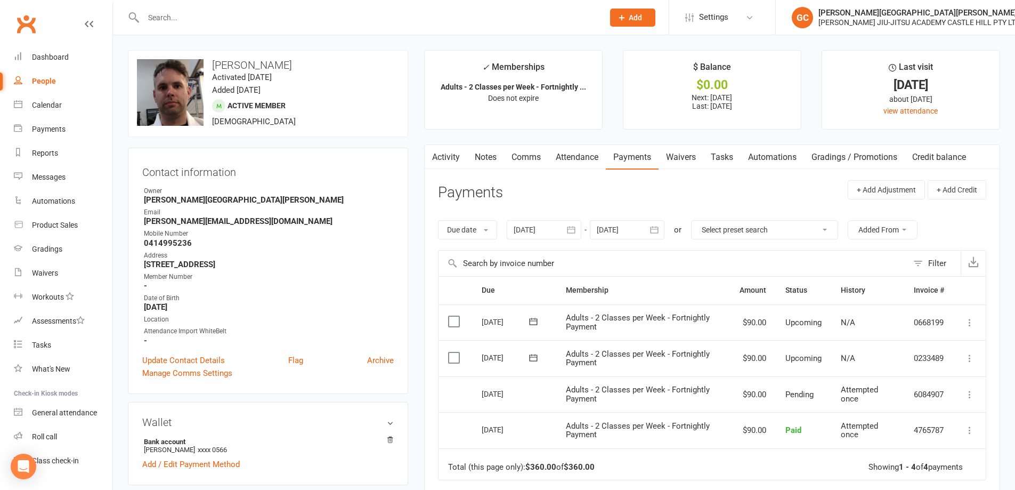
type input "[DATE]"
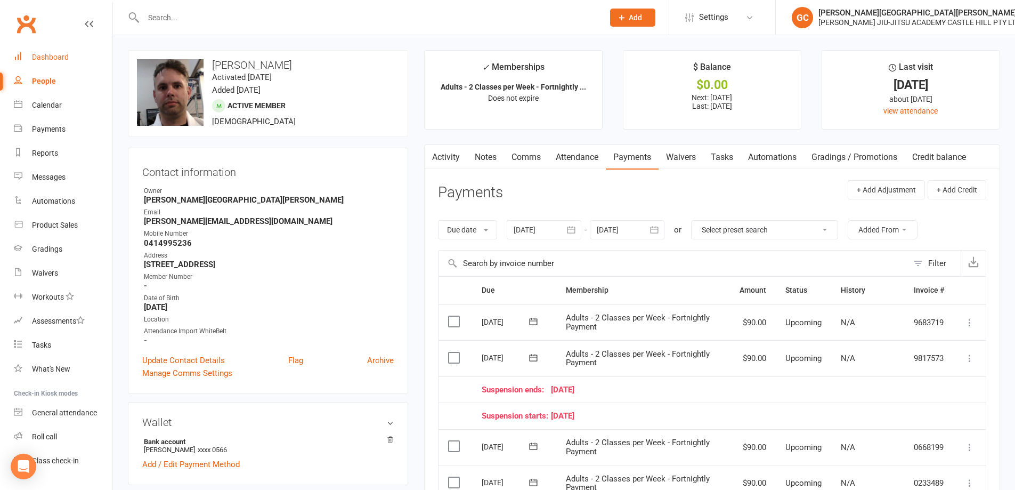
click at [38, 52] on link "Dashboard" at bounding box center [63, 57] width 99 height 24
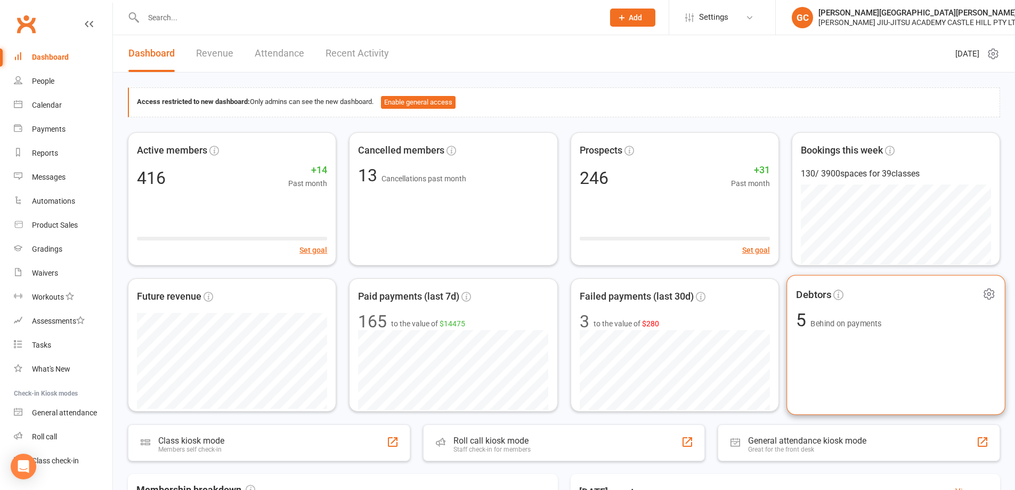
click at [851, 325] on span "Behind on payments" at bounding box center [845, 323] width 71 height 9
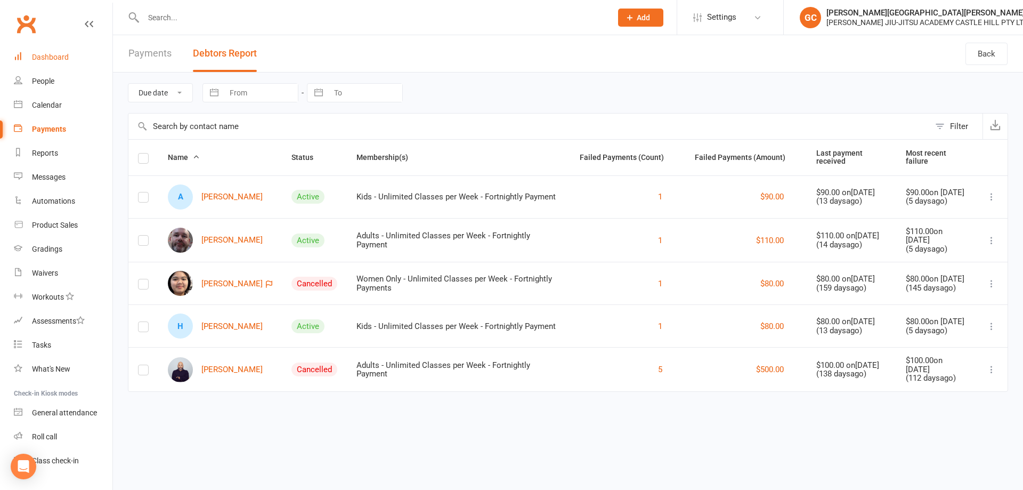
click at [42, 60] on div "Dashboard" at bounding box center [50, 57] width 37 height 9
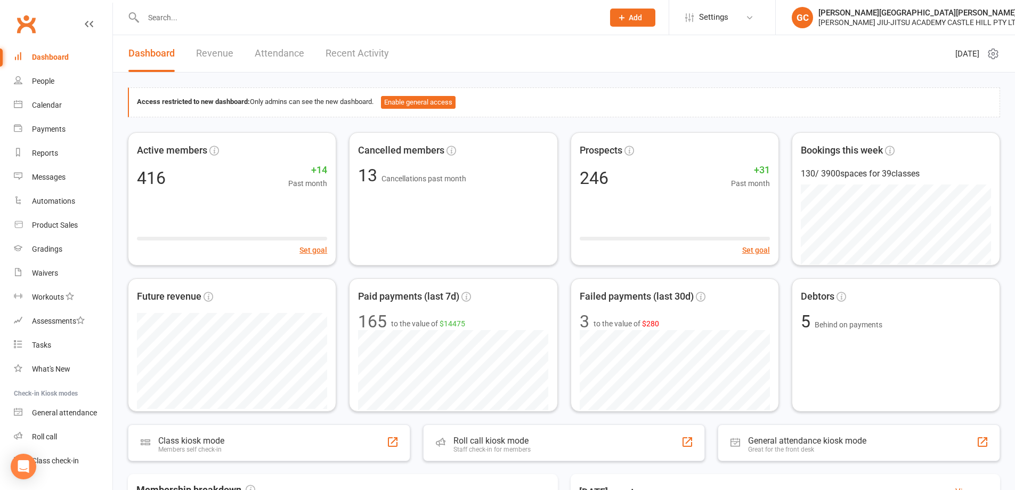
click at [231, 24] on input "text" at bounding box center [368, 17] width 456 height 15
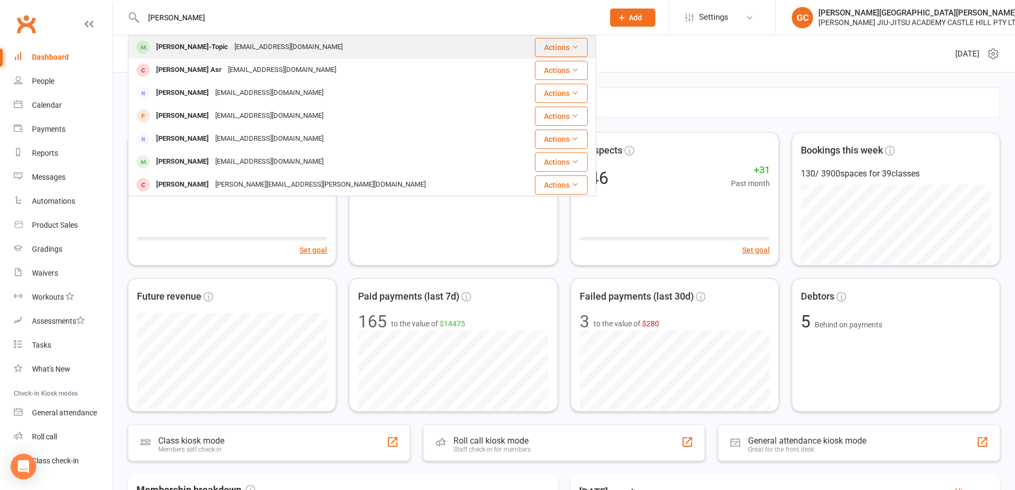
type input "[PERSON_NAME]"
click at [209, 45] on div "[PERSON_NAME]-Topic" at bounding box center [192, 46] width 78 height 15
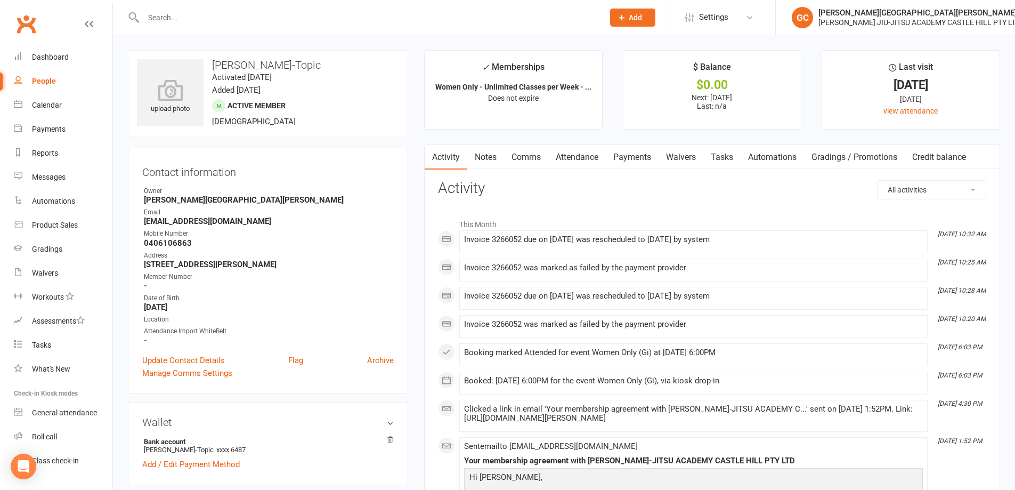
click at [642, 158] on link "Payments" at bounding box center [632, 157] width 53 height 25
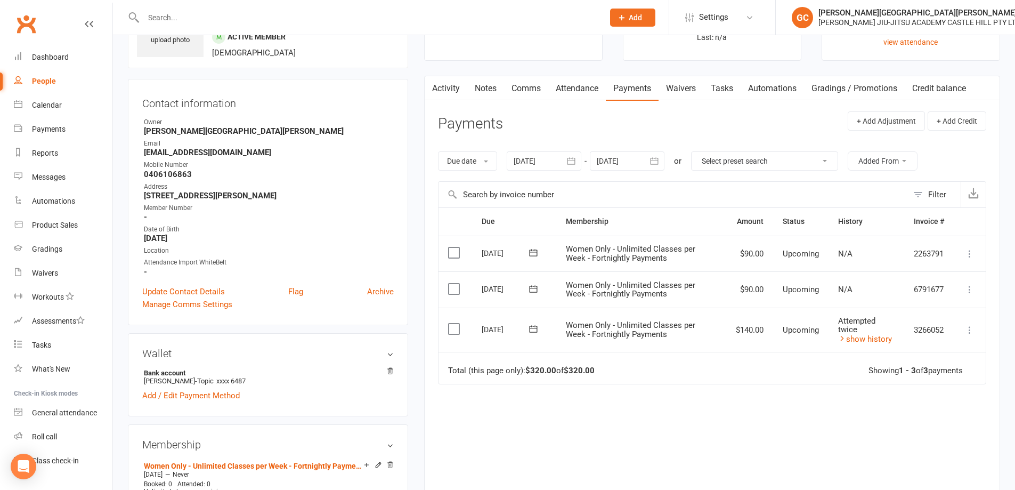
scroll to position [71, 0]
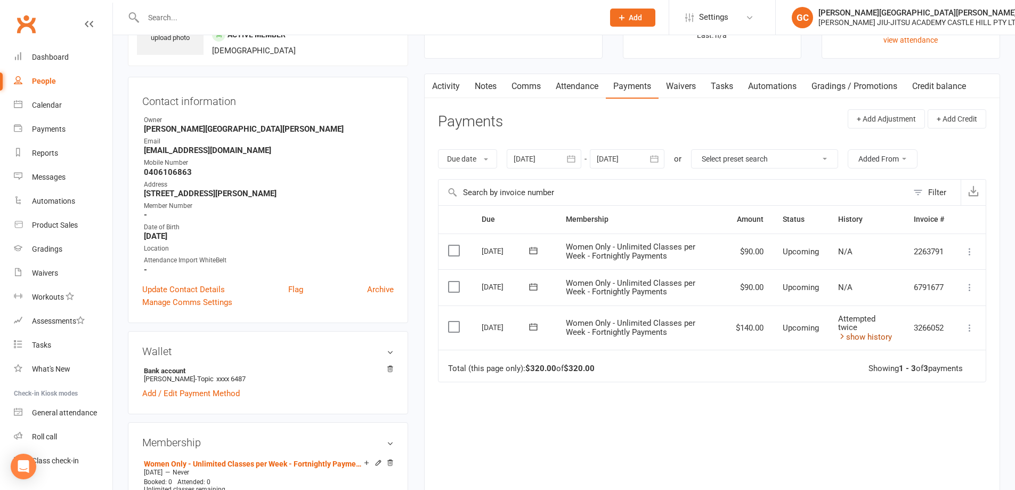
click at [864, 337] on link "show history" at bounding box center [865, 337] width 54 height 10
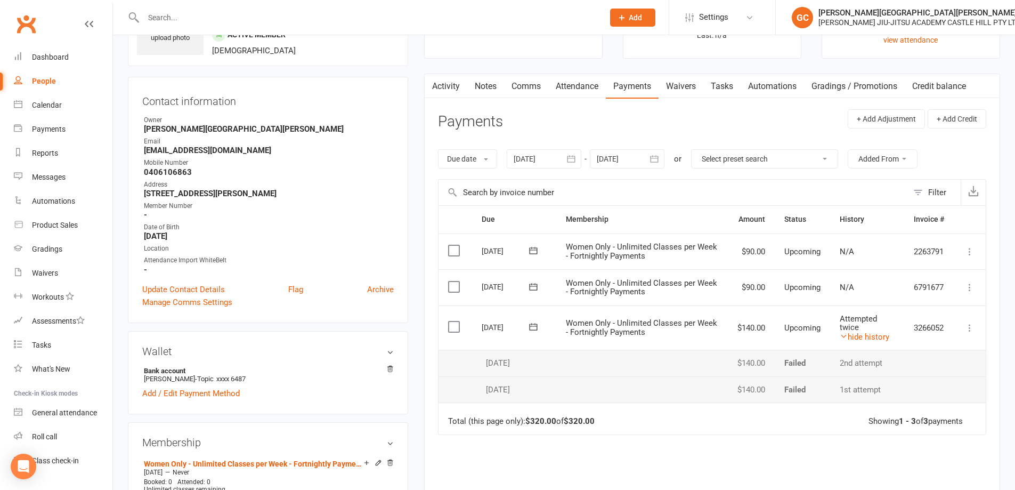
click at [970, 327] on icon at bounding box center [969, 327] width 11 height 11
click at [623, 436] on div "Due Contact Membership Amount Status History Invoice # Select this [DATE] [PERS…" at bounding box center [712, 388] width 548 height 367
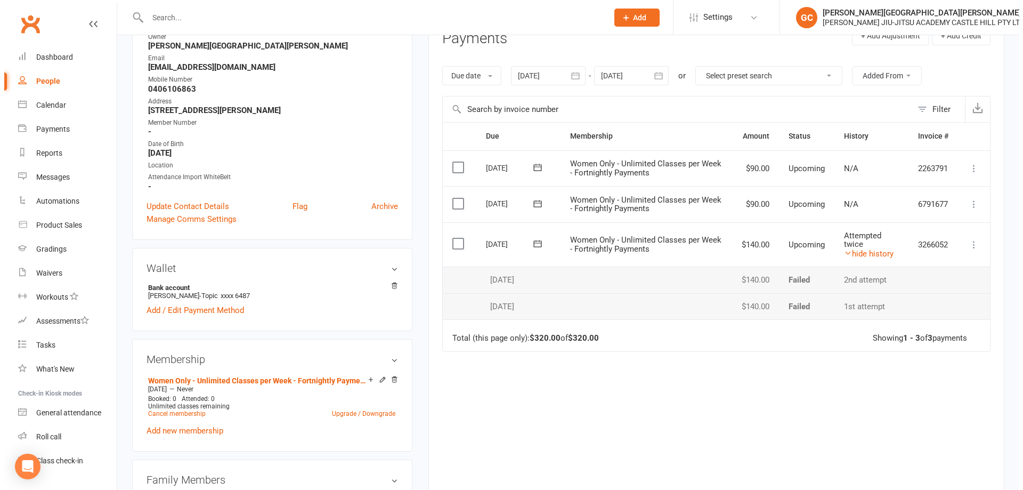
scroll to position [160, 0]
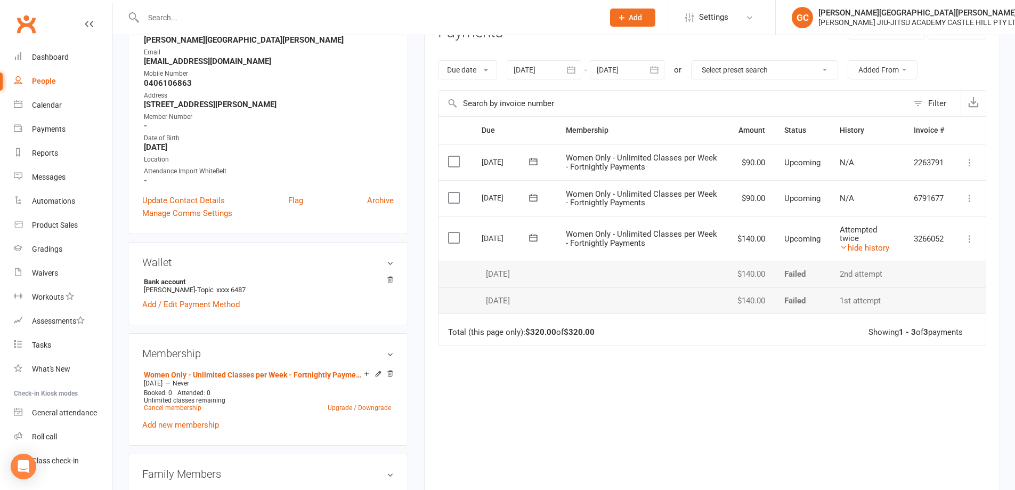
click at [657, 347] on div "Due Contact Membership Amount Status History Invoice # Select this [DATE] [PERS…" at bounding box center [712, 299] width 548 height 367
drag, startPoint x: 971, startPoint y: 240, endPoint x: 970, endPoint y: 234, distance: 6.0
click at [970, 238] on icon at bounding box center [969, 238] width 11 height 11
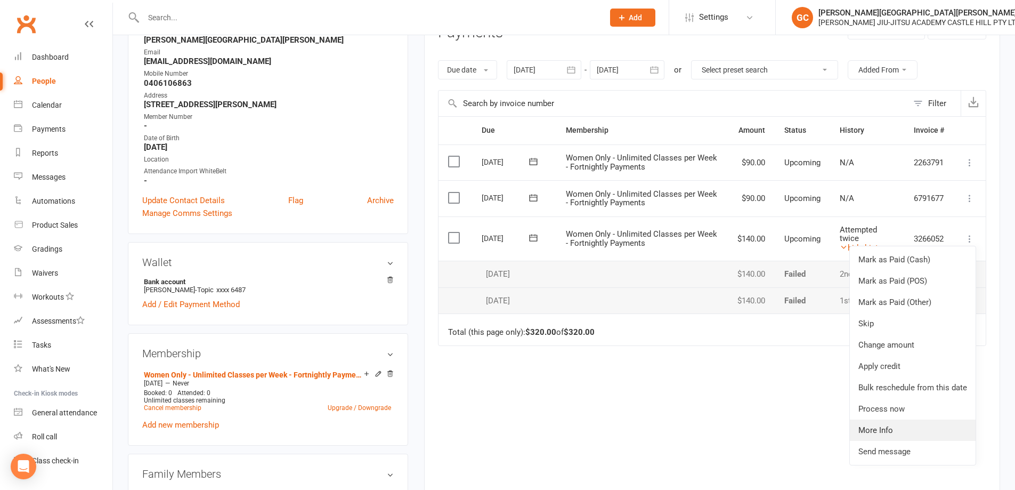
click at [884, 430] on link "More Info" at bounding box center [913, 429] width 126 height 21
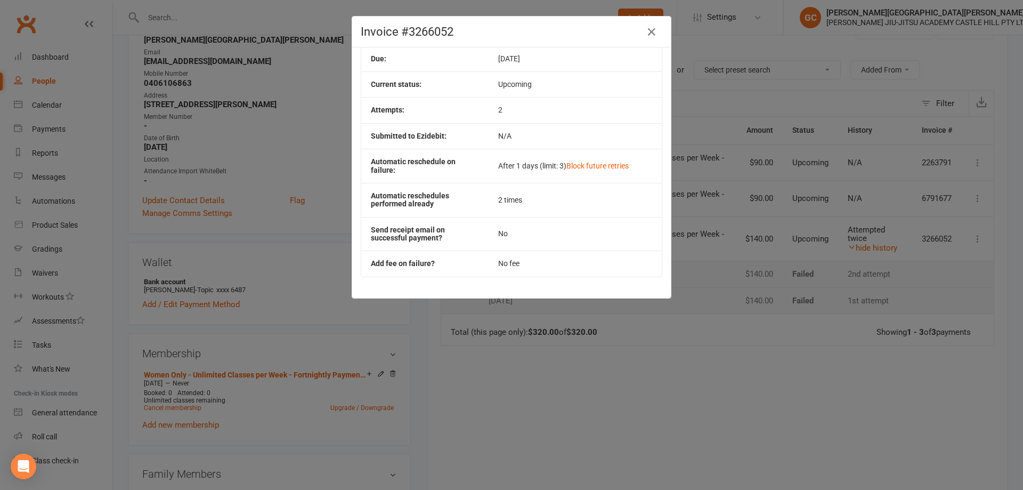
scroll to position [99, 0]
click at [595, 162] on link "Block future retries" at bounding box center [597, 163] width 62 height 9
click at [589, 381] on div "Invoice #3266052 Contact: [PERSON_NAME]-Topic Membership: Women Only - Unlimite…" at bounding box center [511, 245] width 1023 height 490
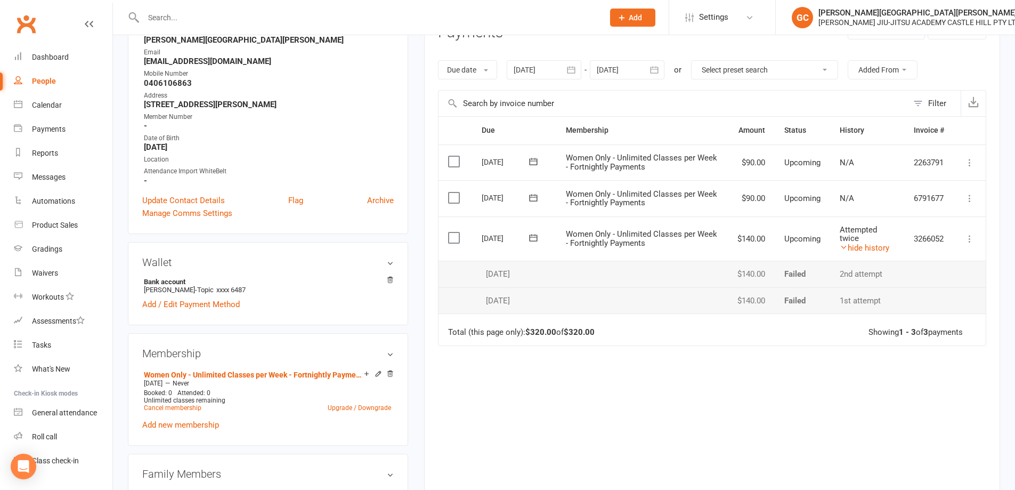
click at [966, 238] on icon at bounding box center [969, 238] width 11 height 11
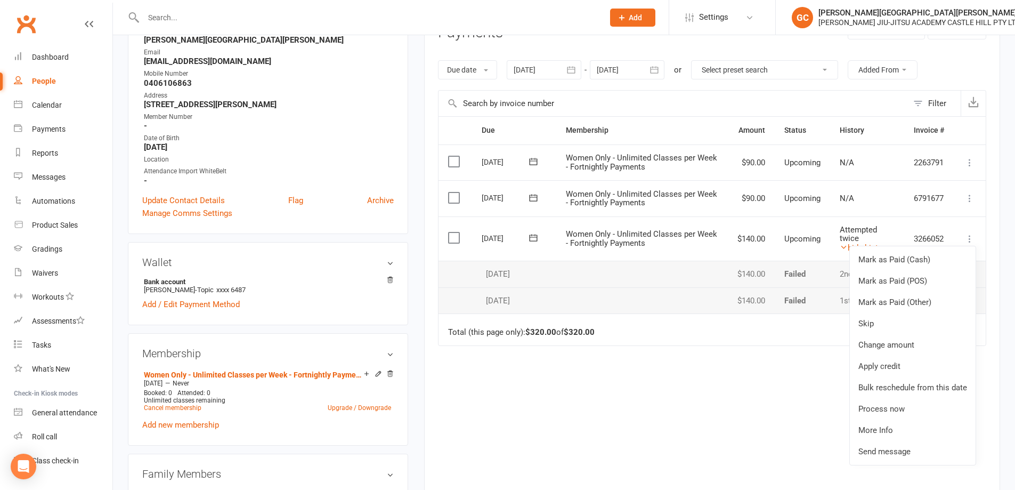
click at [708, 416] on div "Due Contact Membership Amount Status History Invoice # Select this [DATE] [PERS…" at bounding box center [712, 299] width 548 height 367
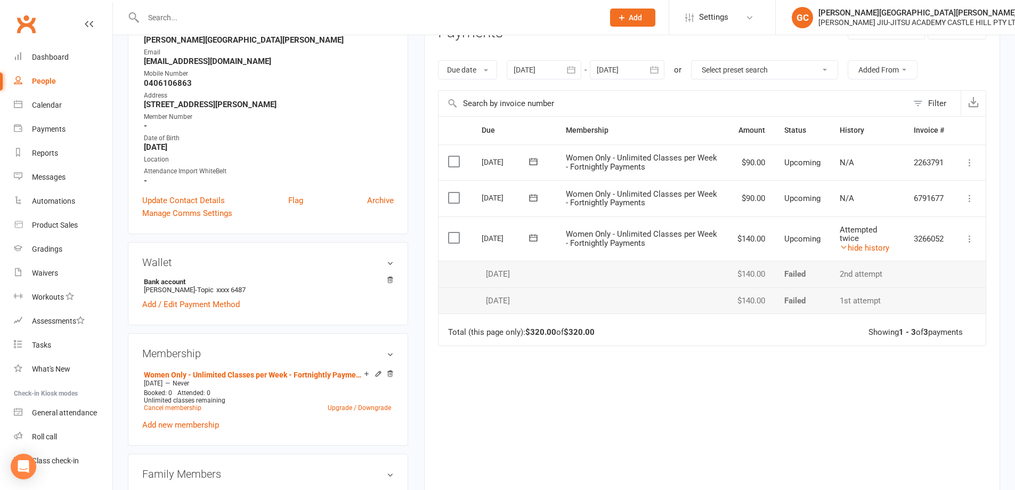
click at [971, 240] on icon at bounding box center [969, 238] width 11 height 11
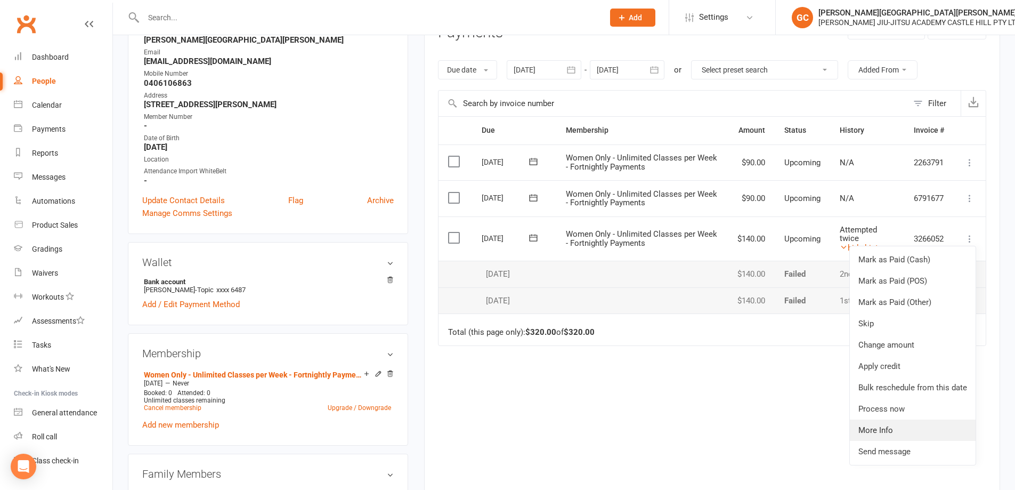
click at [881, 427] on link "More Info" at bounding box center [913, 429] width 126 height 21
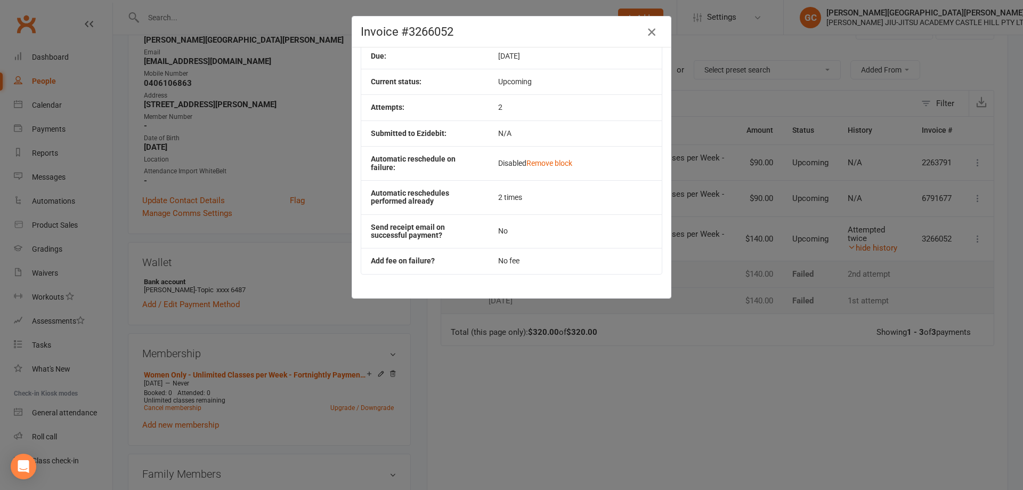
click at [645, 34] on icon "button" at bounding box center [651, 32] width 13 height 13
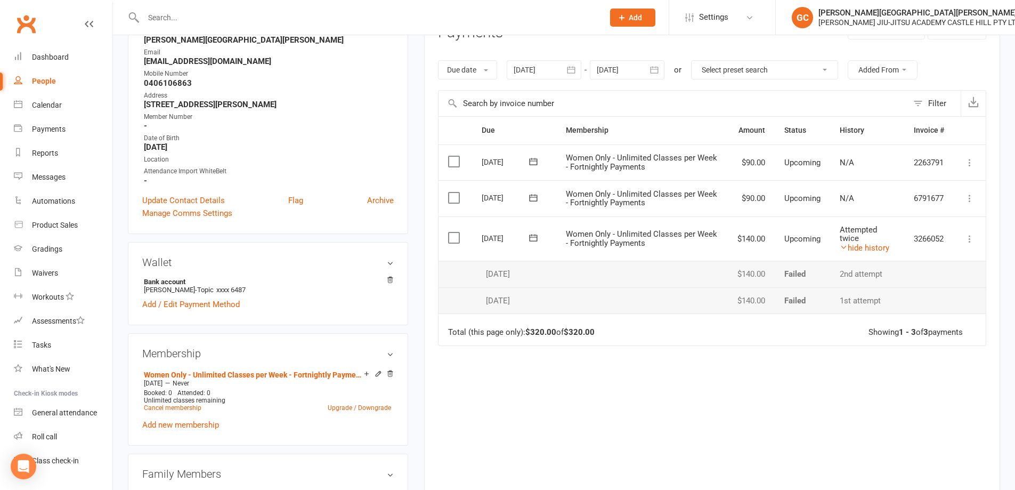
click at [633, 418] on div "Due Contact Membership Amount Status History Invoice # Select this [DATE] [PERS…" at bounding box center [712, 299] width 548 height 367
drag, startPoint x: 863, startPoint y: 375, endPoint x: 802, endPoint y: 376, distance: 60.7
click at [859, 374] on div "Due Contact Membership Amount Status History Invoice # Select this [DATE] [PERS…" at bounding box center [712, 299] width 548 height 367
click at [973, 238] on icon at bounding box center [969, 238] width 11 height 11
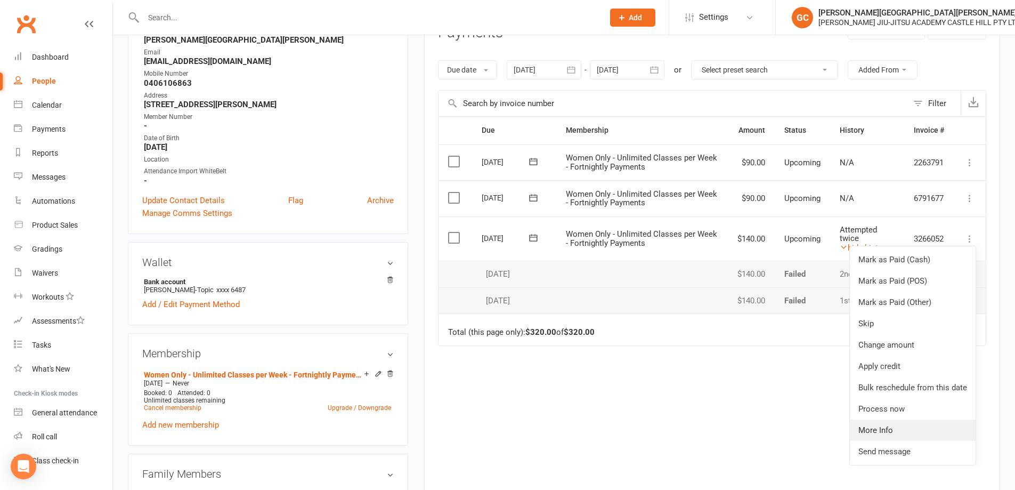
click at [881, 429] on link "More Info" at bounding box center [913, 429] width 126 height 21
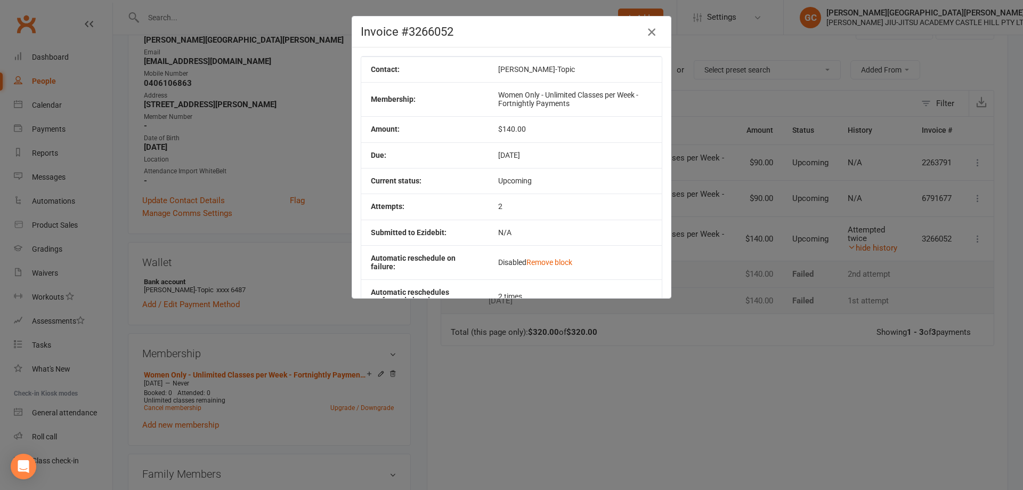
drag, startPoint x: 646, startPoint y: 37, endPoint x: 392, endPoint y: 270, distance: 344.6
click at [388, 272] on div "Invoice #3266052 Contact: [PERSON_NAME]-Topic Membership: Women Only - Unlimite…" at bounding box center [512, 157] width 320 height 282
click at [649, 30] on icon "button" at bounding box center [651, 32] width 13 height 13
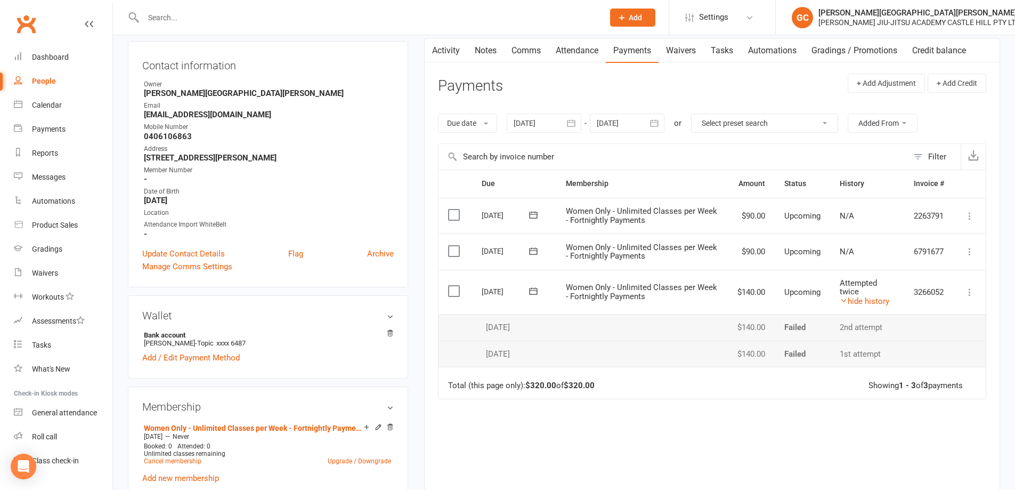
drag, startPoint x: 259, startPoint y: 92, endPoint x: 245, endPoint y: 96, distance: 15.0
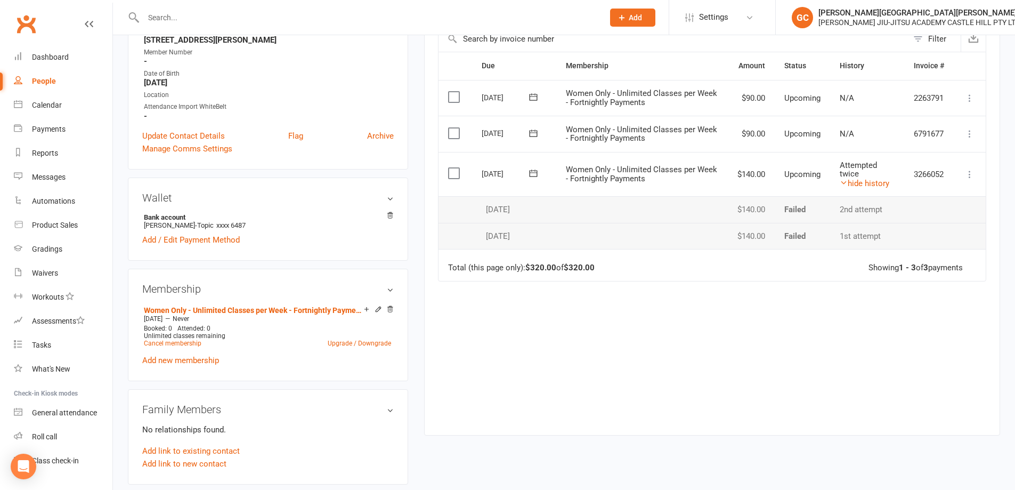
scroll to position [0, 0]
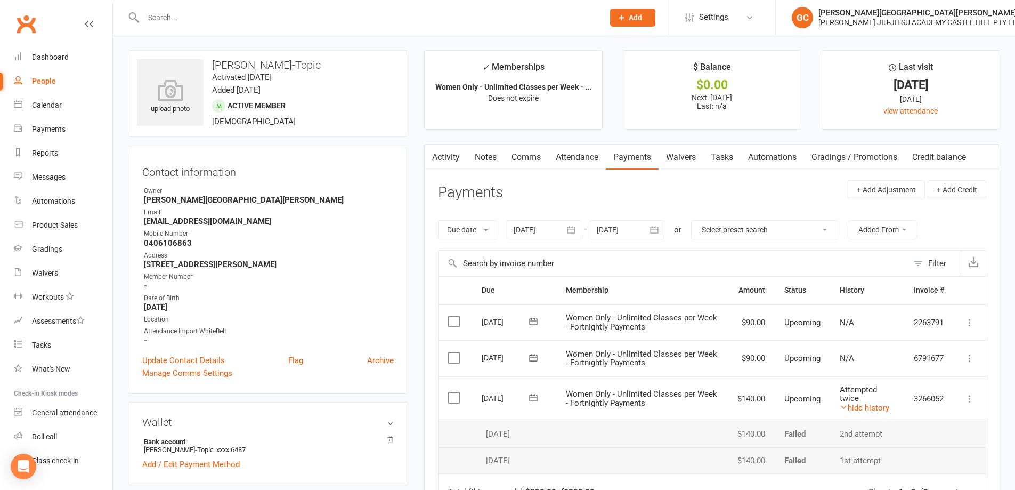
click at [163, 18] on input "text" at bounding box center [368, 17] width 456 height 15
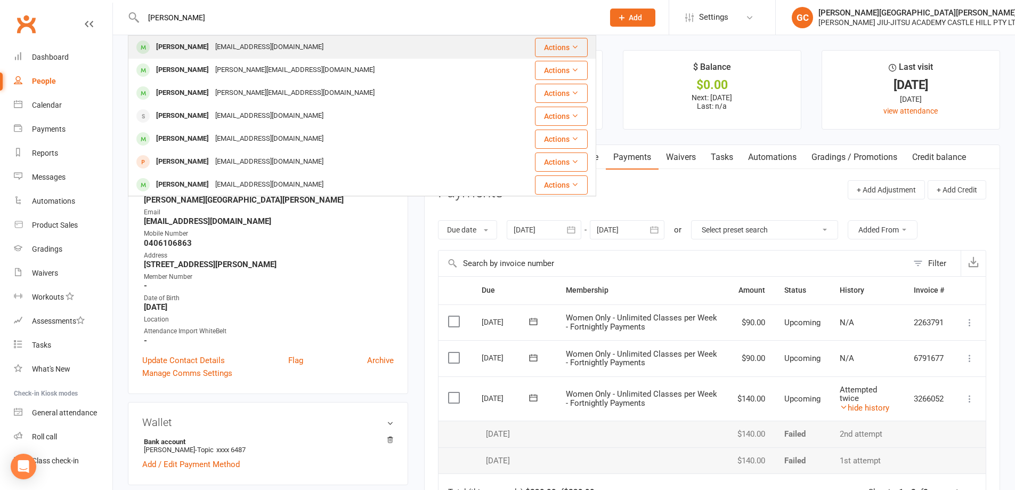
type input "[PERSON_NAME]"
click at [191, 46] on div "[PERSON_NAME]" at bounding box center [182, 46] width 59 height 15
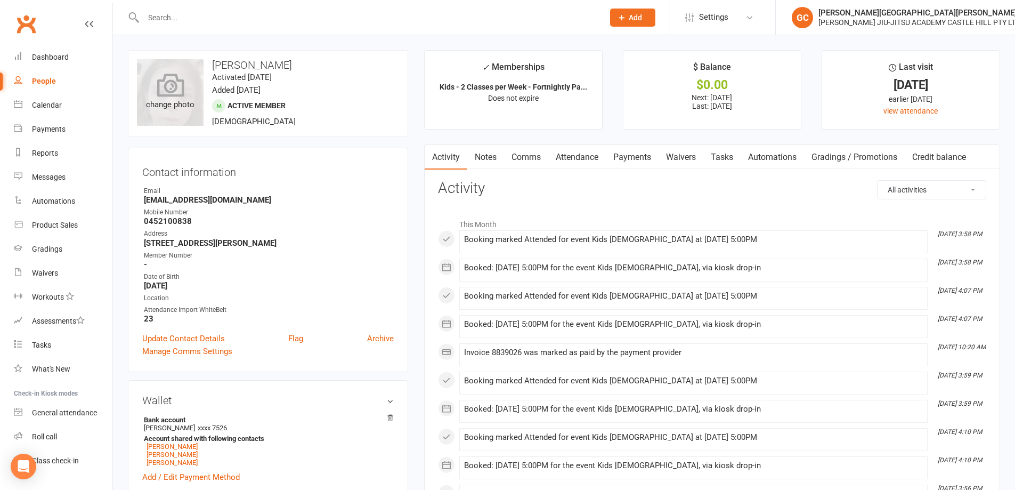
click at [161, 99] on div "change photo" at bounding box center [170, 92] width 67 height 67
click at [174, 85] on icon at bounding box center [170, 84] width 27 height 23
click at [177, 13] on input "text" at bounding box center [368, 17] width 456 height 15
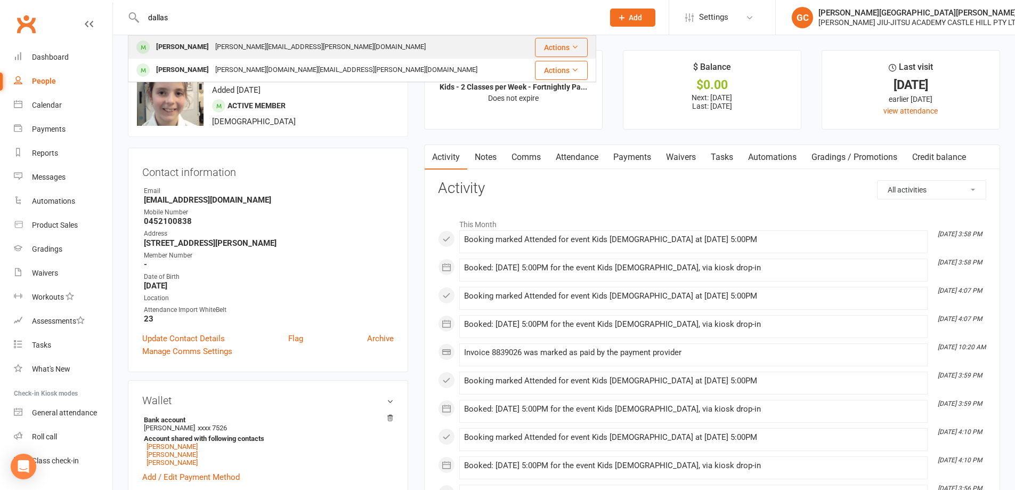
type input "dallas"
click at [194, 45] on div "[PERSON_NAME]" at bounding box center [182, 46] width 59 height 15
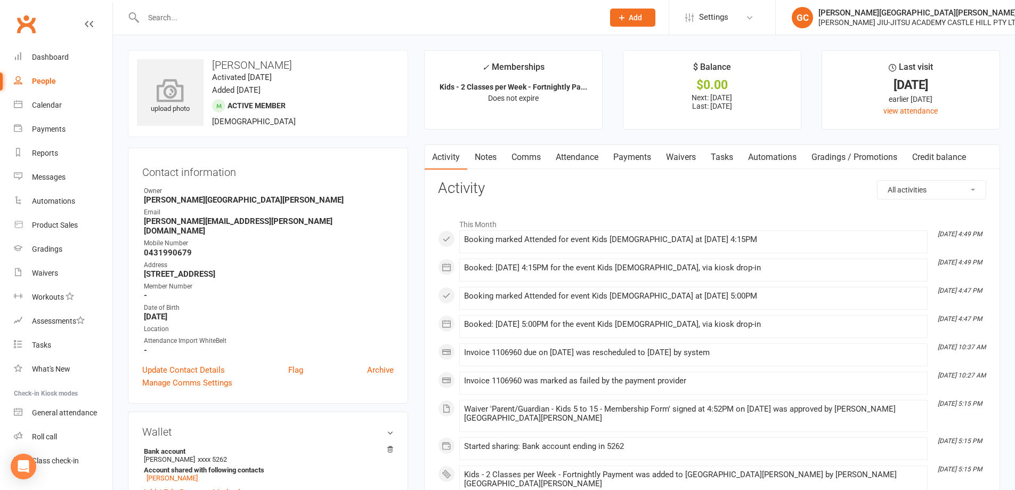
click at [170, 99] on icon at bounding box center [171, 89] width 74 height 23
click at [45, 82] on div "People" at bounding box center [44, 81] width 24 height 9
select select "100"
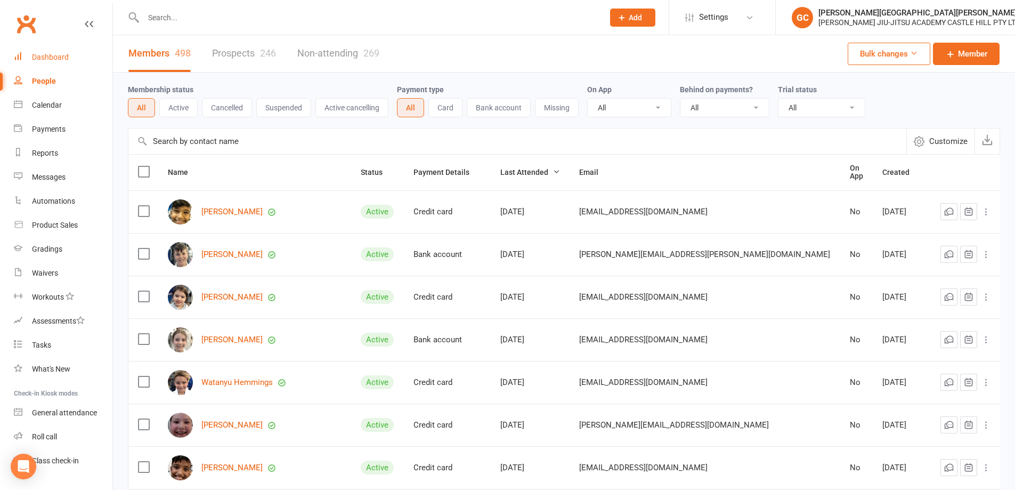
click at [54, 58] on div "Dashboard" at bounding box center [50, 57] width 37 height 9
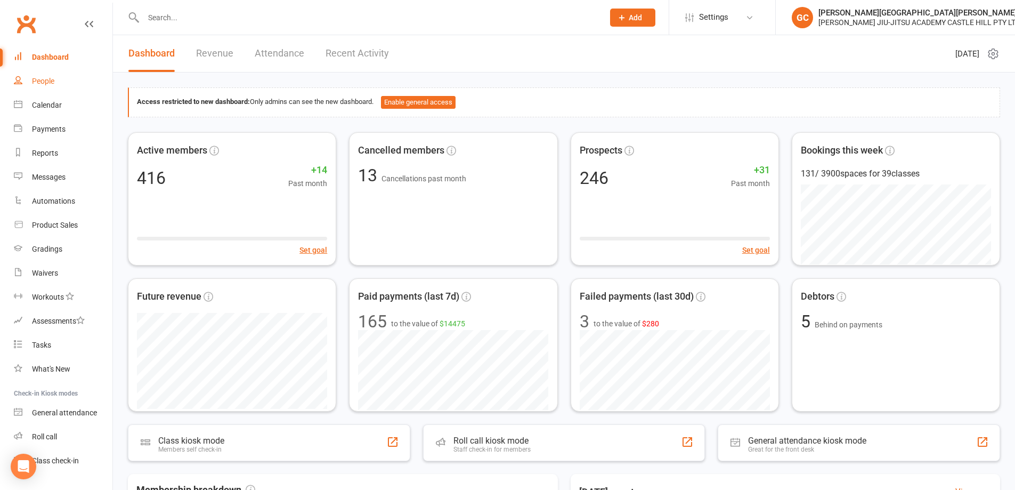
click at [50, 80] on div "People" at bounding box center [43, 81] width 22 height 9
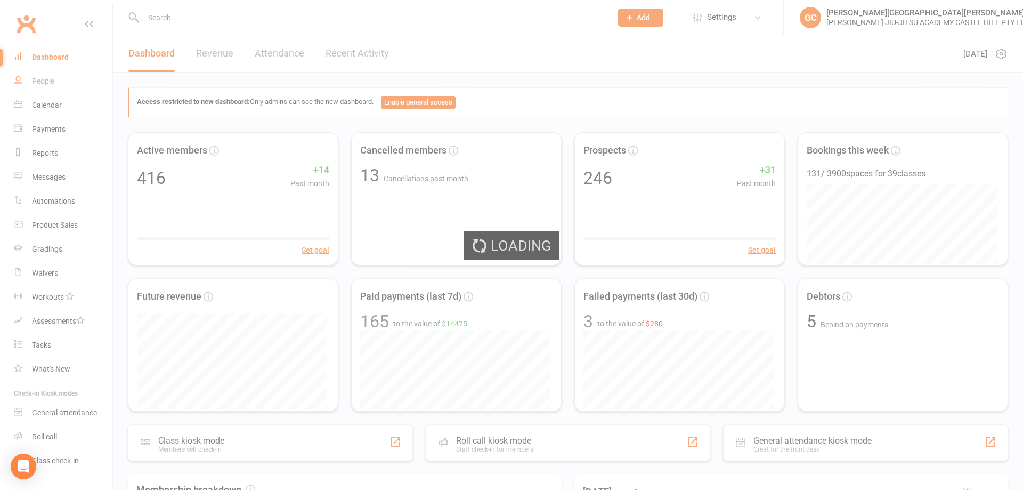
select select "100"
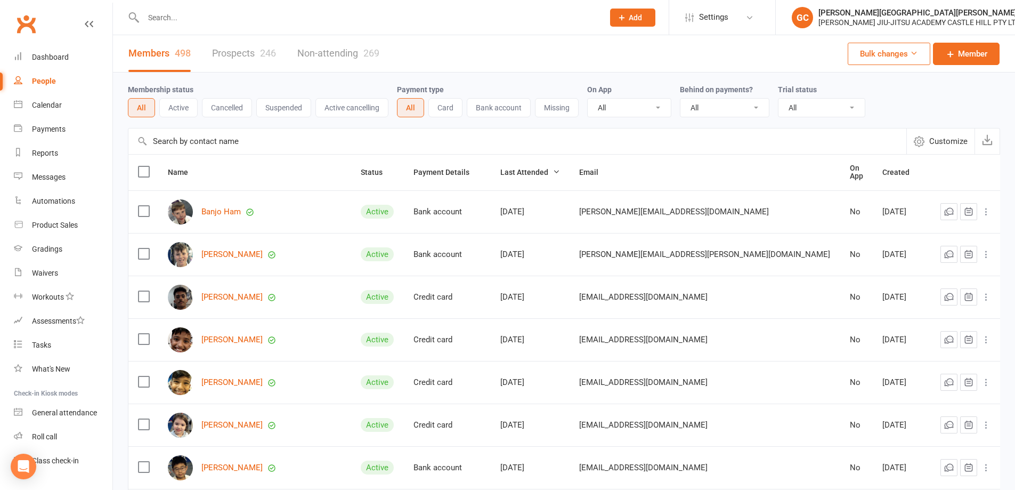
click at [198, 16] on input "text" at bounding box center [368, 17] width 456 height 15
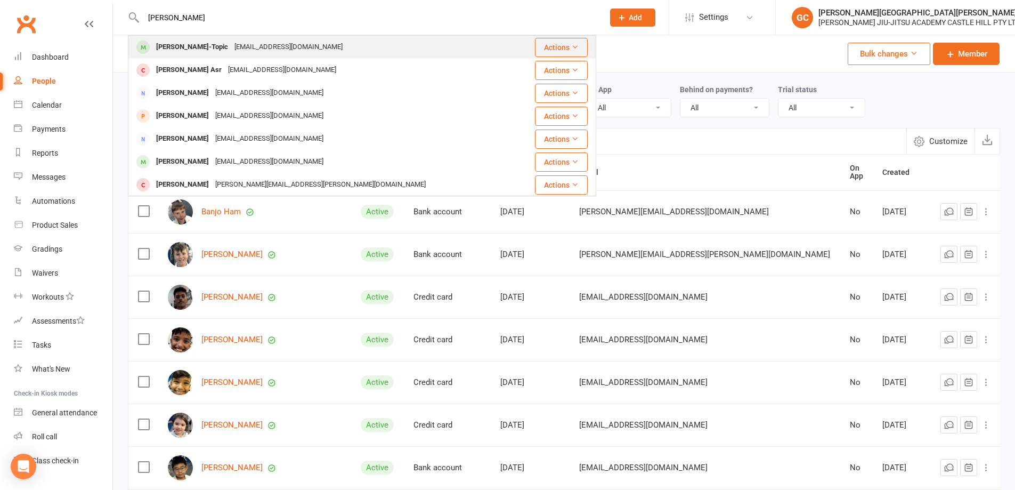
type input "[PERSON_NAME]"
click at [210, 44] on div "[PERSON_NAME]-Topic" at bounding box center [192, 46] width 78 height 15
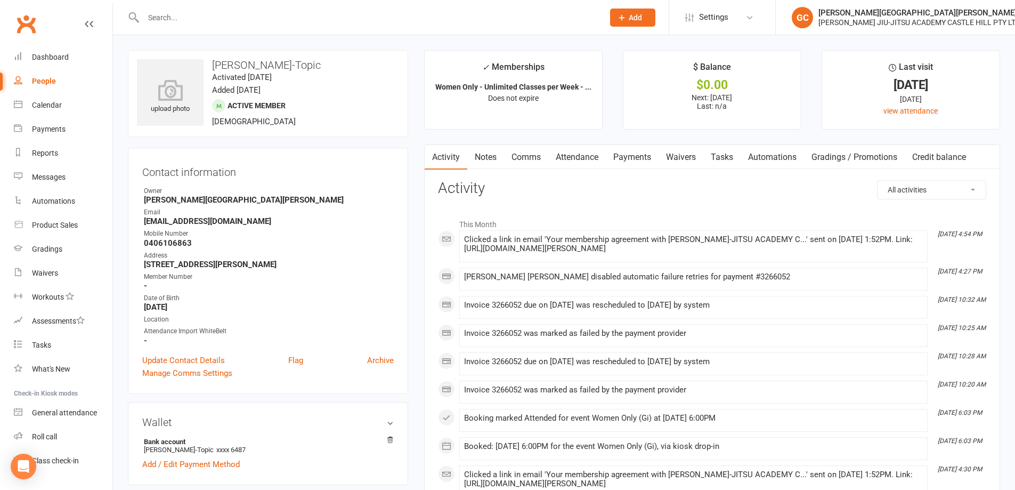
click at [638, 154] on link "Payments" at bounding box center [632, 157] width 53 height 25
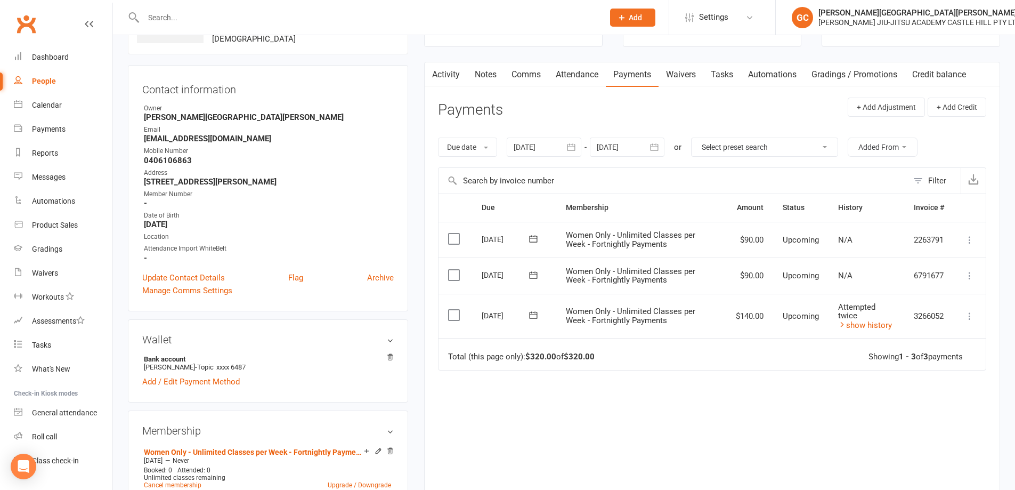
scroll to position [124, 0]
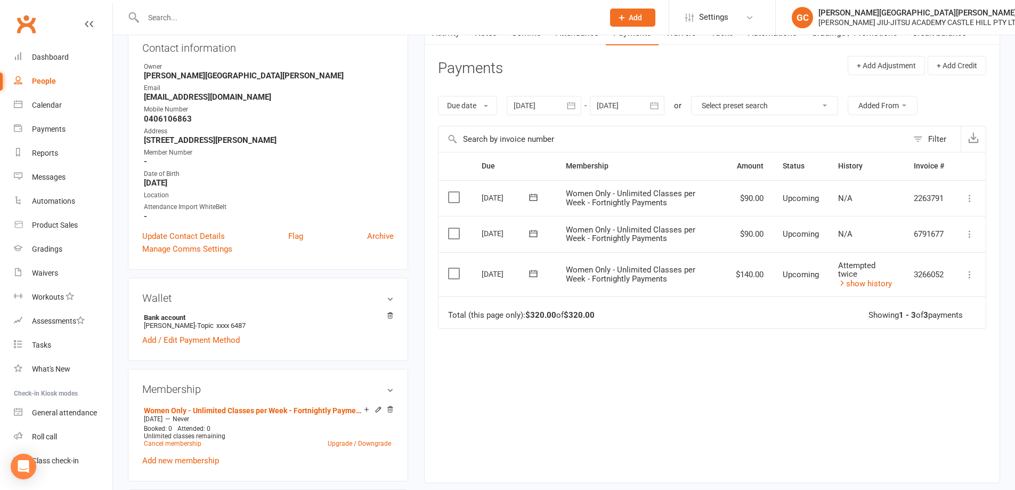
click at [970, 276] on icon at bounding box center [969, 274] width 11 height 11
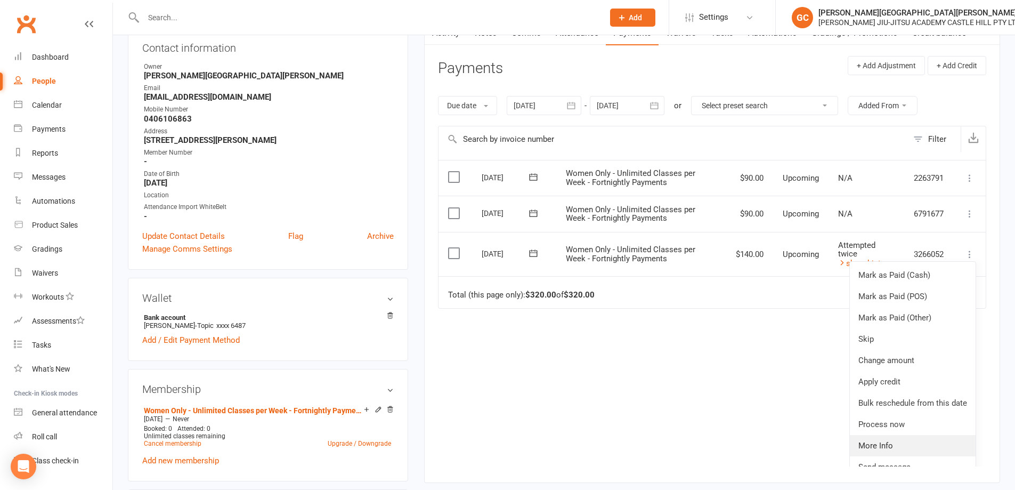
scroll to position [35, 0]
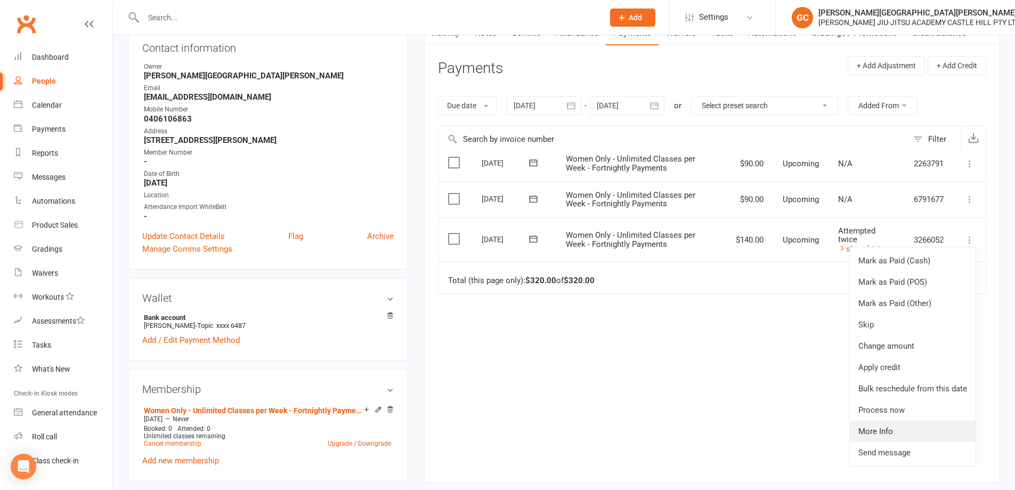
click at [875, 429] on link "More Info" at bounding box center [913, 430] width 126 height 21
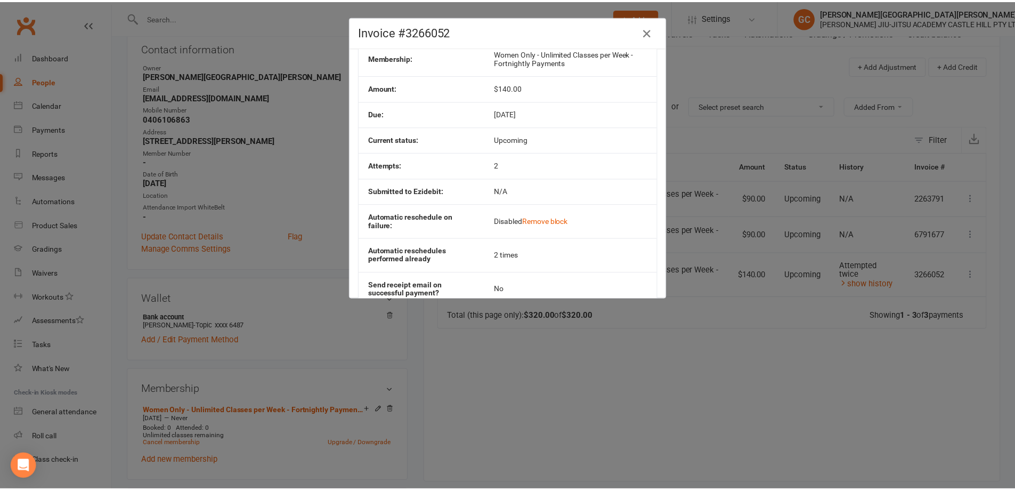
scroll to position [53, 0]
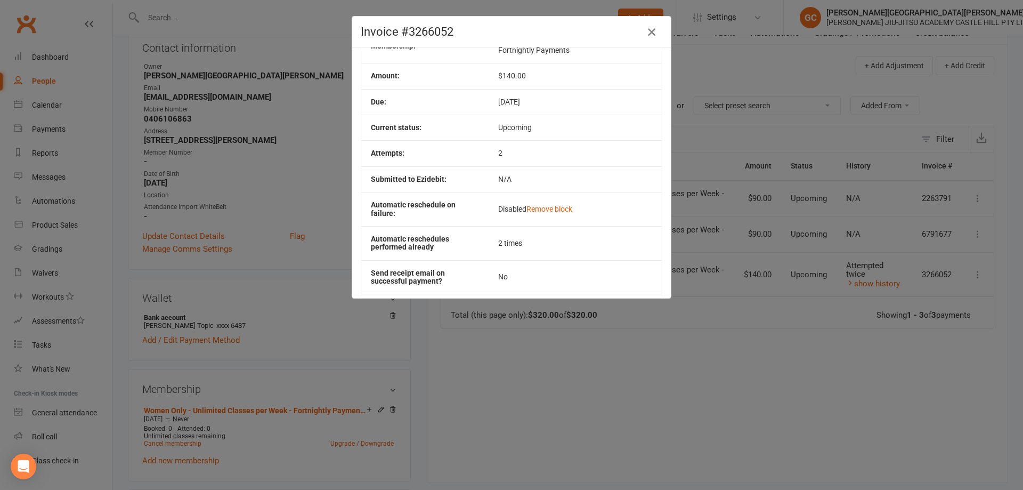
click at [649, 31] on icon "button" at bounding box center [651, 32] width 13 height 13
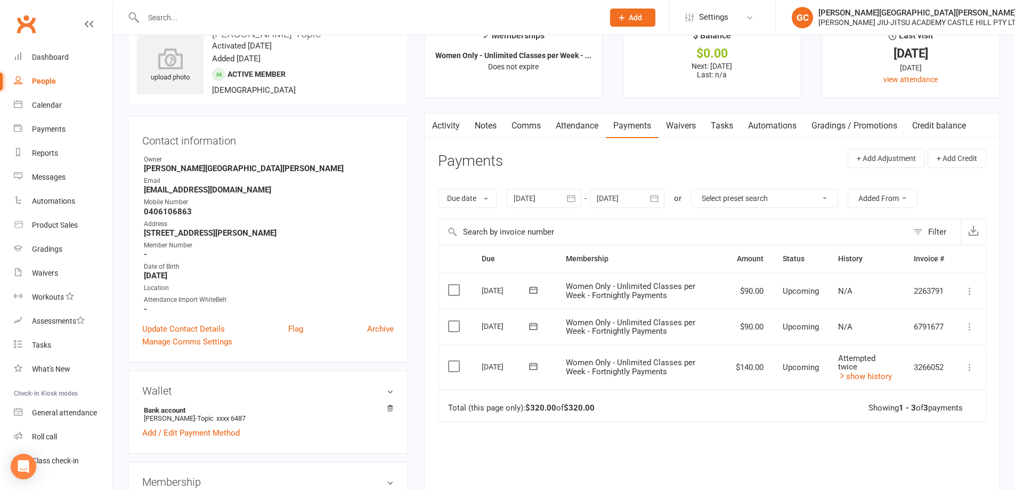
scroll to position [36, 0]
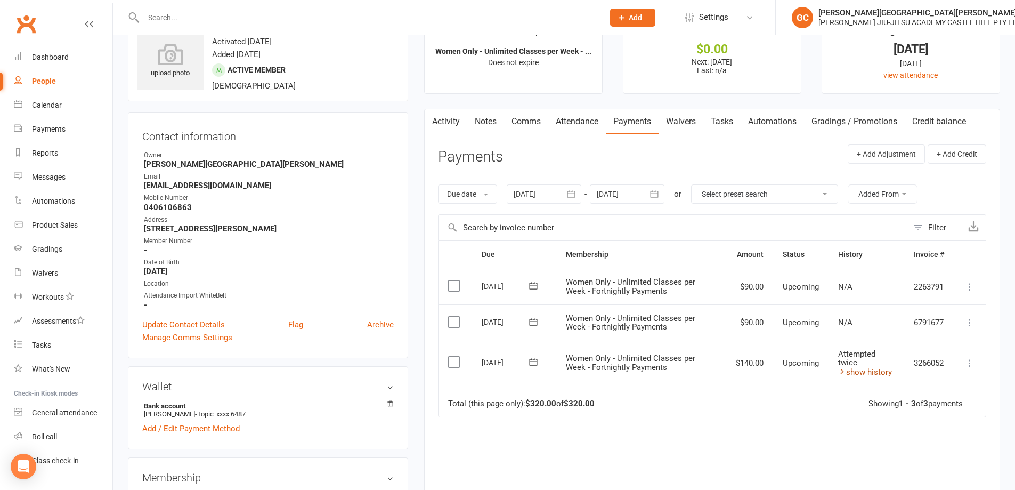
click at [871, 372] on link "show history" at bounding box center [865, 372] width 54 height 10
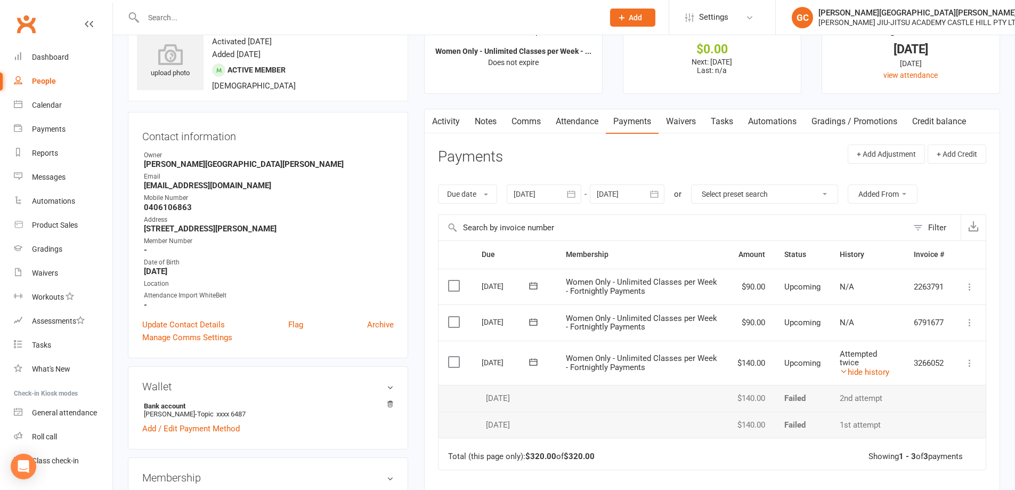
click at [694, 115] on link "Waivers" at bounding box center [681, 121] width 45 height 25
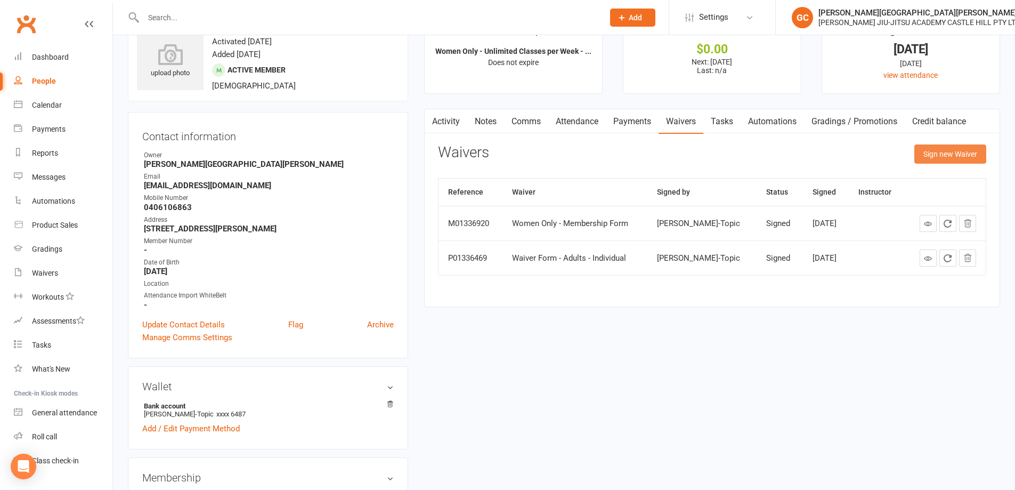
click at [958, 152] on button "Sign new Waiver" at bounding box center [950, 153] width 72 height 19
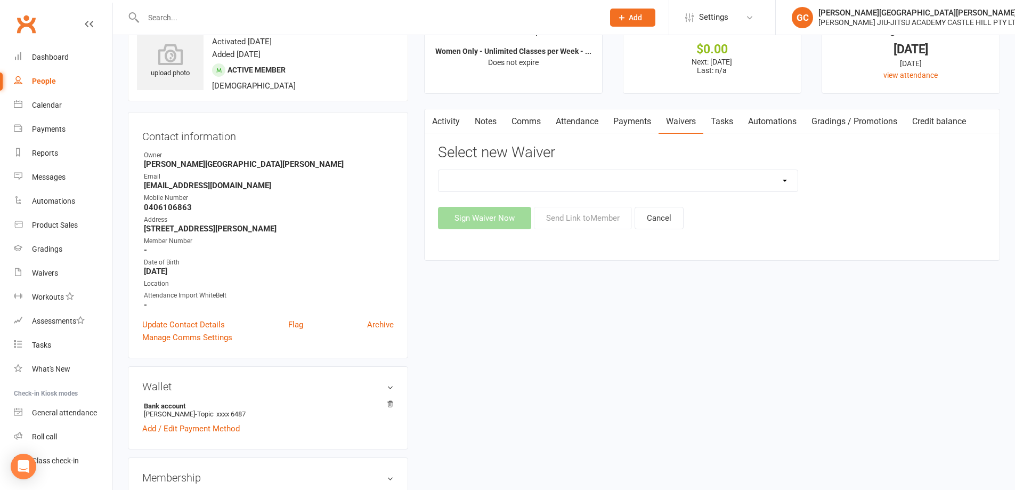
click at [601, 177] on select "Adult and Kids Combined Membership Form Adults Membership Form Member Transfer …" at bounding box center [617, 180] width 359 height 21
select select "13426"
click at [438, 170] on select "Adult and Kids Combined Membership Form Adults Membership Form Member Transfer …" at bounding box center [617, 180] width 359 height 21
click at [608, 214] on button "Send Link to Member" at bounding box center [583, 218] width 98 height 22
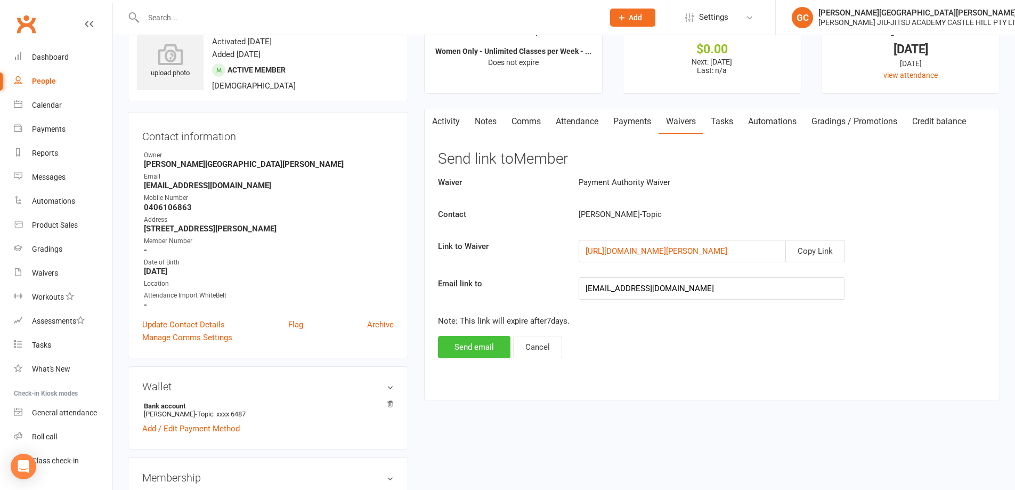
click at [484, 341] on button "Send email" at bounding box center [474, 347] width 72 height 22
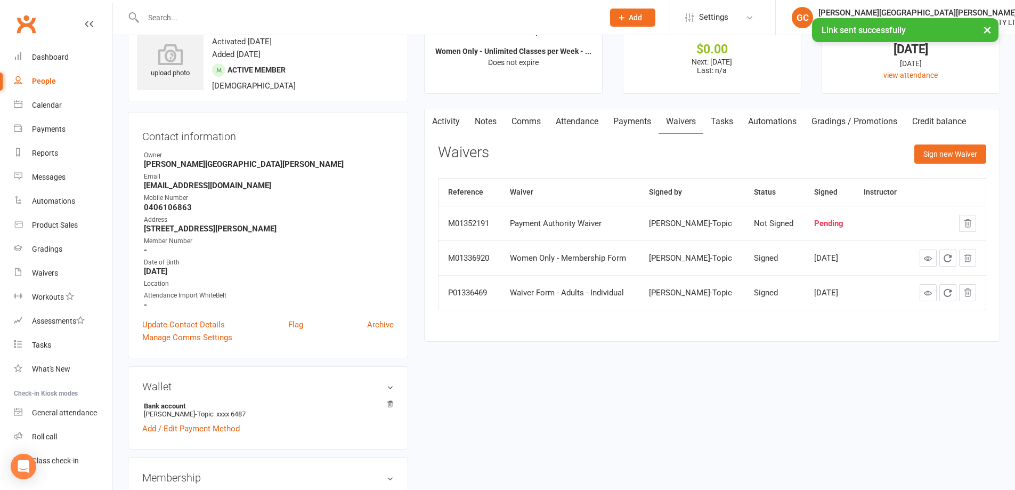
drag, startPoint x: 678, startPoint y: 381, endPoint x: 529, endPoint y: 280, distance: 180.4
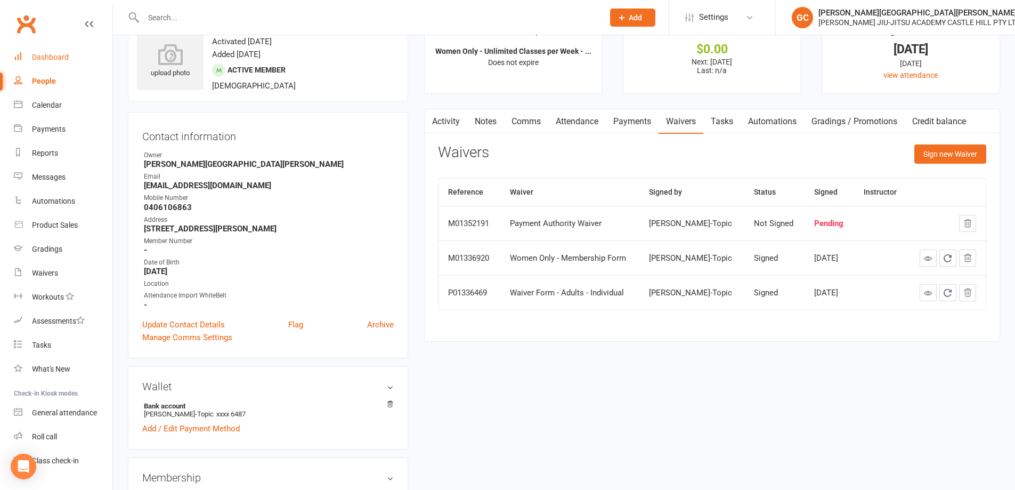
click at [47, 60] on div "Dashboard" at bounding box center [50, 57] width 37 height 9
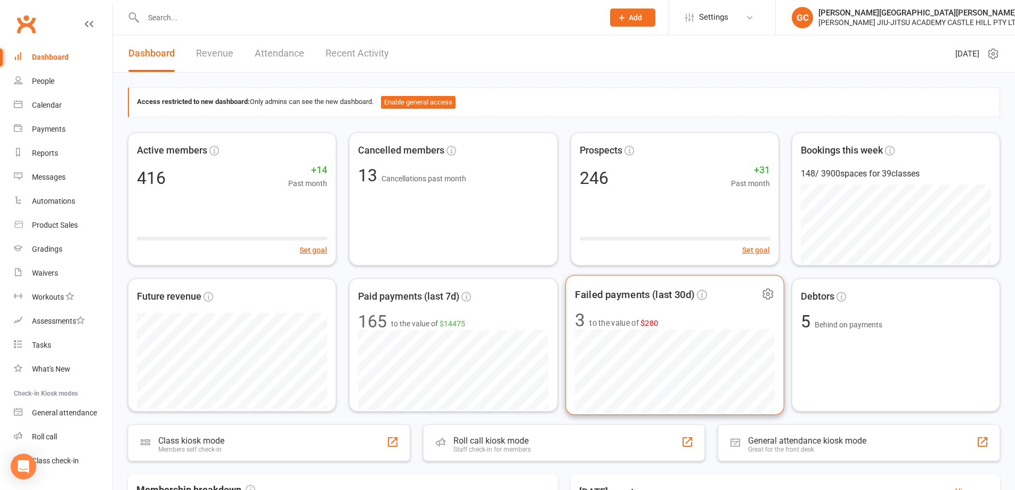
click at [613, 324] on span "to the value of $280" at bounding box center [623, 322] width 69 height 13
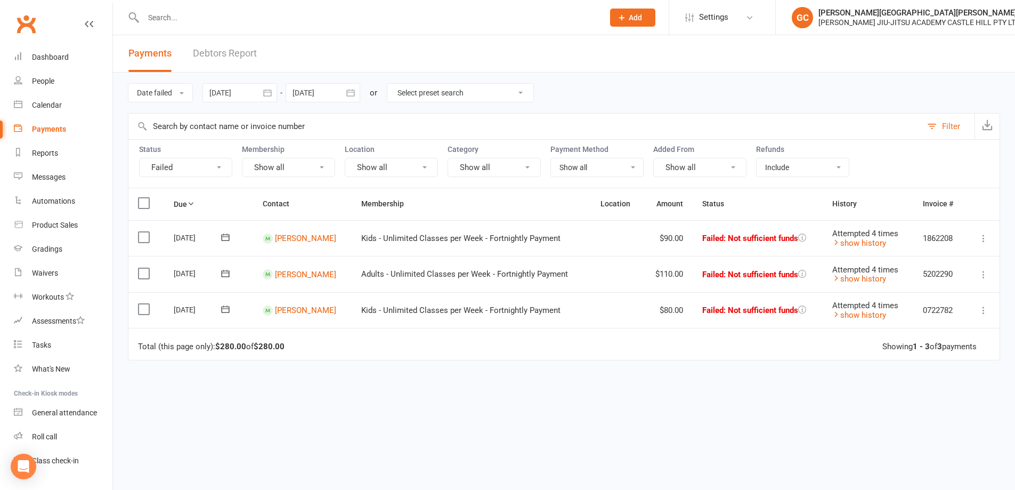
click at [549, 84] on div "Date failed Due date Date paid Date failed Date settled [DATE] [DATE] Sun Mon T…" at bounding box center [564, 92] width 872 height 40
click at [52, 60] on div "Dashboard" at bounding box center [50, 57] width 37 height 9
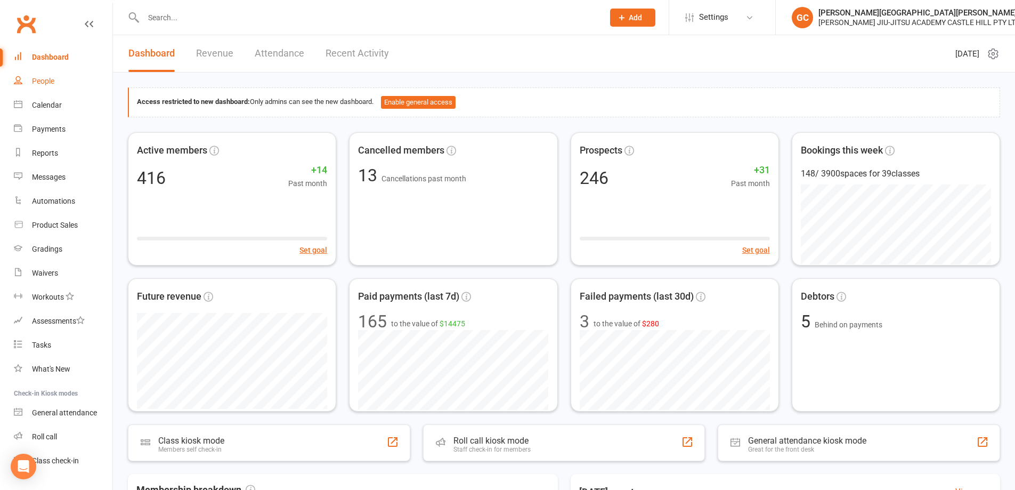
click at [49, 79] on div "People" at bounding box center [43, 81] width 22 height 9
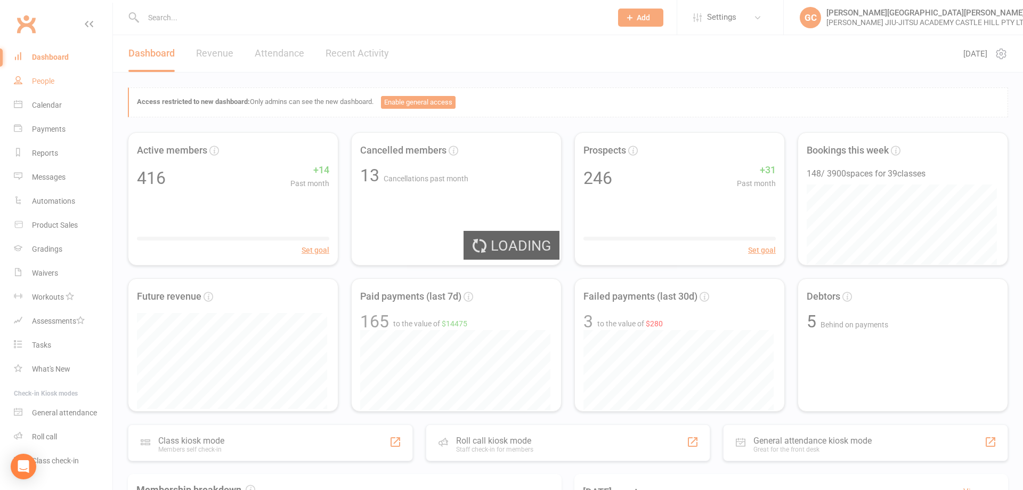
select select "100"
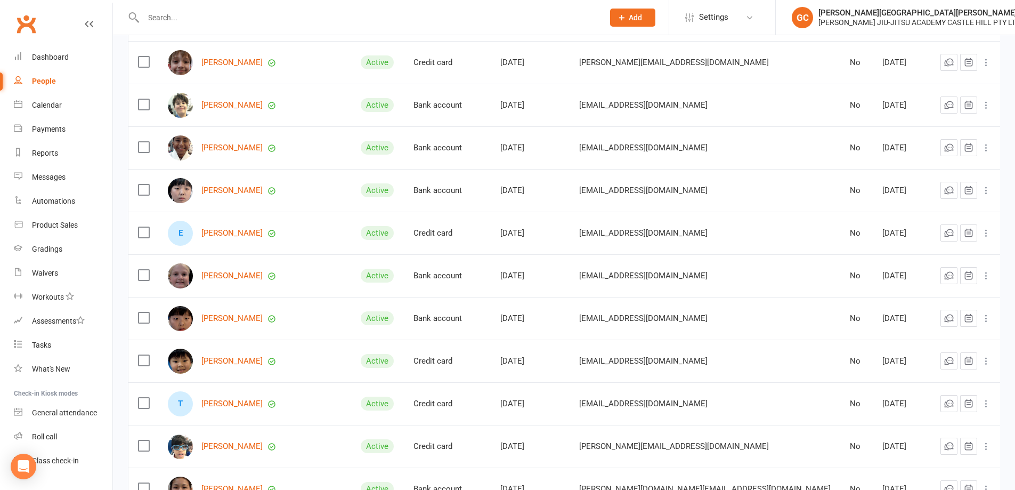
scroll to position [3747, 0]
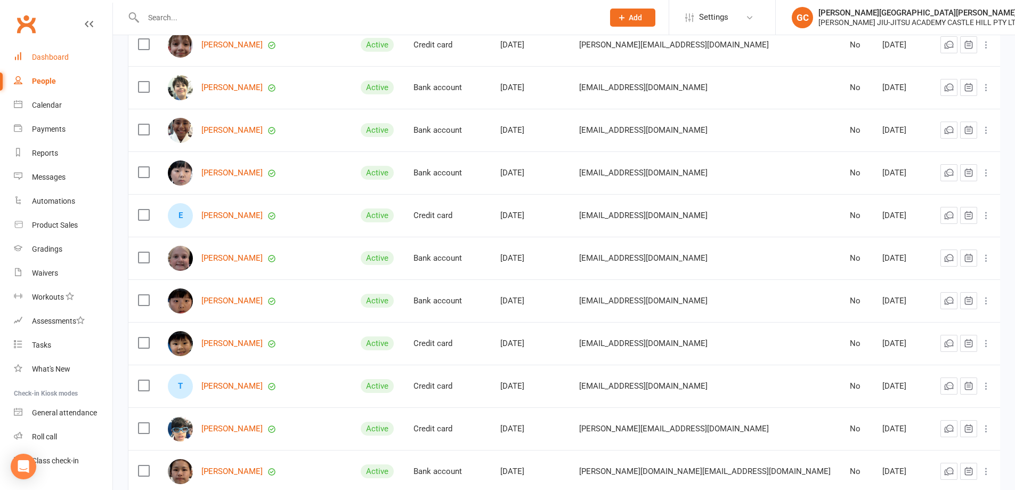
click at [53, 56] on div "Dashboard" at bounding box center [50, 57] width 37 height 9
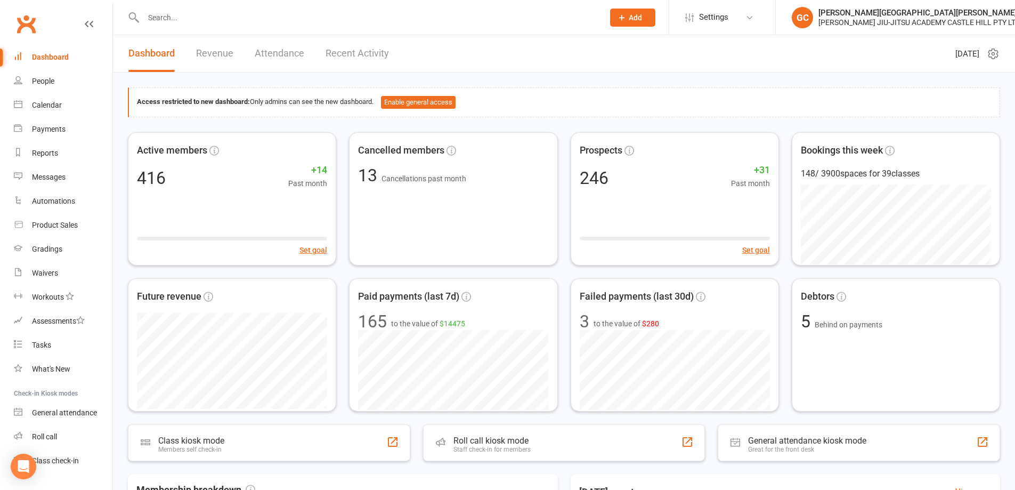
click at [195, 21] on input "text" at bounding box center [368, 17] width 456 height 15
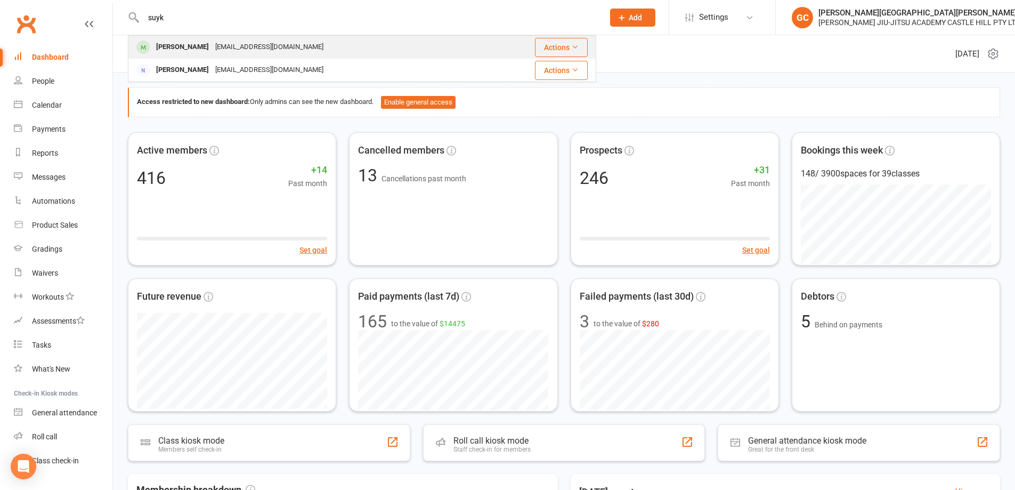
type input "suyk"
click at [212, 45] on div "[EMAIL_ADDRESS][DOMAIN_NAME]" at bounding box center [269, 46] width 115 height 15
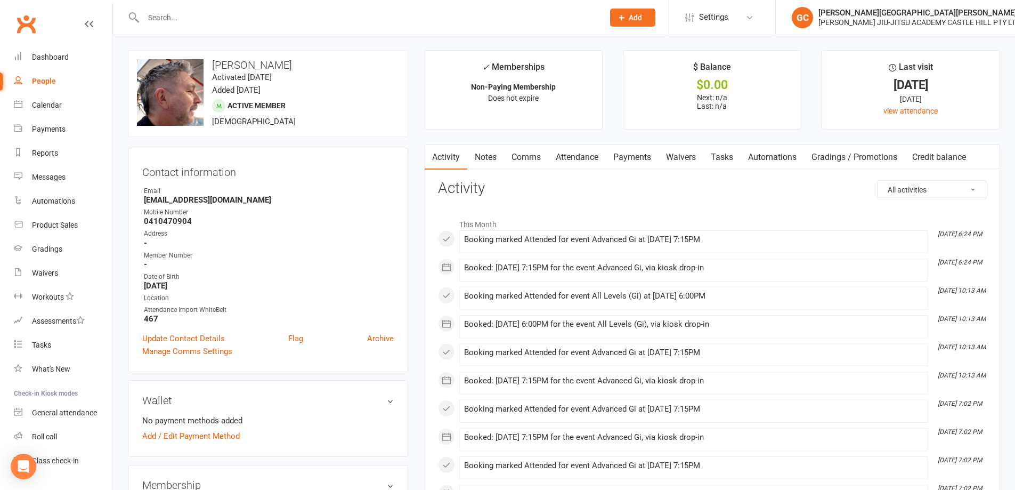
click at [576, 157] on link "Attendance" at bounding box center [577, 157] width 58 height 25
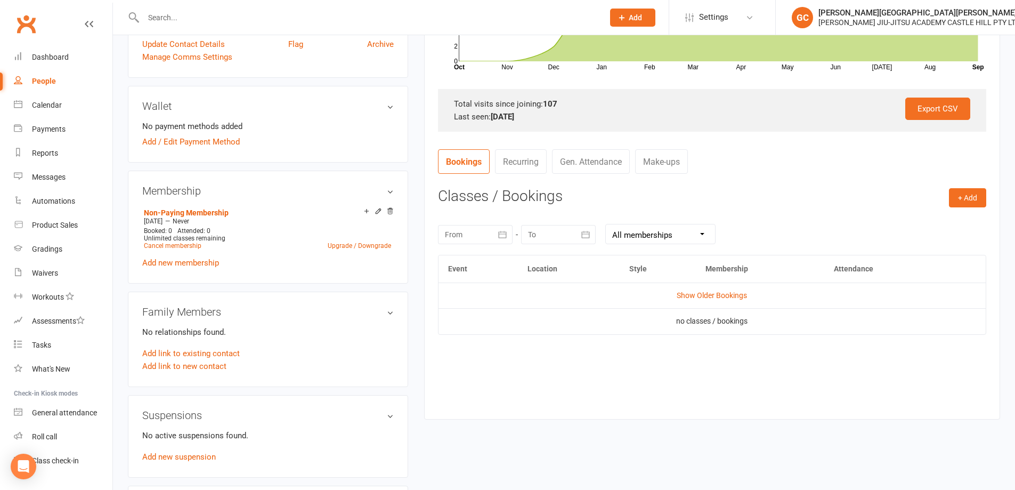
scroll to position [373, 0]
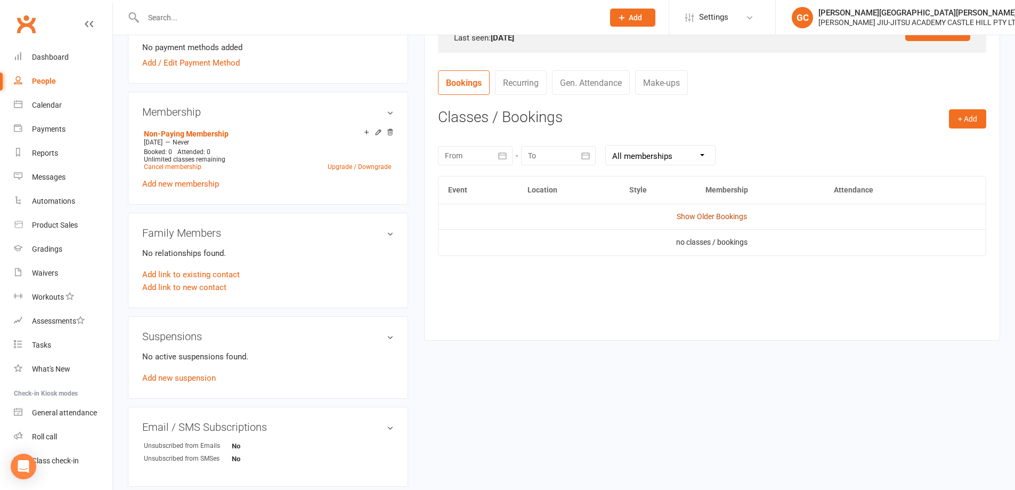
click at [726, 216] on link "Show Older Bookings" at bounding box center [712, 216] width 70 height 9
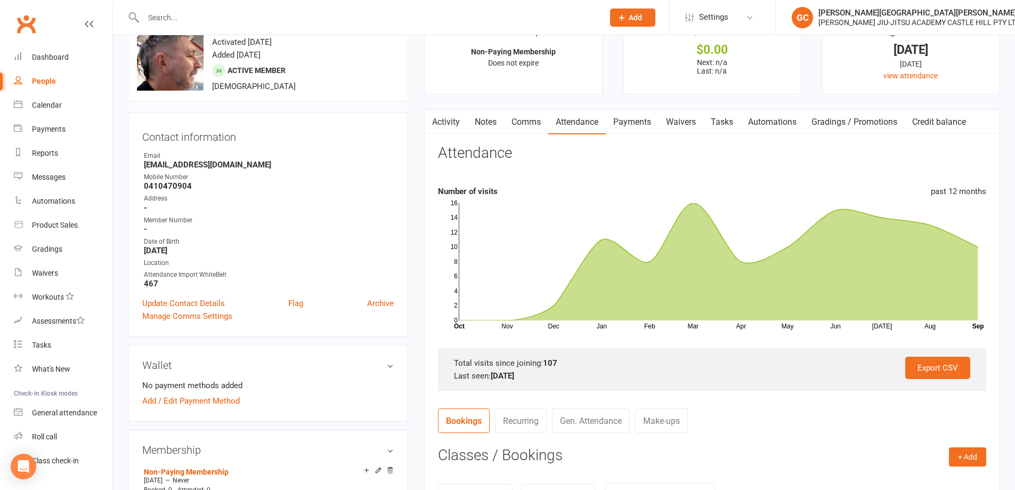
scroll to position [0, 0]
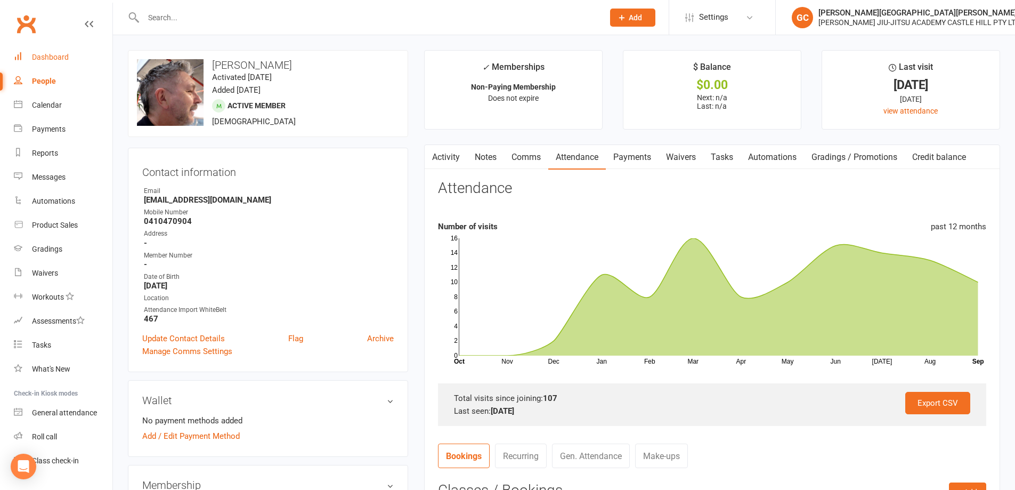
click at [57, 59] on div "Dashboard" at bounding box center [50, 57] width 37 height 9
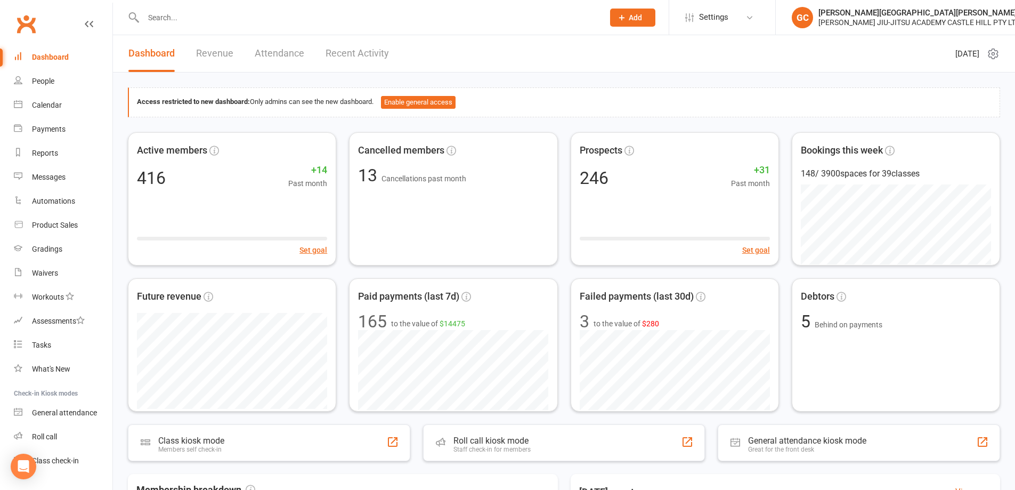
click at [545, 76] on div "Access restricted to new dashboard: Only admins can see the new dashboard. Enab…" at bounding box center [564, 430] width 902 height 717
click at [37, 273] on div "Waivers" at bounding box center [45, 273] width 26 height 9
select select "100"
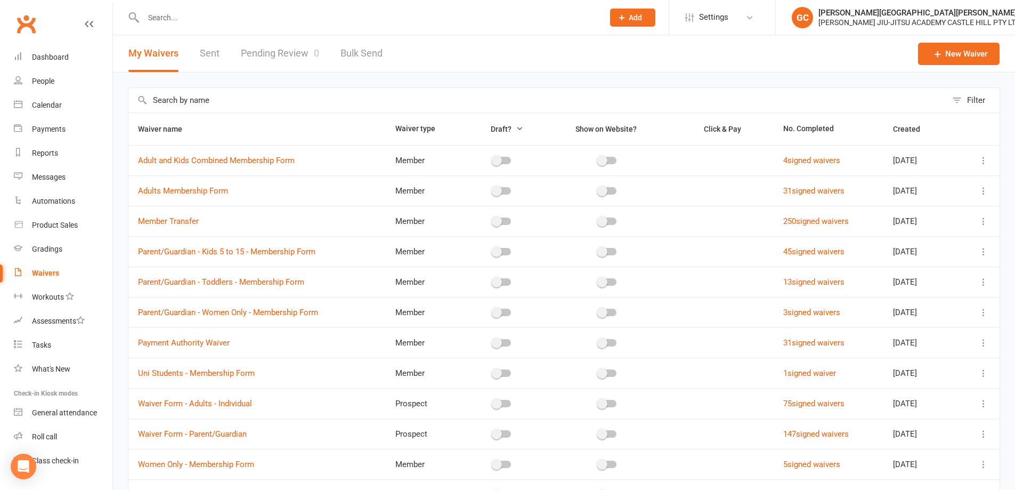
click at [288, 52] on link "Pending Review 0" at bounding box center [280, 53] width 78 height 37
select select "100"
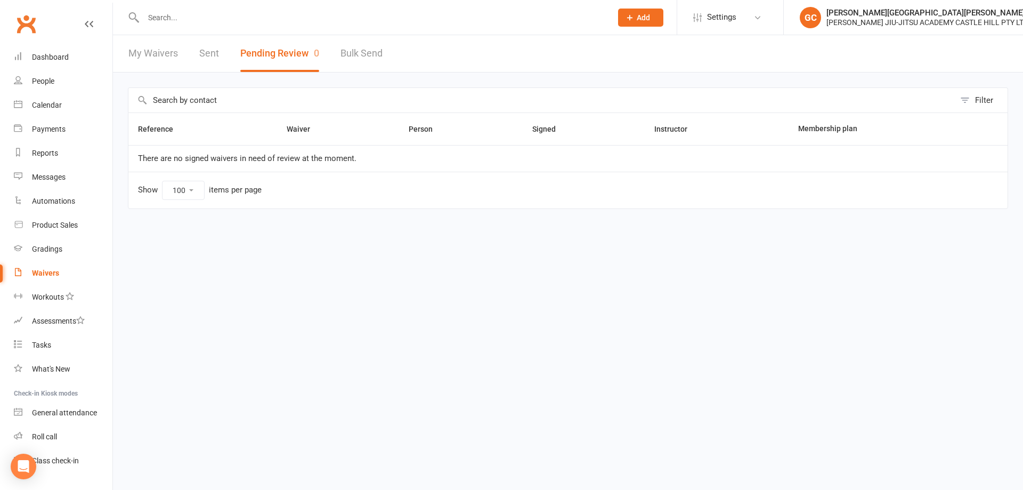
click at [159, 48] on link "My Waivers" at bounding box center [153, 53] width 50 height 37
select select "100"
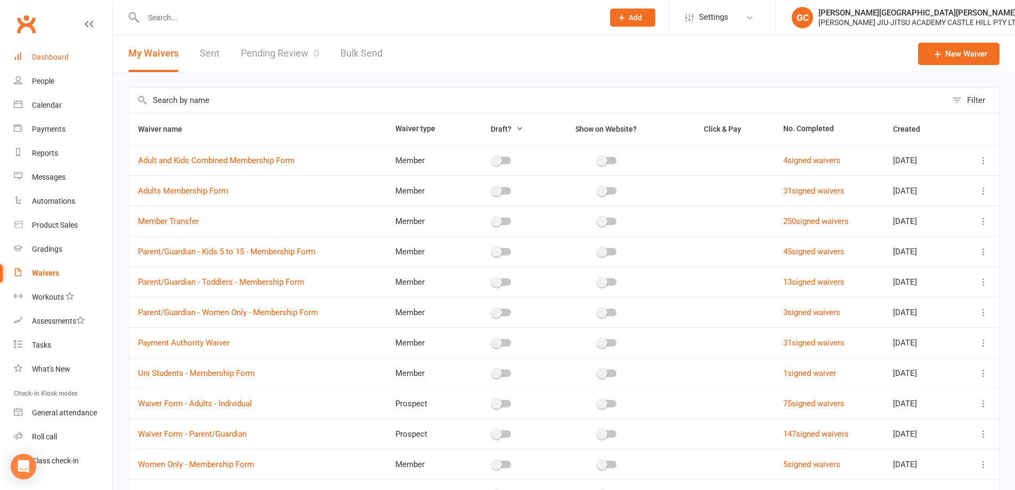
click at [50, 55] on div "Dashboard" at bounding box center [50, 57] width 37 height 9
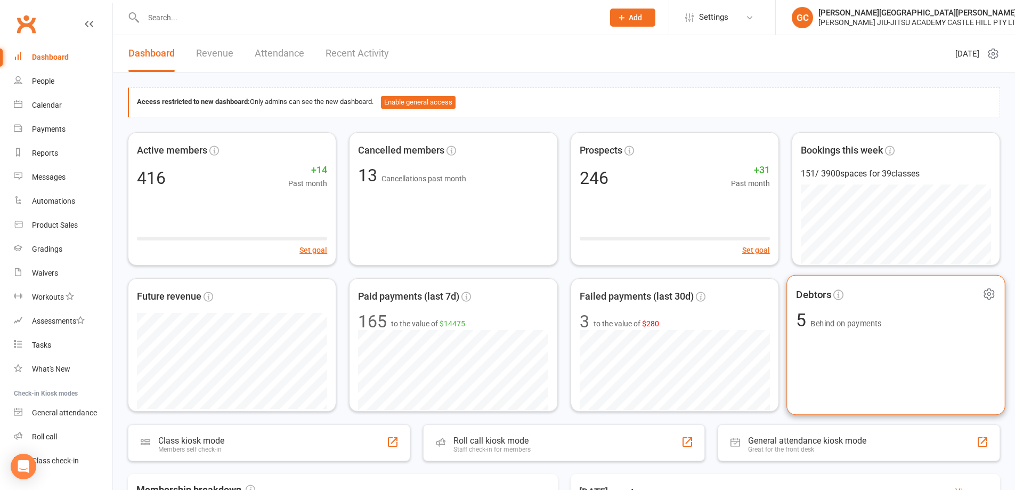
click at [850, 324] on span "Behind on payments" at bounding box center [845, 323] width 71 height 9
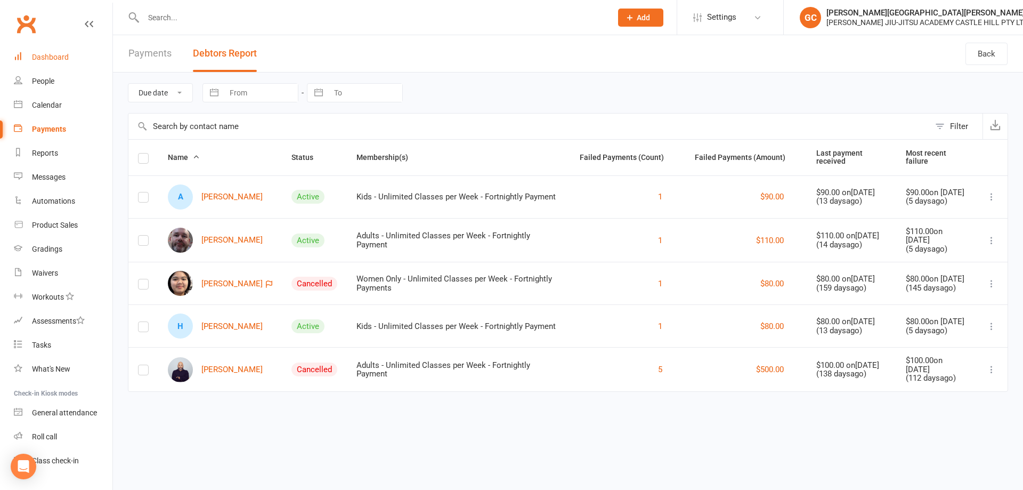
click at [56, 58] on div "Dashboard" at bounding box center [50, 57] width 37 height 9
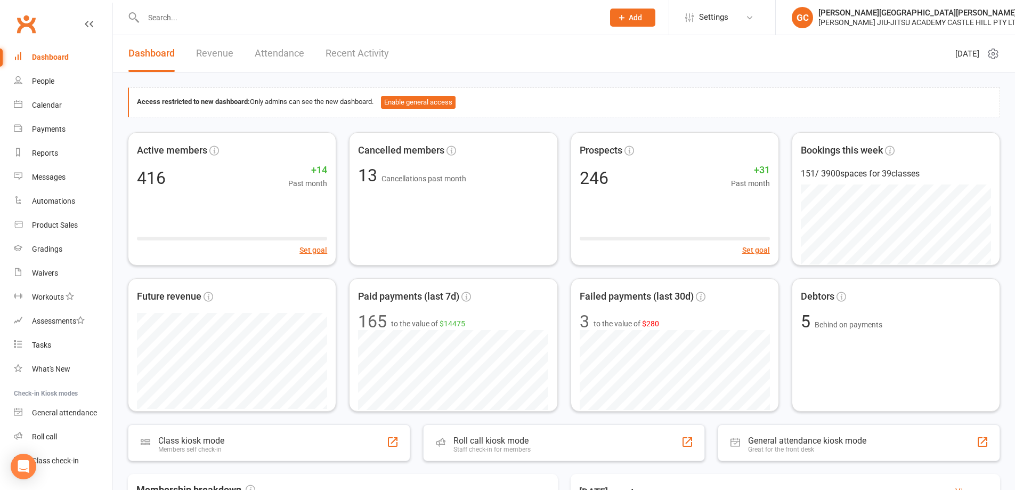
click at [573, 78] on div "Access restricted to new dashboard: Only admins can see the new dashboard. Enab…" at bounding box center [564, 430] width 902 height 717
click at [678, 85] on div "Access restricted to new dashboard: Only admins can see the new dashboard. Enab…" at bounding box center [564, 430] width 902 height 717
click at [595, 100] on div "Access restricted to new dashboard: Only admins can see the new dashboard. Enab…" at bounding box center [564, 102] width 855 height 13
click at [194, 18] on input "text" at bounding box center [368, 17] width 456 height 15
type input "[PERSON_NAME]"
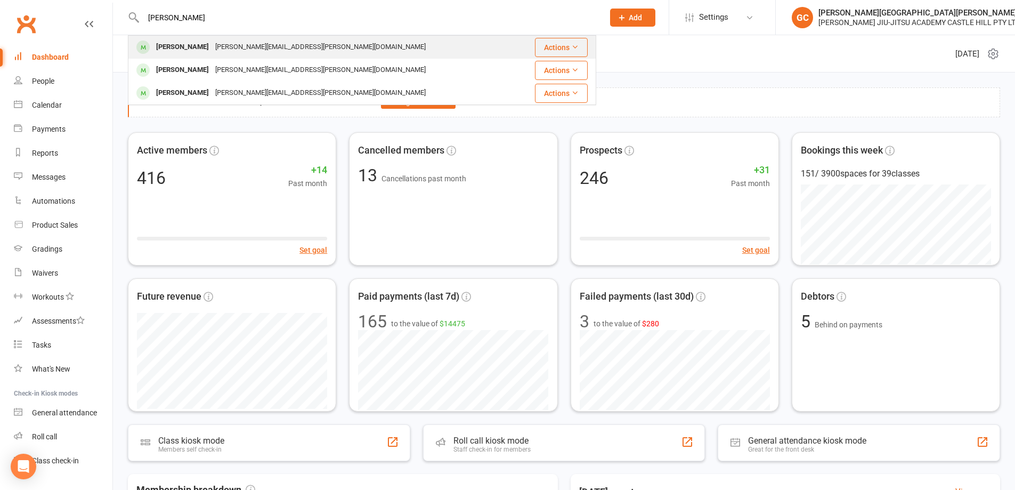
click at [212, 52] on div "[PERSON_NAME][EMAIL_ADDRESS][PERSON_NAME][DOMAIN_NAME]" at bounding box center [320, 46] width 217 height 15
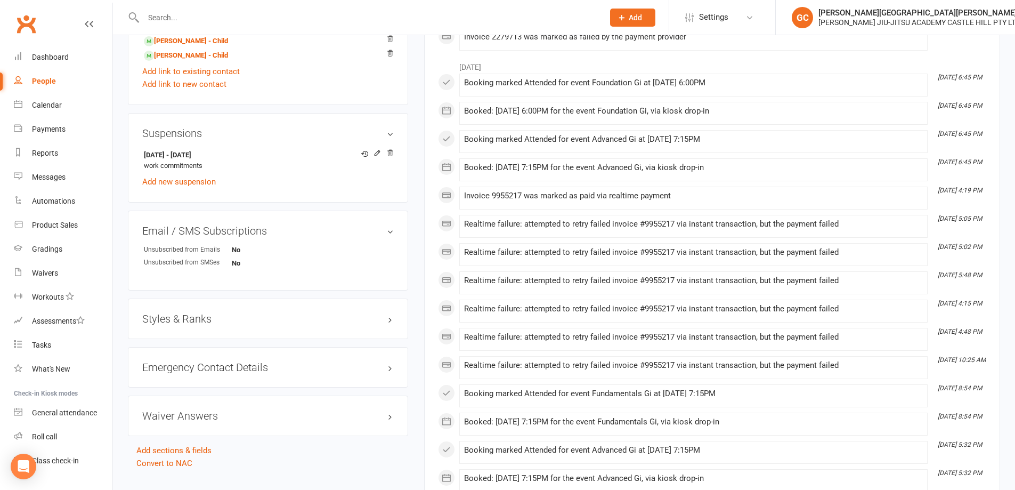
scroll to position [657, 0]
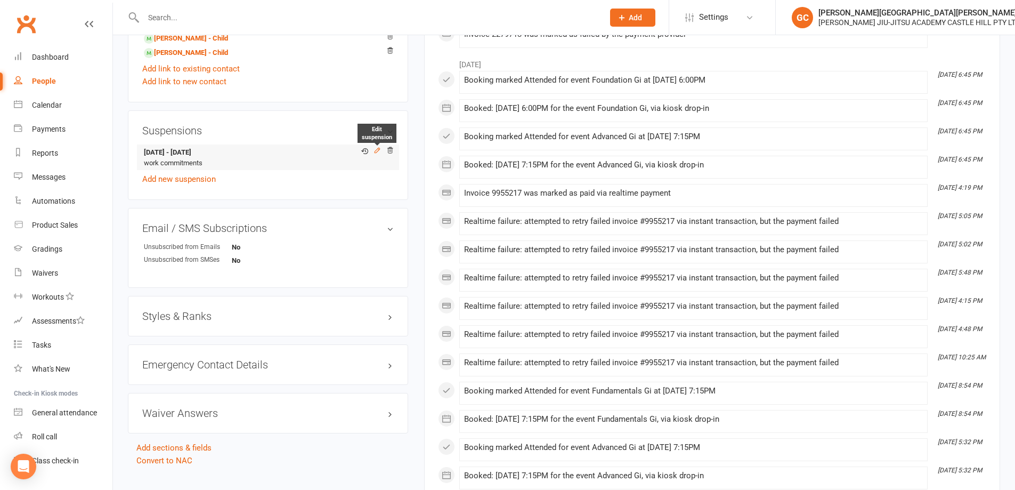
click at [380, 147] on icon at bounding box center [376, 150] width 7 height 7
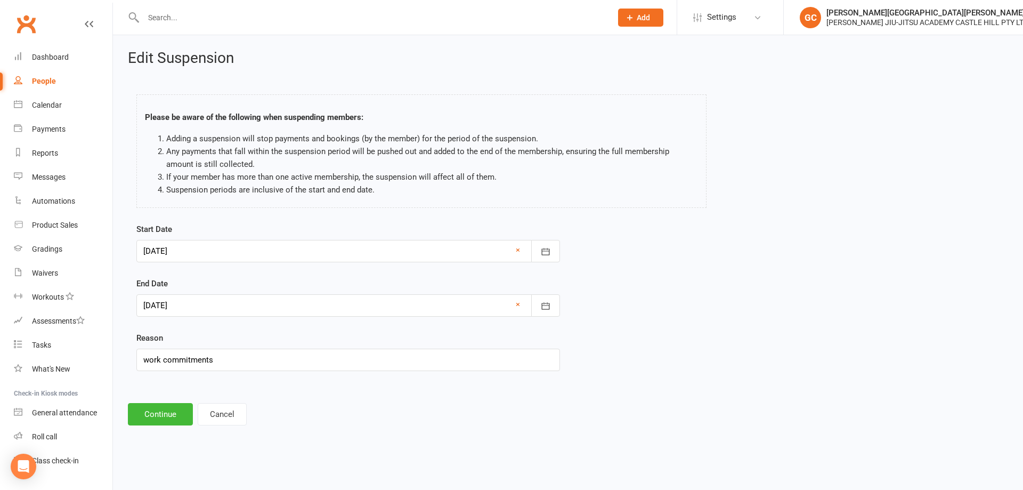
click at [178, 248] on div at bounding box center [348, 251] width 424 height 22
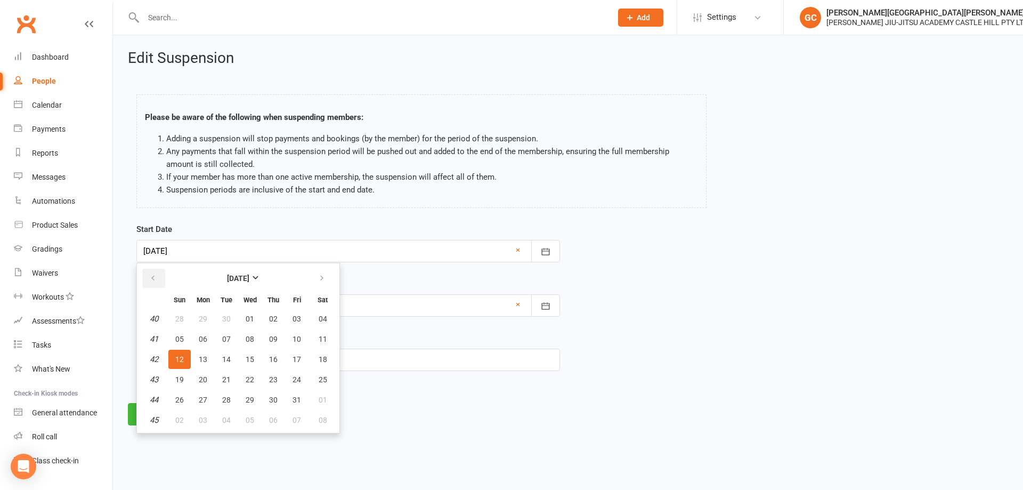
click at [152, 275] on icon "button" at bounding box center [152, 278] width 7 height 9
click at [227, 356] on span "16" at bounding box center [226, 359] width 9 height 9
type input "[DATE]"
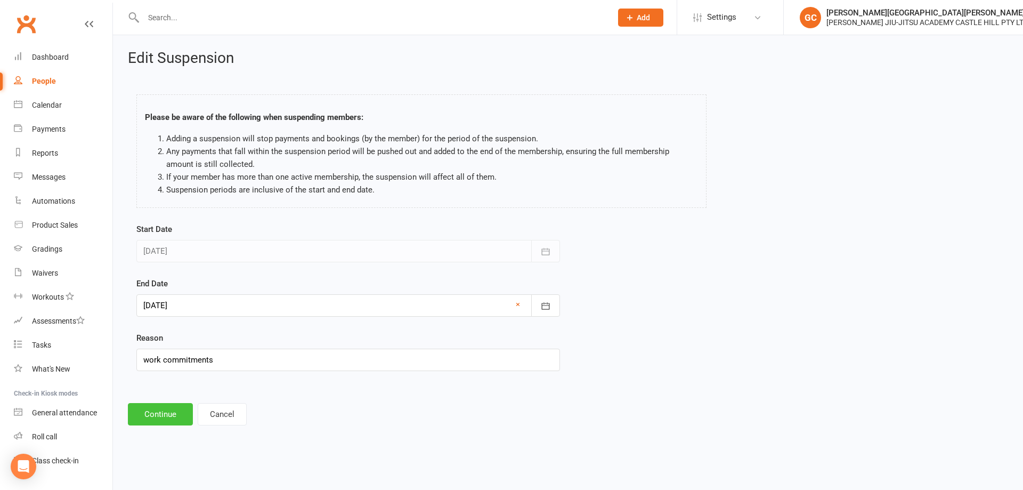
click at [161, 416] on button "Continue" at bounding box center [160, 414] width 65 height 22
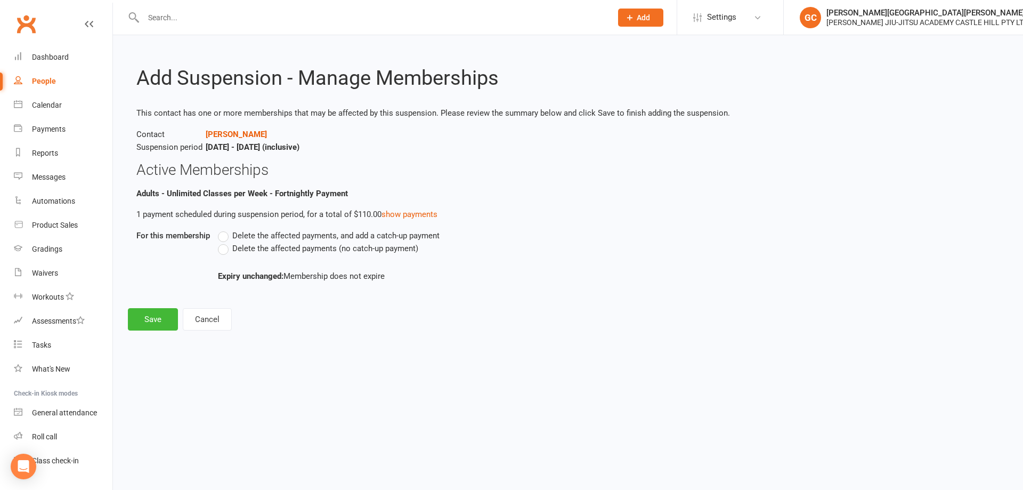
click at [223, 250] on label "Delete the affected payments (no catch-up payment)" at bounding box center [318, 248] width 200 height 13
click at [223, 242] on input "Delete the affected payments (no catch-up payment)" at bounding box center [221, 242] width 7 height 0
click at [158, 319] on button "Save" at bounding box center [153, 319] width 50 height 22
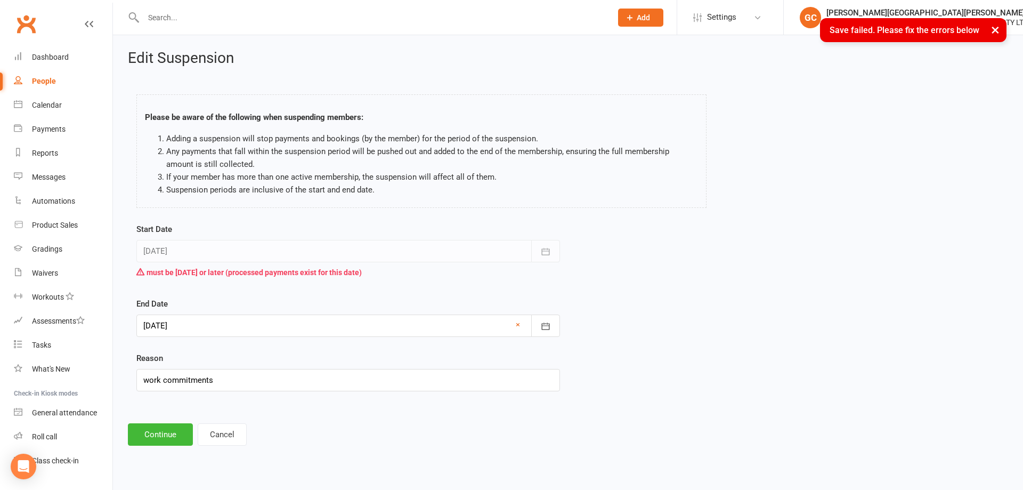
click at [185, 250] on div at bounding box center [348, 251] width 424 height 22
click at [224, 429] on button "Cancel" at bounding box center [222, 434] width 49 height 22
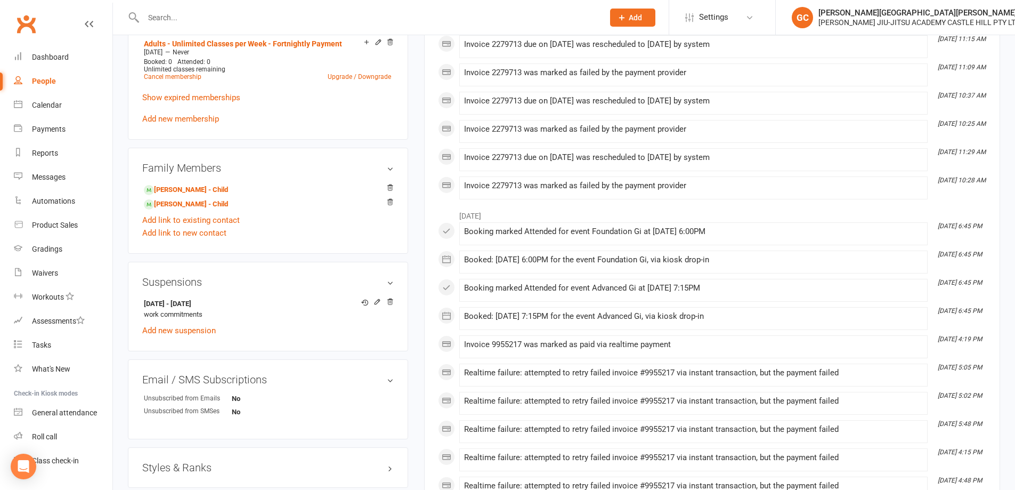
scroll to position [515, 0]
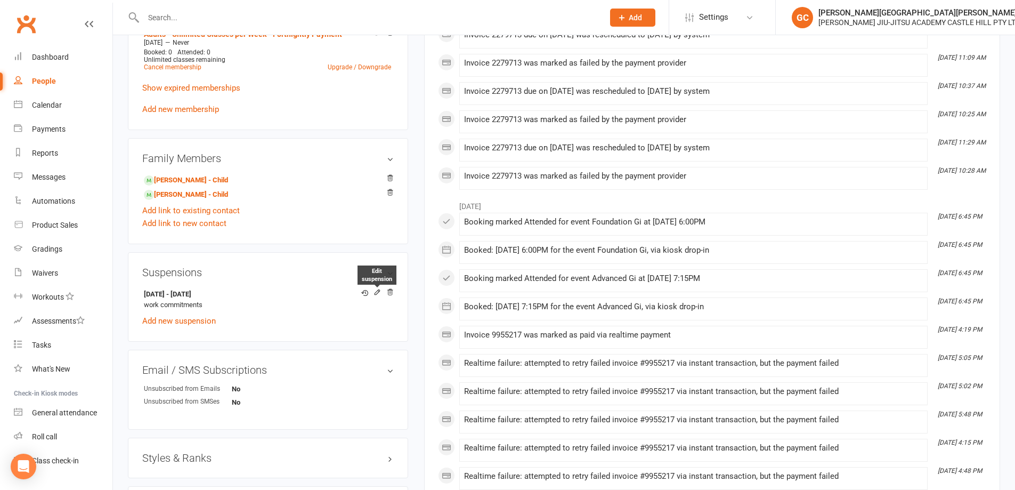
click at [377, 288] on icon at bounding box center [376, 291] width 7 height 7
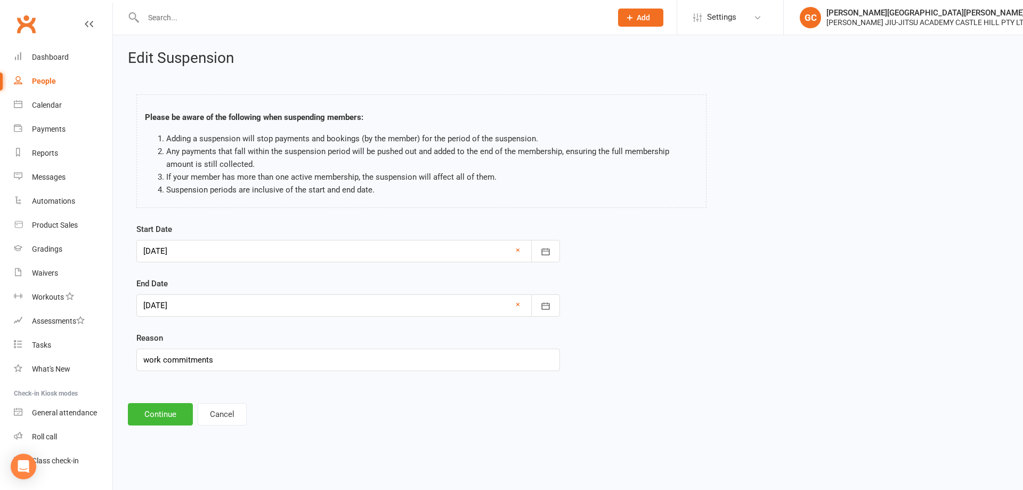
click at [194, 247] on div at bounding box center [348, 251] width 424 height 22
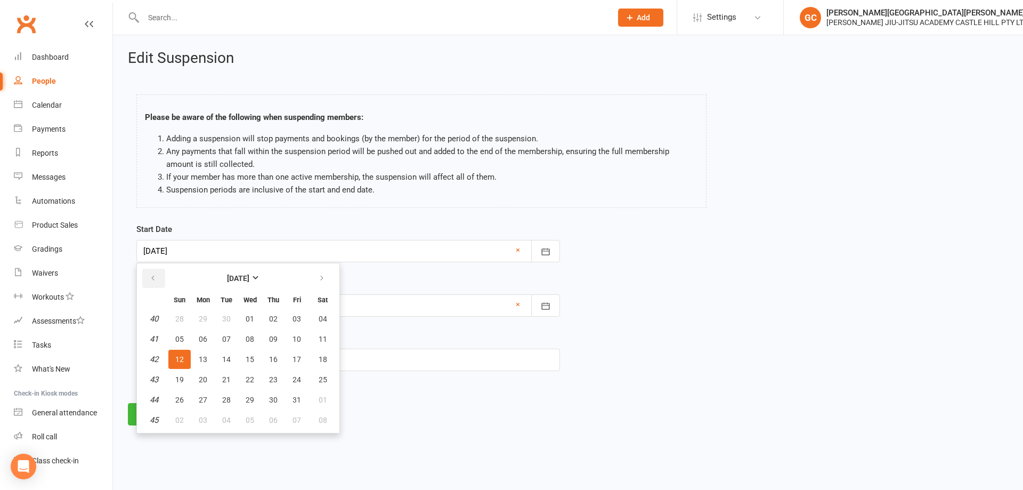
click at [150, 270] on button "button" at bounding box center [153, 278] width 23 height 19
click at [252, 355] on span "17" at bounding box center [250, 359] width 9 height 9
type input "[DATE]"
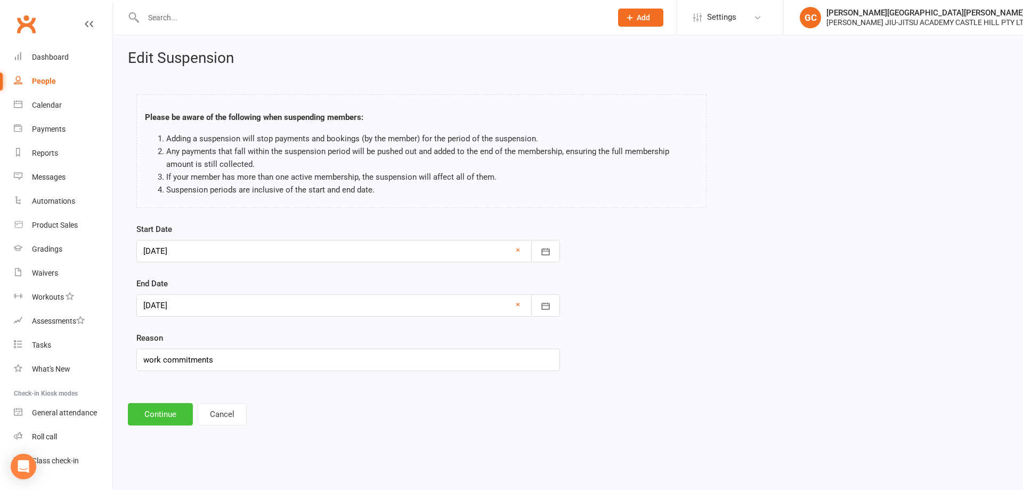
drag, startPoint x: 161, startPoint y: 412, endPoint x: 183, endPoint y: 407, distance: 22.4
click at [183, 408] on button "Continue" at bounding box center [160, 414] width 65 height 22
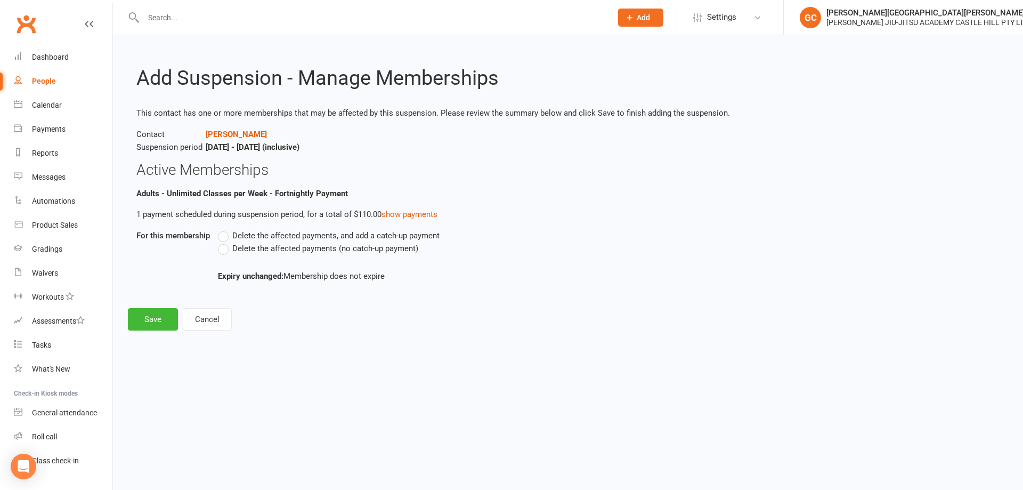
click at [223, 251] on label "Delete the affected payments (no catch-up payment)" at bounding box center [318, 248] width 200 height 13
click at [223, 242] on input "Delete the affected payments (no catch-up payment)" at bounding box center [221, 242] width 7 height 0
drag, startPoint x: 145, startPoint y: 314, endPoint x: 152, endPoint y: 320, distance: 9.1
click at [147, 314] on button "Save" at bounding box center [153, 319] width 50 height 22
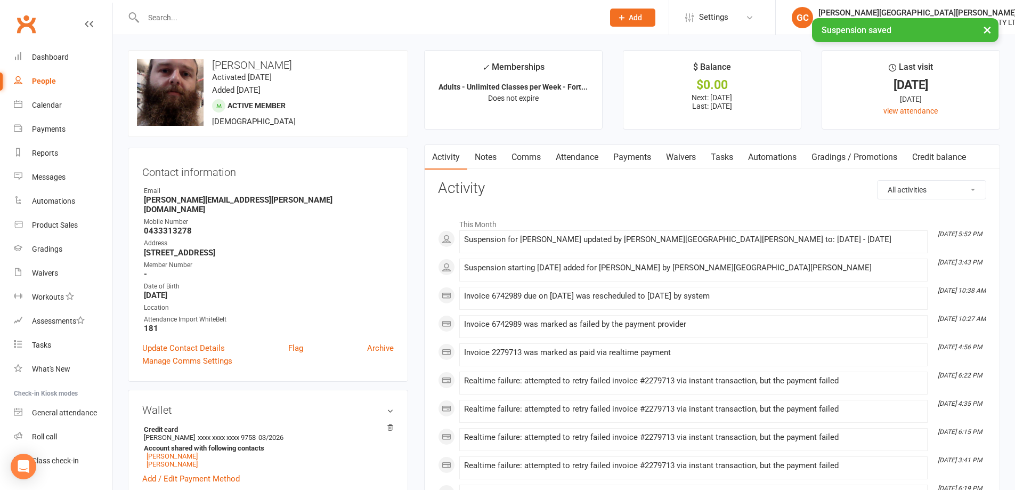
click at [636, 155] on link "Payments" at bounding box center [632, 157] width 53 height 25
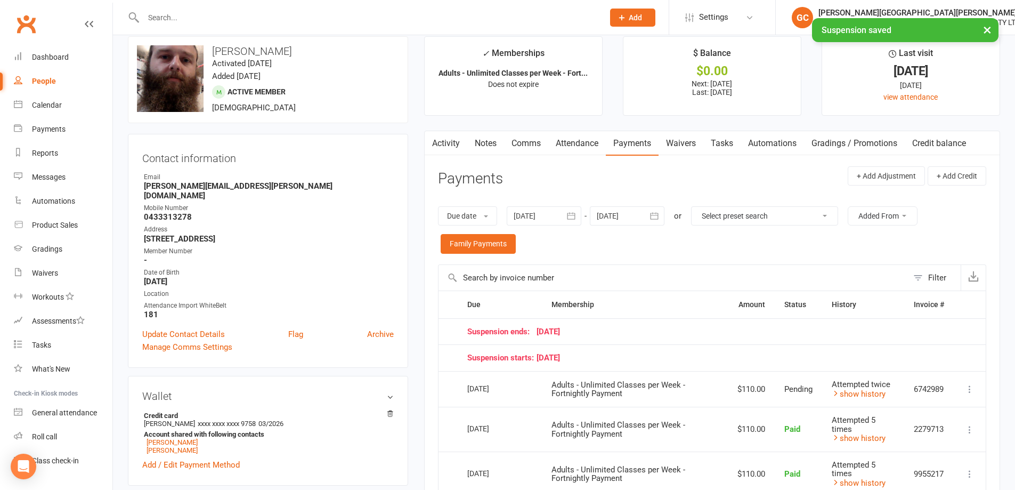
scroll to position [18, 0]
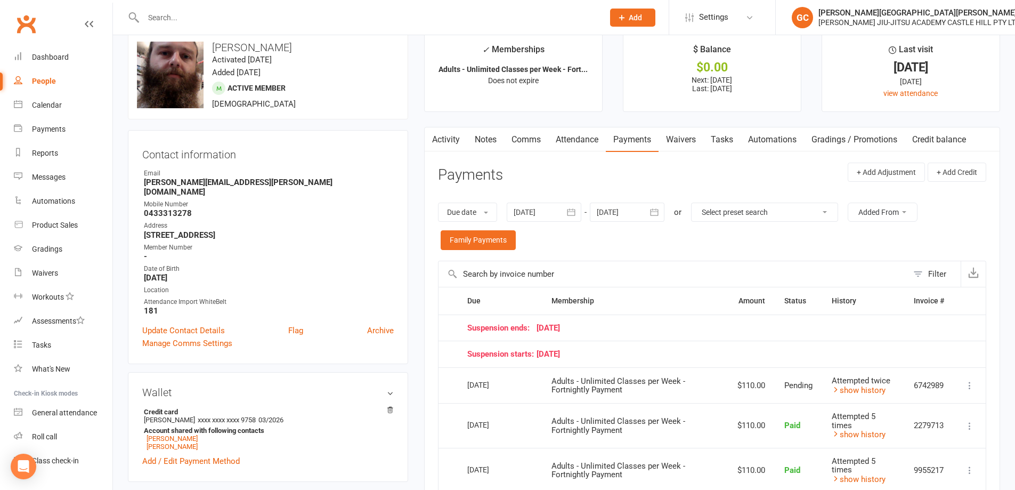
drag, startPoint x: 622, startPoint y: 211, endPoint x: 658, endPoint y: 217, distance: 36.8
click at [623, 211] on div at bounding box center [627, 211] width 75 height 19
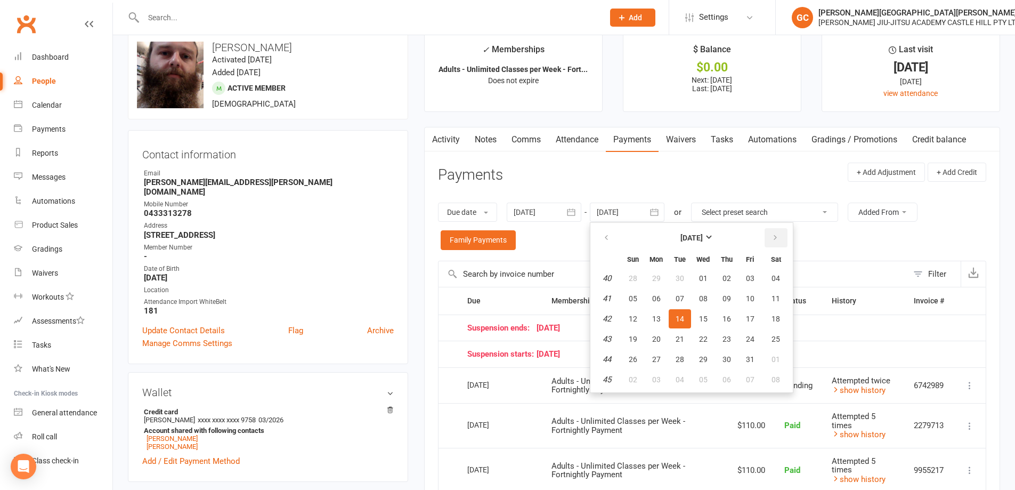
click at [775, 238] on icon "button" at bounding box center [774, 237] width 7 height 9
click at [776, 238] on icon "button" at bounding box center [774, 237] width 7 height 9
click at [782, 320] on button "17" at bounding box center [775, 318] width 27 height 19
type input "[DATE]"
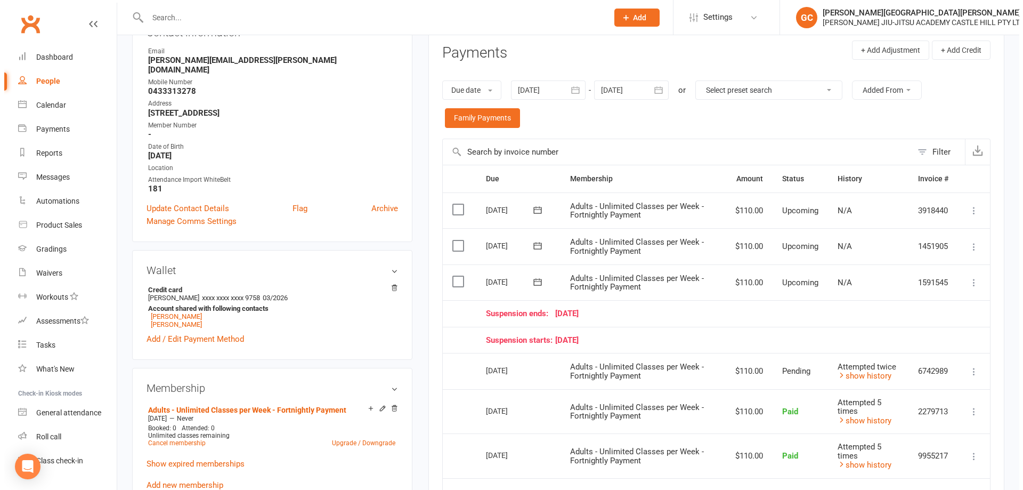
scroll to position [177, 0]
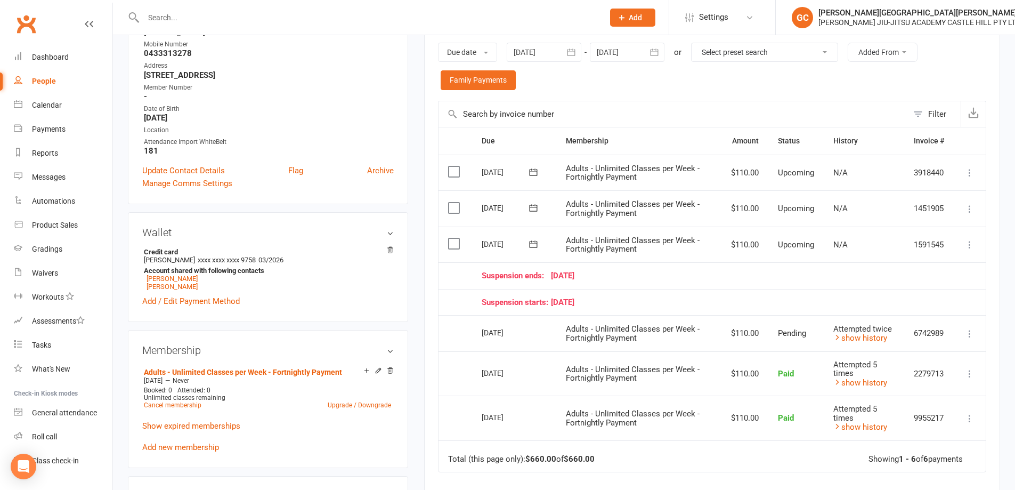
click at [969, 332] on icon at bounding box center [969, 333] width 11 height 11
click at [909, 352] on link "More Info" at bounding box center [922, 354] width 105 height 21
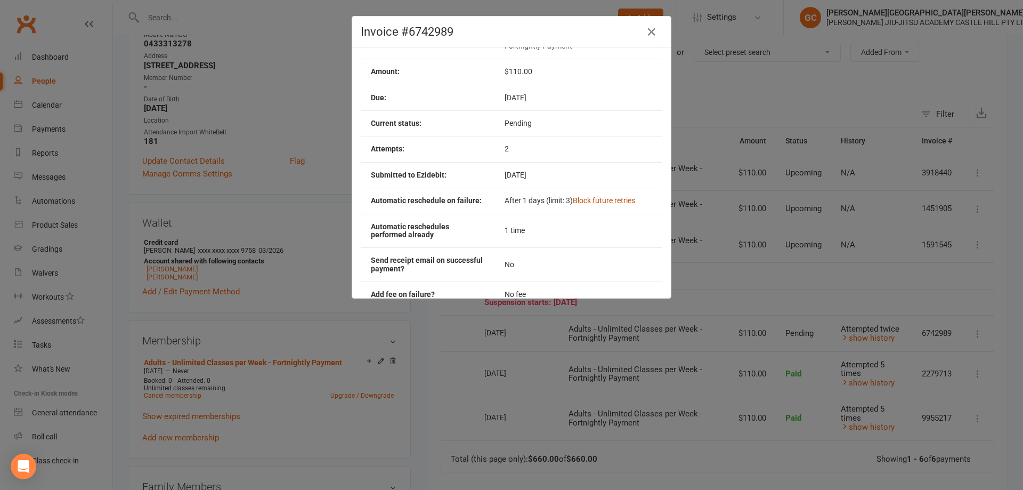
scroll to position [89, 0]
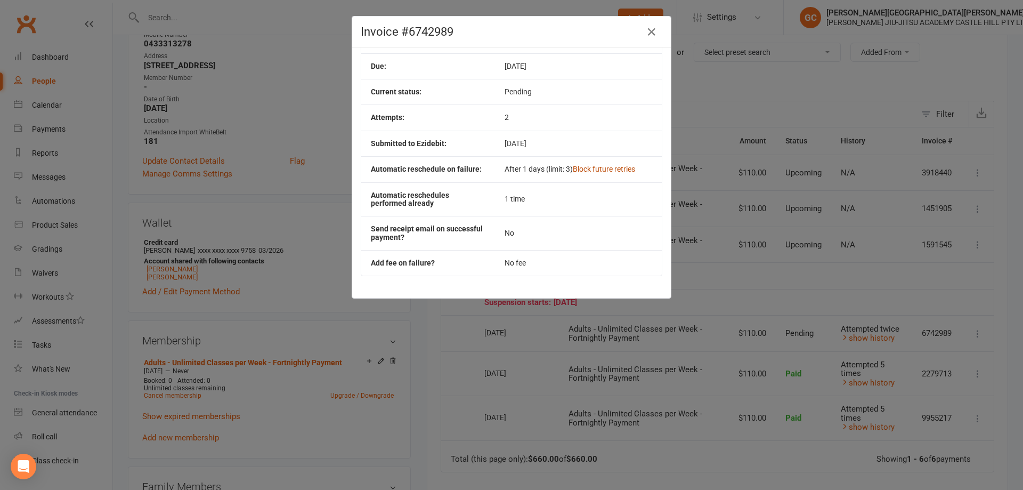
drag, startPoint x: 614, startPoint y: 166, endPoint x: 602, endPoint y: 174, distance: 14.6
click at [613, 166] on link "Block future retries" at bounding box center [604, 169] width 62 height 9
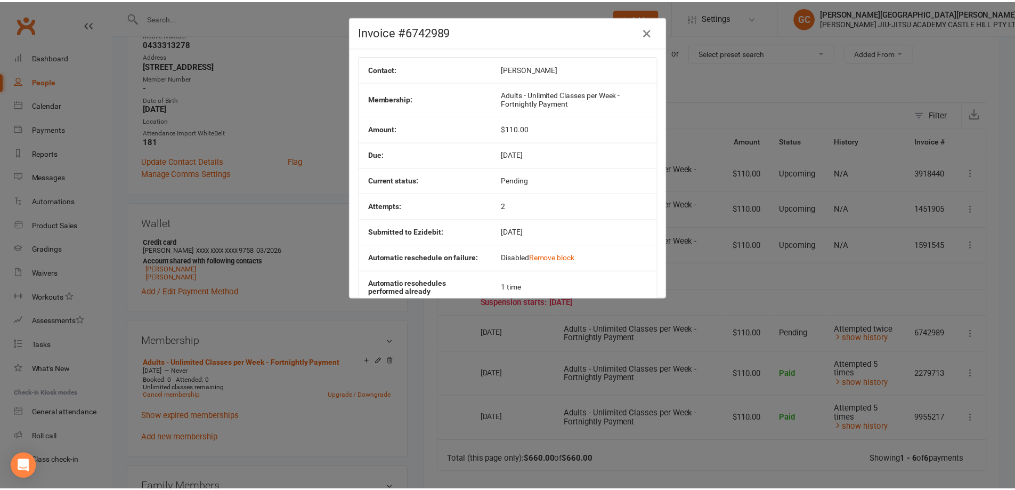
scroll to position [0, 0]
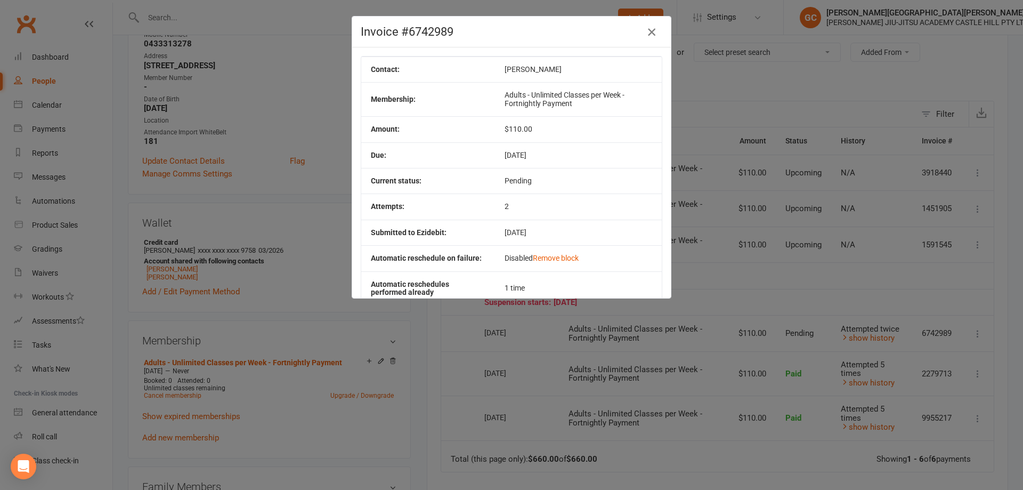
click at [647, 30] on icon "button" at bounding box center [651, 32] width 13 height 13
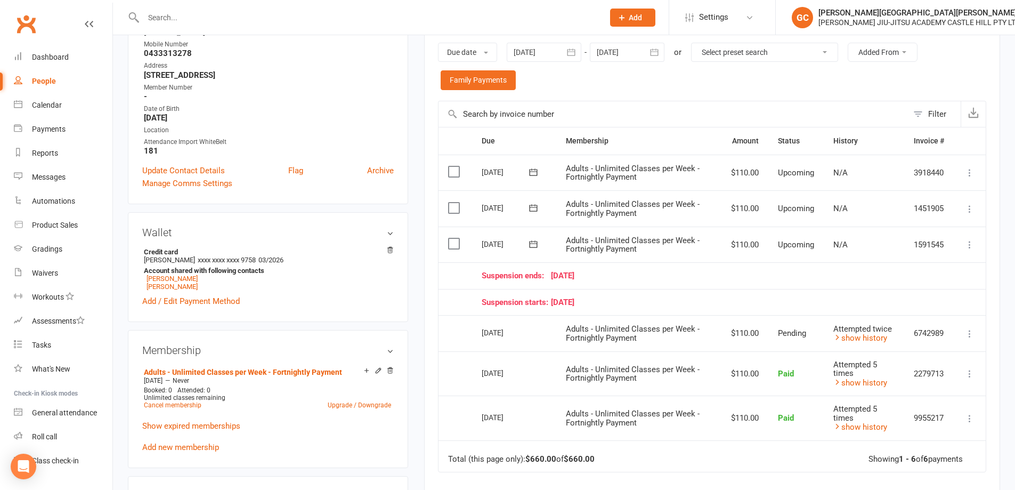
click at [988, 322] on div "Activity Notes Comms Attendance Payments Waivers Tasks Automations Gradings / P…" at bounding box center [712, 296] width 576 height 659
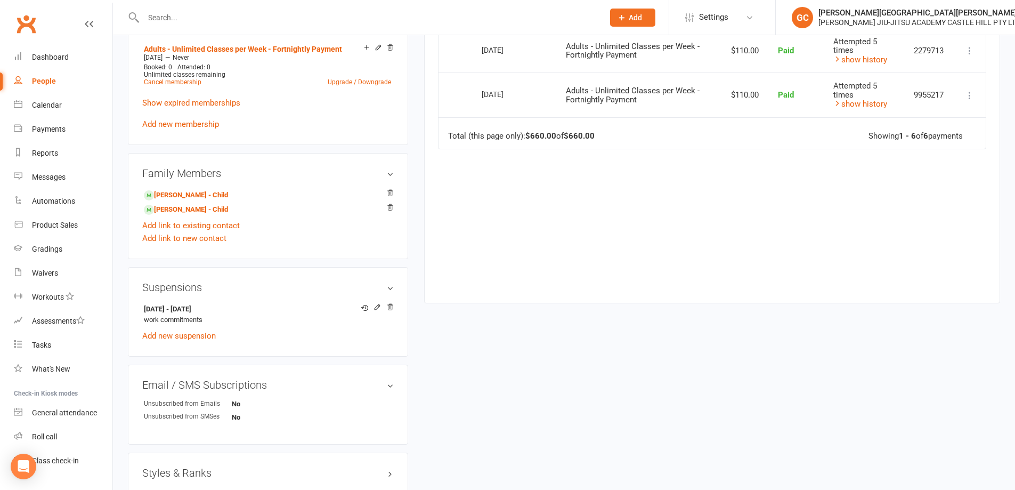
scroll to position [515, 0]
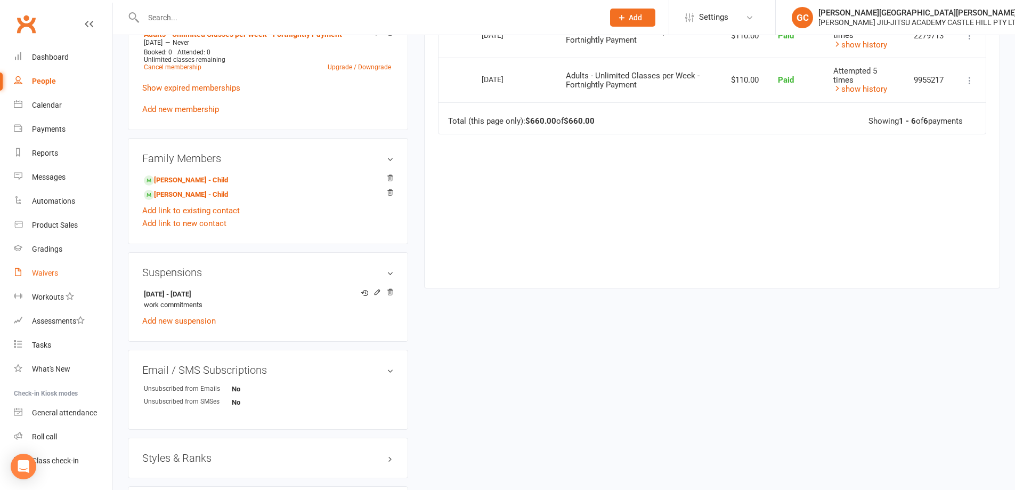
click at [43, 271] on div "Waivers" at bounding box center [45, 273] width 26 height 9
select select "100"
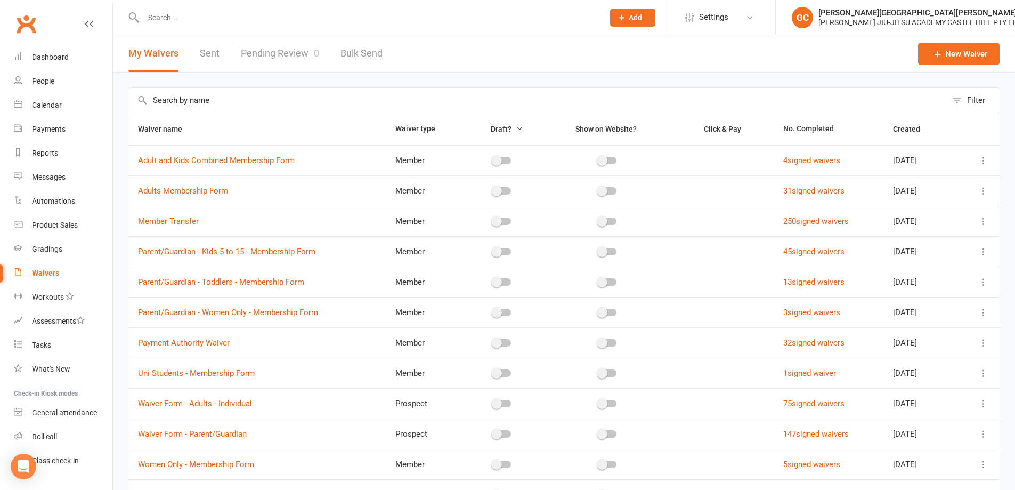
click at [278, 51] on link "Pending Review 0" at bounding box center [280, 53] width 78 height 37
select select "100"
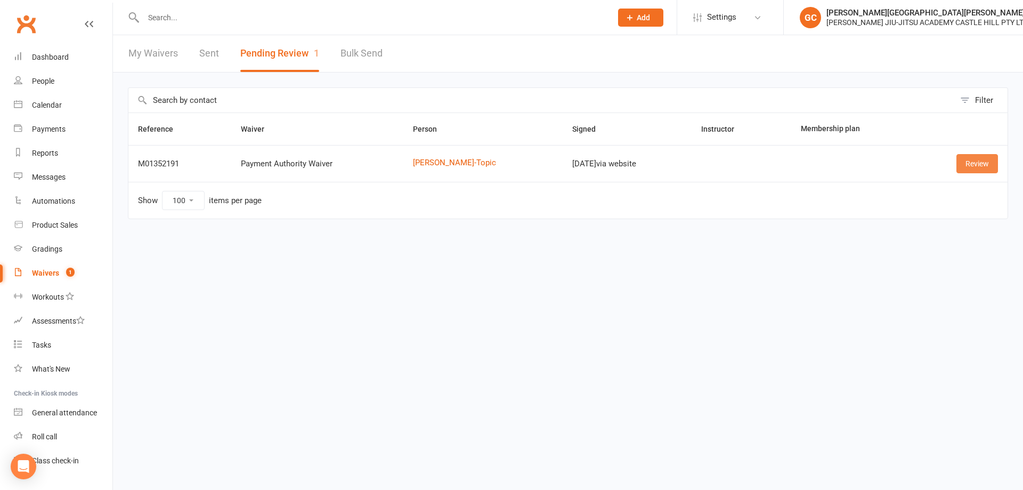
click at [987, 167] on link "Review" at bounding box center [977, 163] width 42 height 19
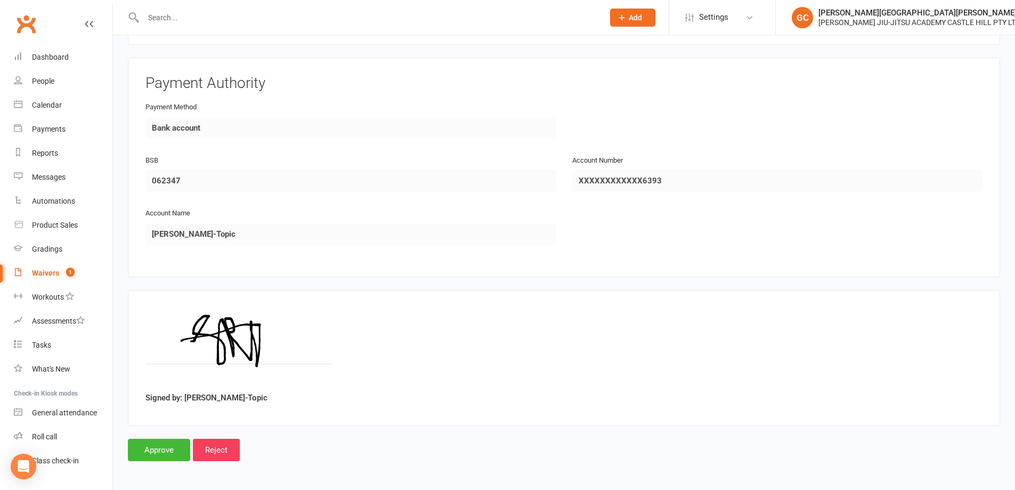
scroll to position [456, 0]
click at [170, 451] on input "Approve" at bounding box center [159, 448] width 62 height 22
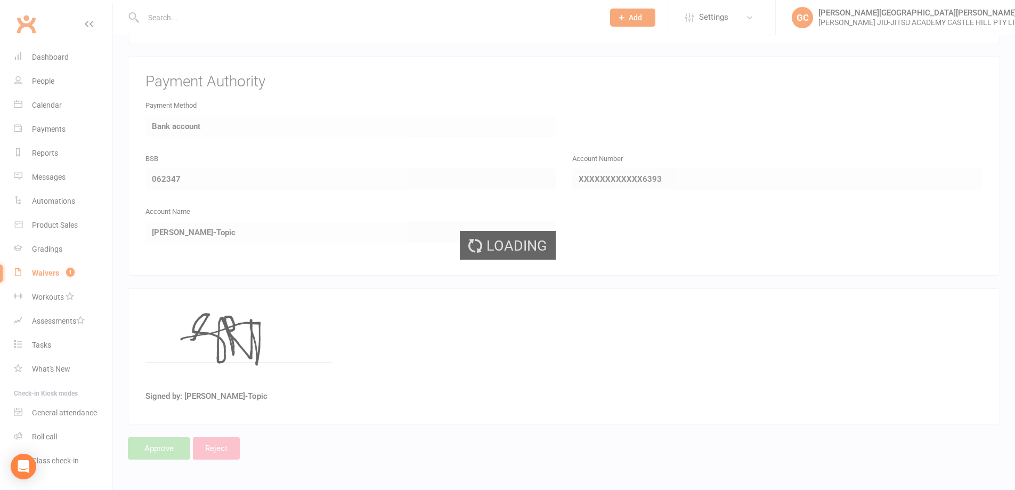
select select "100"
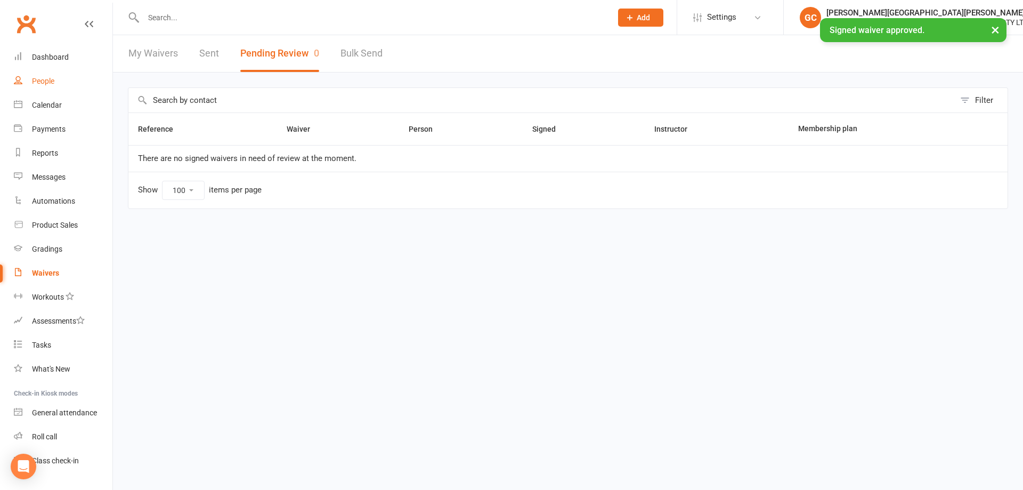
click at [44, 79] on div "People" at bounding box center [43, 81] width 22 height 9
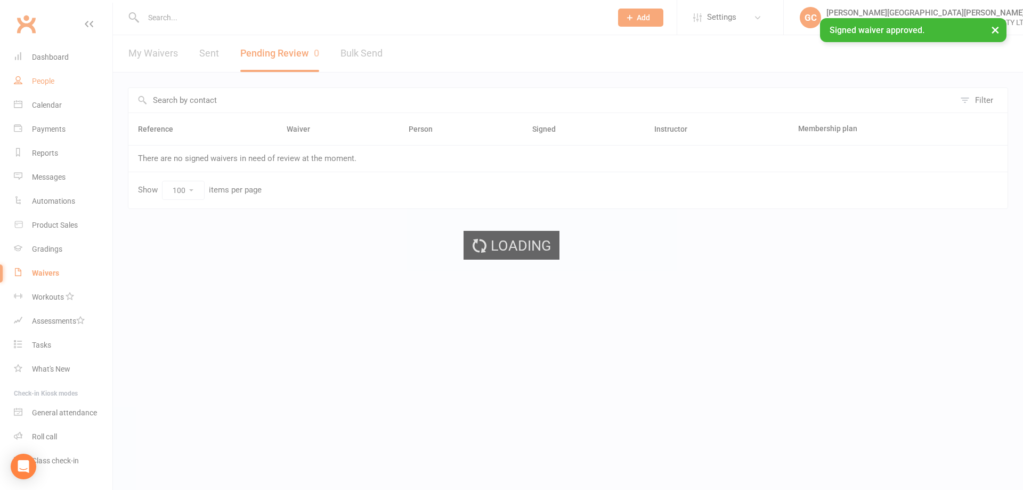
select select "100"
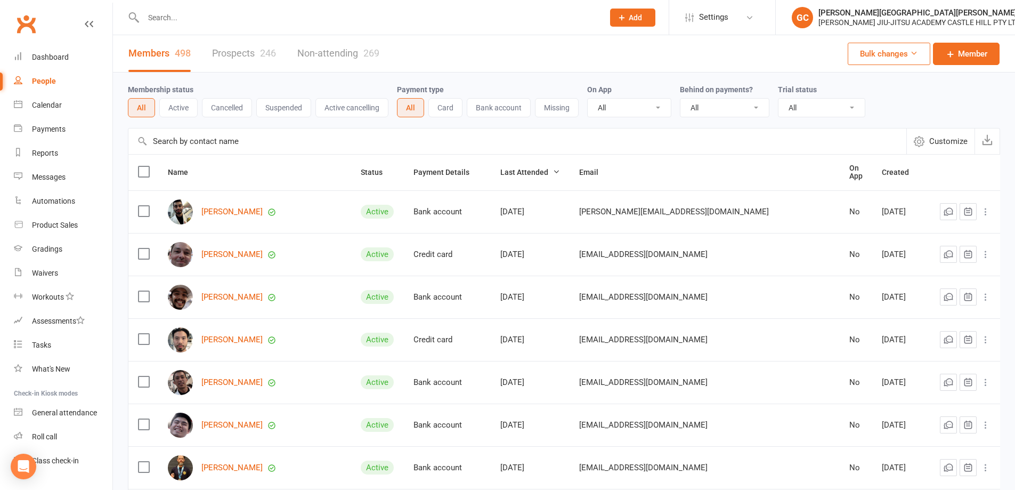
click at [175, 14] on input "text" at bounding box center [368, 17] width 456 height 15
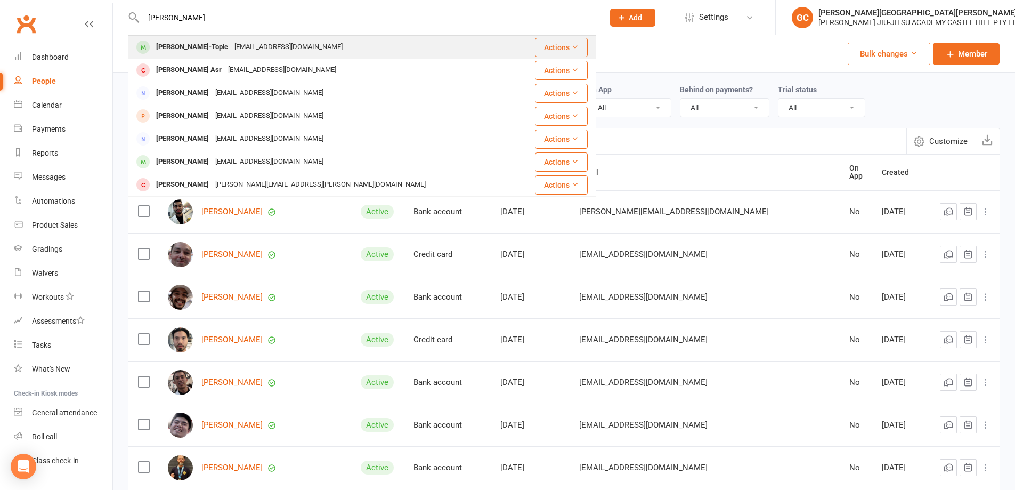
type input "[PERSON_NAME]"
click at [199, 50] on div "[PERSON_NAME]-Topic" at bounding box center [192, 46] width 78 height 15
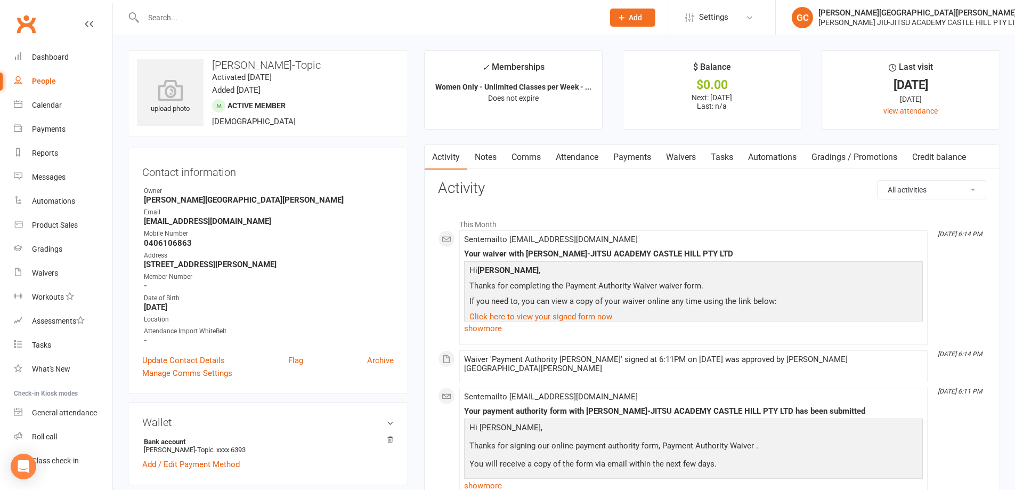
click at [639, 157] on link "Payments" at bounding box center [632, 157] width 53 height 25
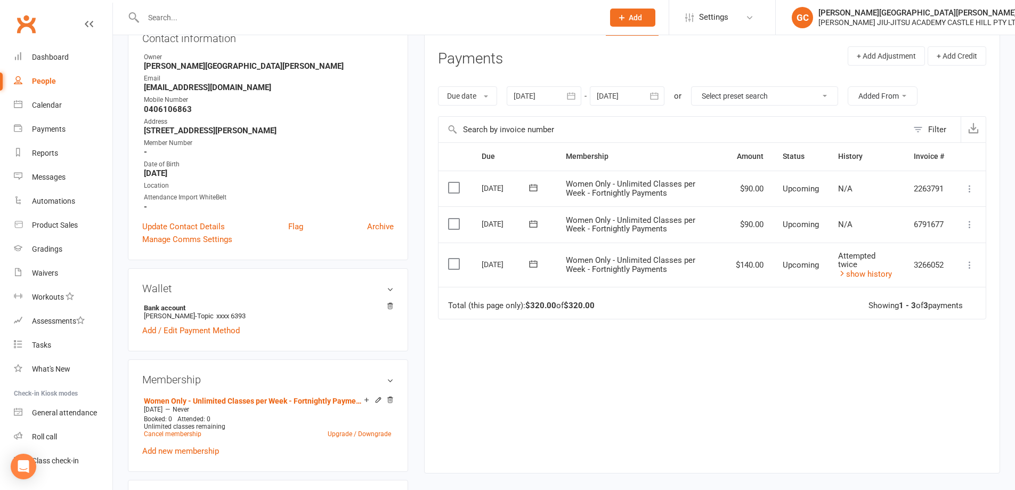
scroll to position [142, 0]
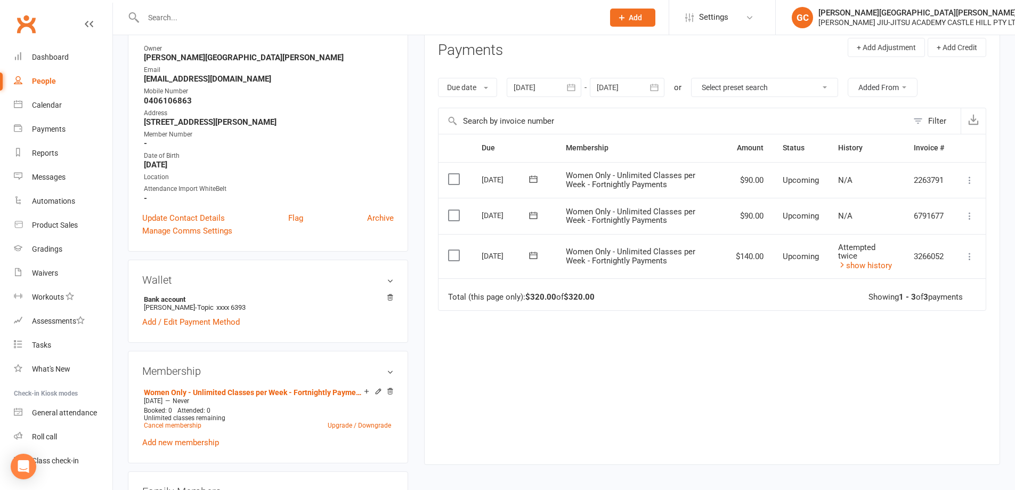
click at [970, 257] on icon at bounding box center [969, 256] width 11 height 11
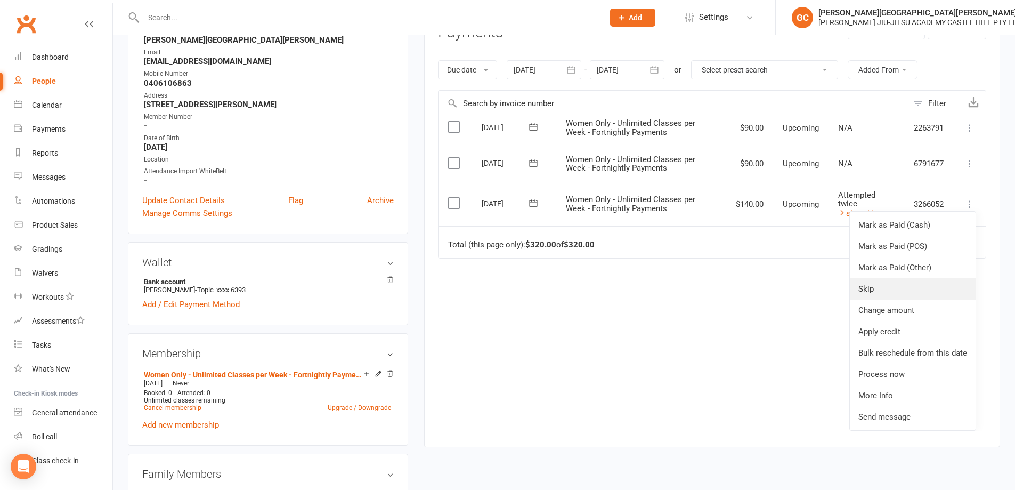
scroll to position [196, 0]
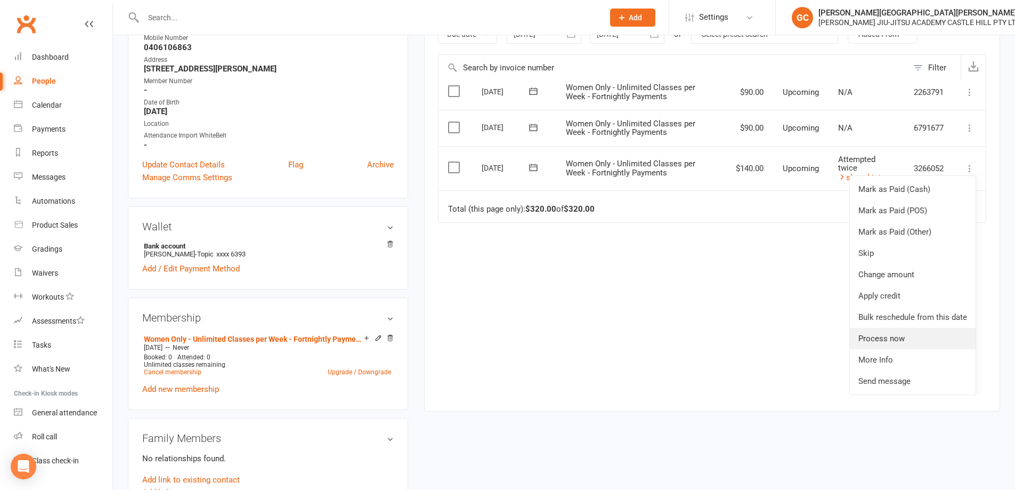
click at [874, 338] on link "Process now" at bounding box center [913, 338] width 126 height 21
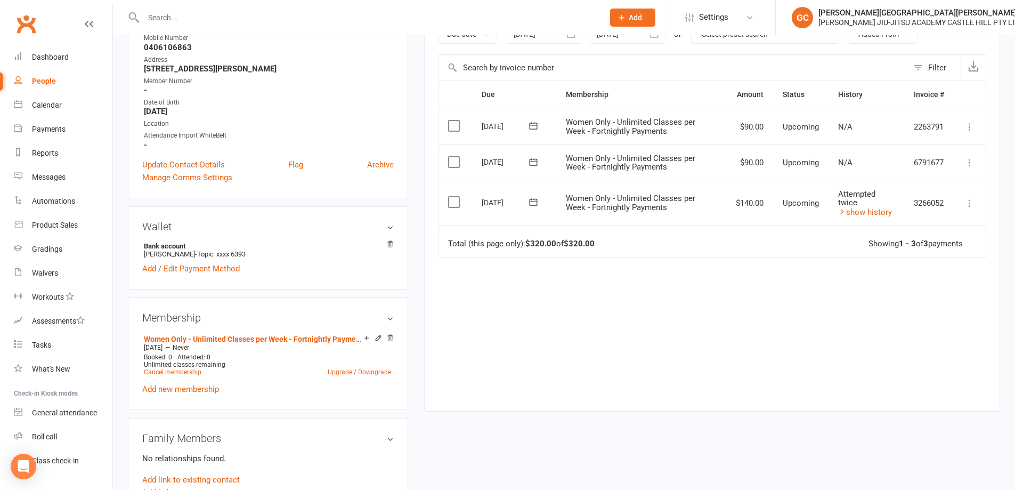
scroll to position [0, 0]
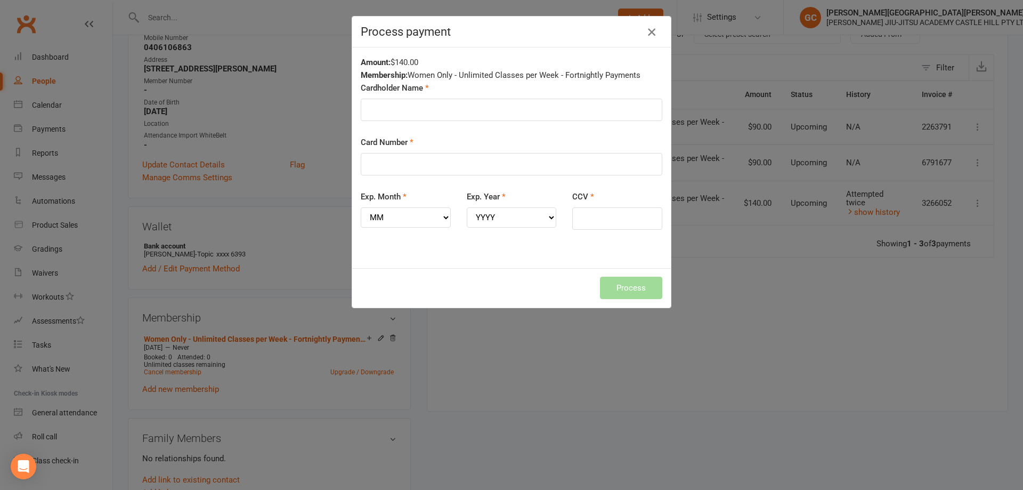
click at [648, 33] on icon "button" at bounding box center [651, 32] width 13 height 13
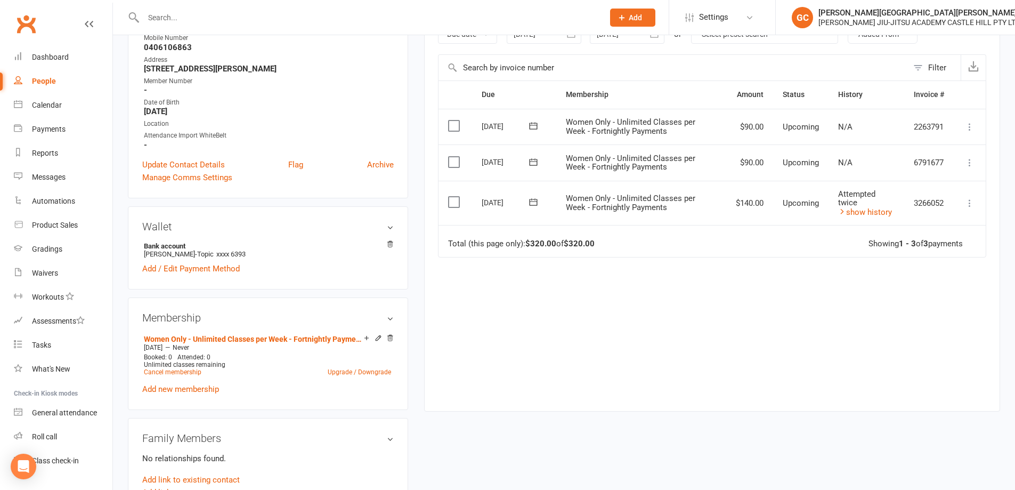
click at [867, 324] on div "Due Contact Membership Amount Status History Invoice # Select this [DATE] [PERS…" at bounding box center [712, 237] width 548 height 314
click at [970, 204] on icon at bounding box center [969, 203] width 11 height 11
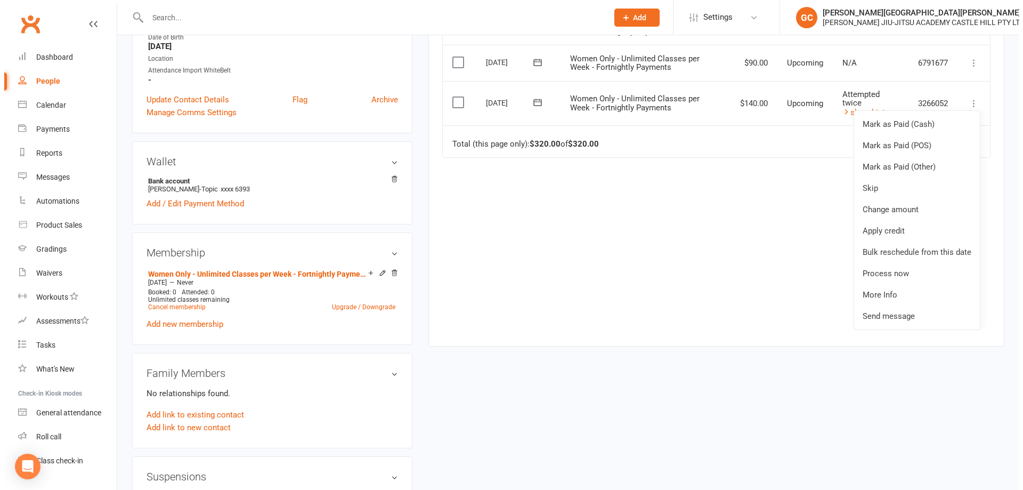
scroll to position [266, 0]
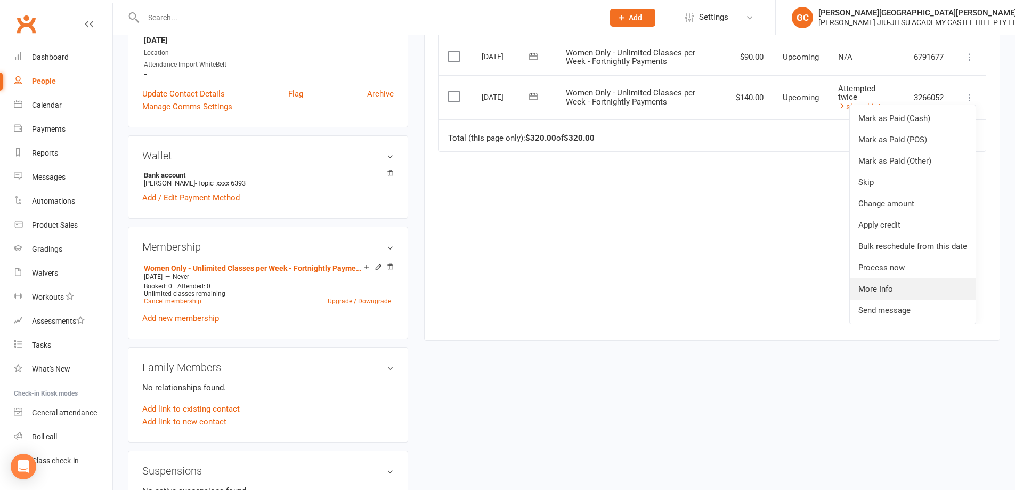
click at [877, 287] on link "More Info" at bounding box center [913, 288] width 126 height 21
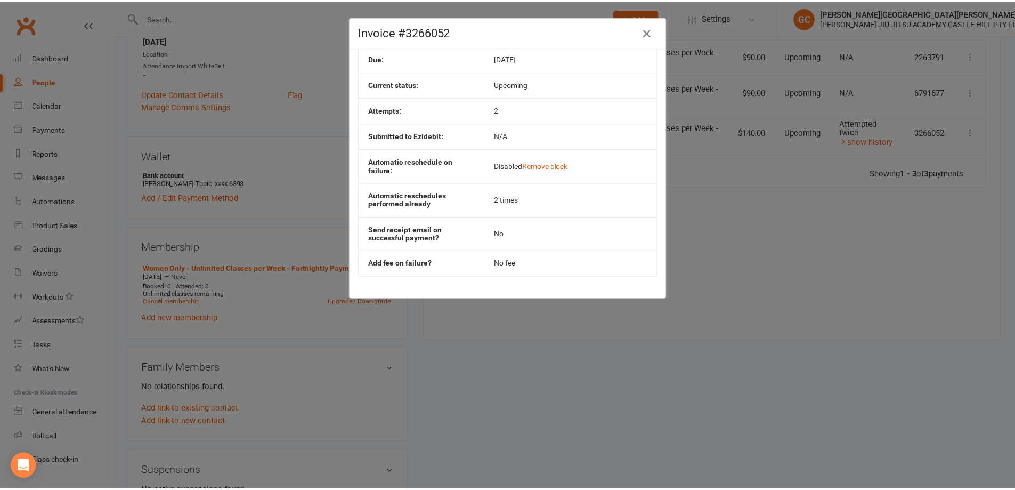
scroll to position [99, 0]
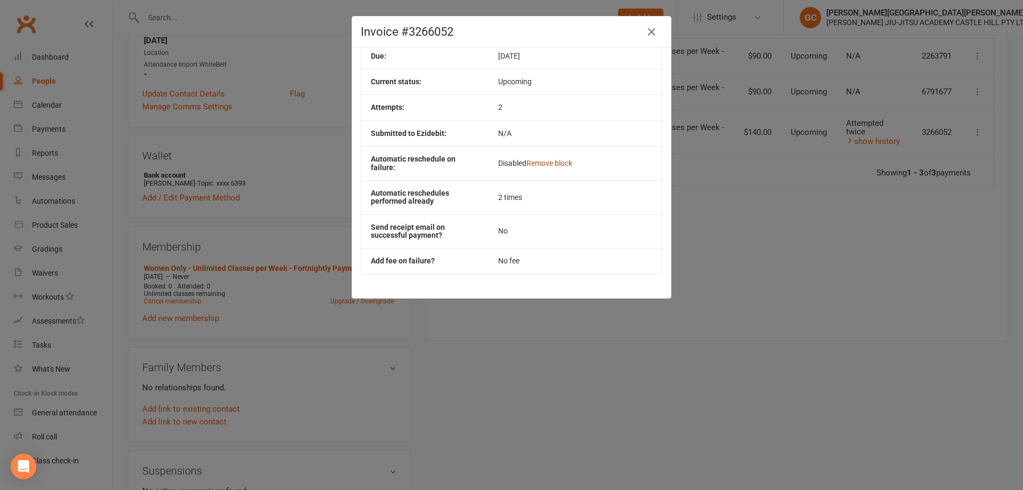
click at [545, 159] on link "Remove block" at bounding box center [549, 163] width 46 height 9
click at [648, 32] on icon "button" at bounding box center [651, 32] width 13 height 13
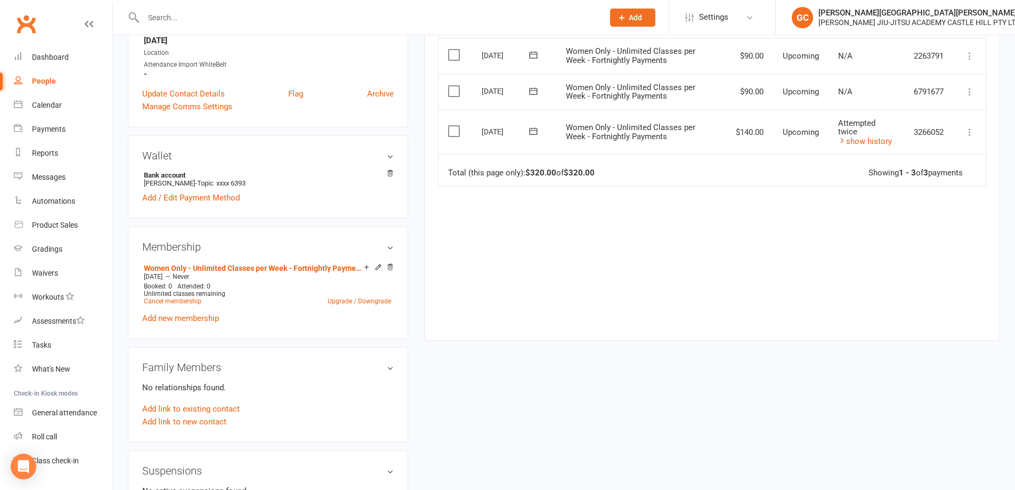
click at [765, 234] on div "Due Contact Membership Amount Status History Invoice # Select this [DATE] [PERS…" at bounding box center [712, 167] width 548 height 314
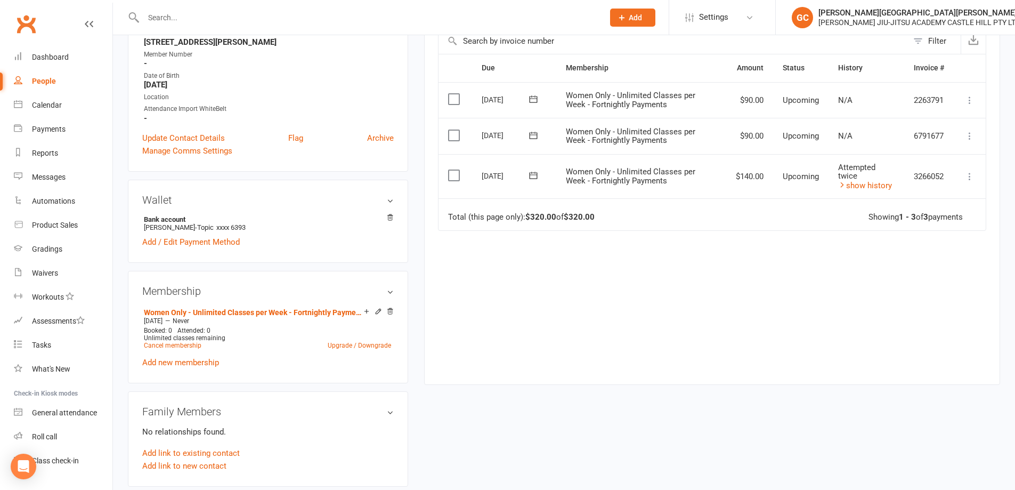
scroll to position [213, 0]
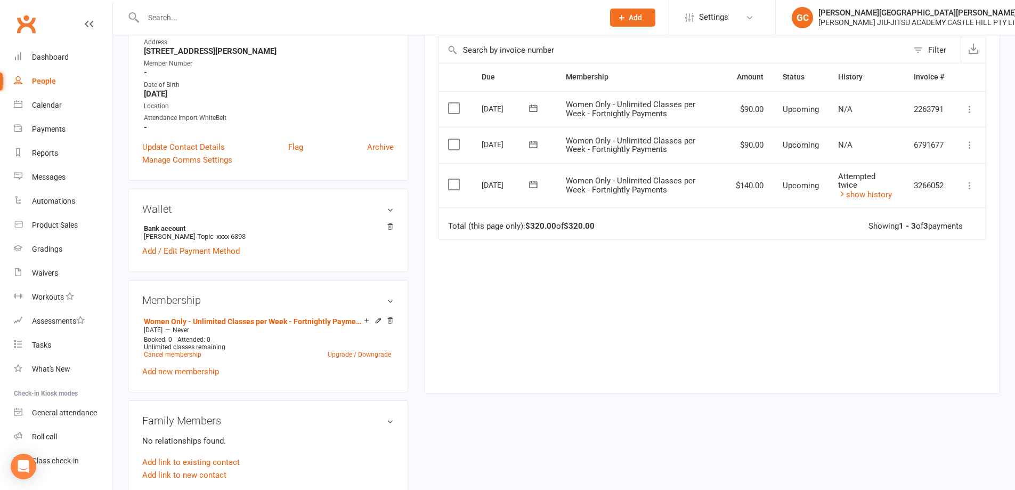
click at [965, 189] on icon at bounding box center [969, 185] width 11 height 11
click at [780, 265] on div "Due Contact Membership Amount Status History Invoice # Select this [DATE] [PERS…" at bounding box center [712, 220] width 548 height 314
click at [863, 196] on link "show history" at bounding box center [865, 195] width 54 height 10
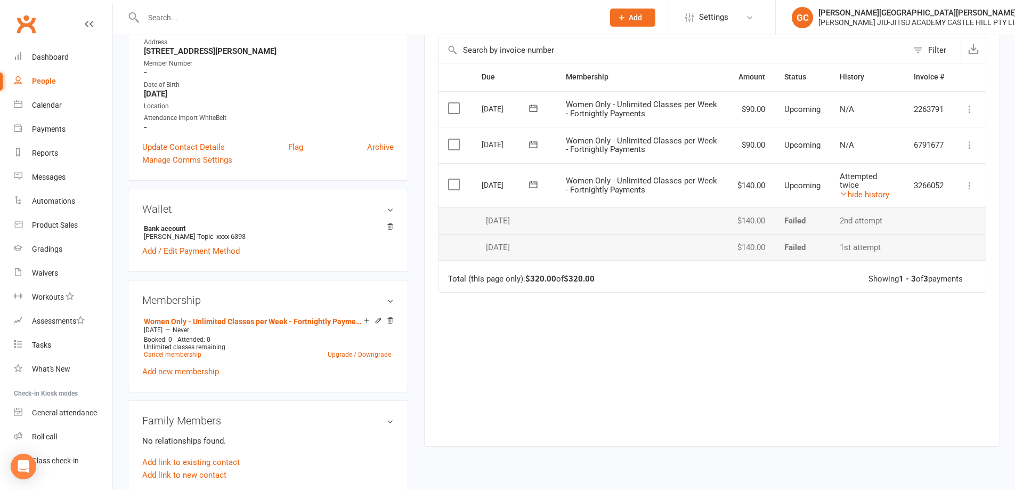
click at [688, 327] on div "Due Contact Membership Amount Status History Invoice # Select this [DATE] [PERS…" at bounding box center [712, 246] width 548 height 367
drag, startPoint x: 560, startPoint y: 353, endPoint x: 538, endPoint y: 331, distance: 30.9
click at [560, 351] on div "Due Contact Membership Amount Status History Invoice # Select this [DATE] [PERS…" at bounding box center [712, 246] width 548 height 367
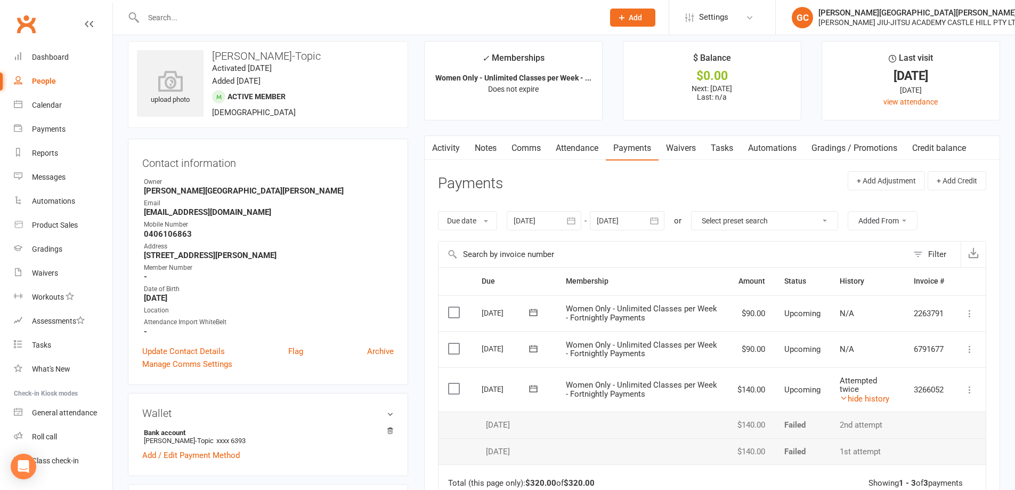
scroll to position [18, 0]
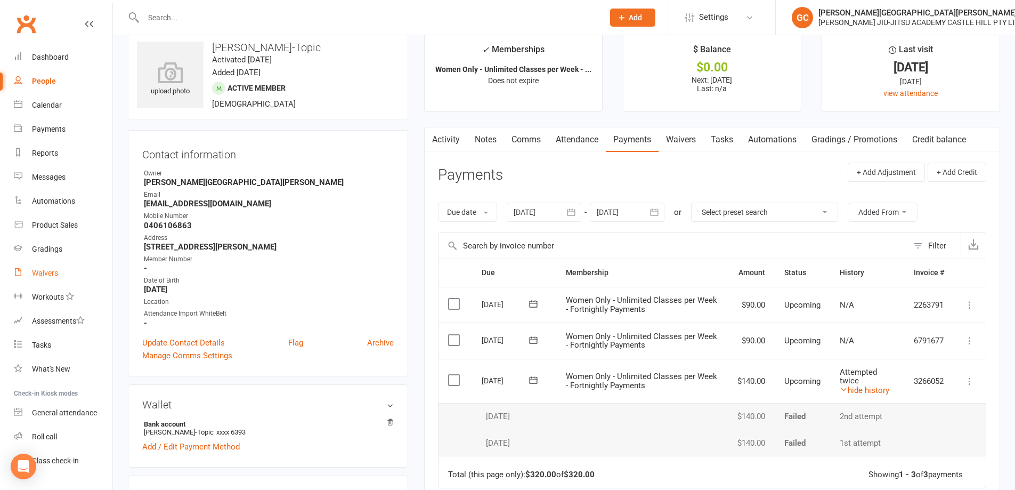
click at [53, 272] on div "Waivers" at bounding box center [45, 273] width 26 height 9
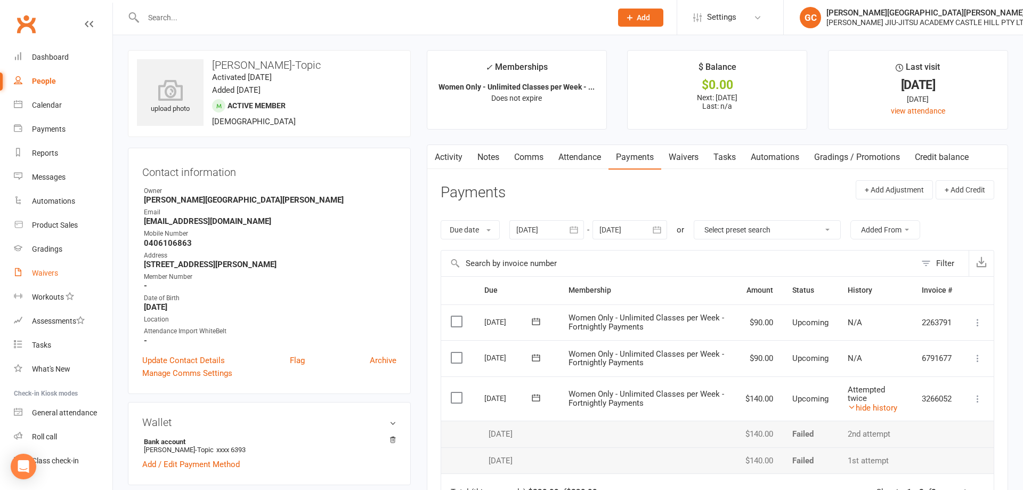
select select "100"
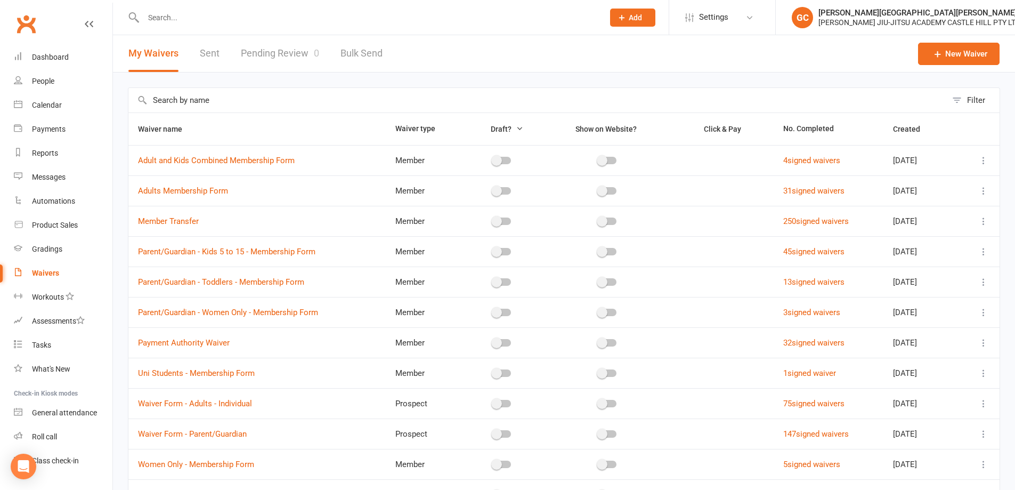
click at [285, 54] on link "Pending Review 0" at bounding box center [280, 53] width 78 height 37
select select "100"
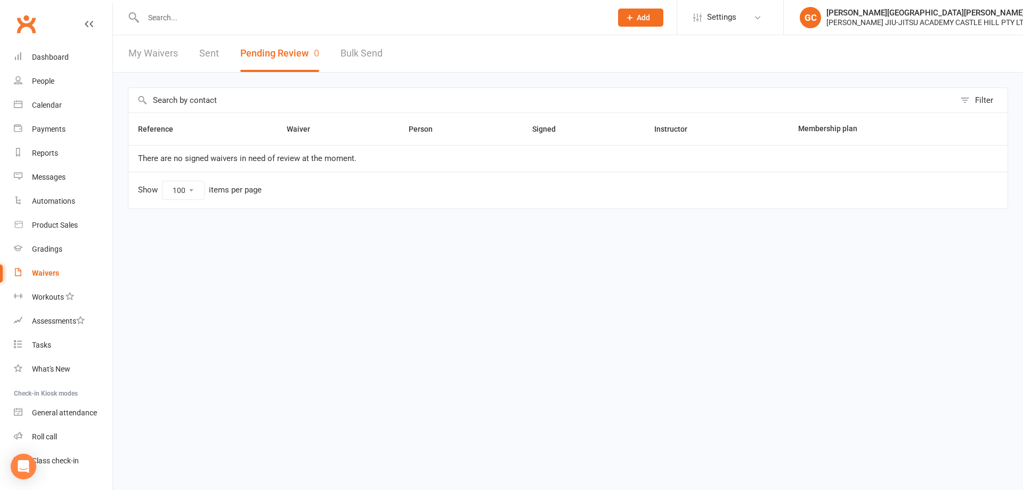
click at [145, 56] on link "My Waivers" at bounding box center [153, 53] width 50 height 37
select select "100"
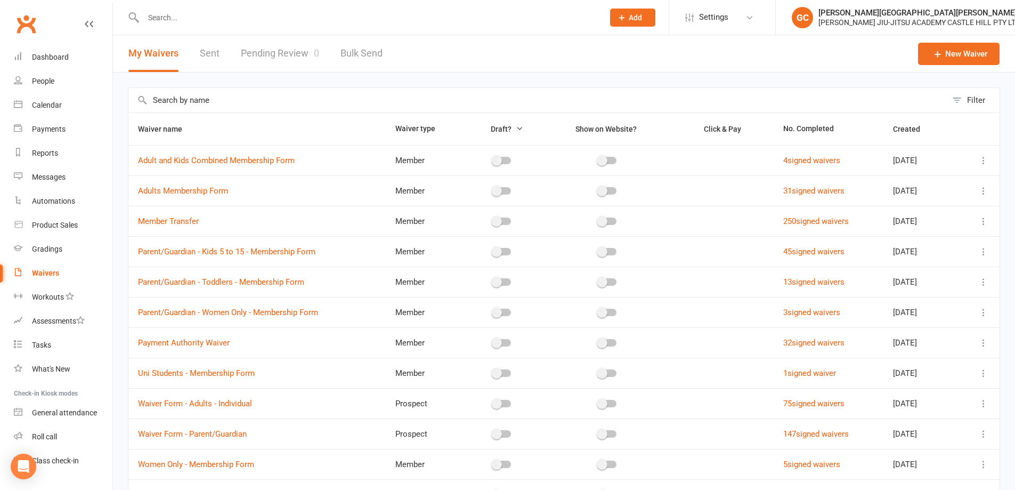
click at [201, 18] on input "text" at bounding box center [368, 17] width 456 height 15
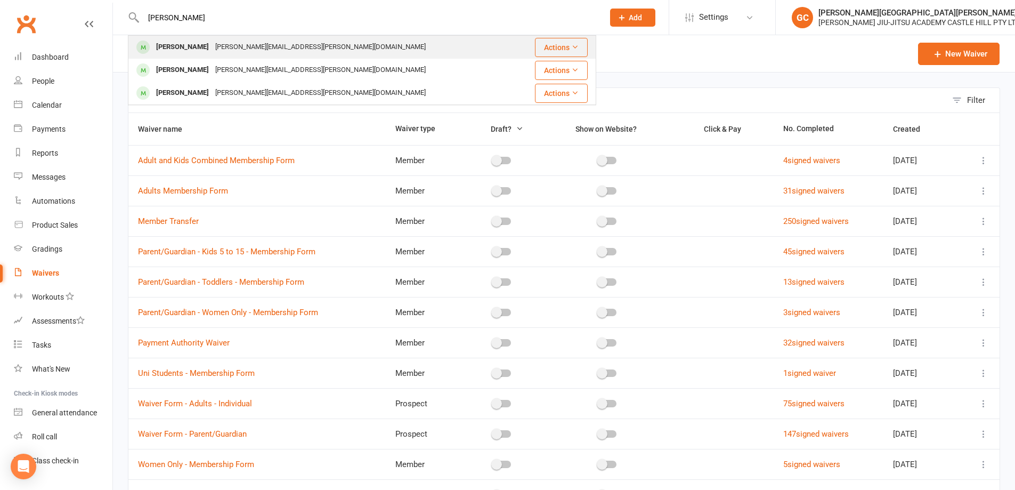
type input "[PERSON_NAME]"
click at [192, 48] on div "[PERSON_NAME]" at bounding box center [182, 46] width 59 height 15
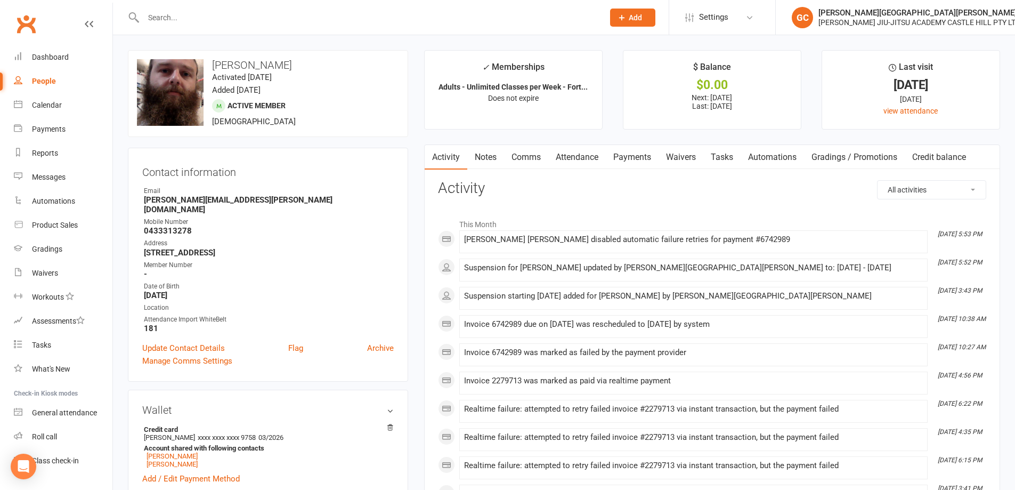
click at [638, 157] on link "Payments" at bounding box center [632, 157] width 53 height 25
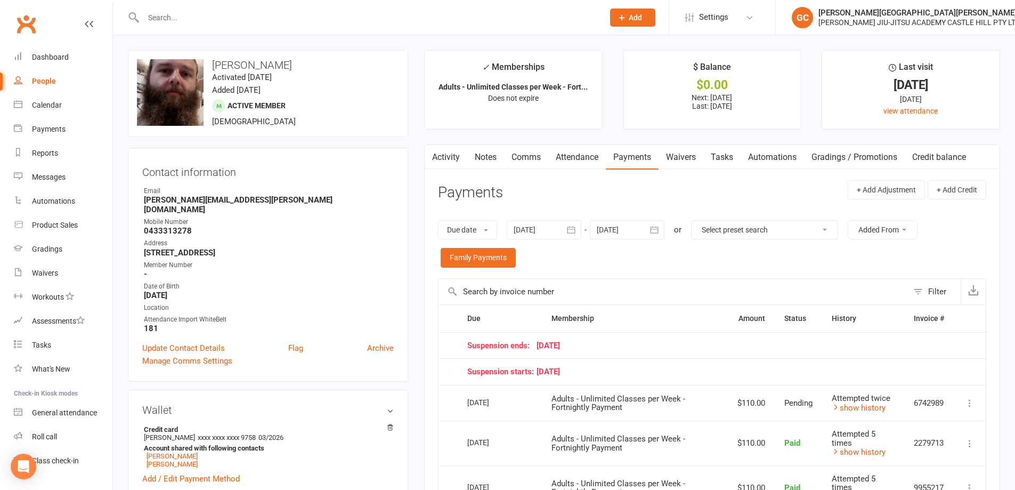
scroll to position [18, 0]
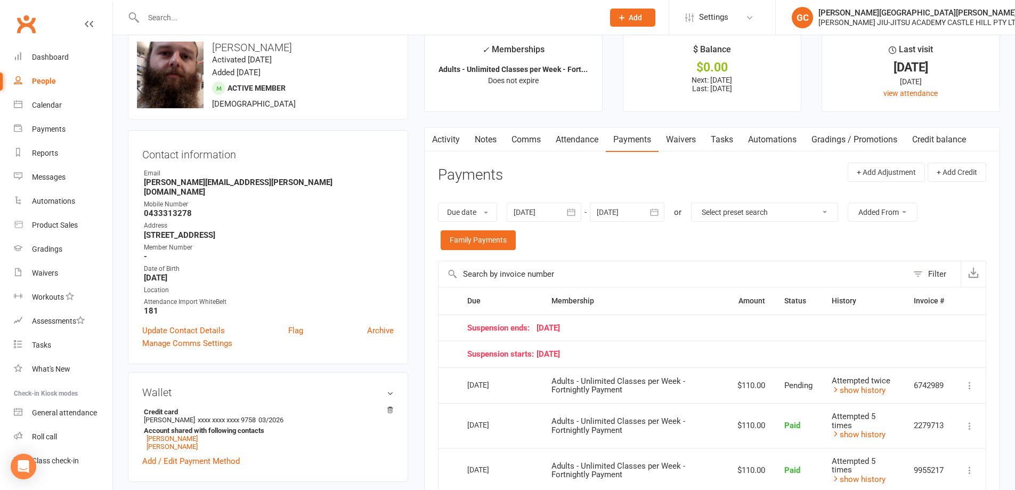
click at [630, 212] on div at bounding box center [627, 211] width 75 height 19
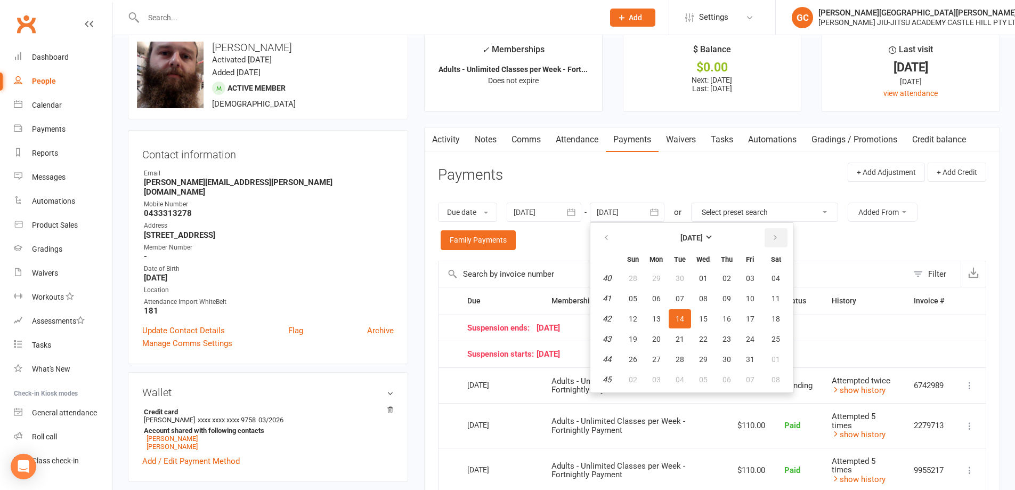
click at [777, 235] on icon "button" at bounding box center [774, 237] width 7 height 9
click at [782, 336] on button "27" at bounding box center [775, 338] width 27 height 19
type input "[DATE]"
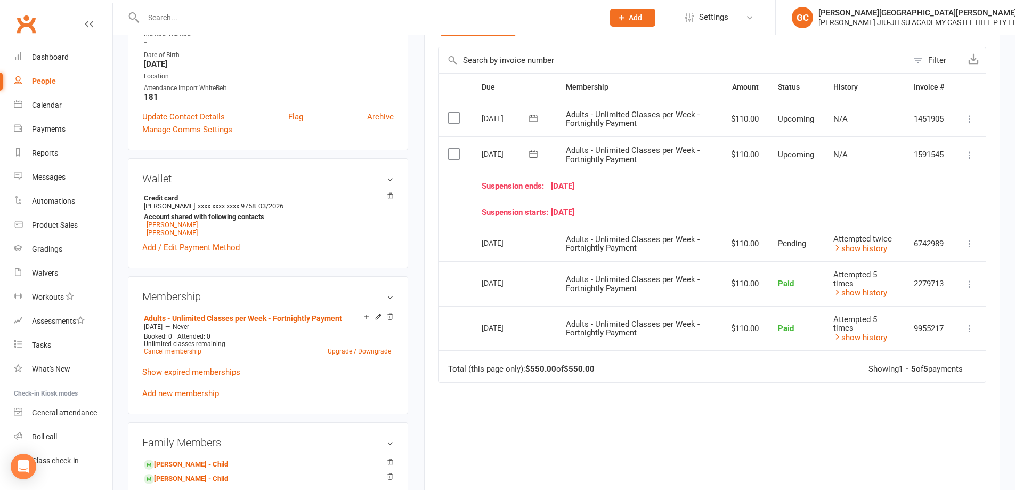
scroll to position [249, 0]
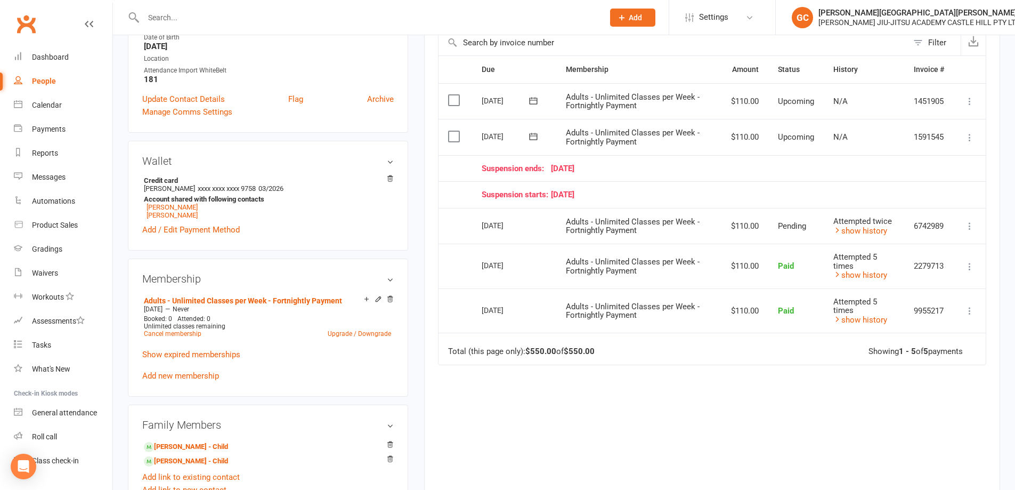
click at [971, 226] on icon at bounding box center [969, 226] width 11 height 11
click at [901, 246] on link "More Info" at bounding box center [922, 246] width 105 height 21
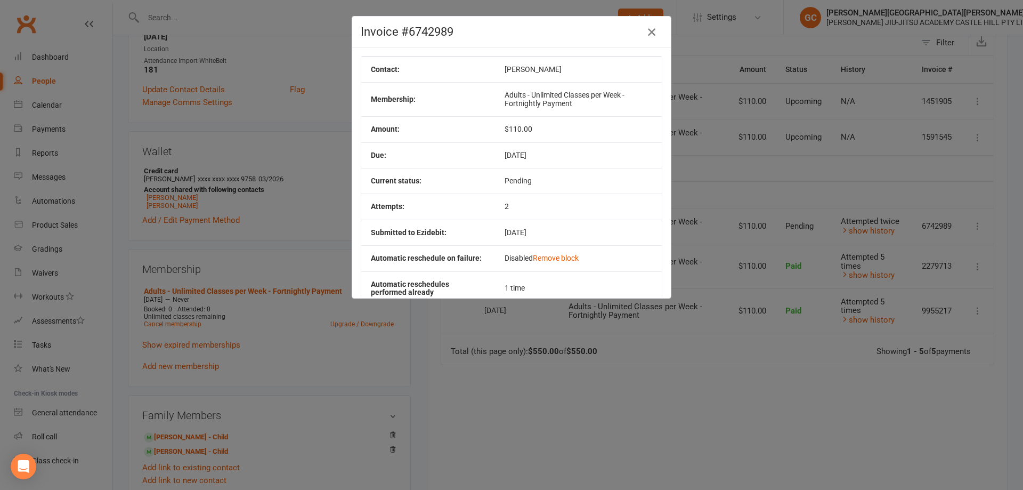
click at [651, 29] on icon "button" at bounding box center [651, 32] width 13 height 13
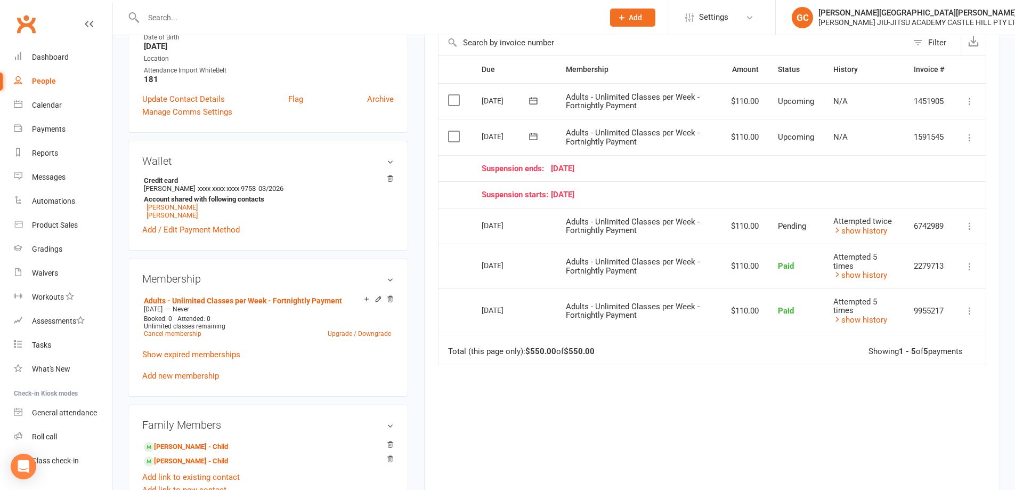
click at [705, 401] on div "Due Contact Membership Amount Status History Invoice # Select this [DATE] [PERS…" at bounding box center [712, 278] width 548 height 447
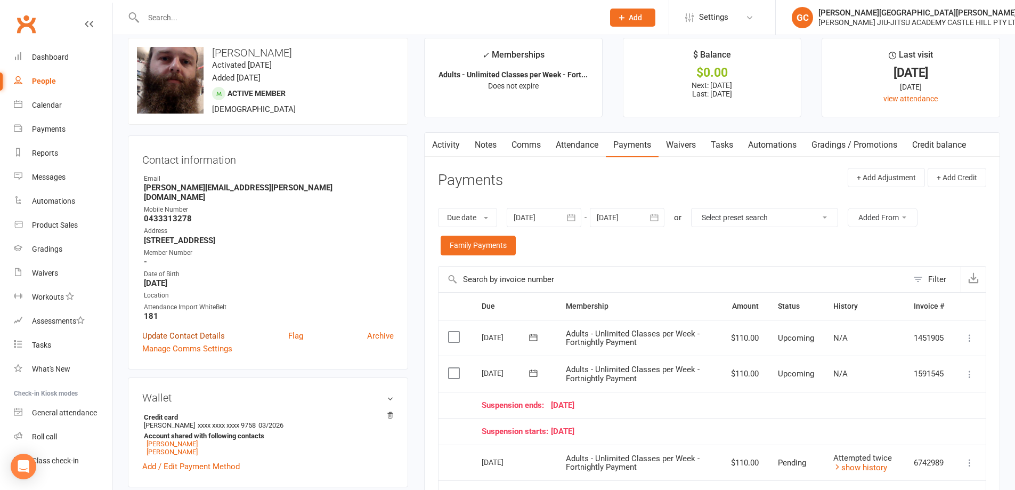
scroll to position [0, 0]
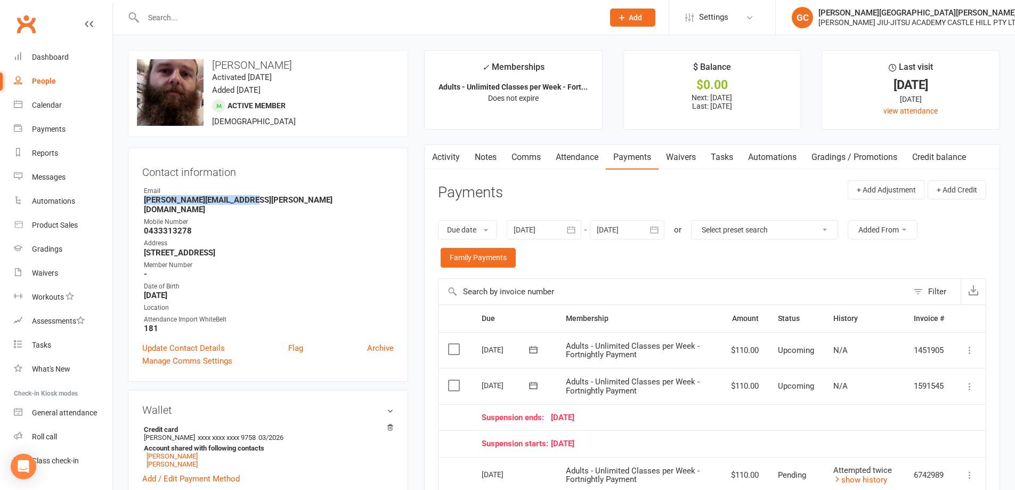
drag, startPoint x: 144, startPoint y: 199, endPoint x: 250, endPoint y: 198, distance: 106.6
click at [250, 198] on strong "[PERSON_NAME][EMAIL_ADDRESS][PERSON_NAME][DOMAIN_NAME]" at bounding box center [269, 204] width 250 height 19
copy strong "[PERSON_NAME][EMAIL_ADDRESS][PERSON_NAME][DOMAIN_NAME]"
click at [312, 199] on strong "[PERSON_NAME][EMAIL_ADDRESS][PERSON_NAME][DOMAIN_NAME]" at bounding box center [269, 204] width 250 height 19
click at [47, 59] on div "Dashboard" at bounding box center [50, 57] width 37 height 9
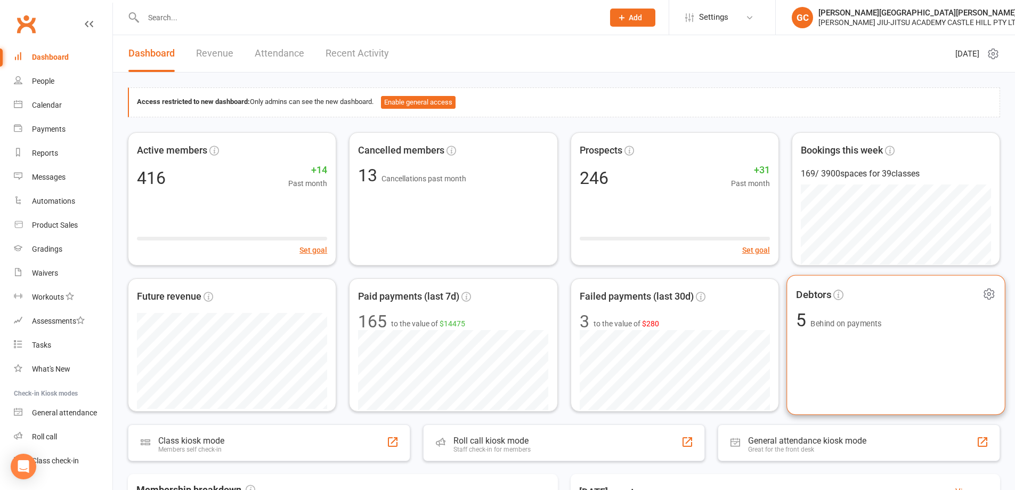
click at [834, 327] on span "Behind on payments" at bounding box center [845, 323] width 71 height 9
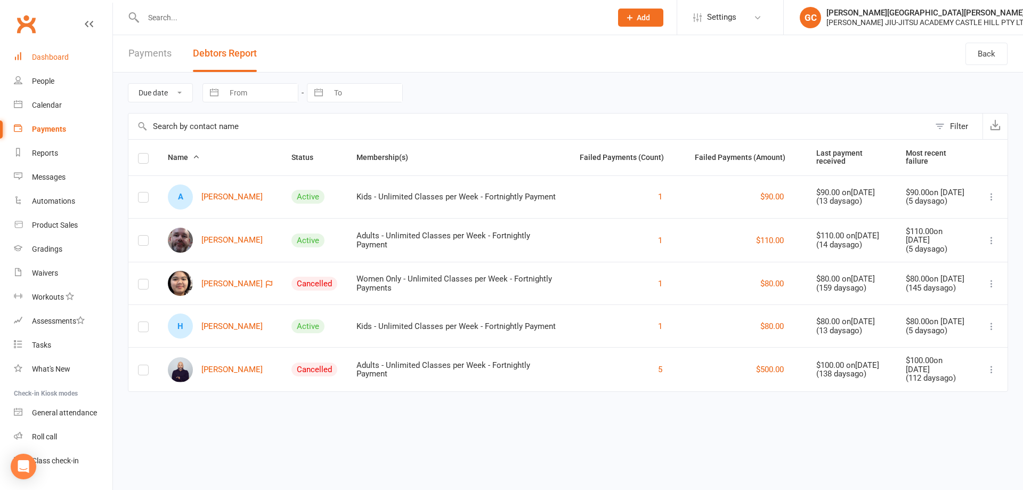
click at [52, 53] on div "Dashboard" at bounding box center [50, 57] width 37 height 9
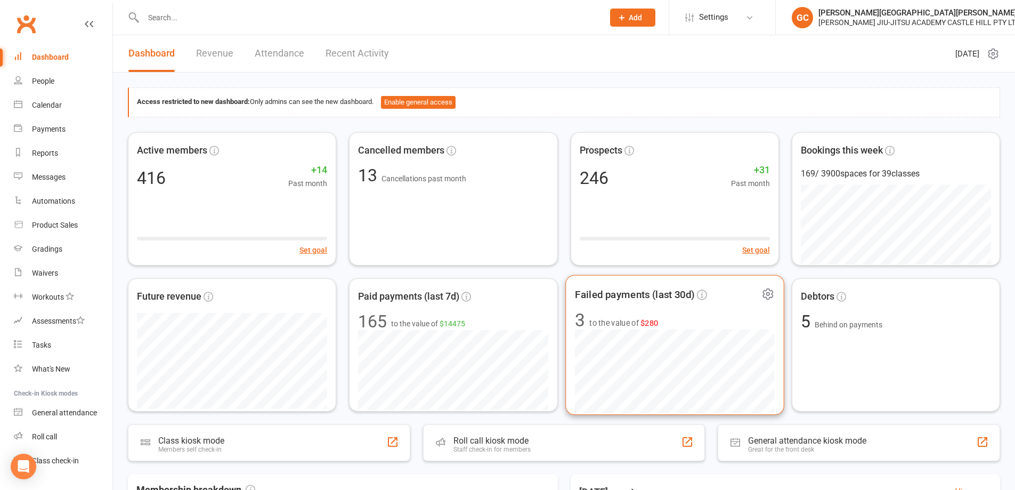
click at [605, 292] on span "Failed payments (last 30d)" at bounding box center [635, 294] width 120 height 16
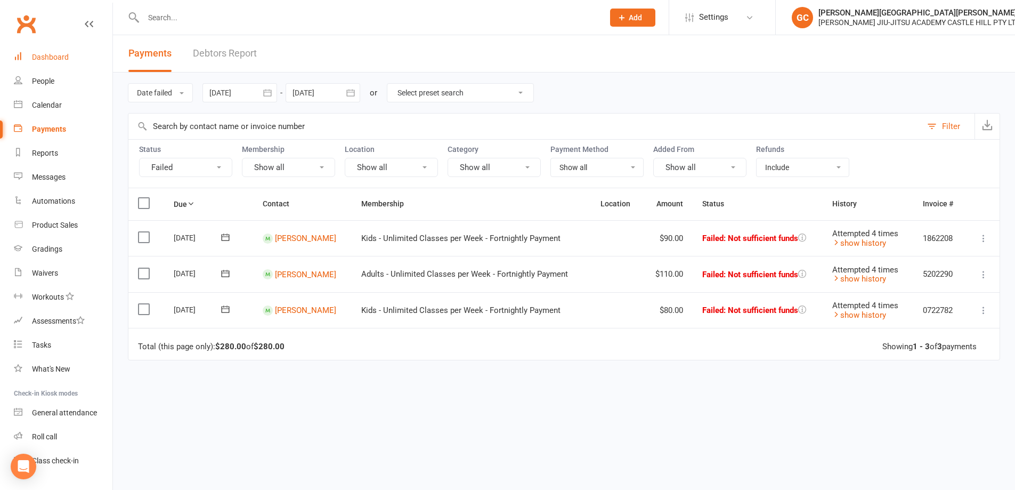
click at [61, 55] on div "Dashboard" at bounding box center [50, 57] width 37 height 9
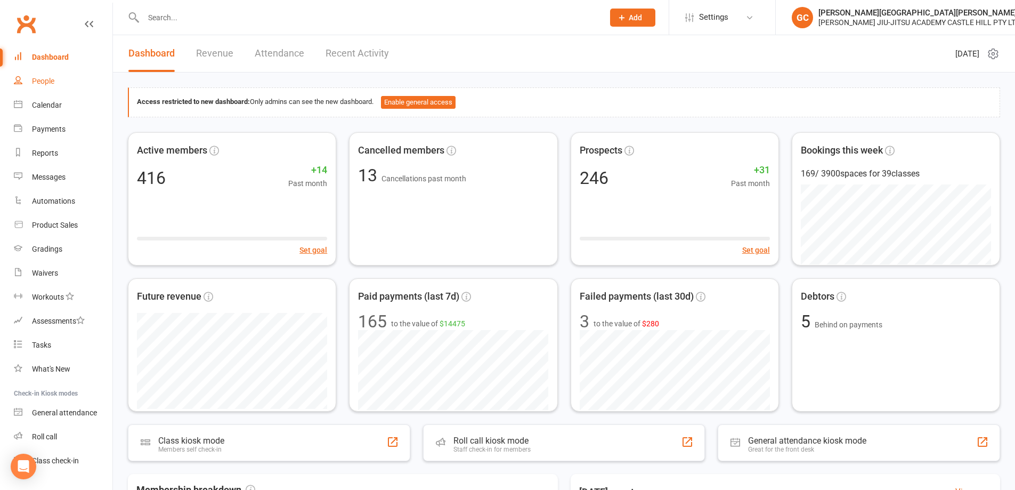
click at [51, 80] on div "People" at bounding box center [43, 81] width 22 height 9
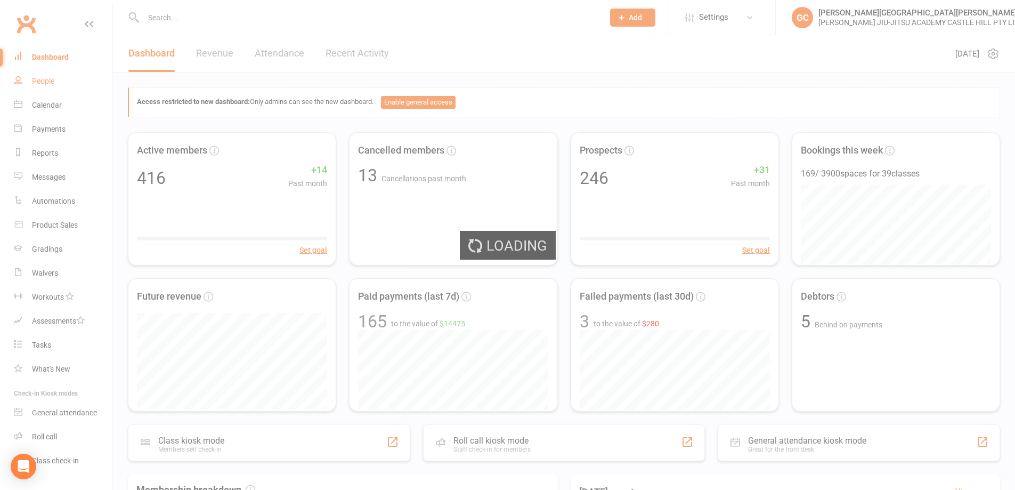
select select "100"
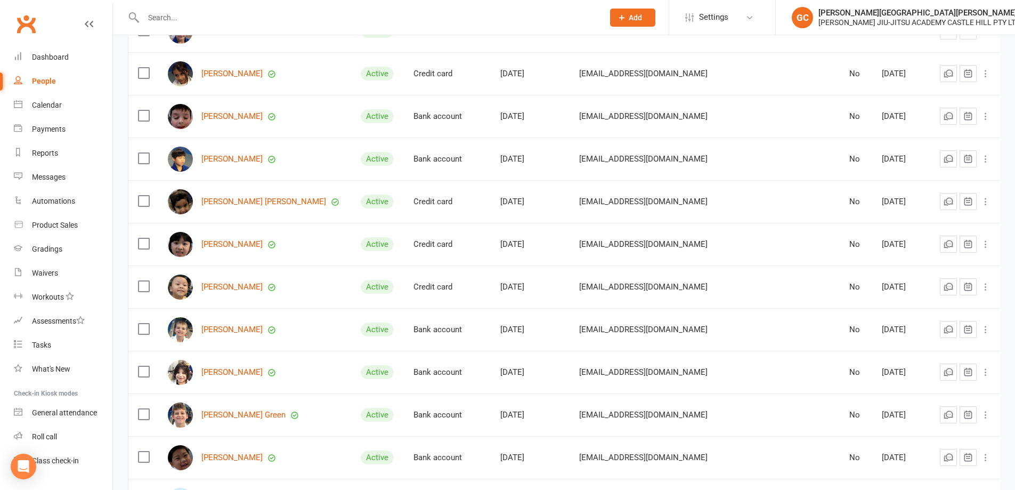
scroll to position [2362, 0]
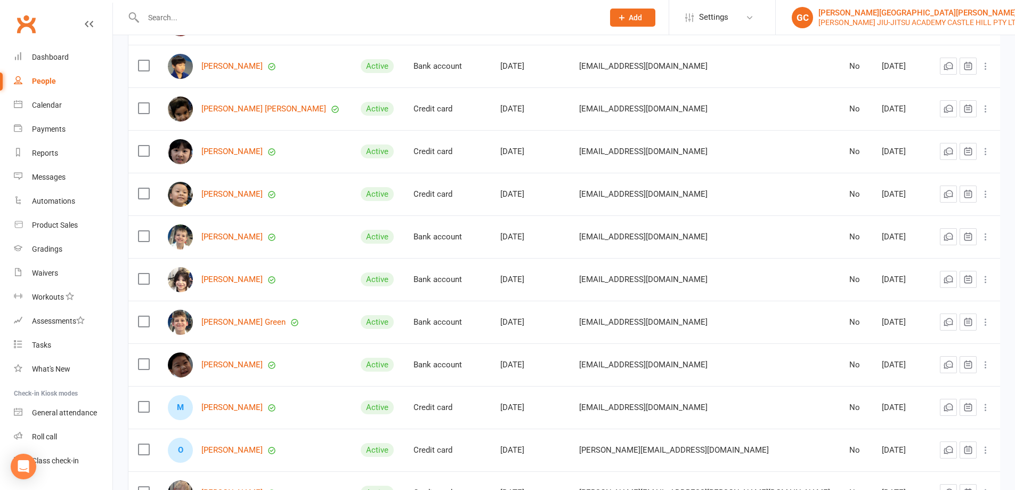
click at [845, 20] on div "[PERSON_NAME] JIU-JITSU ACADEMY CASTLE HILL PTY LTD" at bounding box center [919, 23] width 202 height 10
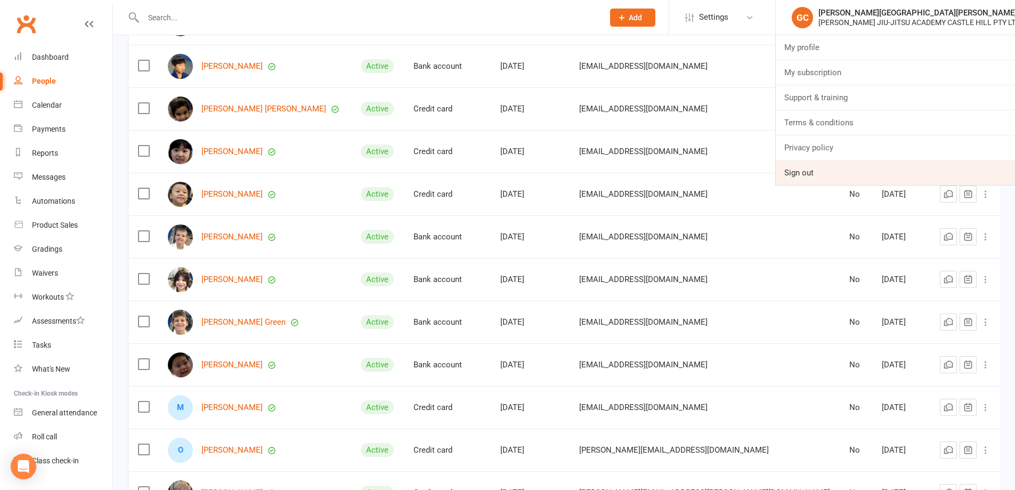
click at [813, 170] on link "Sign out" at bounding box center [895, 172] width 239 height 25
